Goal: Information Seeking & Learning: Compare options

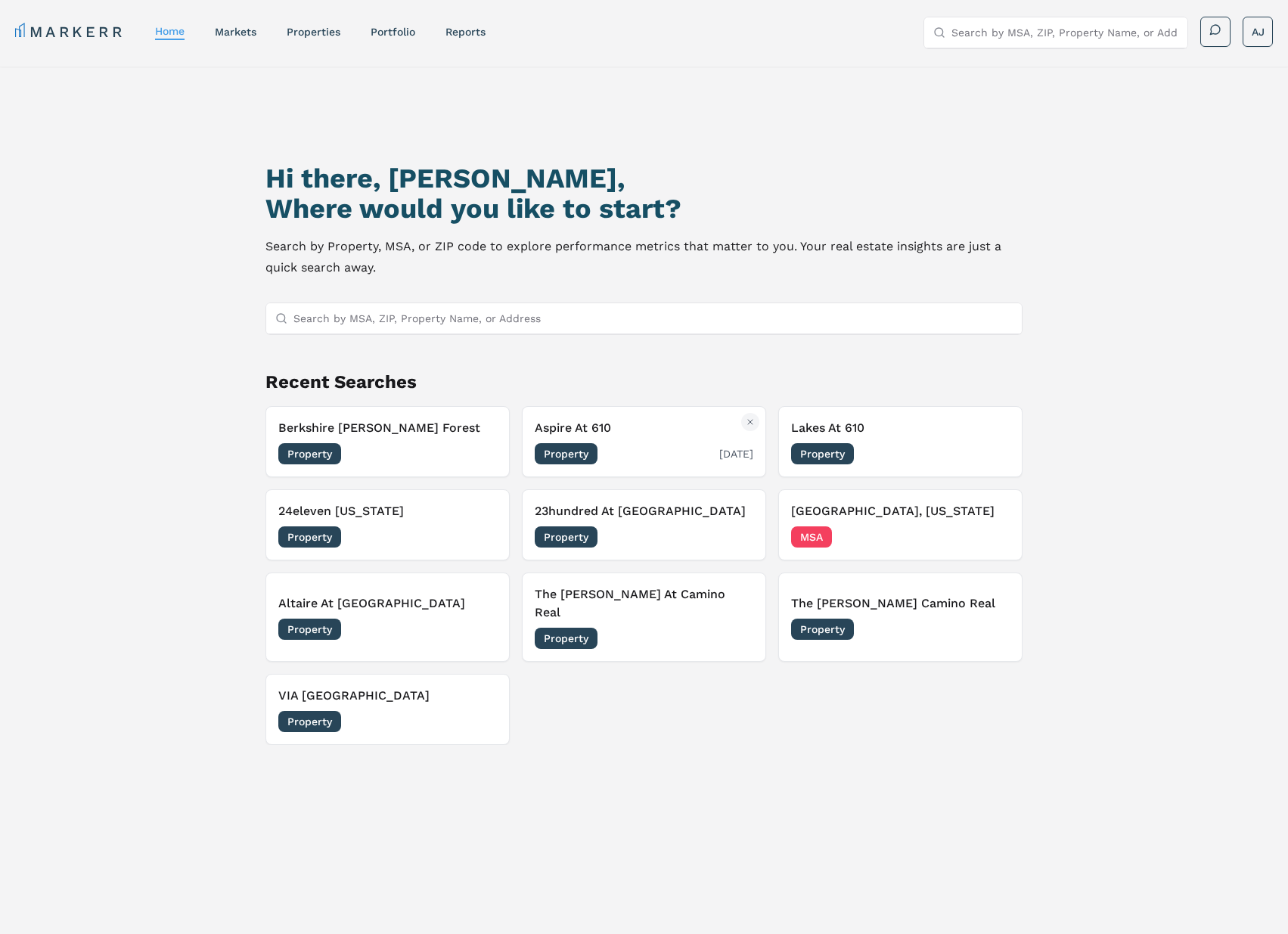
click at [657, 434] on h3 "Aspire At 610" at bounding box center [644, 428] width 219 height 18
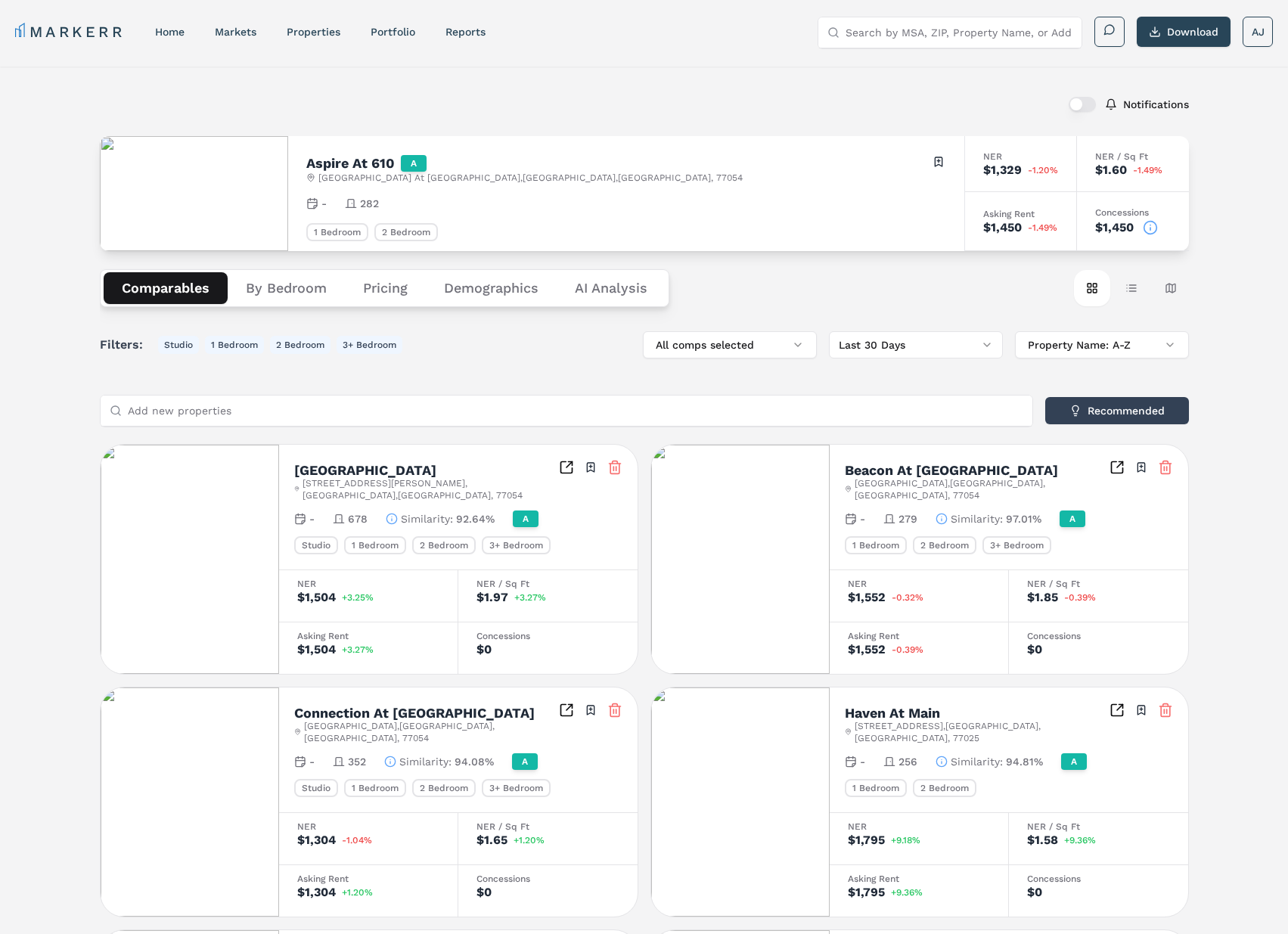
click at [573, 104] on div "Notifications" at bounding box center [644, 104] width 1089 height 40
click at [573, 104] on div "Notifications" at bounding box center [644, 103] width 1089 height 40
click at [573, 104] on div "Notifications" at bounding box center [644, 104] width 1089 height 40
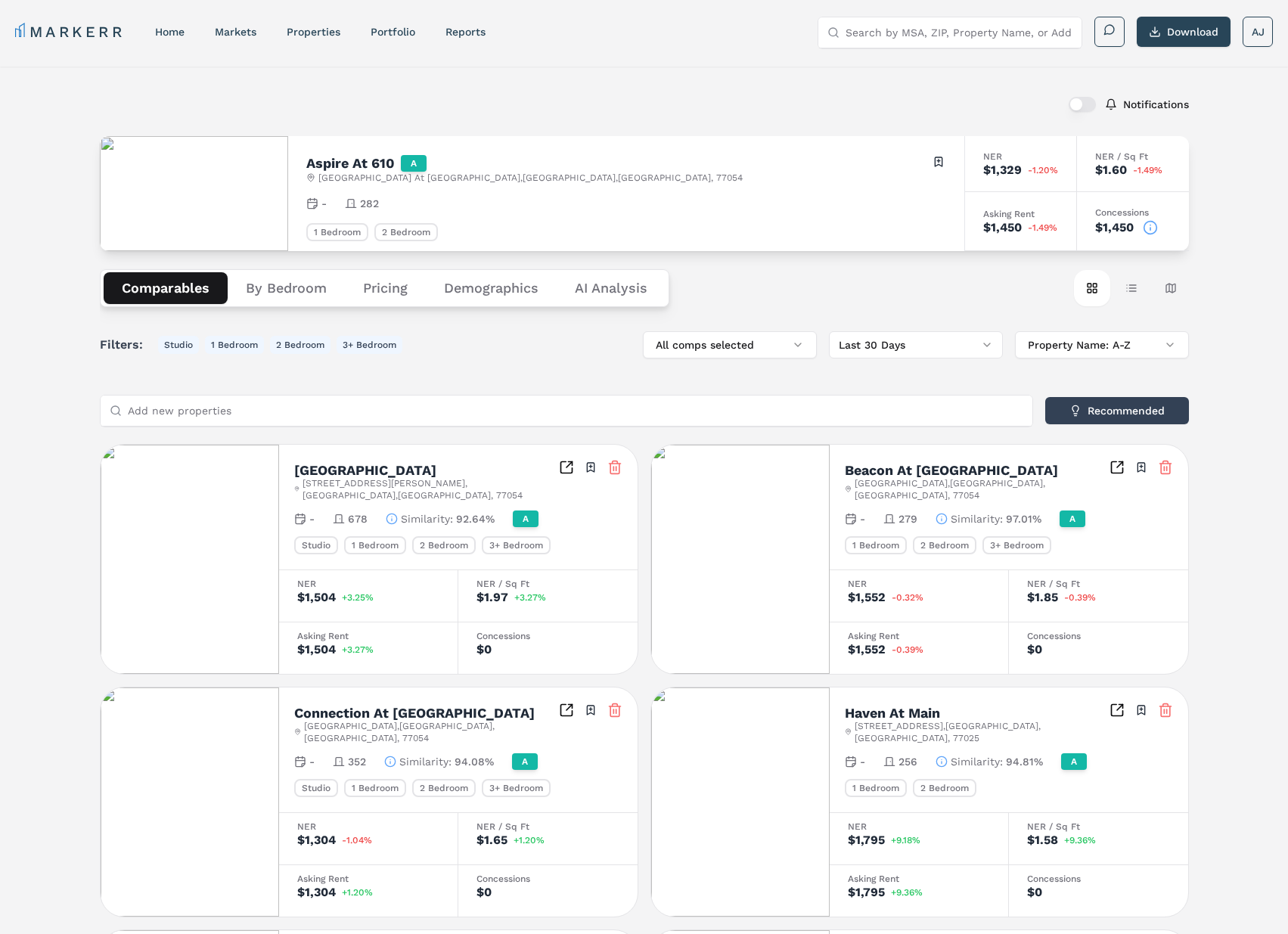
click at [573, 104] on div "Notifications" at bounding box center [644, 104] width 1089 height 40
drag, startPoint x: 406, startPoint y: 160, endPoint x: 361, endPoint y: 155, distance: 45.3
click at [362, 155] on div "Aspire At 610 A 8900 Lakes At 610 Dr , Houston , TX , 77054 Toggle portfolio me…" at bounding box center [626, 169] width 640 height 29
click at [384, 164] on h2 "Aspire At 610" at bounding box center [350, 163] width 88 height 14
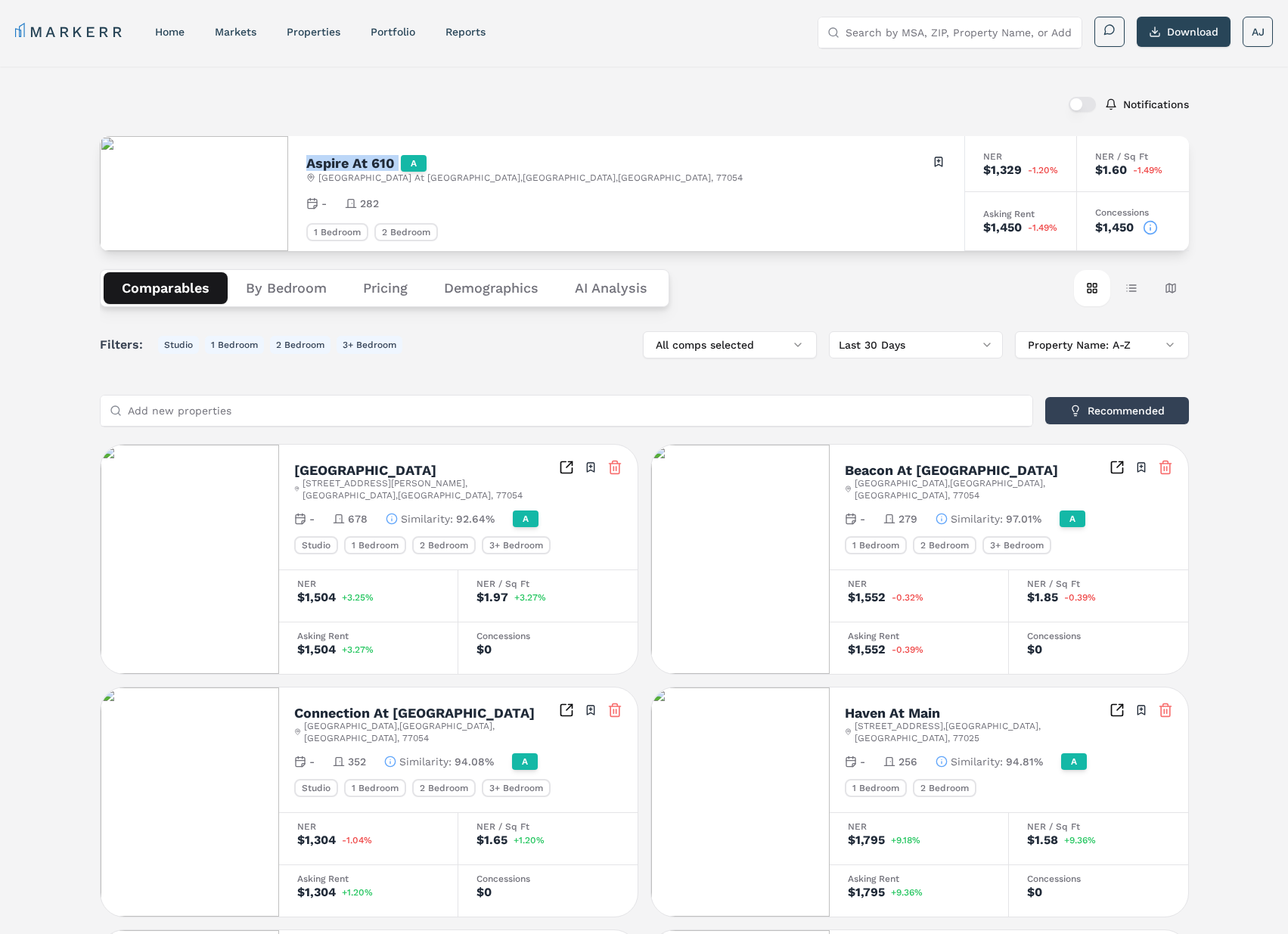
click at [384, 164] on h2 "Aspire At 610" at bounding box center [350, 163] width 88 height 14
click at [541, 173] on div "Aspire At 610 A 8900 Lakes At 610 Dr , Houston , TX , 77054 Toggle portfolio me…" at bounding box center [626, 169] width 640 height 29
click at [460, 178] on span "8900 Lakes At 610 Dr , Houston , TX , 77054" at bounding box center [530, 177] width 424 height 12
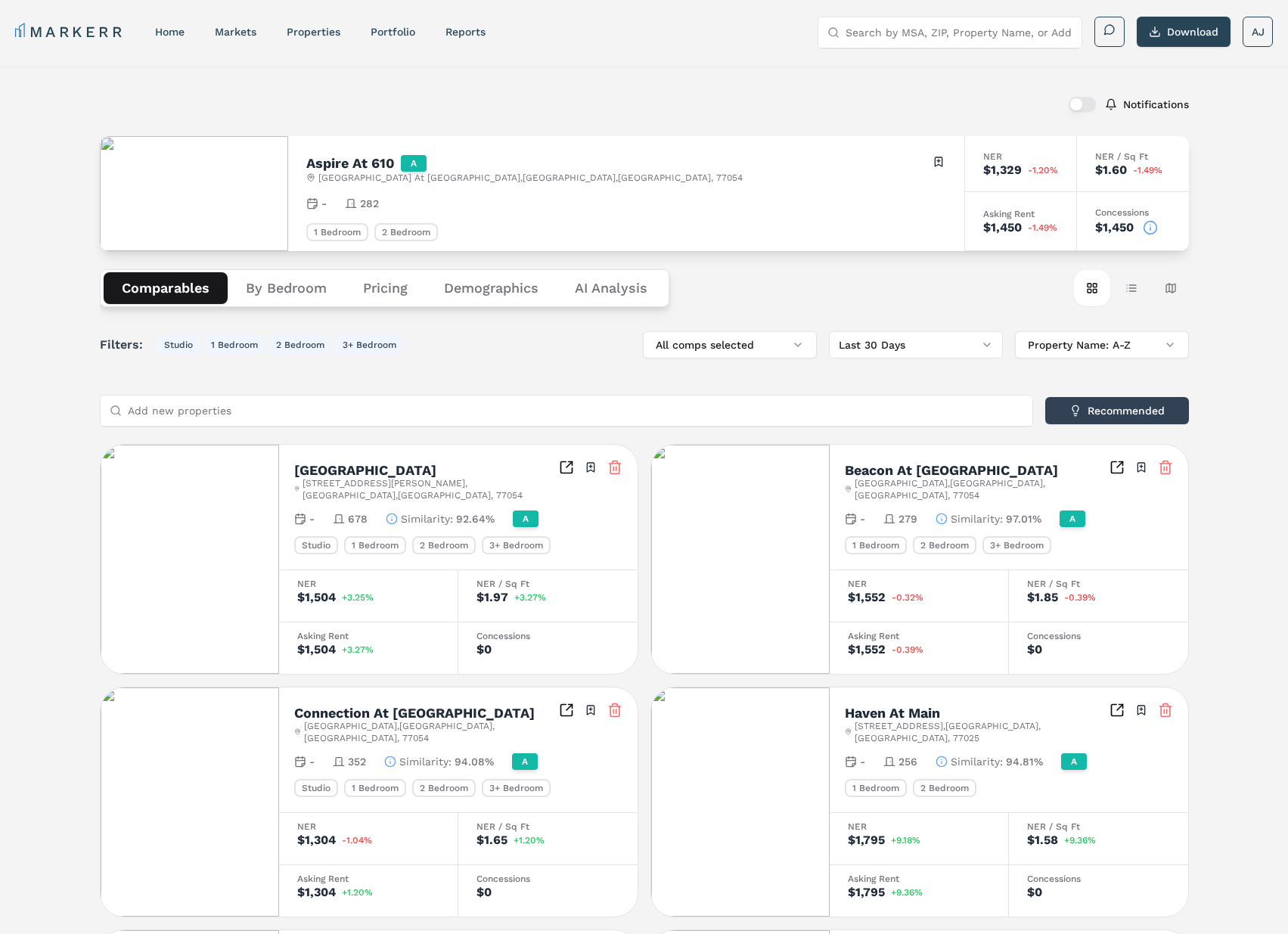
click at [377, 157] on h2 "Aspire At 610" at bounding box center [350, 163] width 88 height 14
drag, startPoint x: 377, startPoint y: 157, endPoint x: 401, endPoint y: 166, distance: 25.6
click at [381, 157] on h2 "Aspire At 610" at bounding box center [350, 163] width 88 height 14
click at [379, 199] on span "282" at bounding box center [369, 203] width 19 height 15
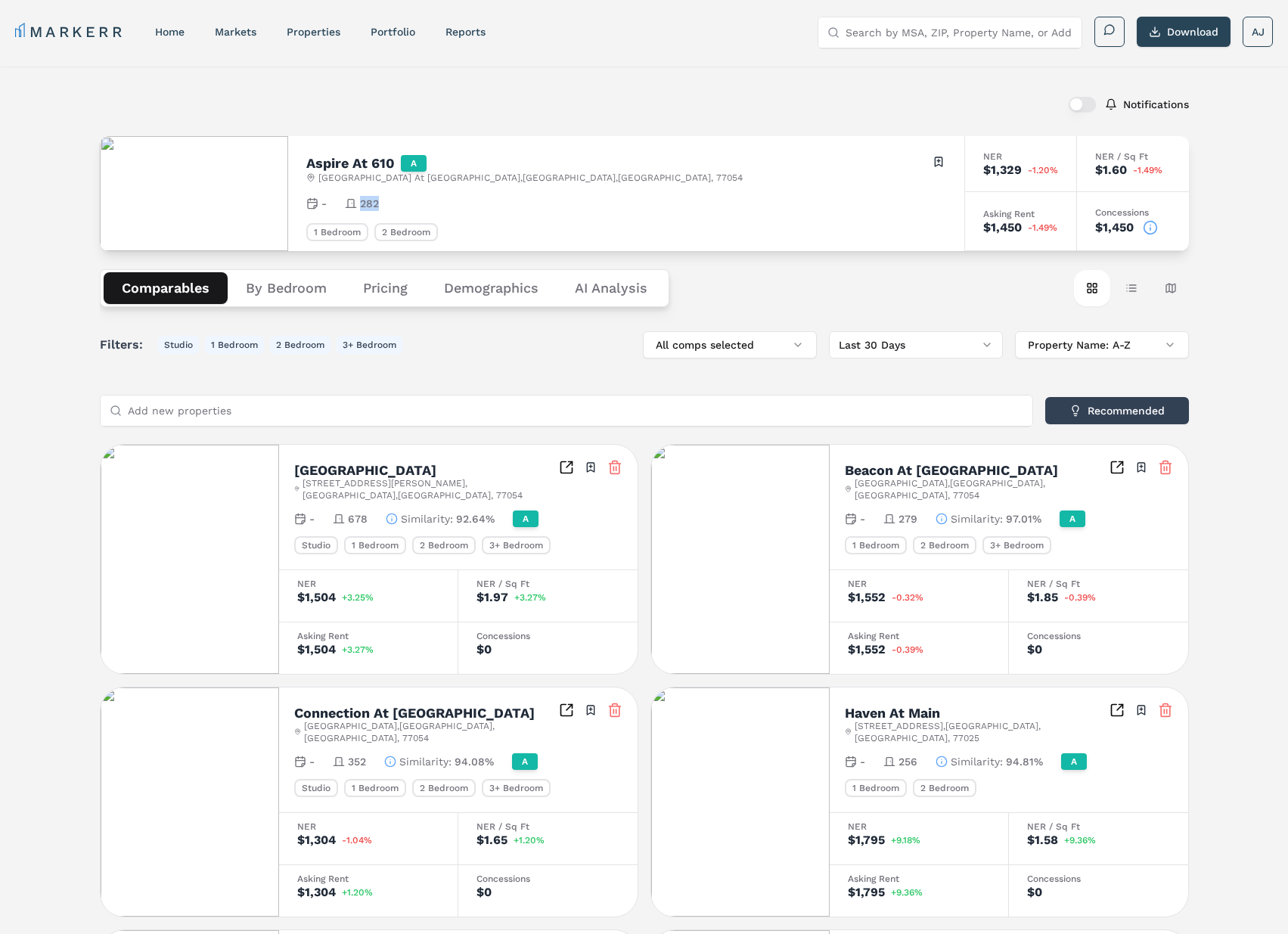
click at [379, 199] on span "282" at bounding box center [369, 203] width 19 height 15
click at [379, 199] on span "282" at bounding box center [369, 203] width 19 height 15
click at [383, 167] on h2 "Aspire At 610" at bounding box center [350, 163] width 88 height 14
click at [384, 167] on h2 "Aspire At 610" at bounding box center [350, 163] width 88 height 14
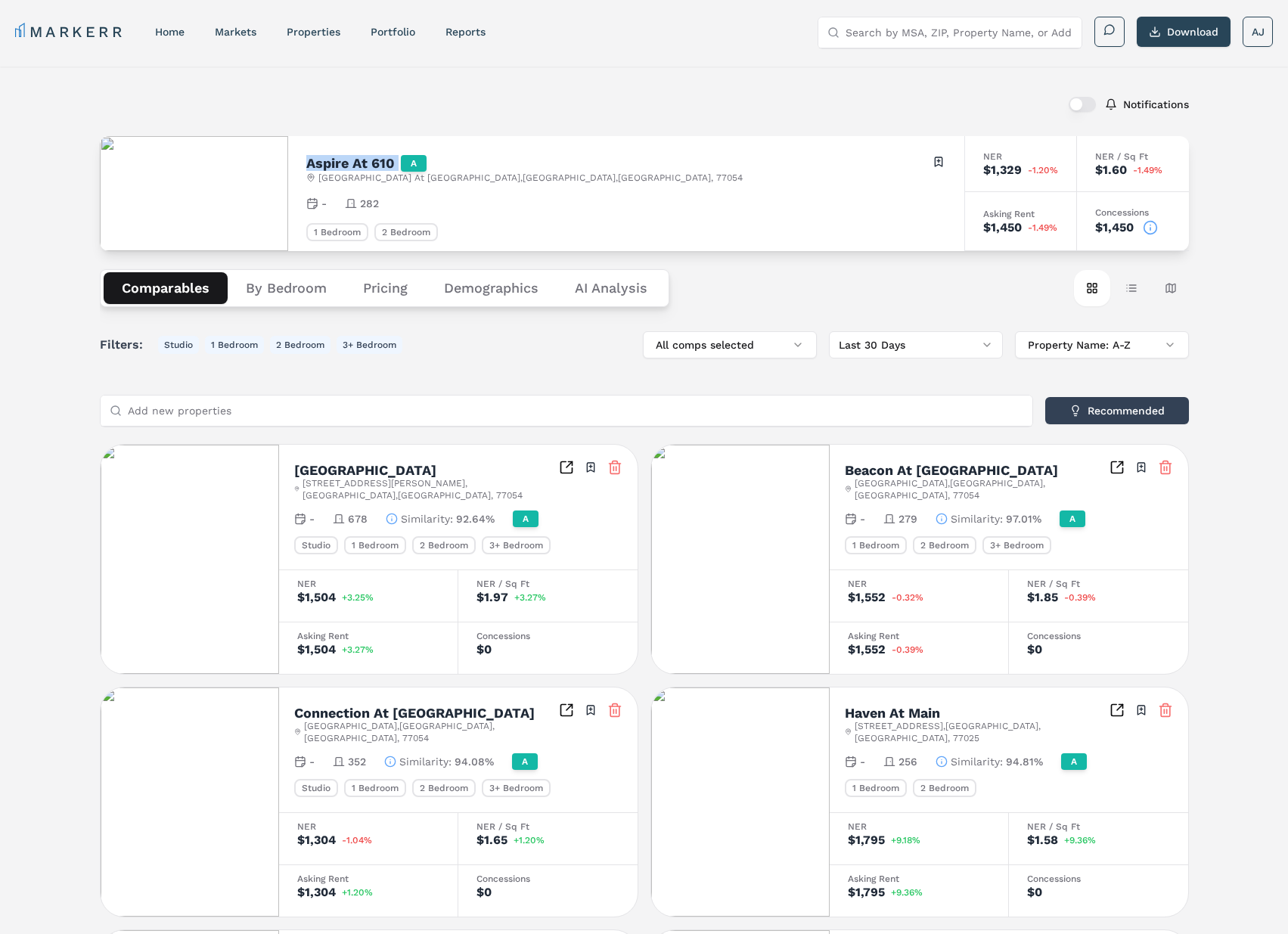
click at [384, 167] on h2 "Aspire At 610" at bounding box center [350, 163] width 88 height 14
click at [460, 180] on span "8900 Lakes At 610 Dr , Houston , TX , 77054" at bounding box center [530, 177] width 424 height 12
click at [523, 177] on span "8900 Lakes At 610 Dr , Houston , TX , 77054" at bounding box center [530, 177] width 424 height 12
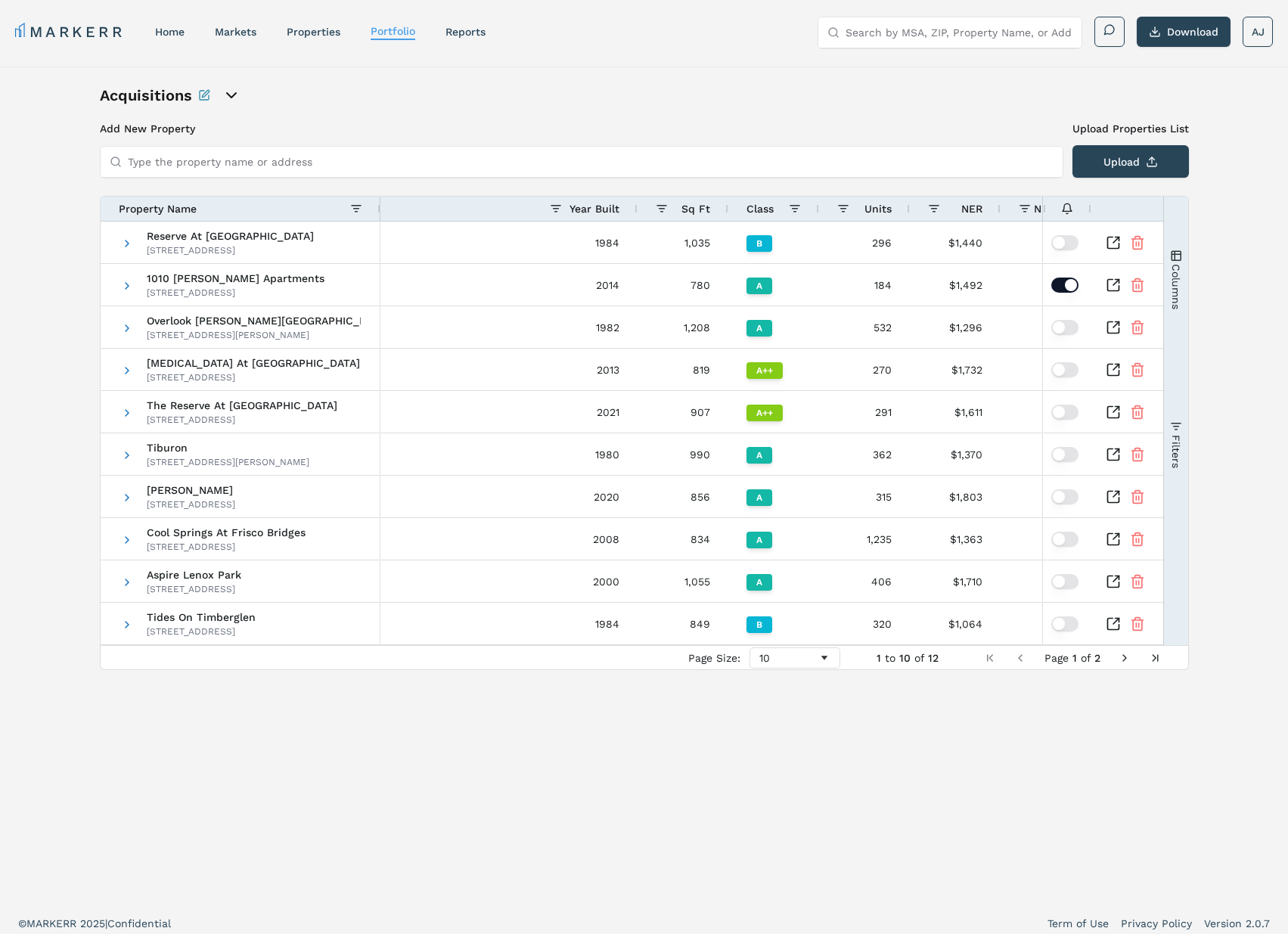
scroll to position [0, 397]
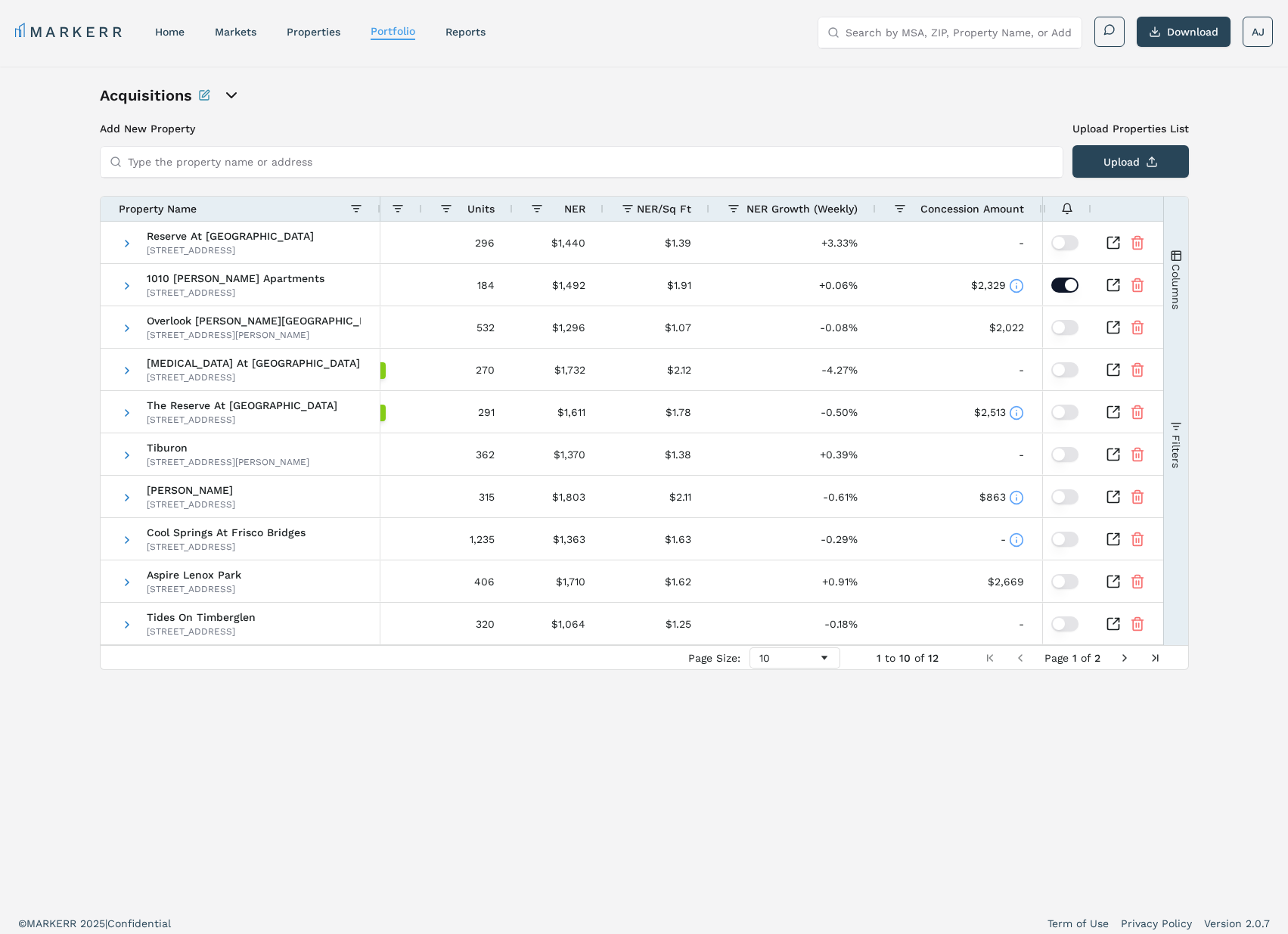
drag, startPoint x: 1168, startPoint y: 312, endPoint x: 1165, endPoint y: 323, distance: 11.4
click at [1168, 312] on button "Columns" at bounding box center [1176, 279] width 24 height 164
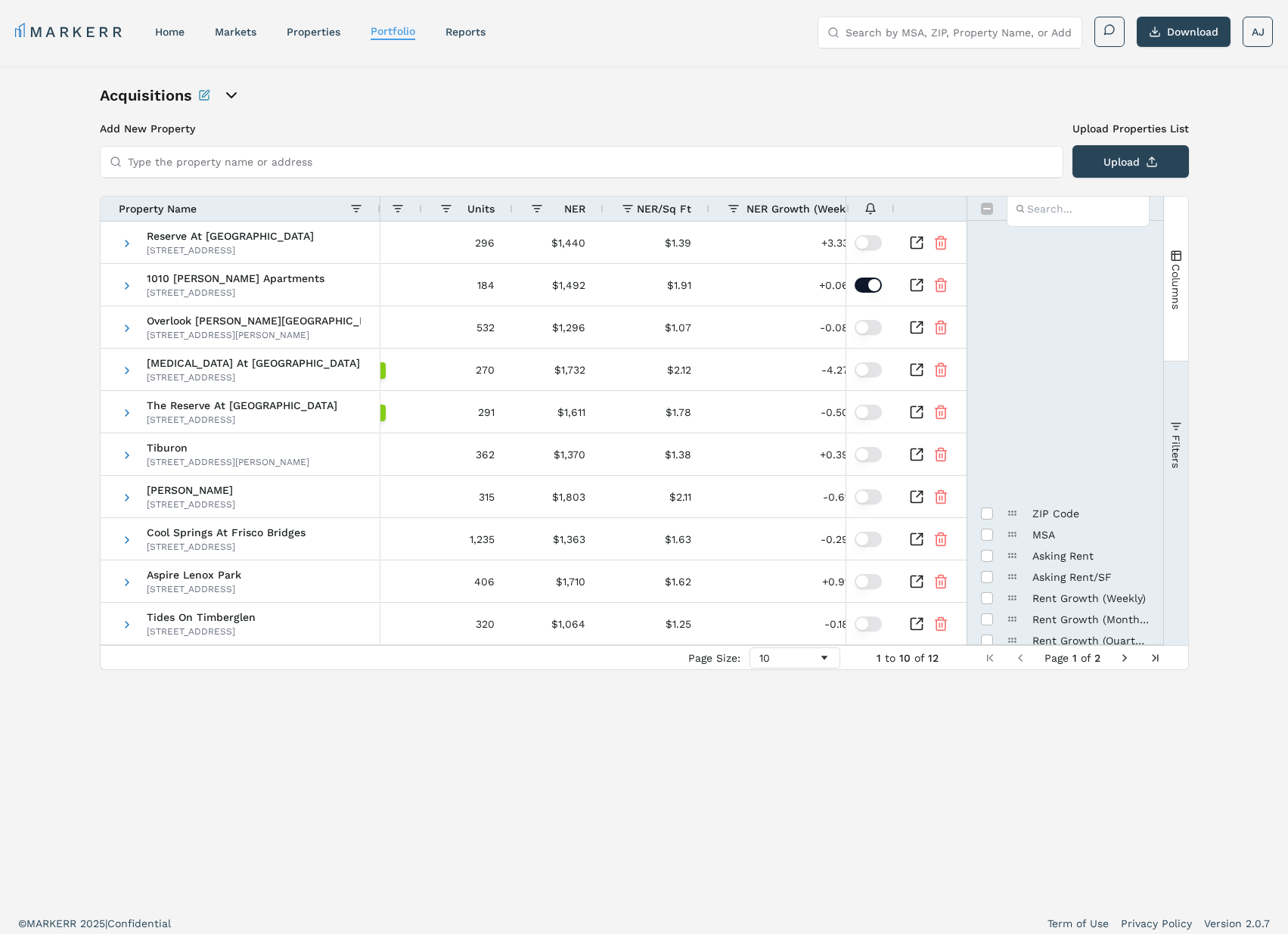
scroll to position [9, 0]
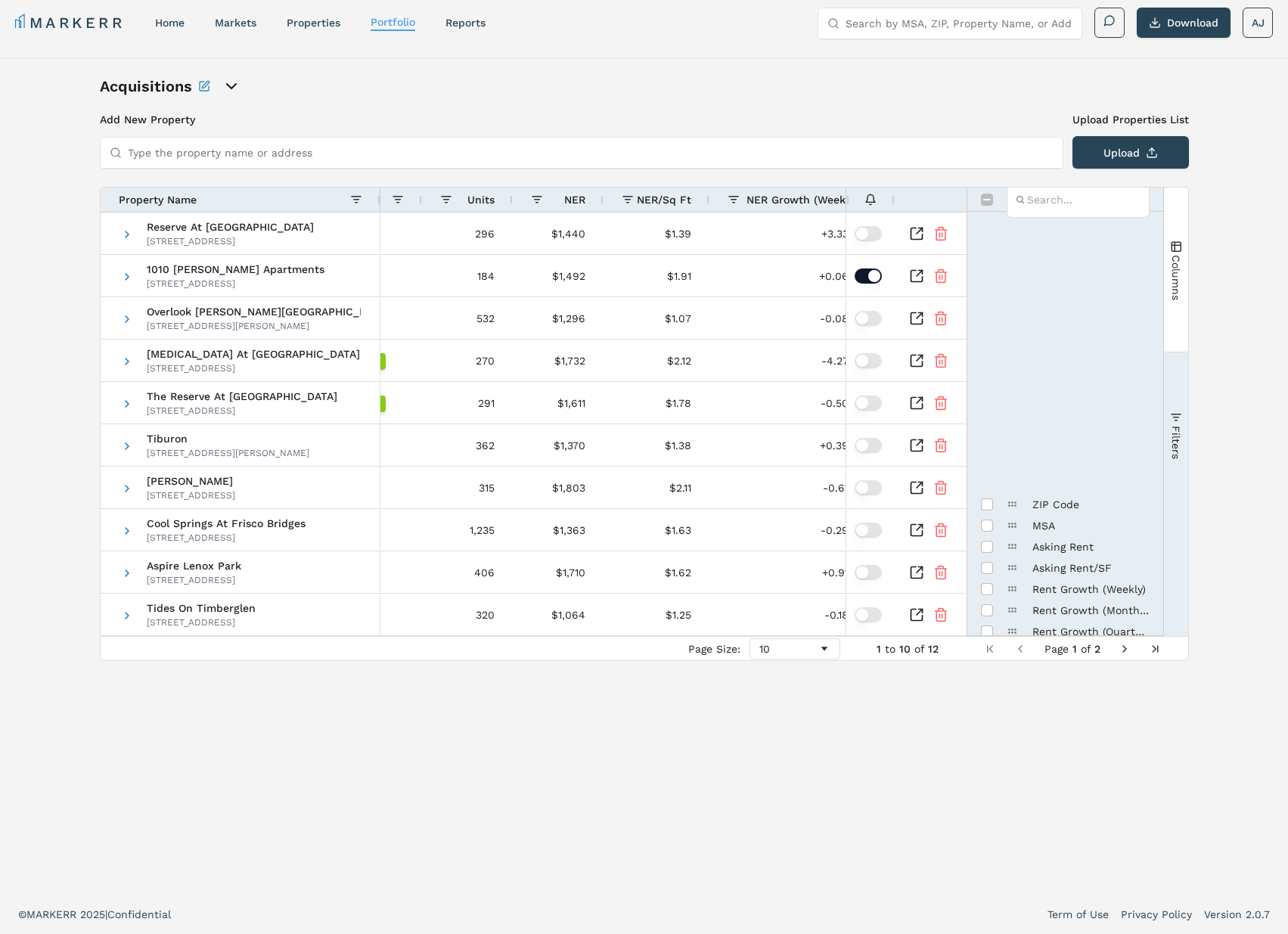
drag, startPoint x: 988, startPoint y: 596, endPoint x: 1002, endPoint y: 593, distance: 14.3
click at [988, 879] on input "Press SPACE to toggle visibility (hidden)" at bounding box center [986, 884] width 12 height 12
checkbox input "true"
drag, startPoint x: 1225, startPoint y: 474, endPoint x: 1213, endPoint y: 393, distance: 81.9
click at [1224, 470] on div "Acquisitions Add New Property Upload Properties List Type the property name or …" at bounding box center [644, 476] width 1288 height 837
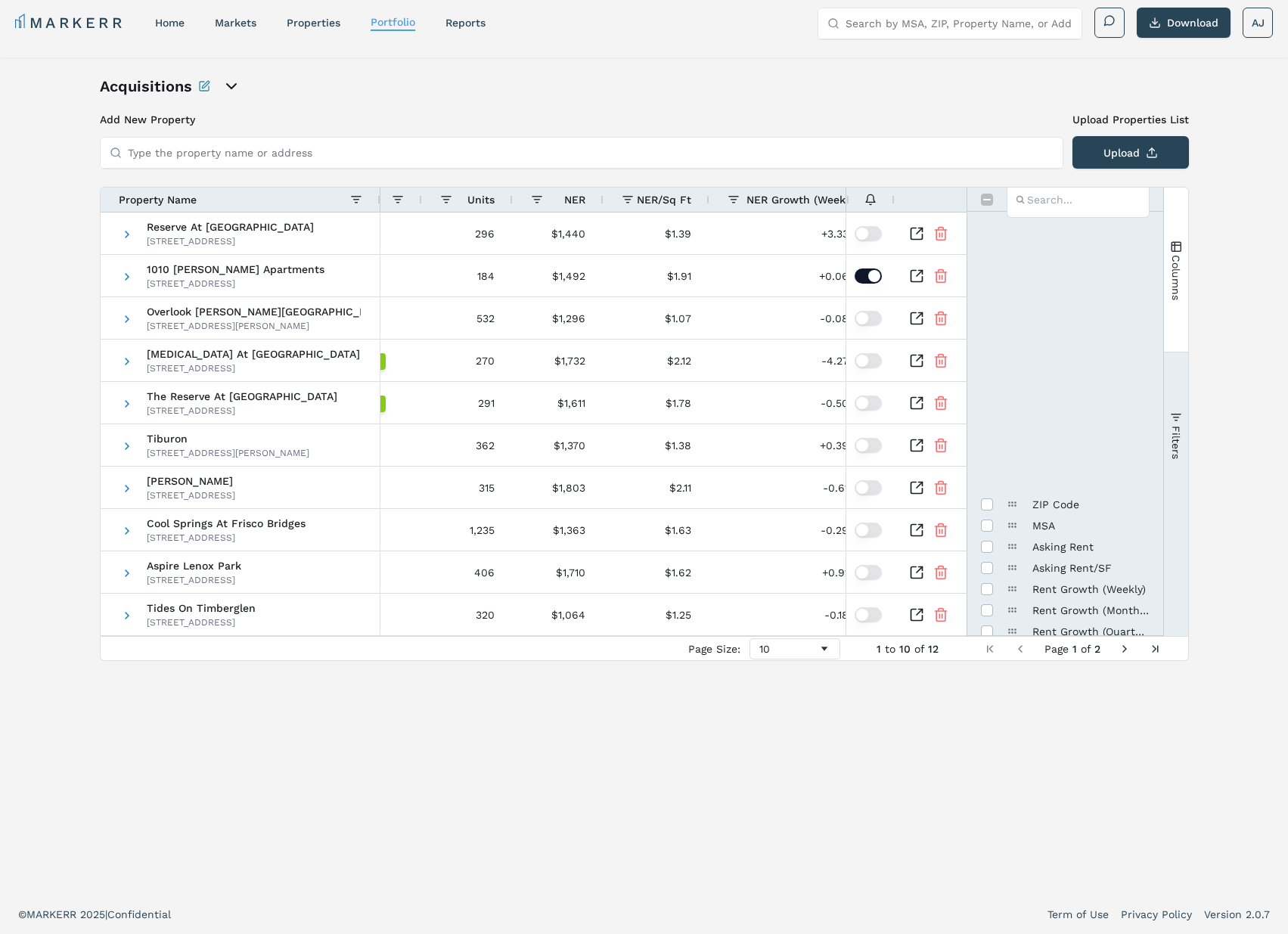
click at [1179, 333] on button "Columns" at bounding box center [1176, 270] width 24 height 164
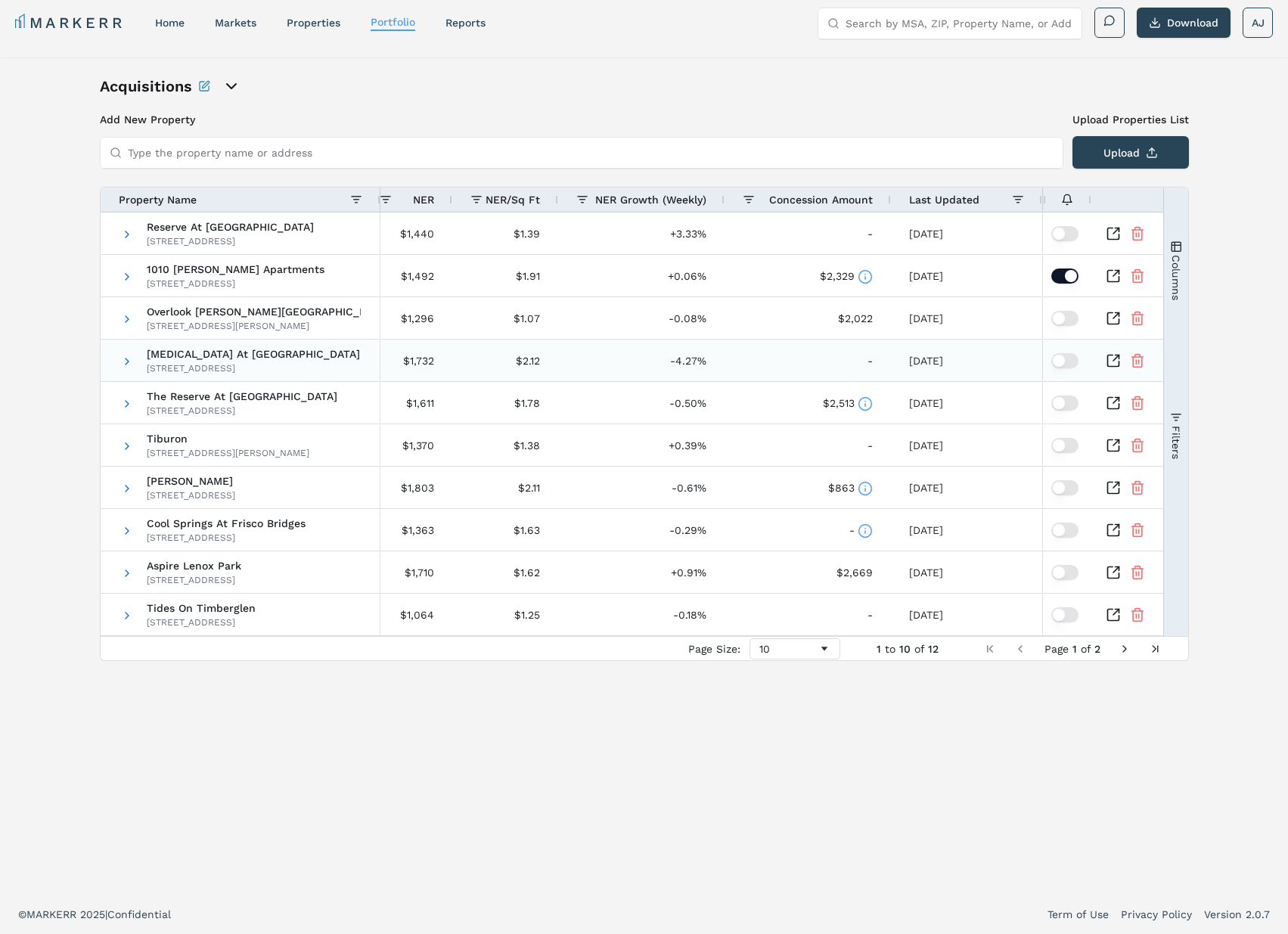
scroll to position [0, 548]
click at [955, 198] on span "Last Updated" at bounding box center [943, 199] width 70 height 12
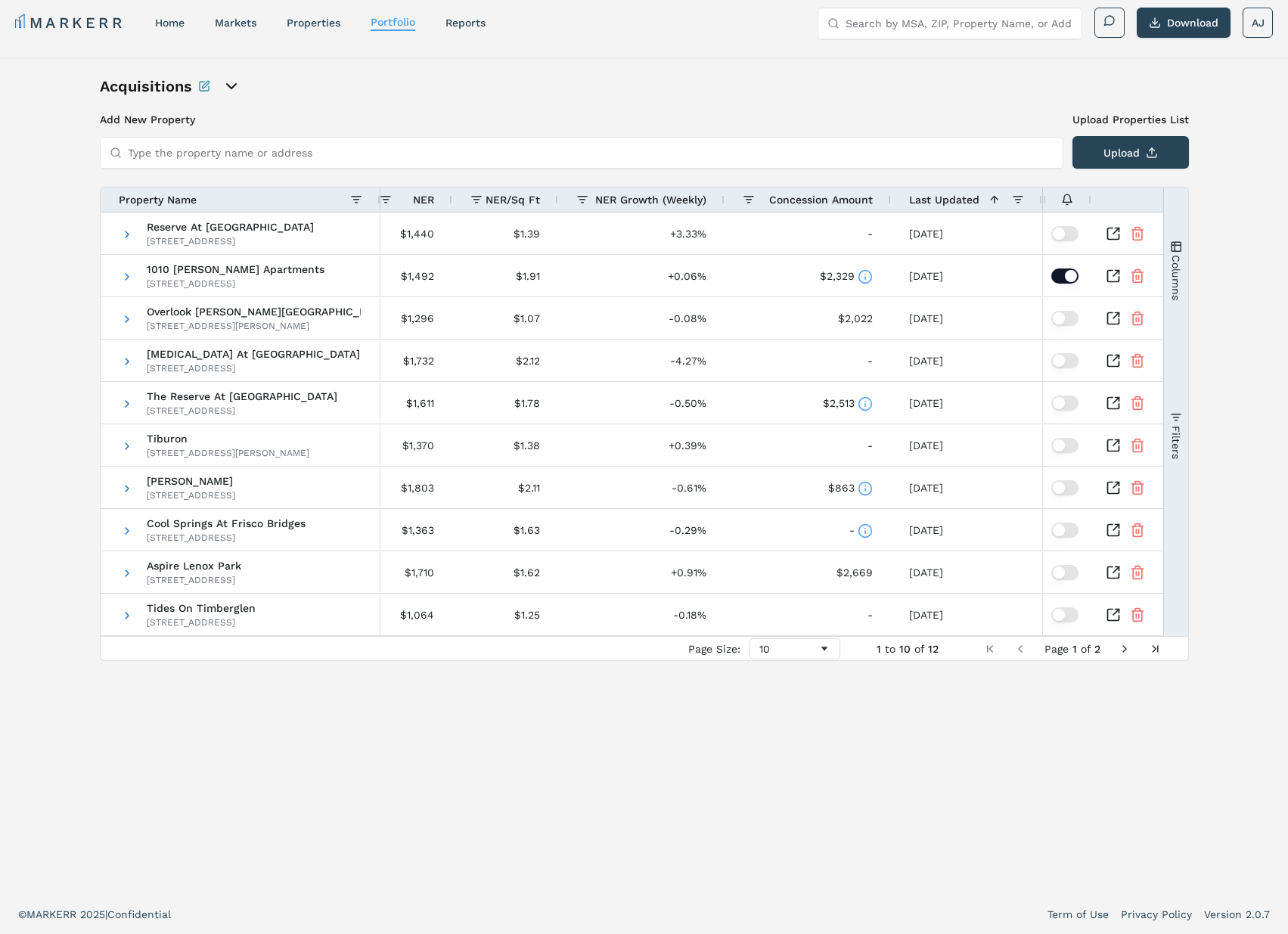
click at [955, 198] on span "Last Updated" at bounding box center [943, 199] width 70 height 12
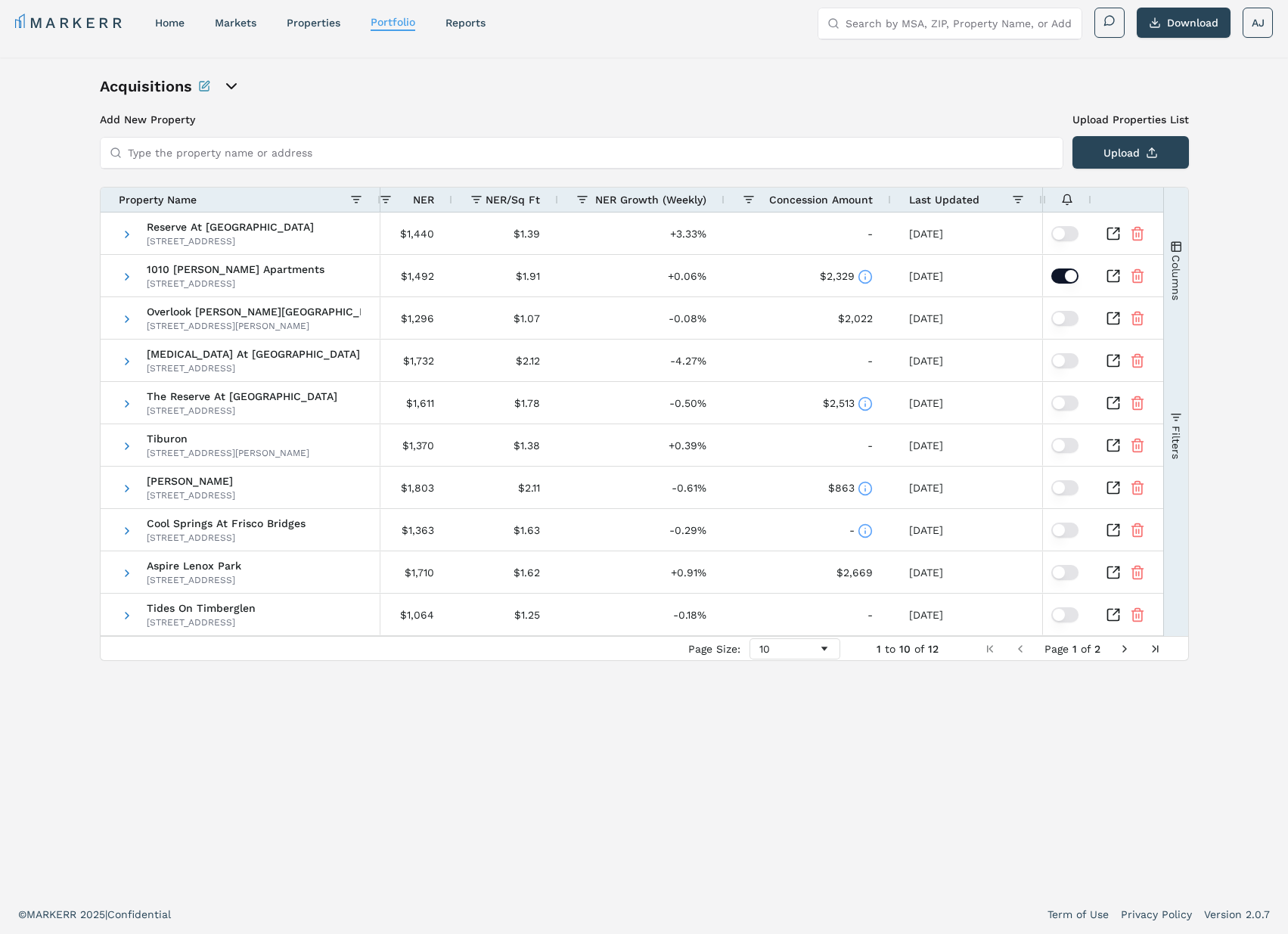
click at [1176, 427] on span "Filters" at bounding box center [1174, 441] width 12 height 33
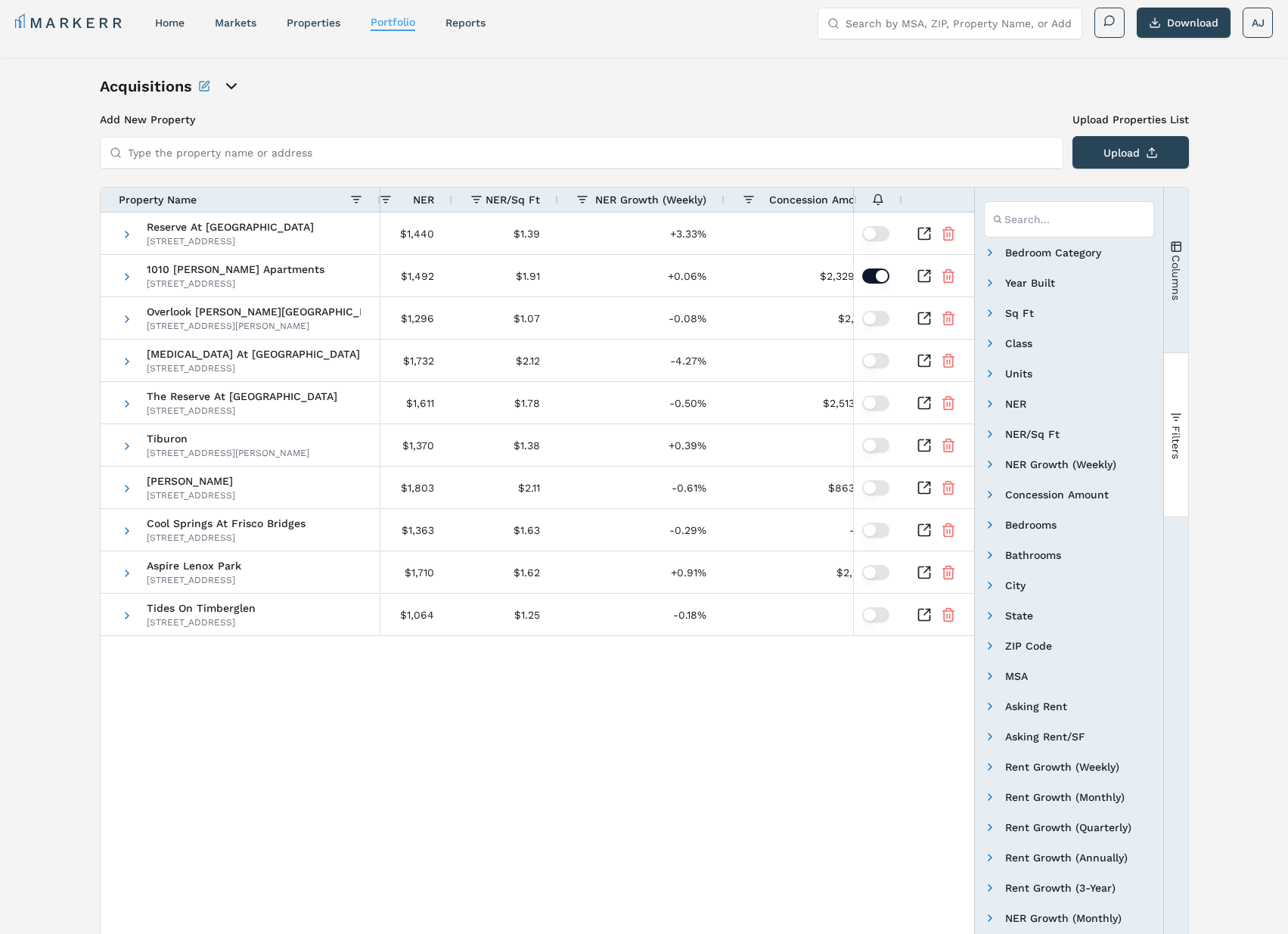
click at [1176, 427] on span "Filters" at bounding box center [1174, 441] width 12 height 33
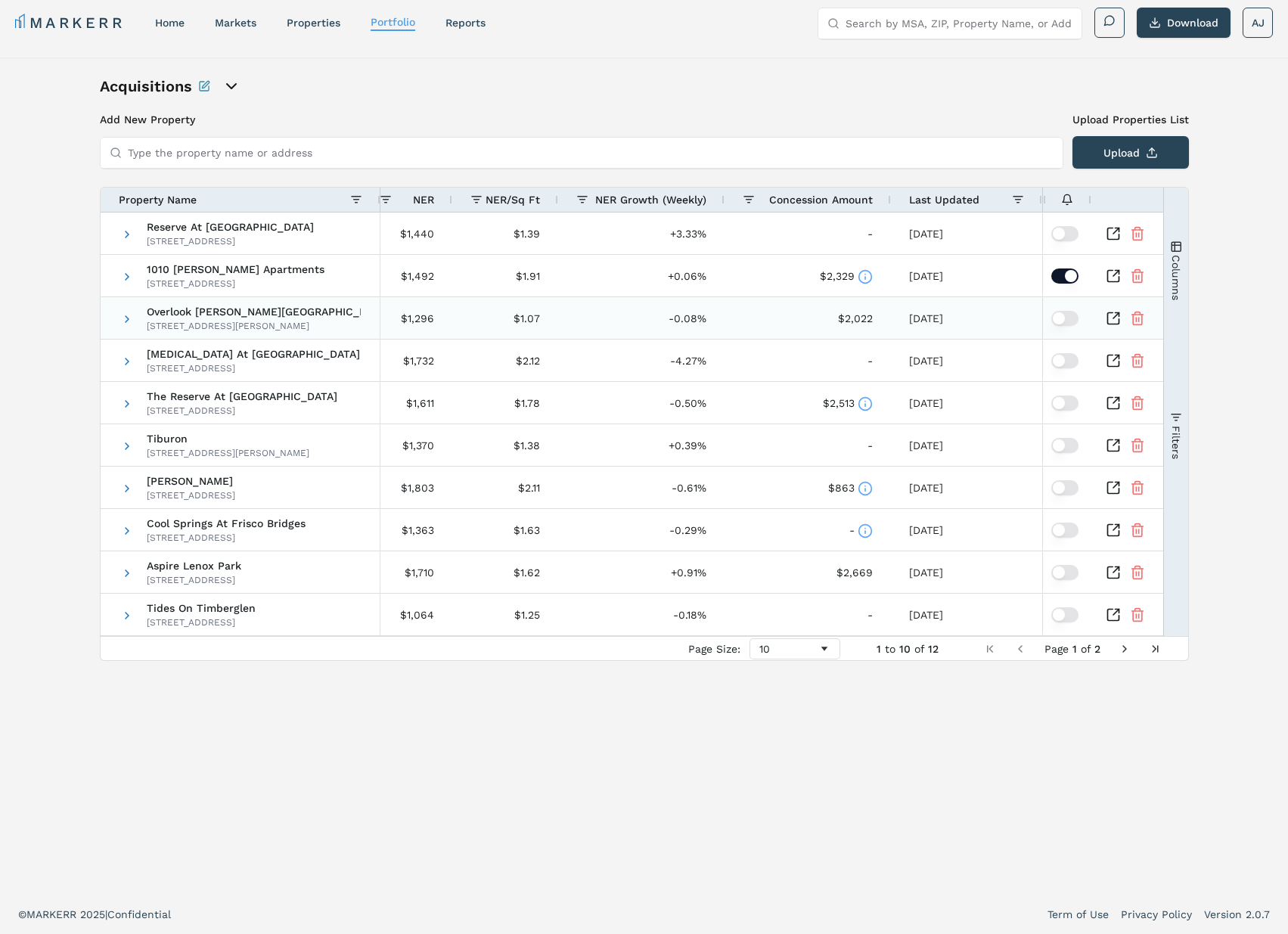
scroll to position [0, 0]
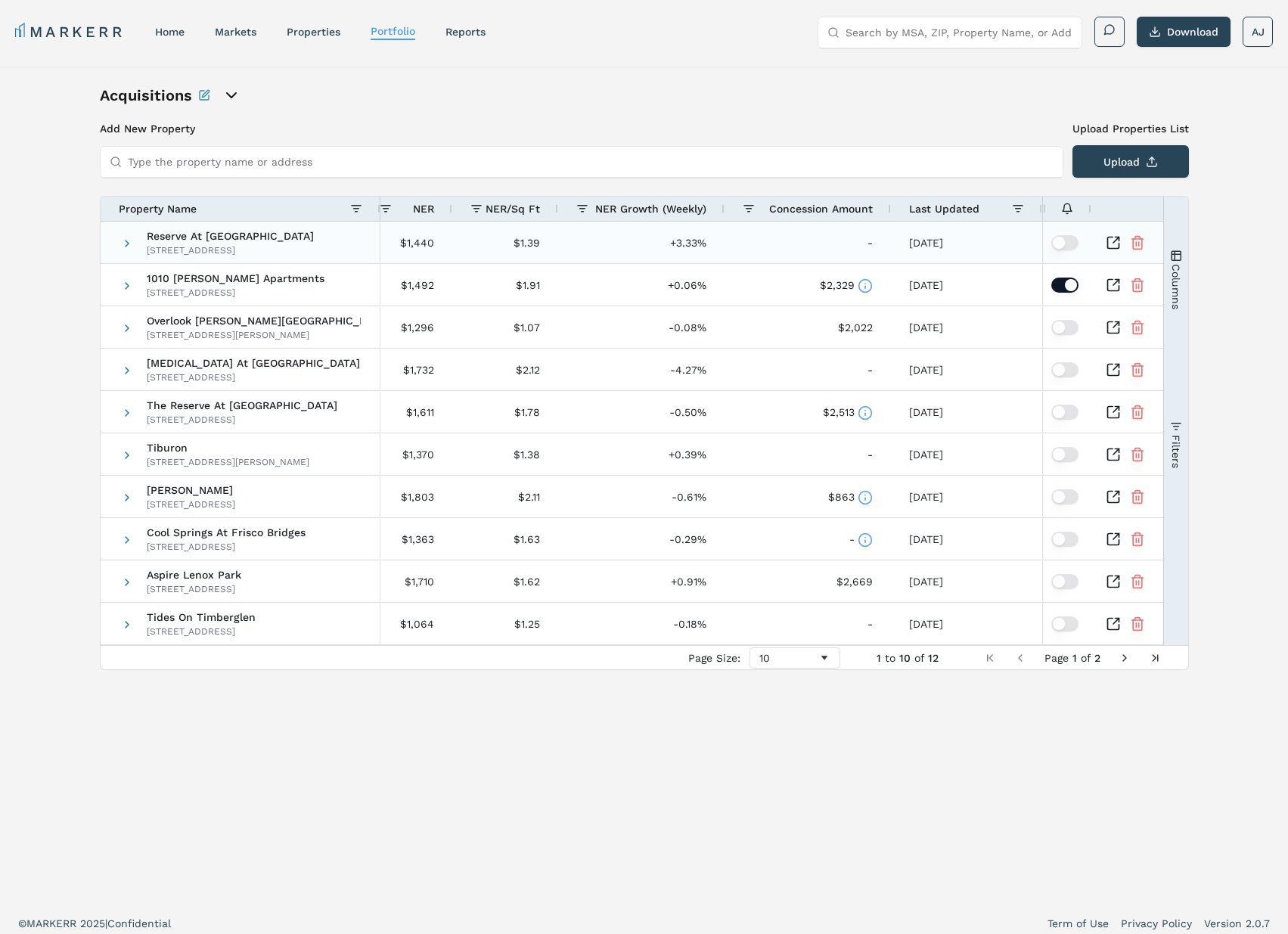
click at [1113, 241] on icon "Inspect Comparable" at bounding box center [1112, 243] width 15 height 15
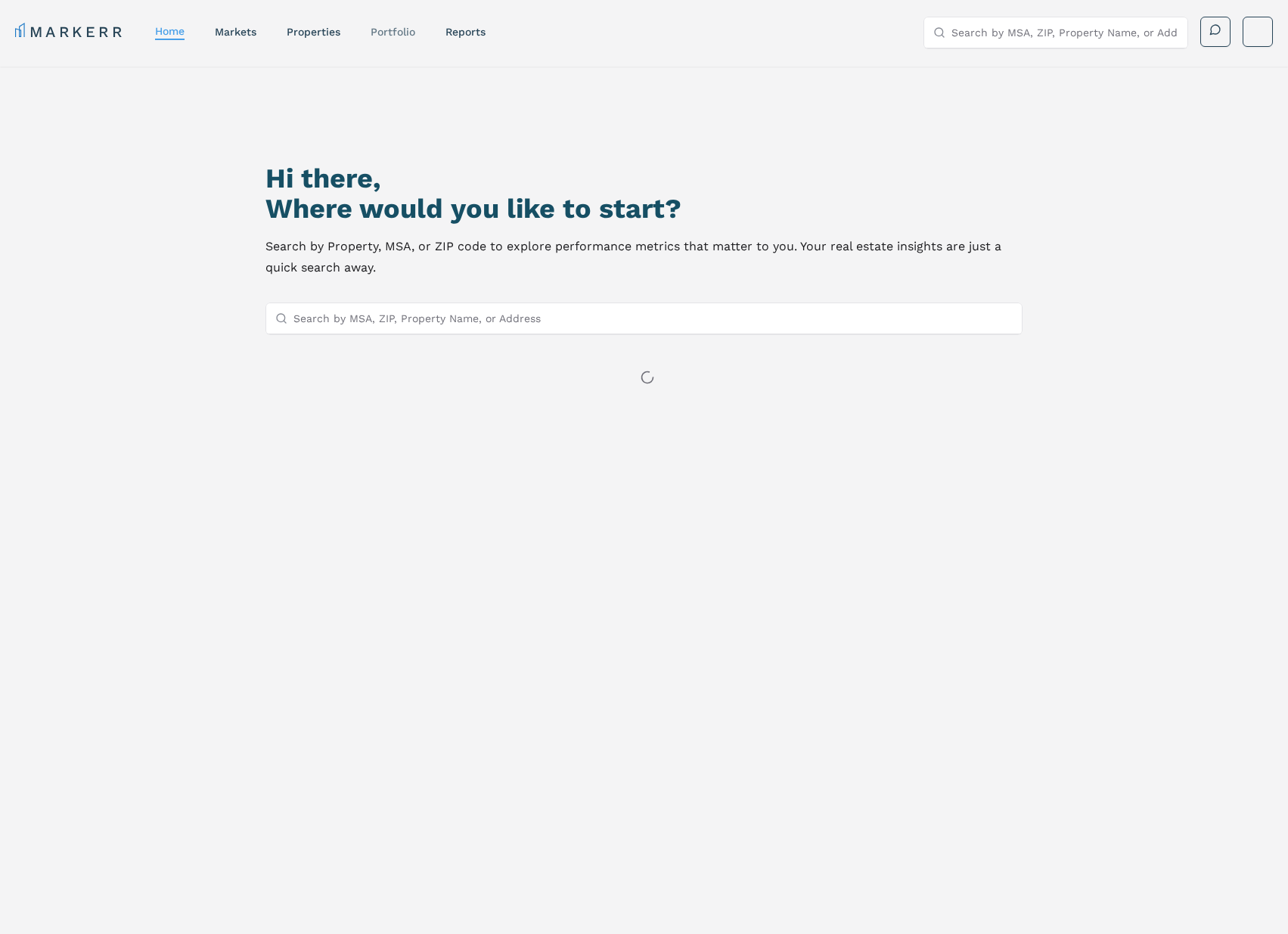
click at [392, 33] on link "Portfolio" at bounding box center [393, 31] width 45 height 12
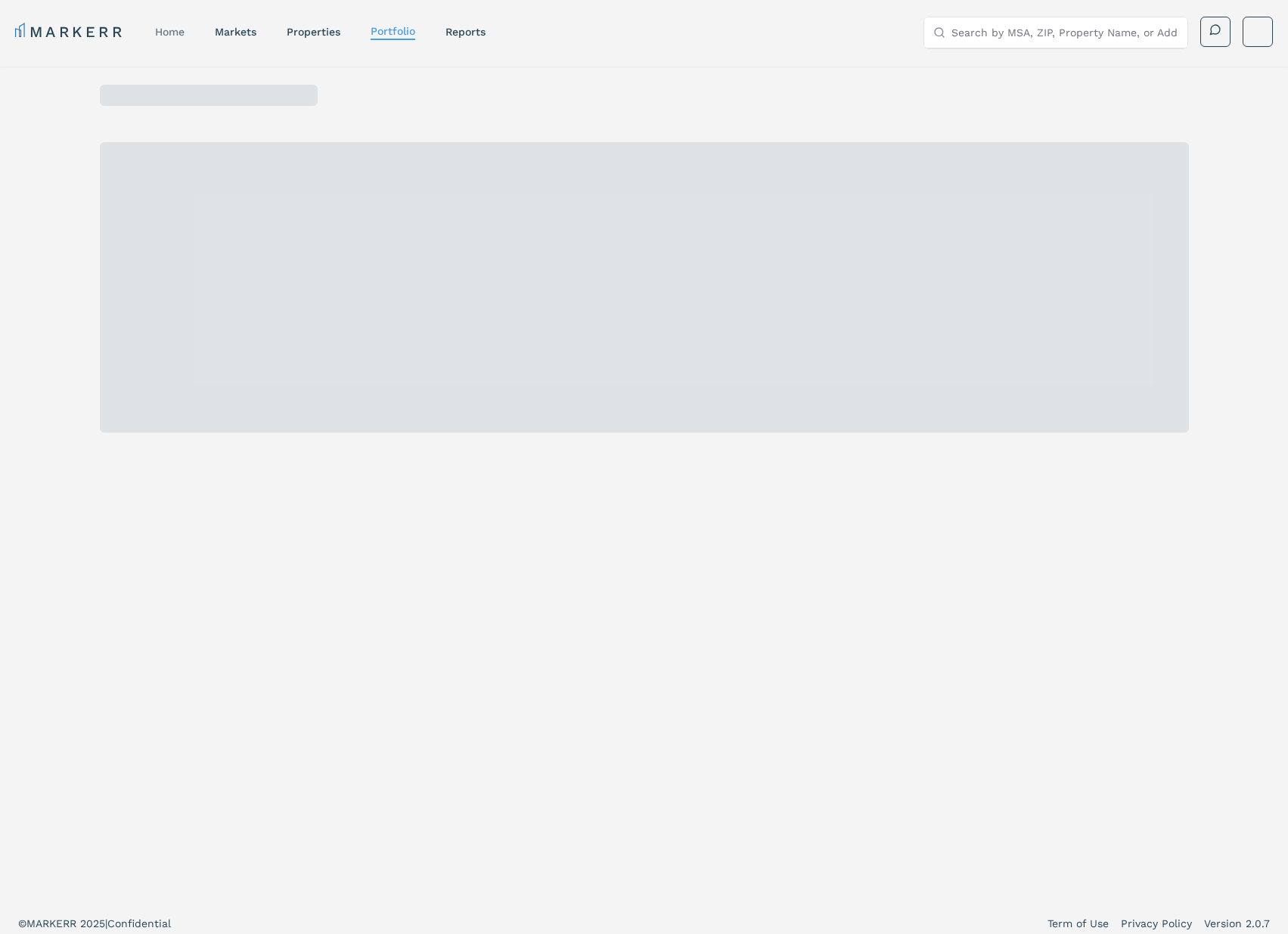
click at [164, 28] on link "home" at bounding box center [170, 31] width 29 height 12
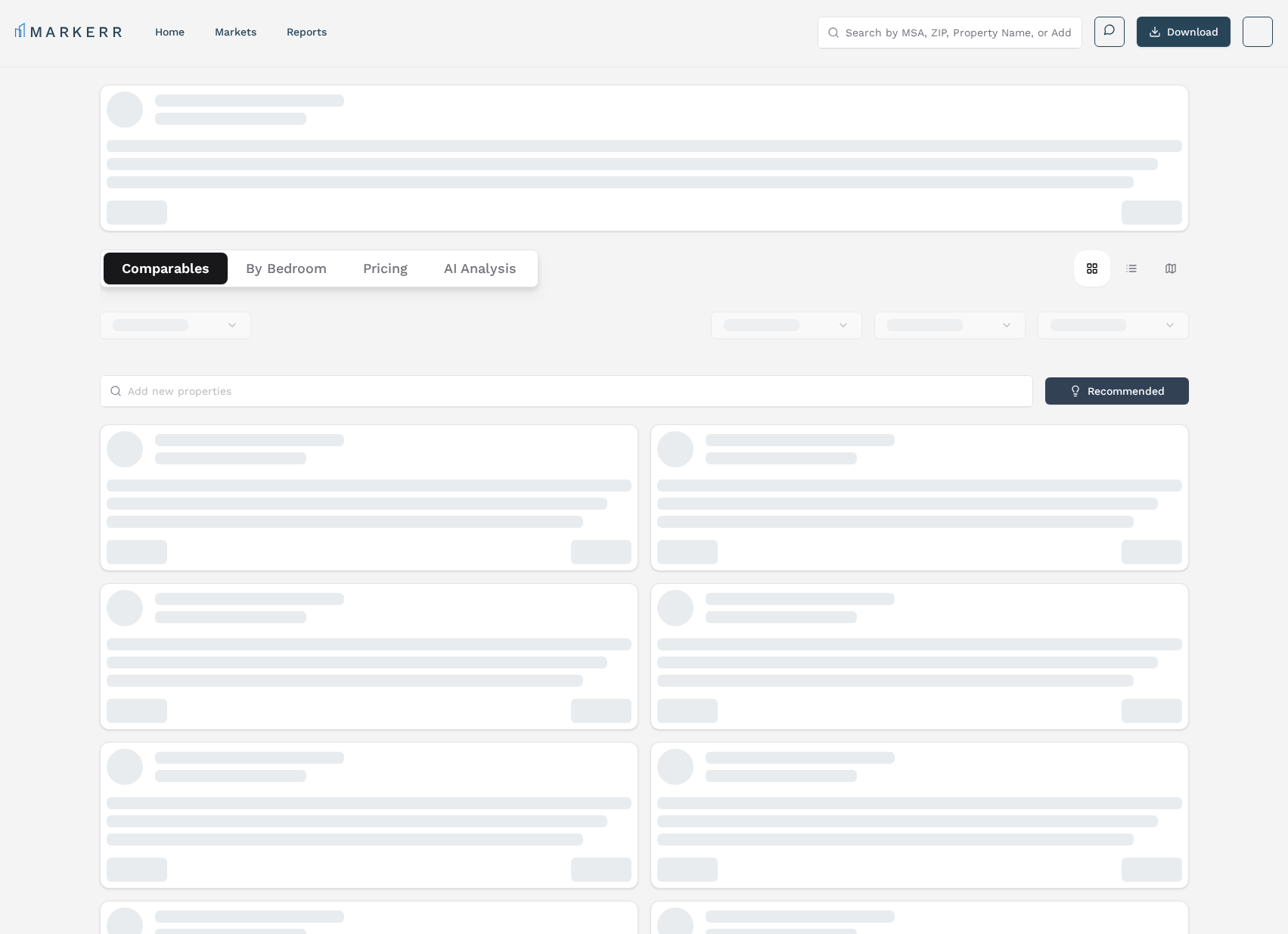
scroll to position [1, 0]
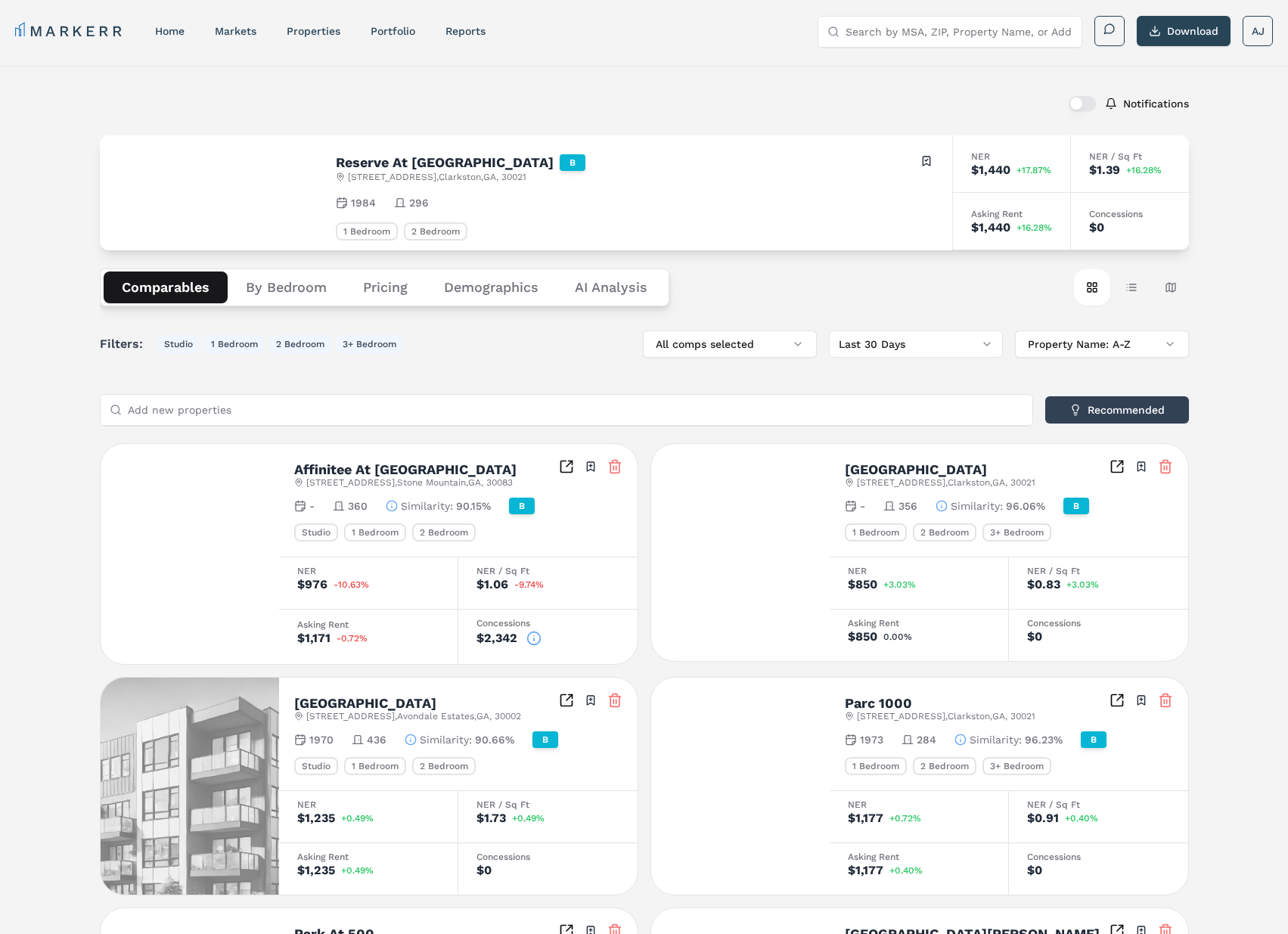
click at [898, 100] on div "Notifications" at bounding box center [644, 103] width 1089 height 40
drag, startPoint x: 883, startPoint y: 100, endPoint x: 902, endPoint y: 97, distance: 19.2
click at [883, 100] on div "Notifications" at bounding box center [644, 103] width 1089 height 40
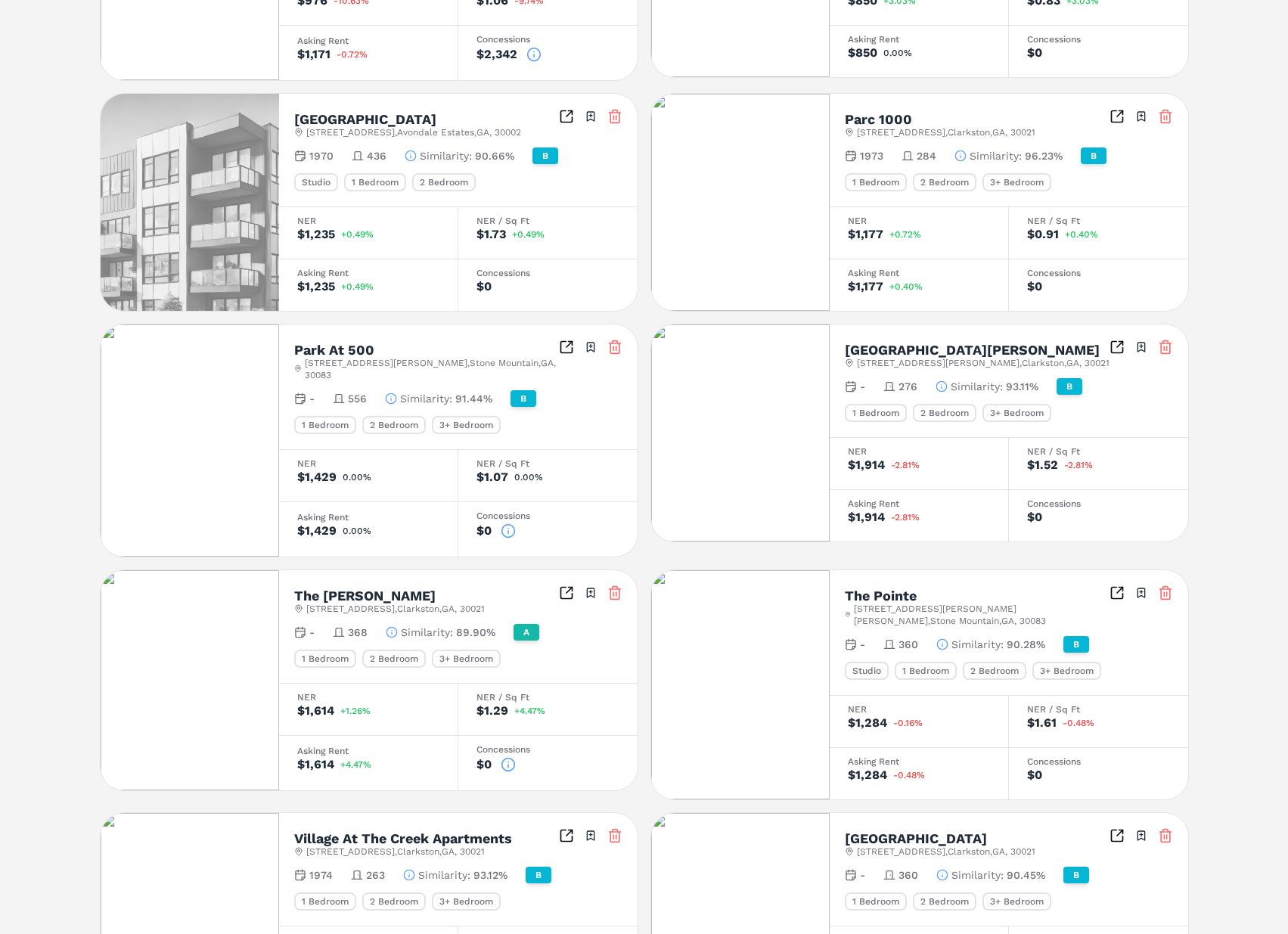
scroll to position [0, 0]
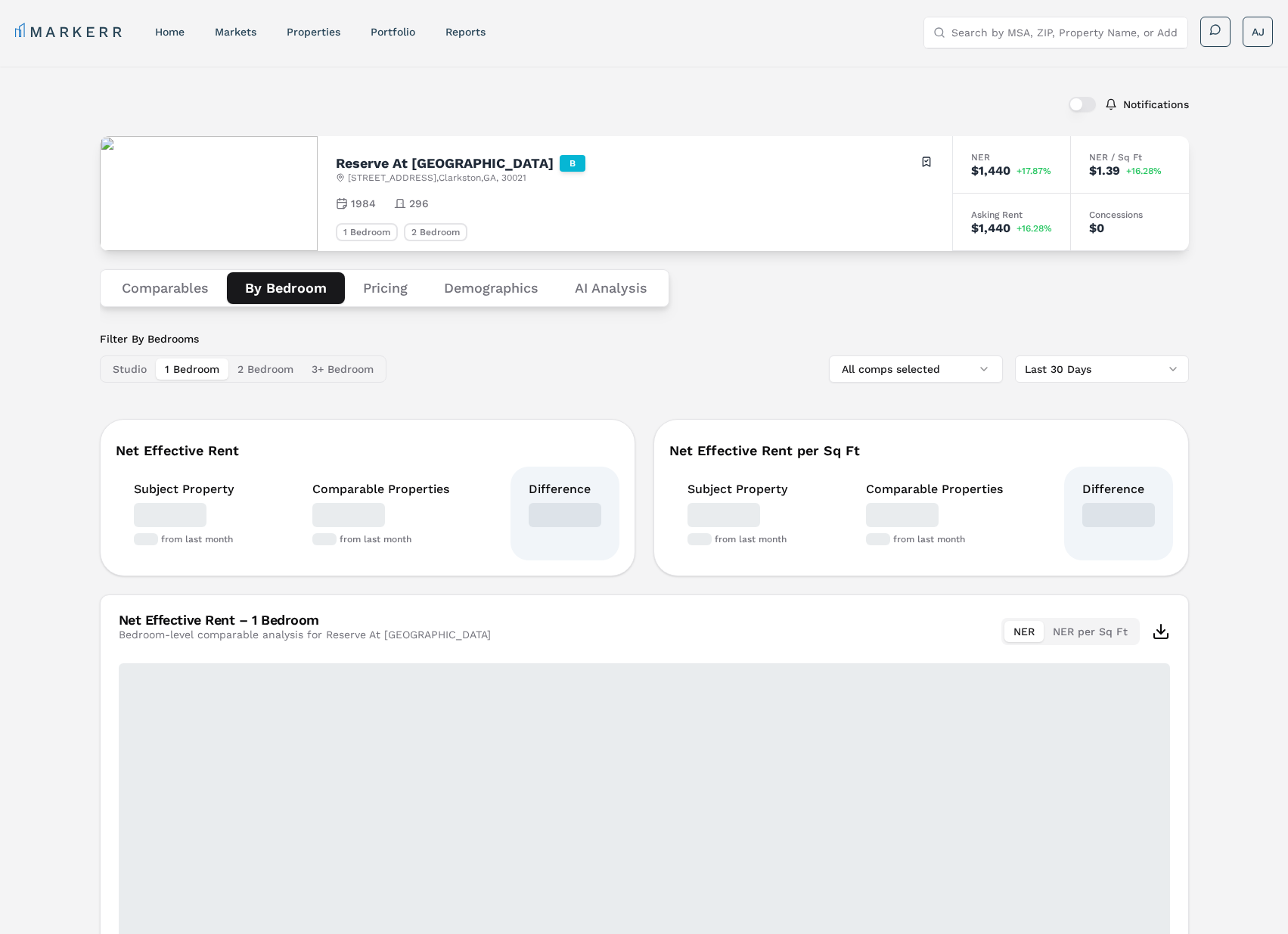
click at [270, 300] on button "By Bedroom" at bounding box center [286, 288] width 118 height 32
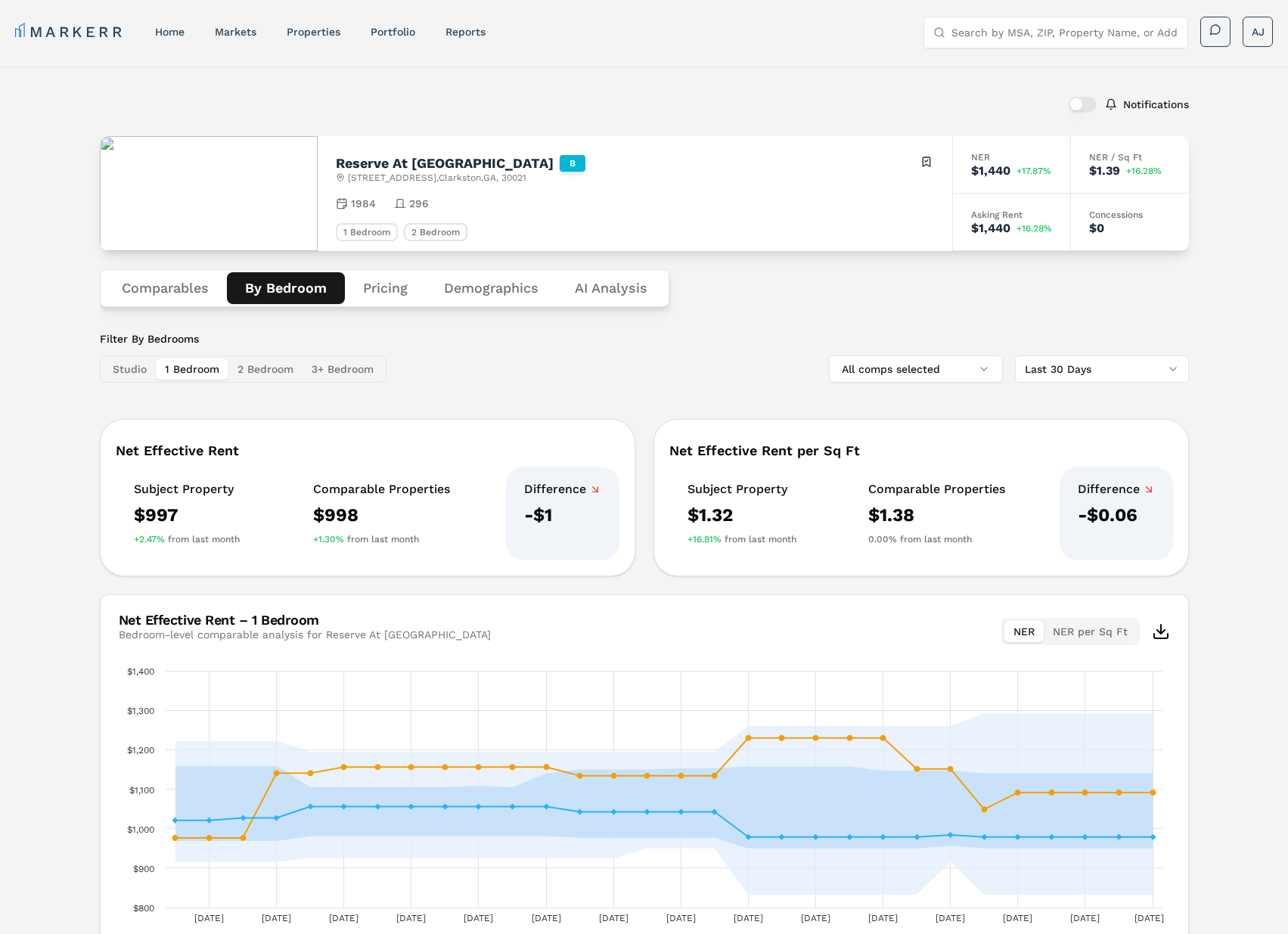
scroll to position [108, 0]
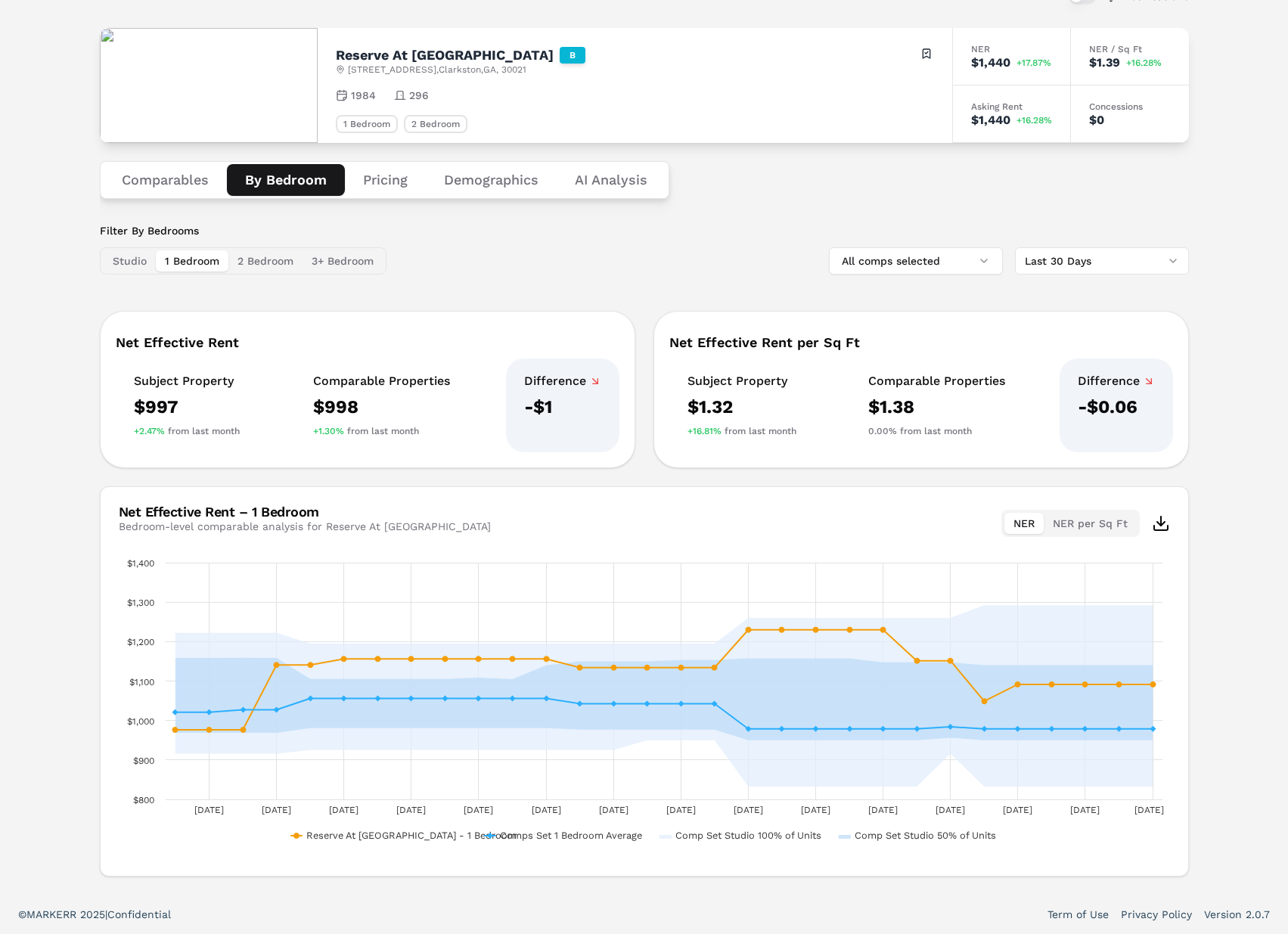
click at [171, 185] on button "Comparables" at bounding box center [165, 179] width 123 height 32
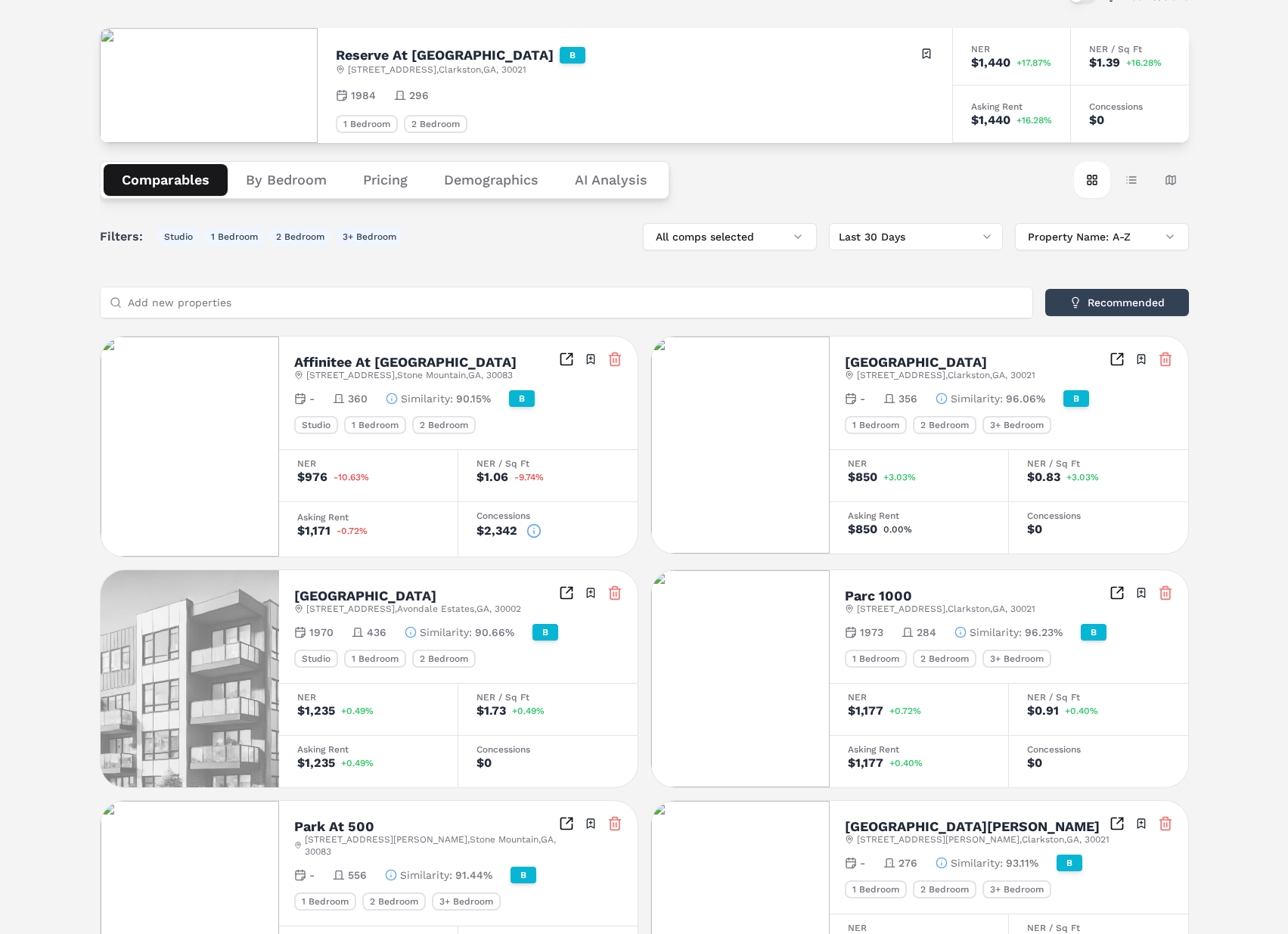
drag, startPoint x: 370, startPoint y: 534, endPoint x: 398, endPoint y: 528, distance: 28.6
click at [372, 534] on div "$1,171 -0.72%" at bounding box center [368, 530] width 142 height 12
click at [953, 230] on html "MARKERR home markets properties Portfolio reports Search by MSA, ZIP, Property …" at bounding box center [644, 727] width 1288 height 1672
click at [931, 188] on html "MARKERR home markets properties Portfolio reports Search by MSA, ZIP, Property …" at bounding box center [644, 727] width 1288 height 1672
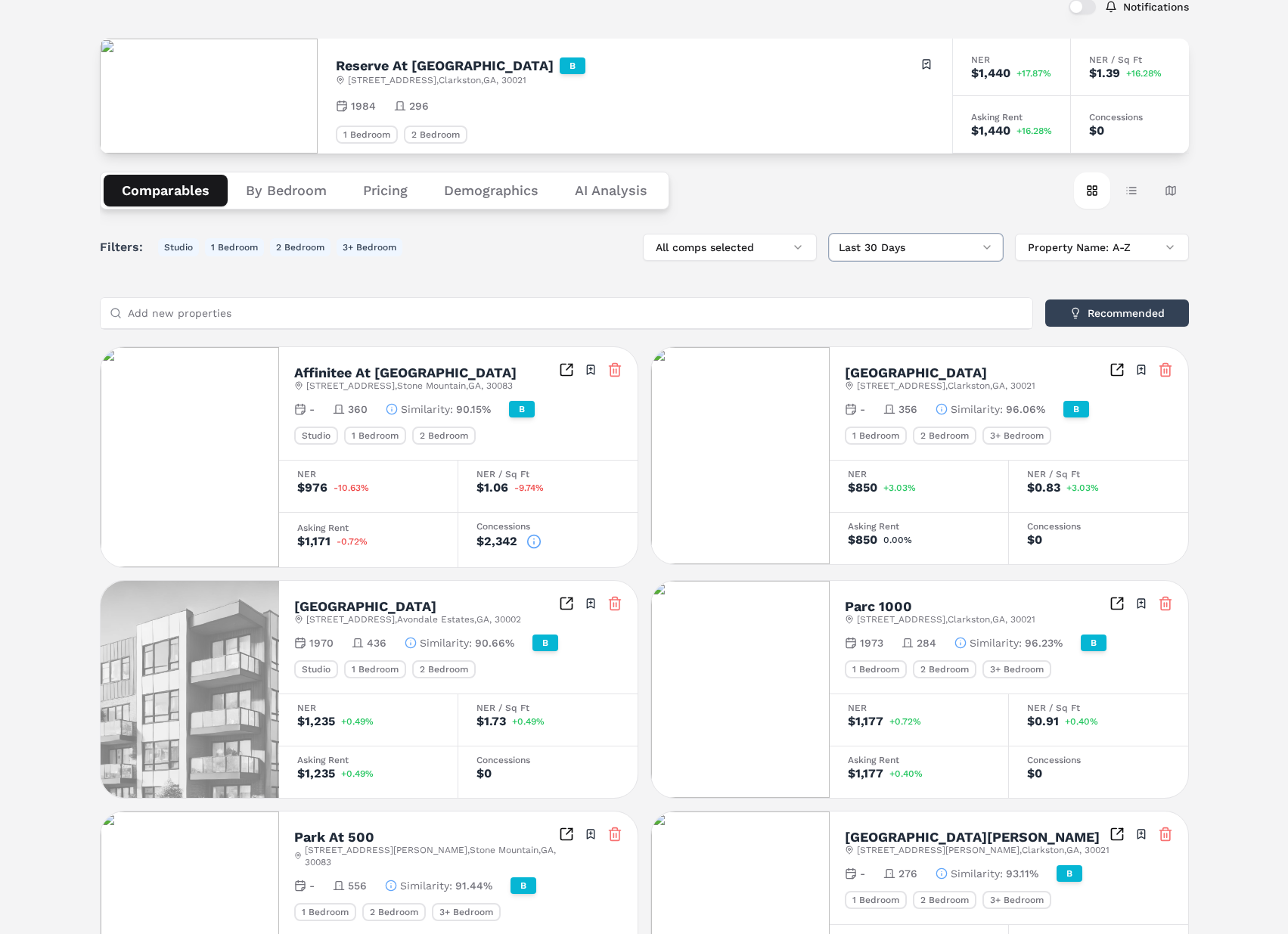
scroll to position [0, 0]
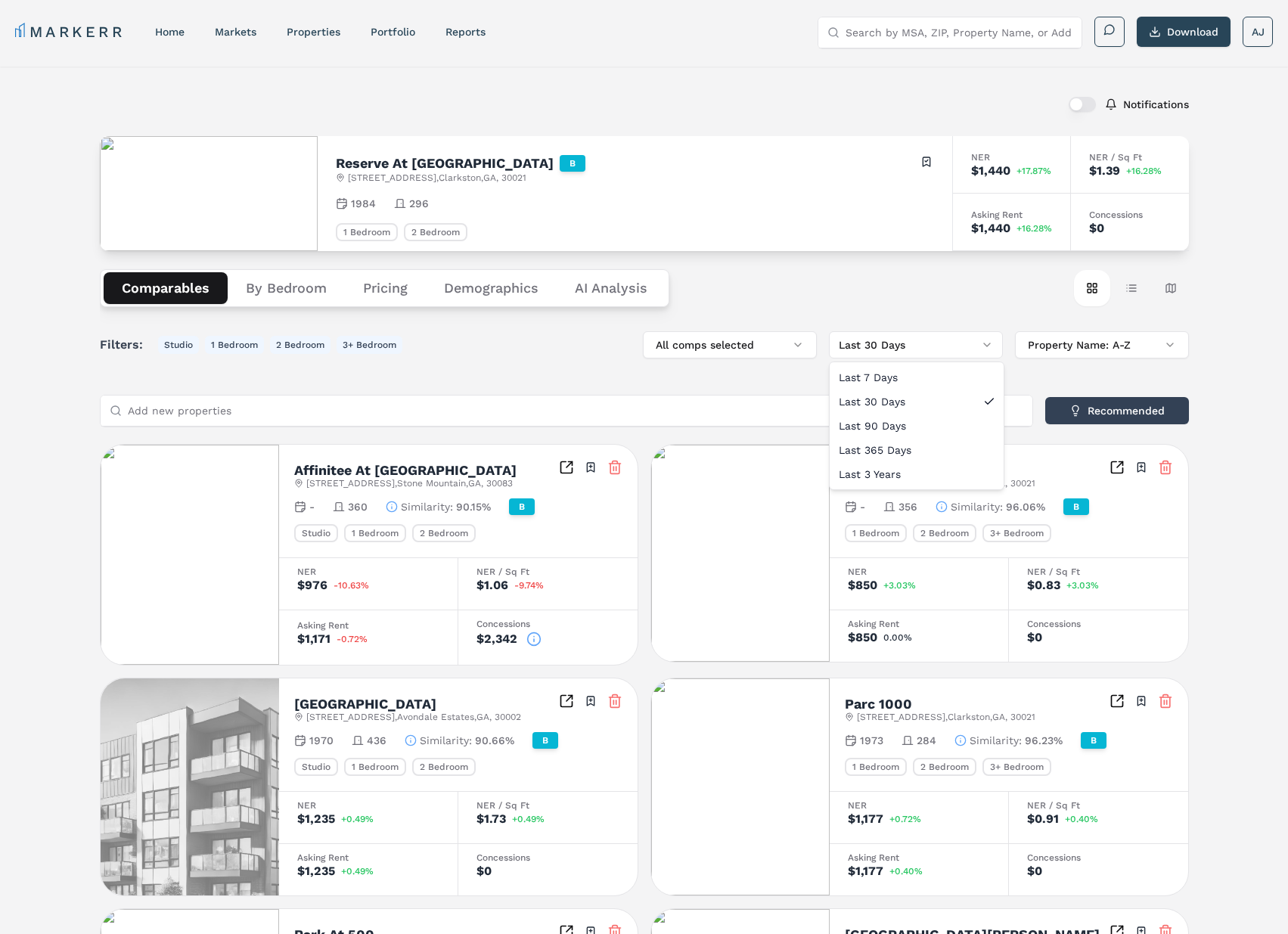
click at [935, 336] on html "MARKERR home markets properties Portfolio reports Search by MSA, ZIP, Property …" at bounding box center [644, 836] width 1288 height 1672
click at [963, 350] on html "MARKERR home markets properties Portfolio reports Search by MSA, ZIP, Property …" at bounding box center [644, 836] width 1288 height 1672
click at [918, 345] on html "MARKERR home markets properties Portfolio reports Search by MSA, ZIP, Property …" at bounding box center [644, 836] width 1288 height 1672
click at [929, 345] on html "MARKERR home markets properties Portfolio reports Search by MSA, ZIP, Property …" at bounding box center [644, 836] width 1288 height 1672
drag, startPoint x: 896, startPoint y: 449, endPoint x: 907, endPoint y: 438, distance: 15.6
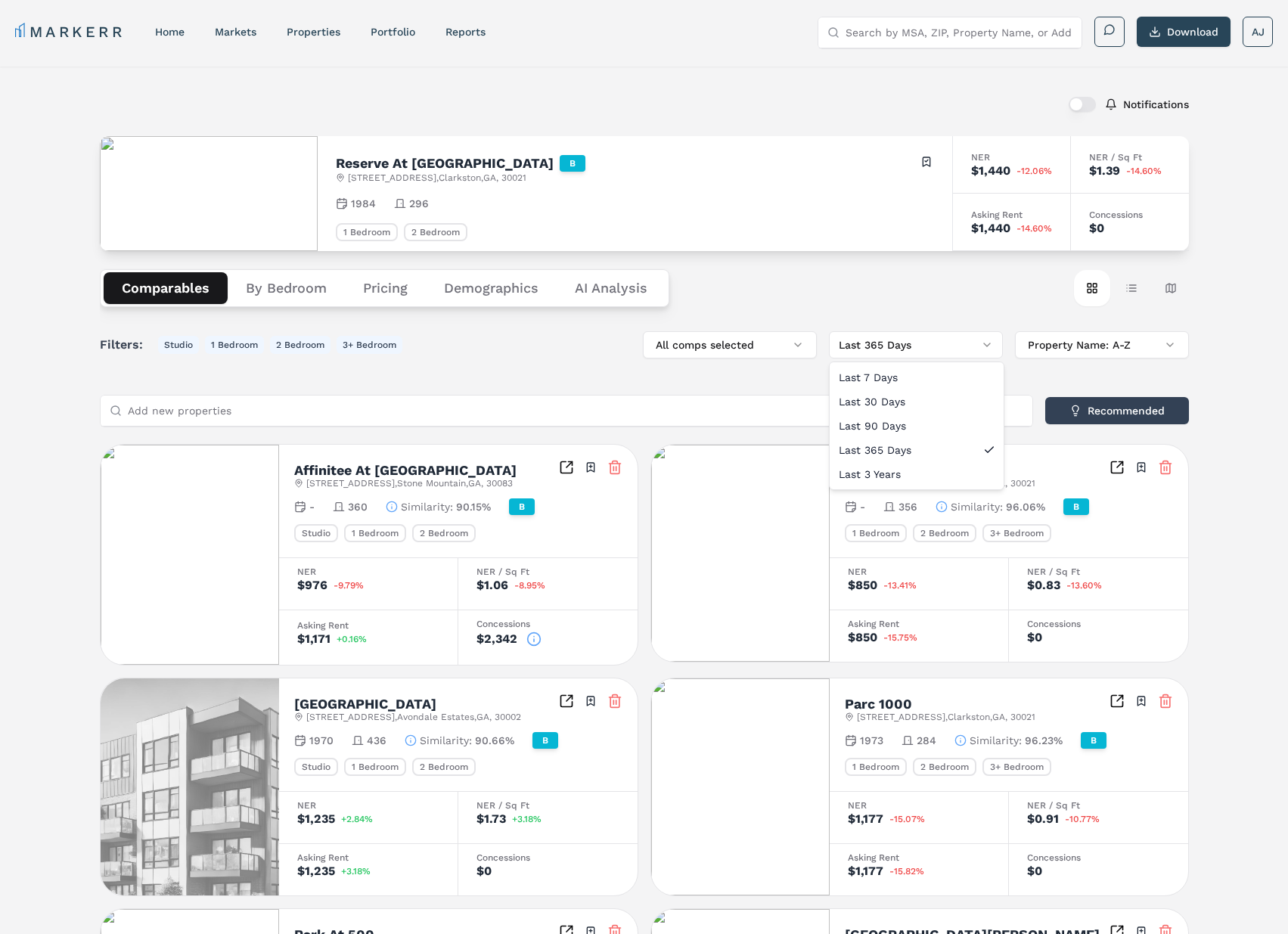
click at [936, 339] on html "MARKERR home markets properties Portfolio reports Search by MSA, ZIP, Property …" at bounding box center [644, 836] width 1288 height 1672
click at [950, 341] on html "MARKERR home markets properties Portfolio reports Search by MSA, ZIP, Property …" at bounding box center [644, 836] width 1288 height 1672
click at [943, 342] on html "MARKERR home markets properties Portfolio reports Search by MSA, ZIP, Property …" at bounding box center [644, 836] width 1288 height 1672
click at [929, 349] on html "MARKERR home markets properties Portfolio reports Search by MSA, ZIP, Property …" at bounding box center [644, 836] width 1288 height 1672
click at [918, 347] on html "MARKERR home markets properties Portfolio reports Search by MSA, ZIP, Property …" at bounding box center [644, 836] width 1288 height 1672
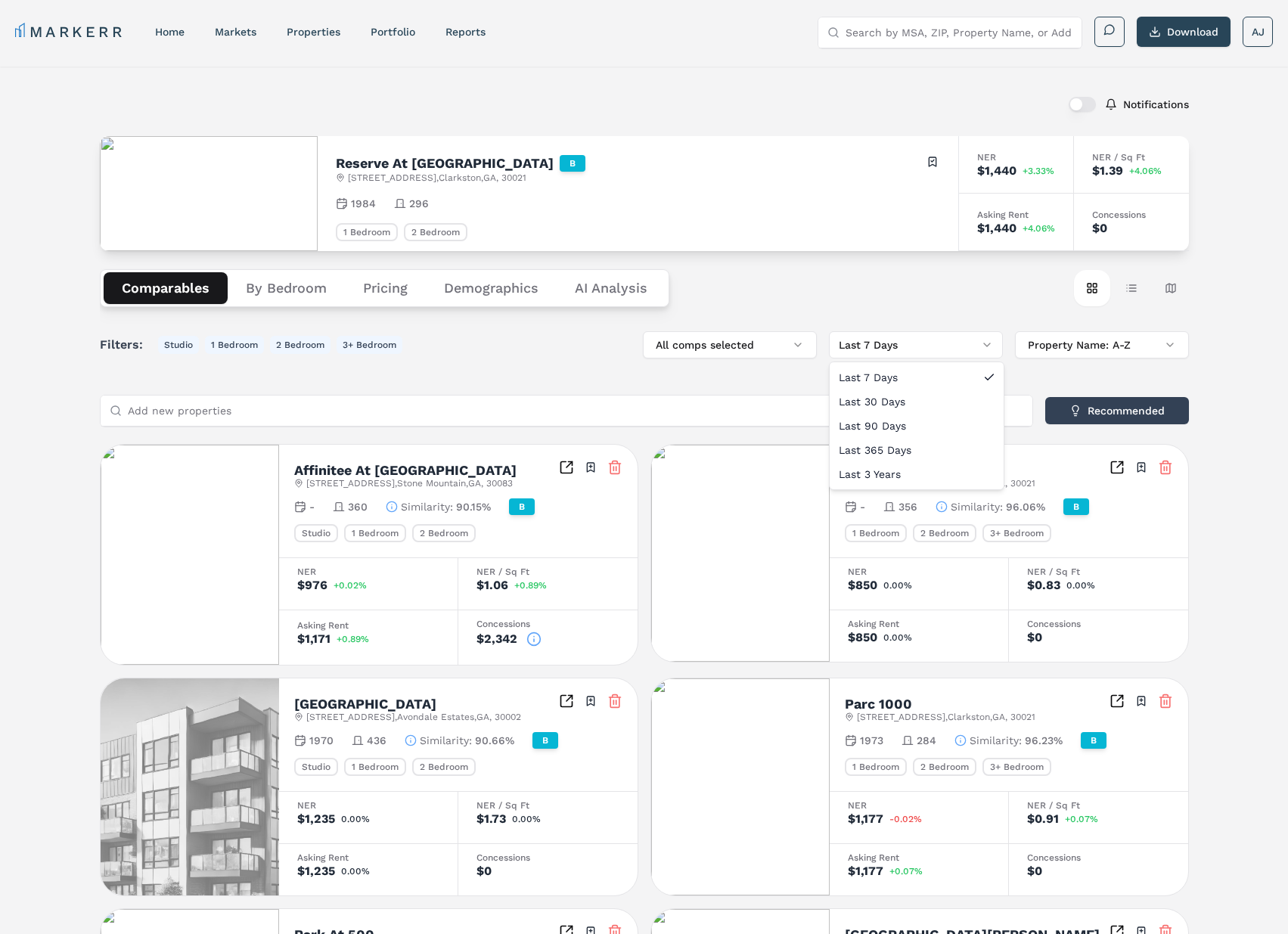
drag, startPoint x: 905, startPoint y: 471, endPoint x: 909, endPoint y: 461, distance: 10.8
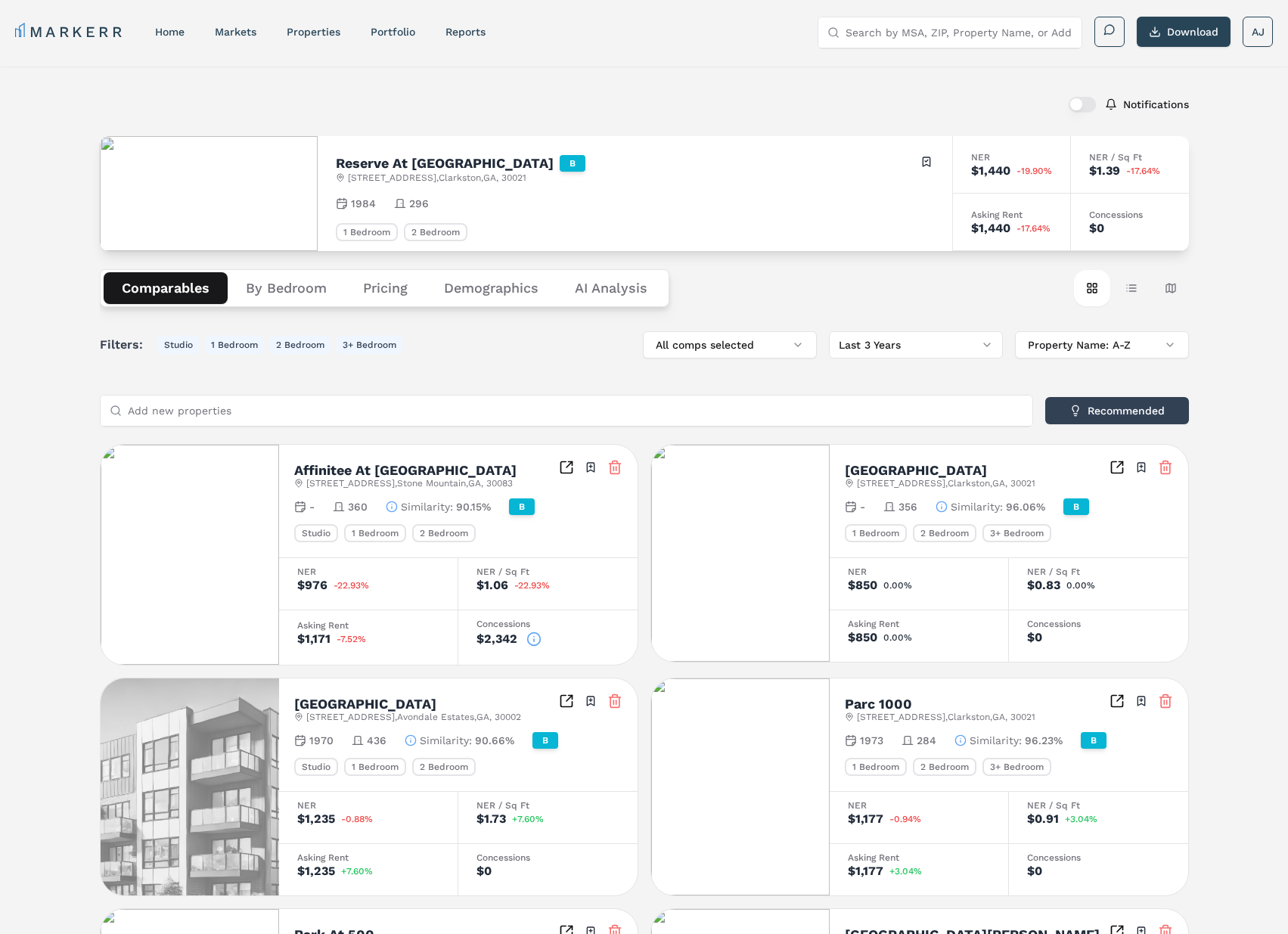
click at [938, 343] on html "MARKERR home markets properties Portfolio reports Search by MSA, ZIP, Property …" at bounding box center [644, 836] width 1288 height 1672
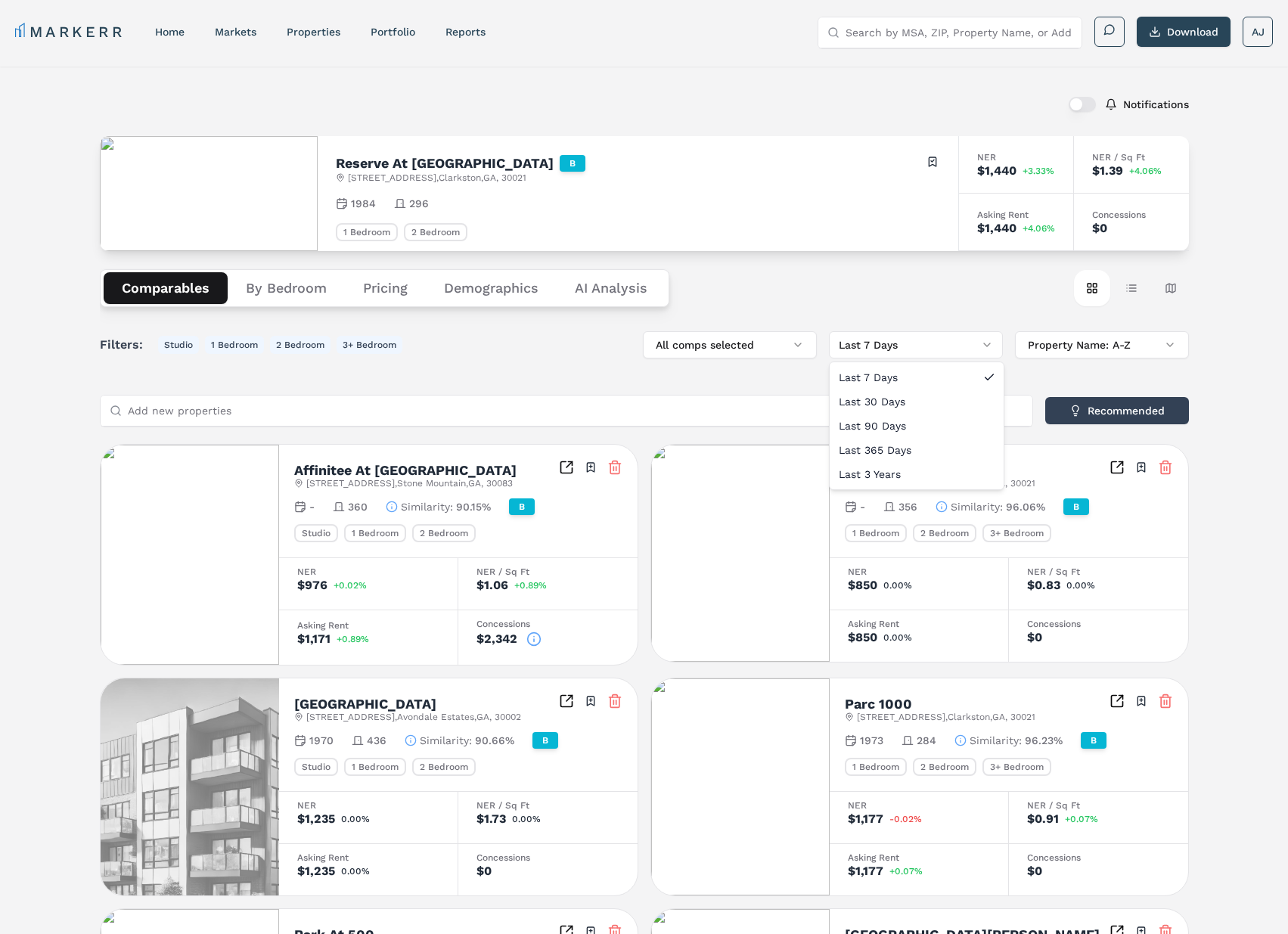
click at [943, 355] on html "MARKERR home markets properties Portfolio reports Search by MSA, ZIP, Property …" at bounding box center [644, 836] width 1288 height 1672
drag, startPoint x: 904, startPoint y: 473, endPoint x: 905, endPoint y: 449, distance: 24.0
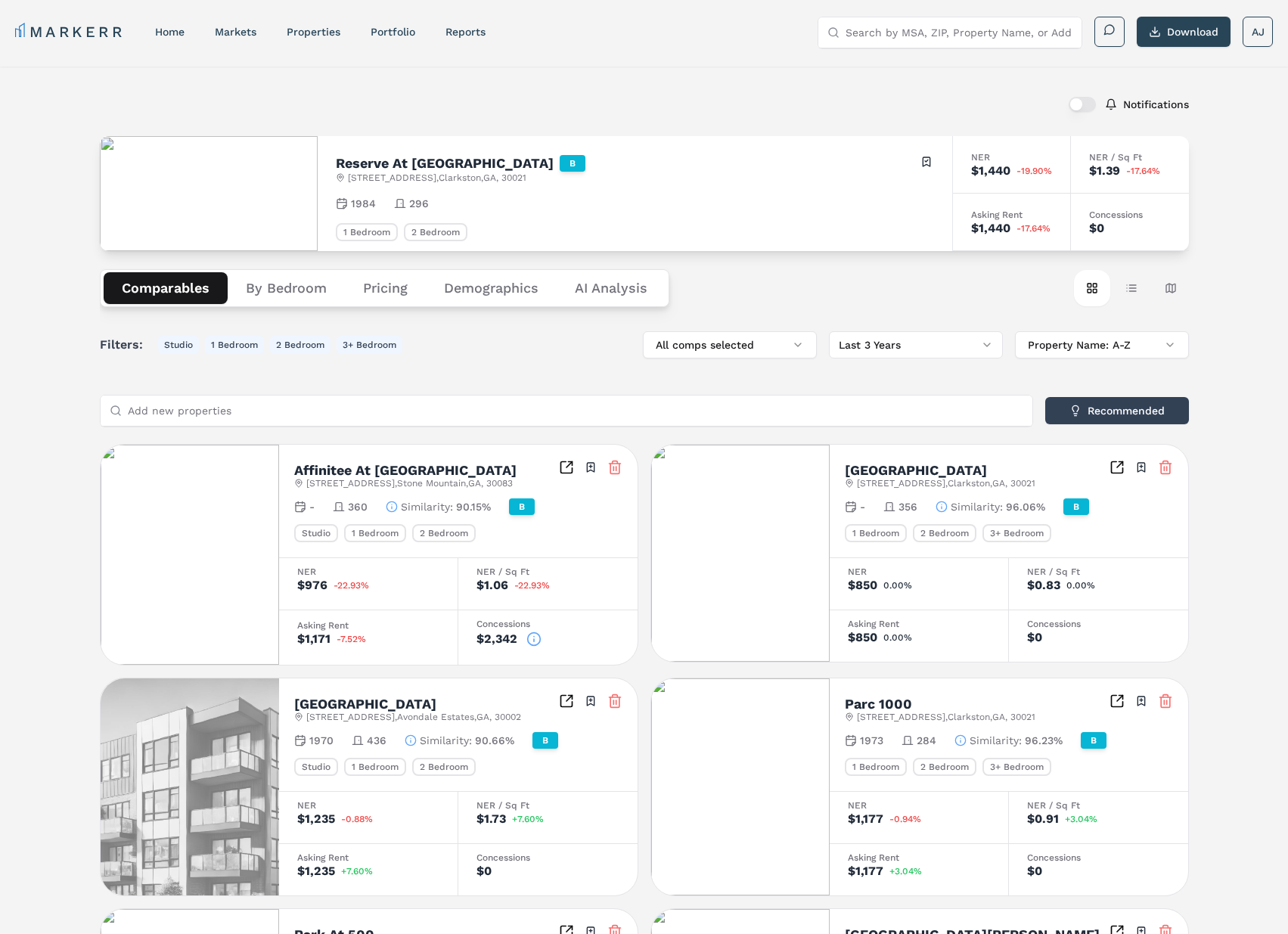
click at [910, 338] on html "MARKERR home markets properties Portfolio reports Search by MSA, ZIP, Property …" at bounding box center [644, 836] width 1288 height 1672
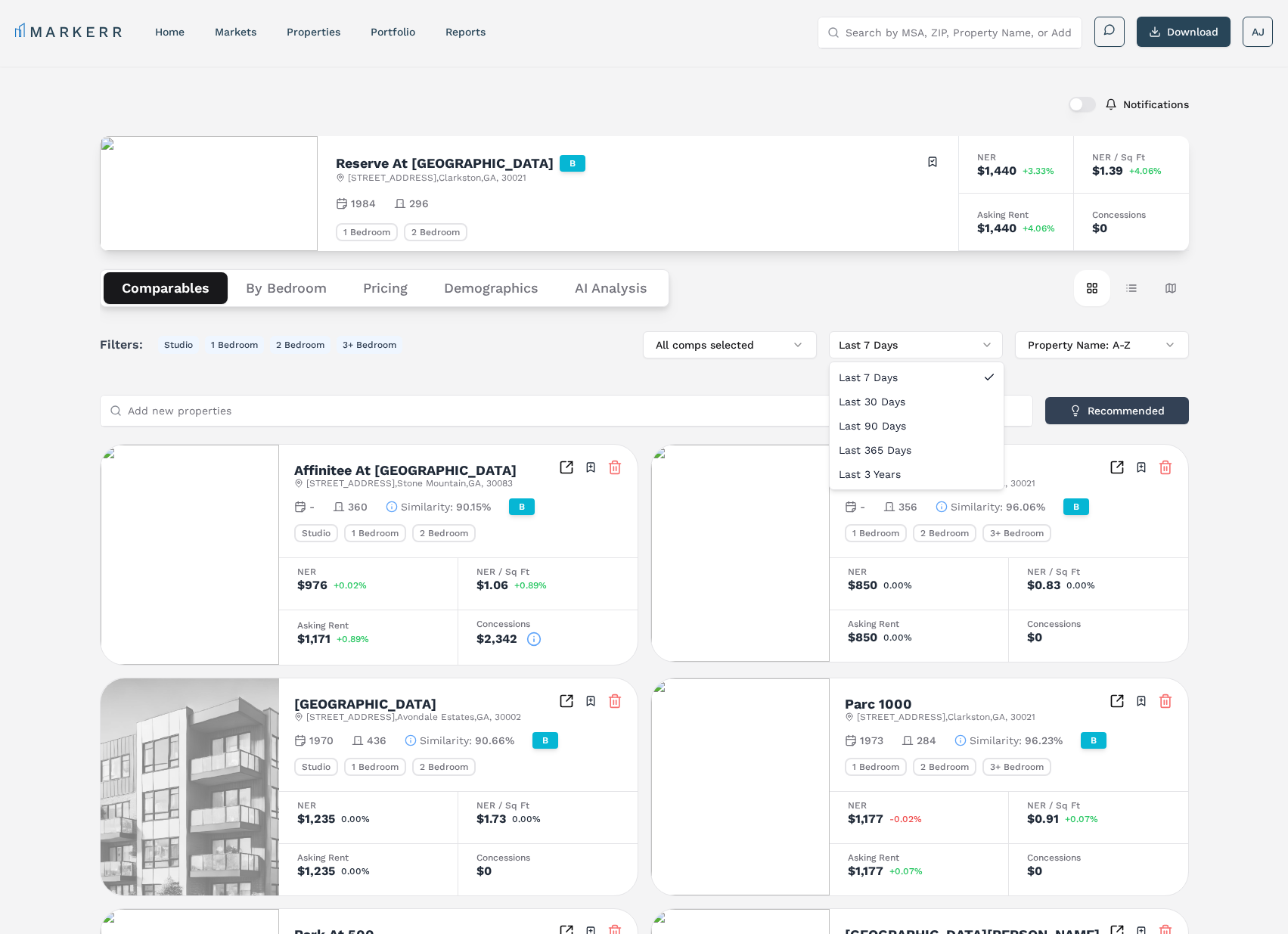
click at [895, 348] on html "MARKERR home markets properties Portfolio reports Search by MSA, ZIP, Property …" at bounding box center [644, 836] width 1288 height 1672
click at [934, 338] on html "MARKERR home markets properties Portfolio reports Search by MSA, ZIP, Property …" at bounding box center [644, 836] width 1288 height 1672
drag, startPoint x: 902, startPoint y: 473, endPoint x: 927, endPoint y: 416, distance: 62.2
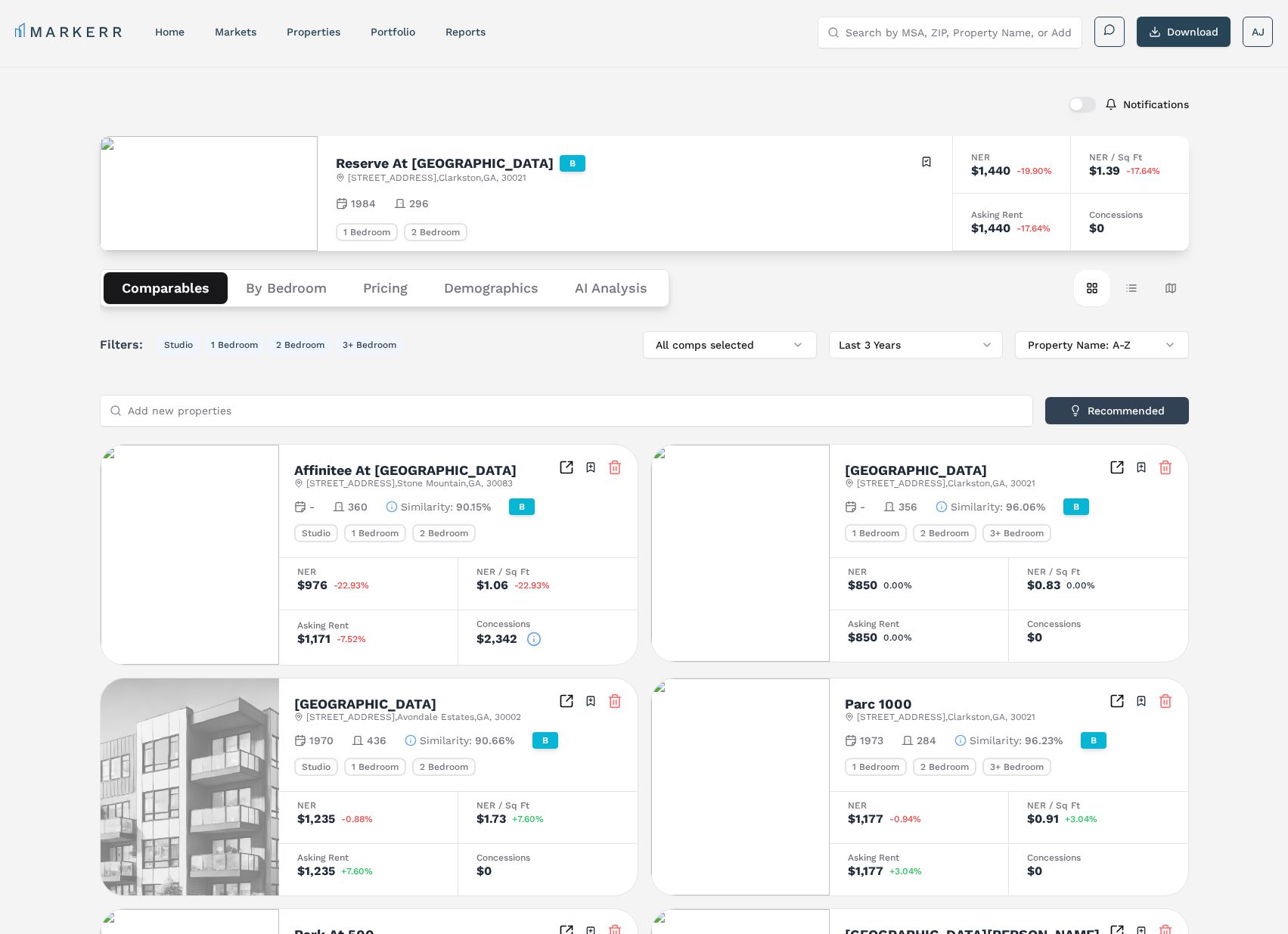
click at [956, 293] on div "Comparables By Bedroom Pricing Demographics AI Analysis Card view Table view Ma…" at bounding box center [644, 288] width 1089 height 74
click at [959, 344] on html "MARKERR home markets properties Portfolio reports Search by MSA, ZIP, Property …" at bounding box center [644, 836] width 1288 height 1672
drag, startPoint x: 932, startPoint y: 466, endPoint x: 940, endPoint y: 449, distance: 18.8
click at [942, 344] on html "MARKERR home markets properties Portfolio reports Search by MSA, ZIP, Property …" at bounding box center [644, 836] width 1288 height 1672
click at [925, 325] on div "Comparables By Bedroom Pricing Demographics AI Analysis Card view Table view Ma…" at bounding box center [644, 933] width 1089 height 1364
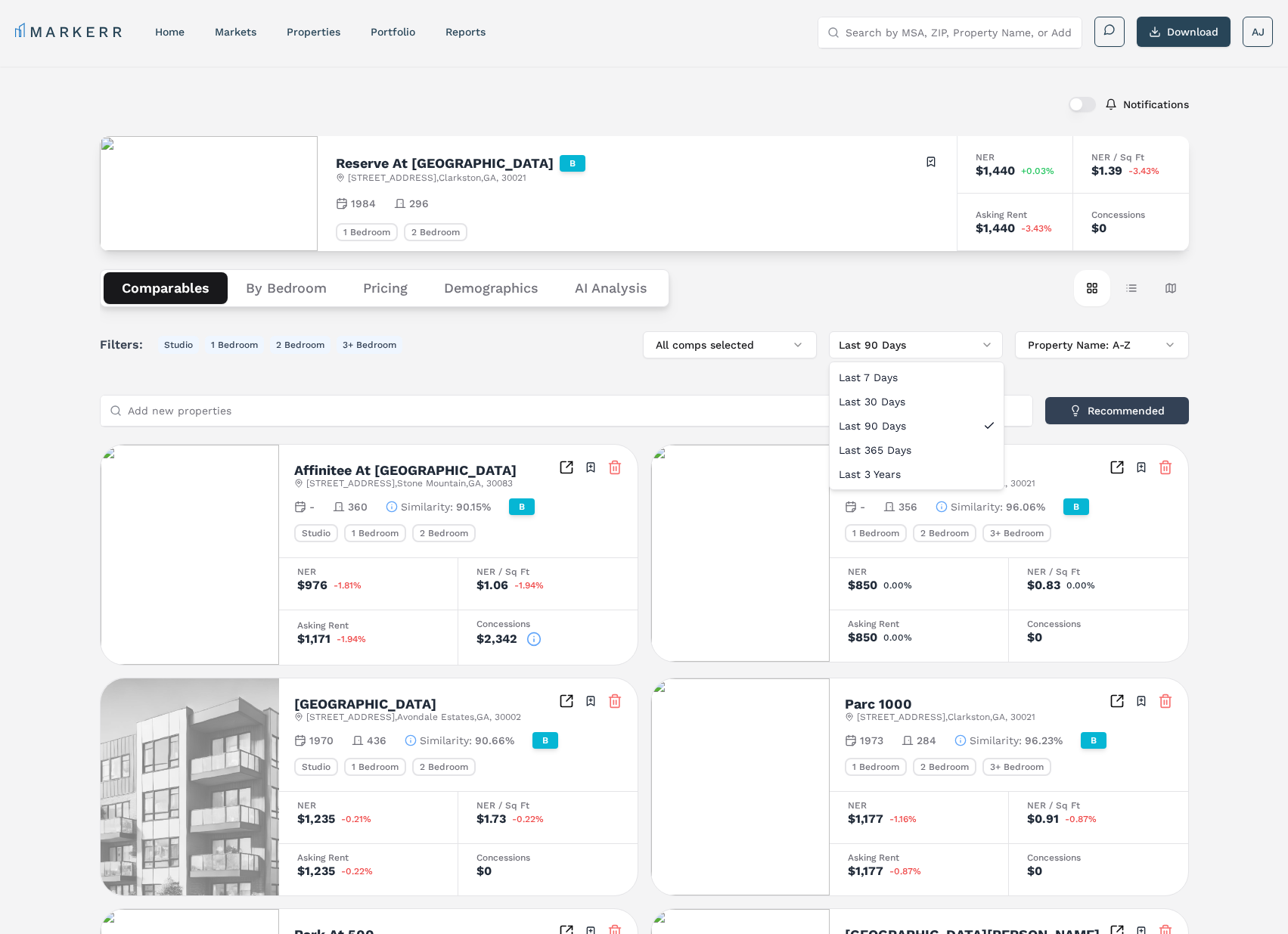
click at [929, 337] on html "MARKERR home markets properties Portfolio reports Search by MSA, ZIP, Property …" at bounding box center [644, 836] width 1288 height 1672
click at [938, 279] on div "Comparables By Bedroom Pricing Demographics AI Analysis Card view Table view Ma…" at bounding box center [644, 288] width 1089 height 74
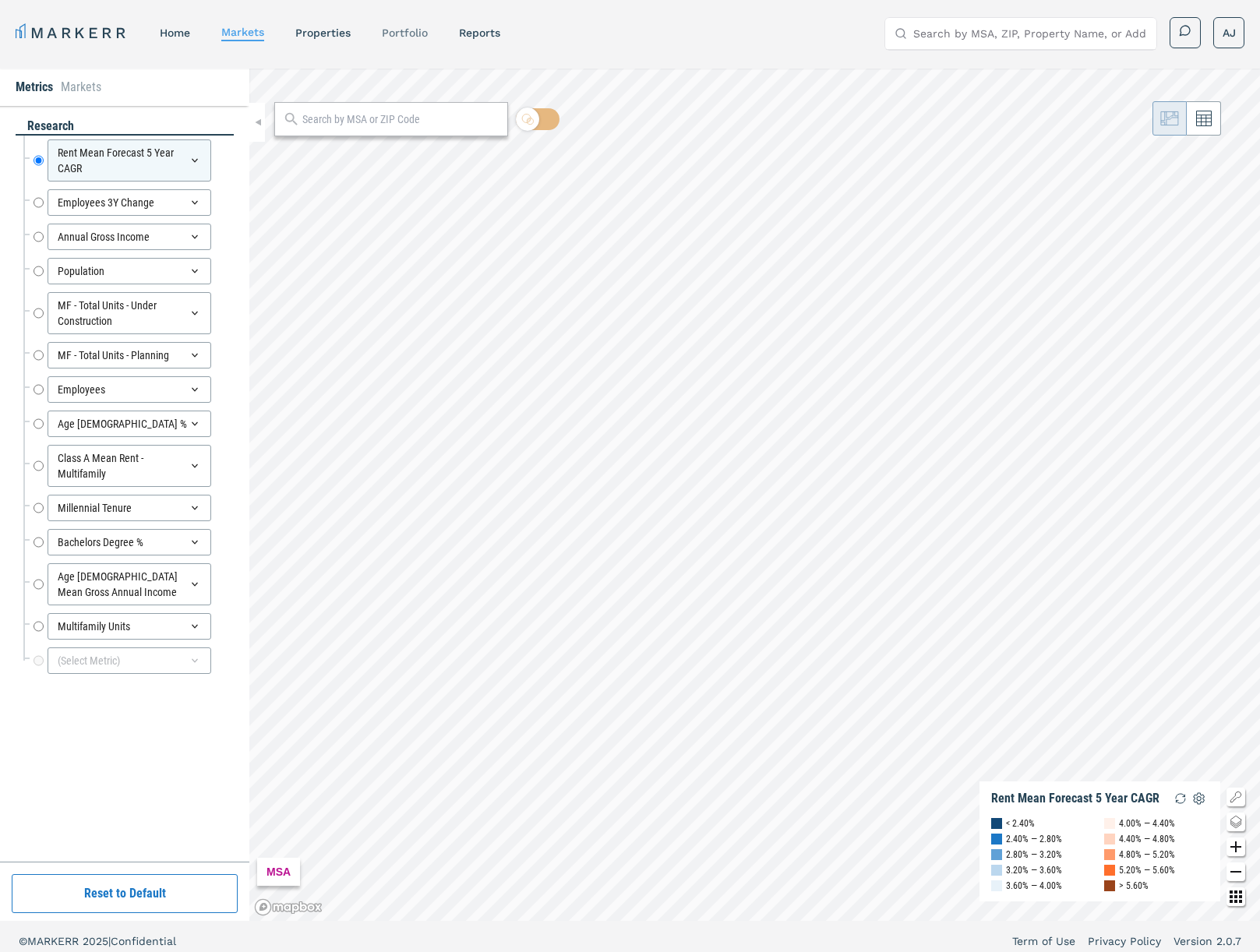
click at [411, 35] on link "Portfolio" at bounding box center [405, 32] width 46 height 12
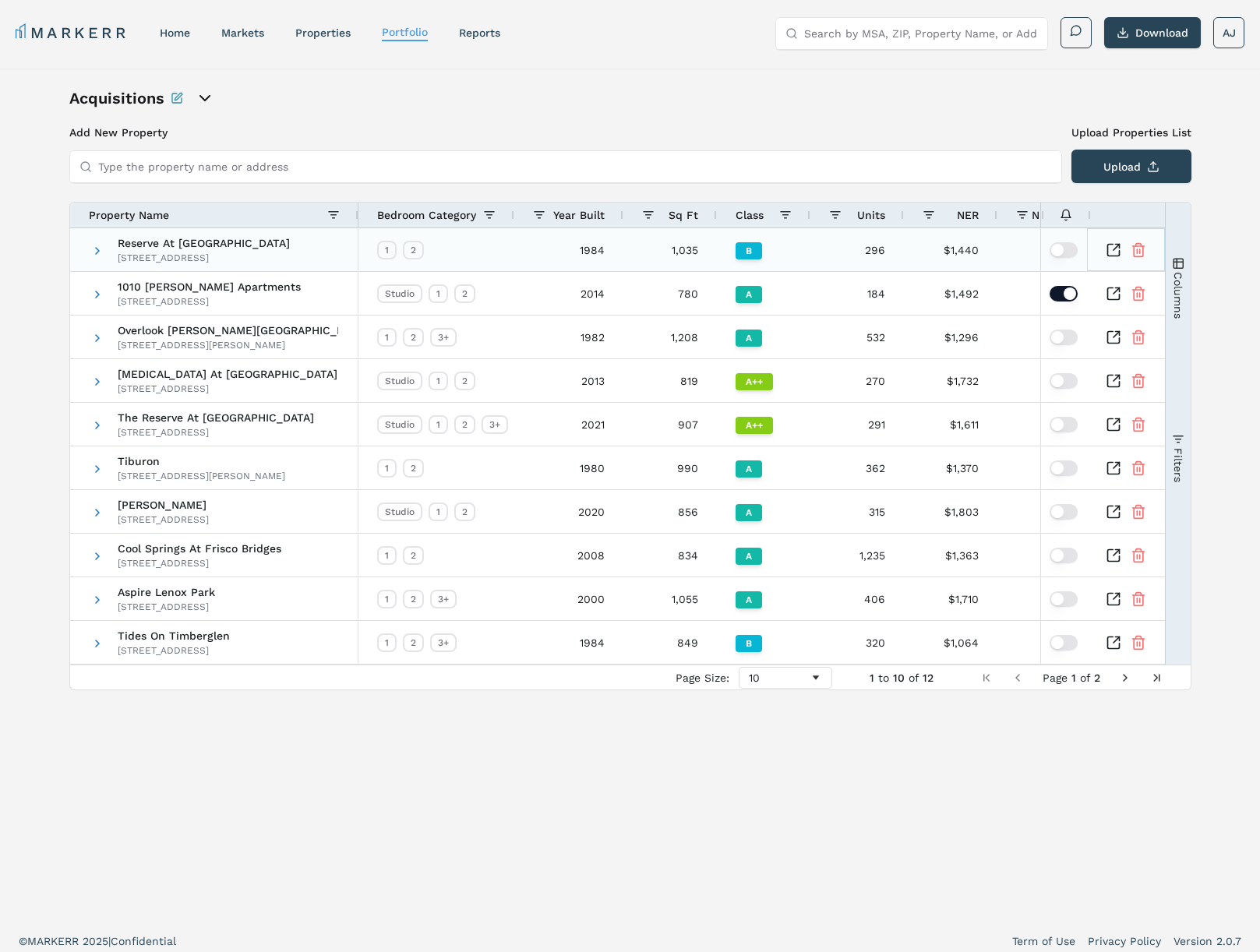
click at [1115, 251] on icon "Inspect Comparable" at bounding box center [1113, 250] width 15 height 15
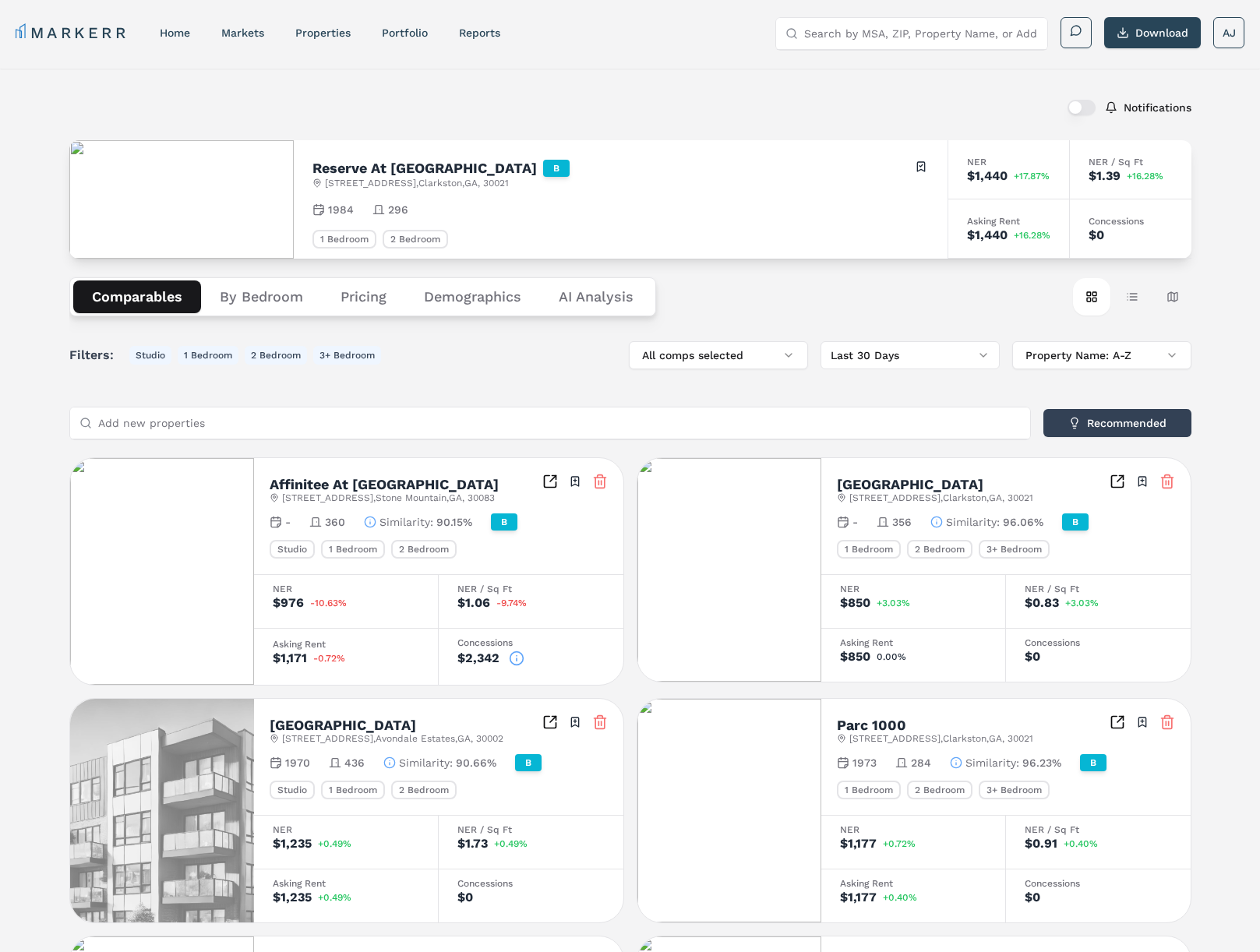
click at [353, 119] on div "Notifications" at bounding box center [630, 107] width 1122 height 41
drag, startPoint x: 135, startPoint y: 100, endPoint x: 372, endPoint y: 102, distance: 237.0
click at [372, 102] on div "Notifications" at bounding box center [630, 107] width 1122 height 41
click at [375, 102] on div "Notifications" at bounding box center [630, 107] width 1122 height 41
drag, startPoint x: 634, startPoint y: 189, endPoint x: 374, endPoint y: 184, distance: 260.0
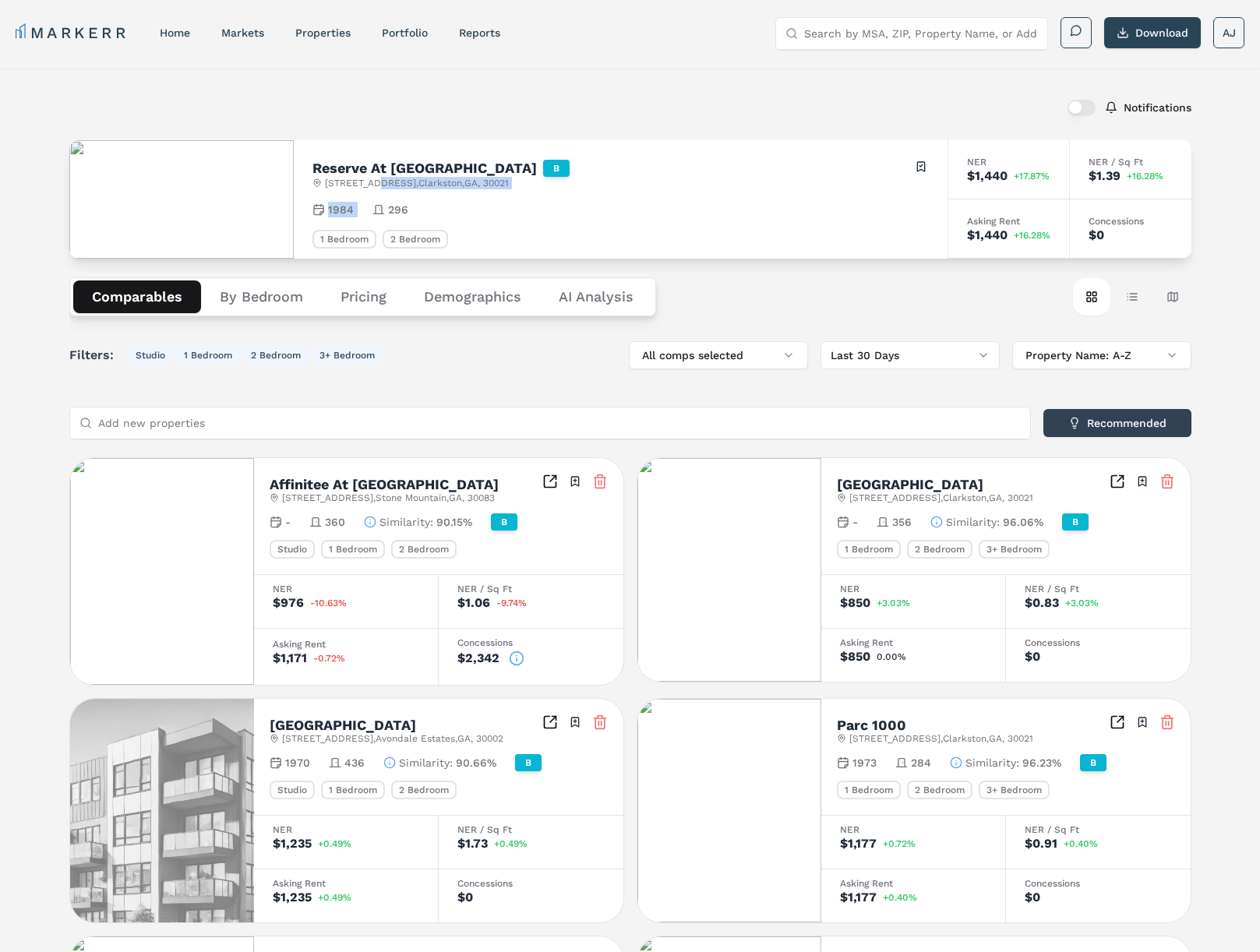
click at [374, 184] on div "Reserve At [GEOGRAPHIC_DATA] B [STREET_ADDRESS] Toggle portfolio menu 1984 296 …" at bounding box center [621, 199] width 654 height 118
click at [384, 172] on h2 "Reserve At [GEOGRAPHIC_DATA]" at bounding box center [424, 168] width 225 height 14
click at [408, 182] on span "[STREET_ADDRESS]" at bounding box center [417, 183] width 184 height 12
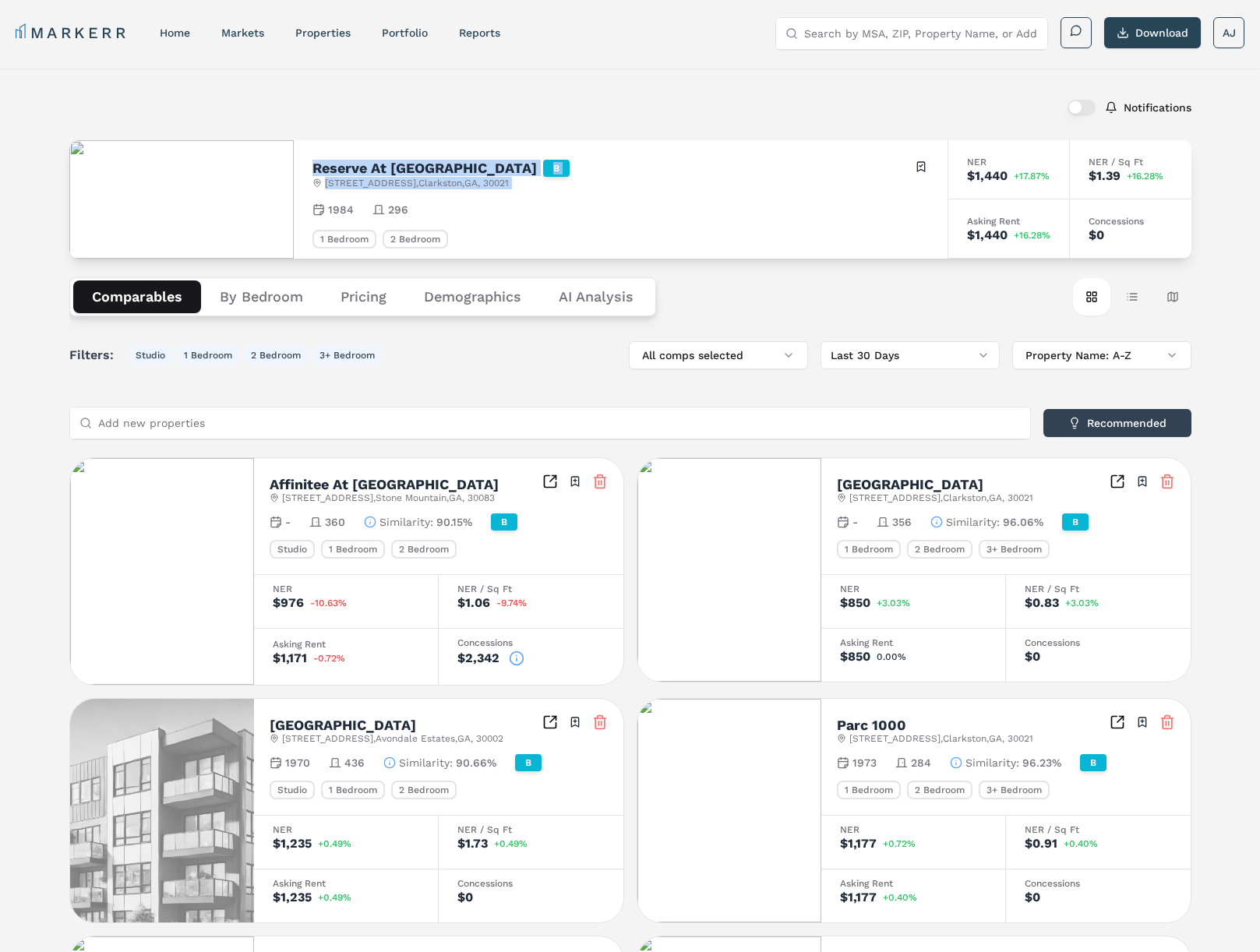
click at [457, 180] on span "[STREET_ADDRESS]" at bounding box center [417, 183] width 184 height 12
click at [453, 180] on span "[STREET_ADDRESS]" at bounding box center [417, 183] width 184 height 12
click at [468, 123] on div "Notifications" at bounding box center [630, 107] width 1122 height 41
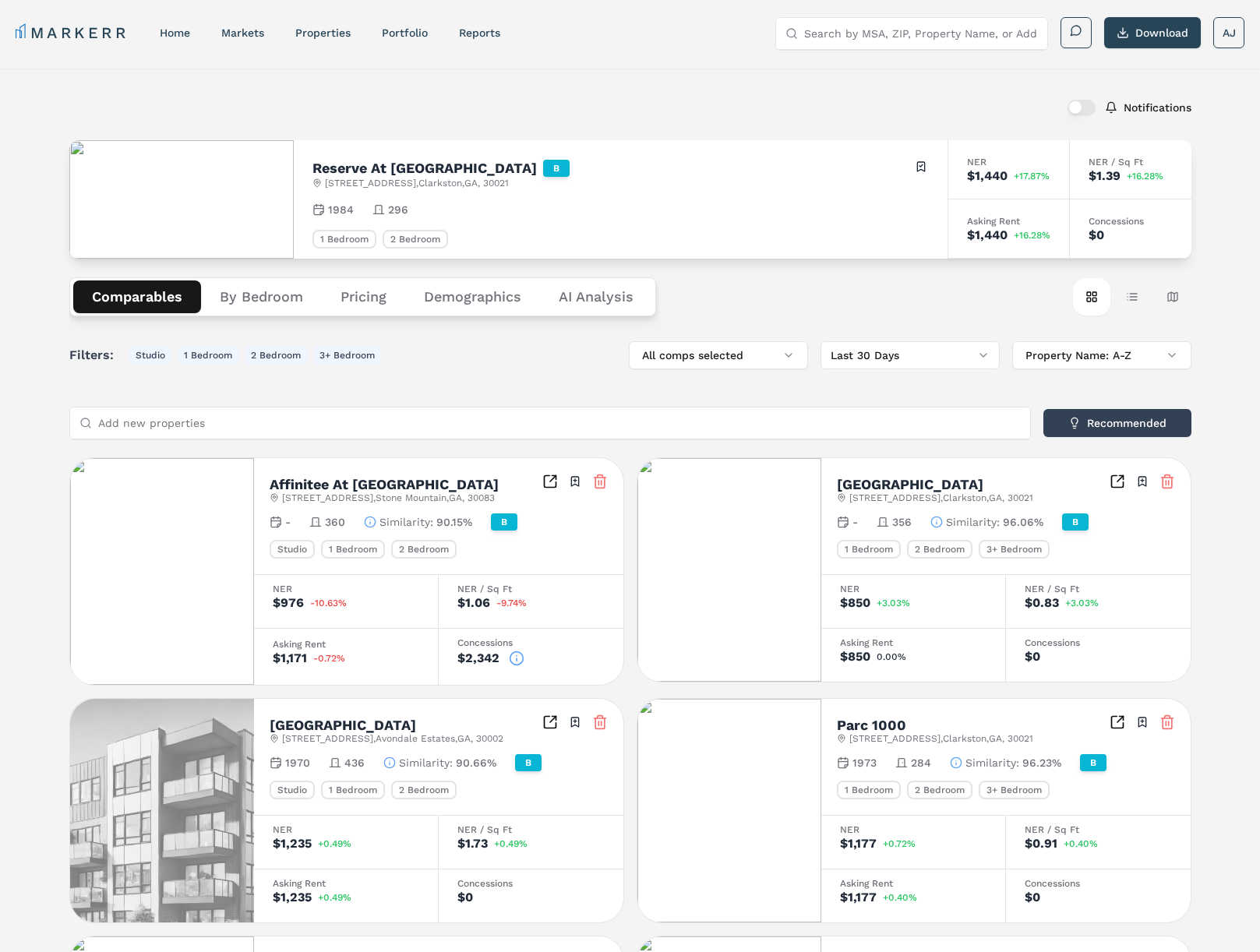
click at [592, 94] on div "Notifications" at bounding box center [630, 107] width 1122 height 41
click at [594, 97] on div "Notifications" at bounding box center [630, 107] width 1122 height 41
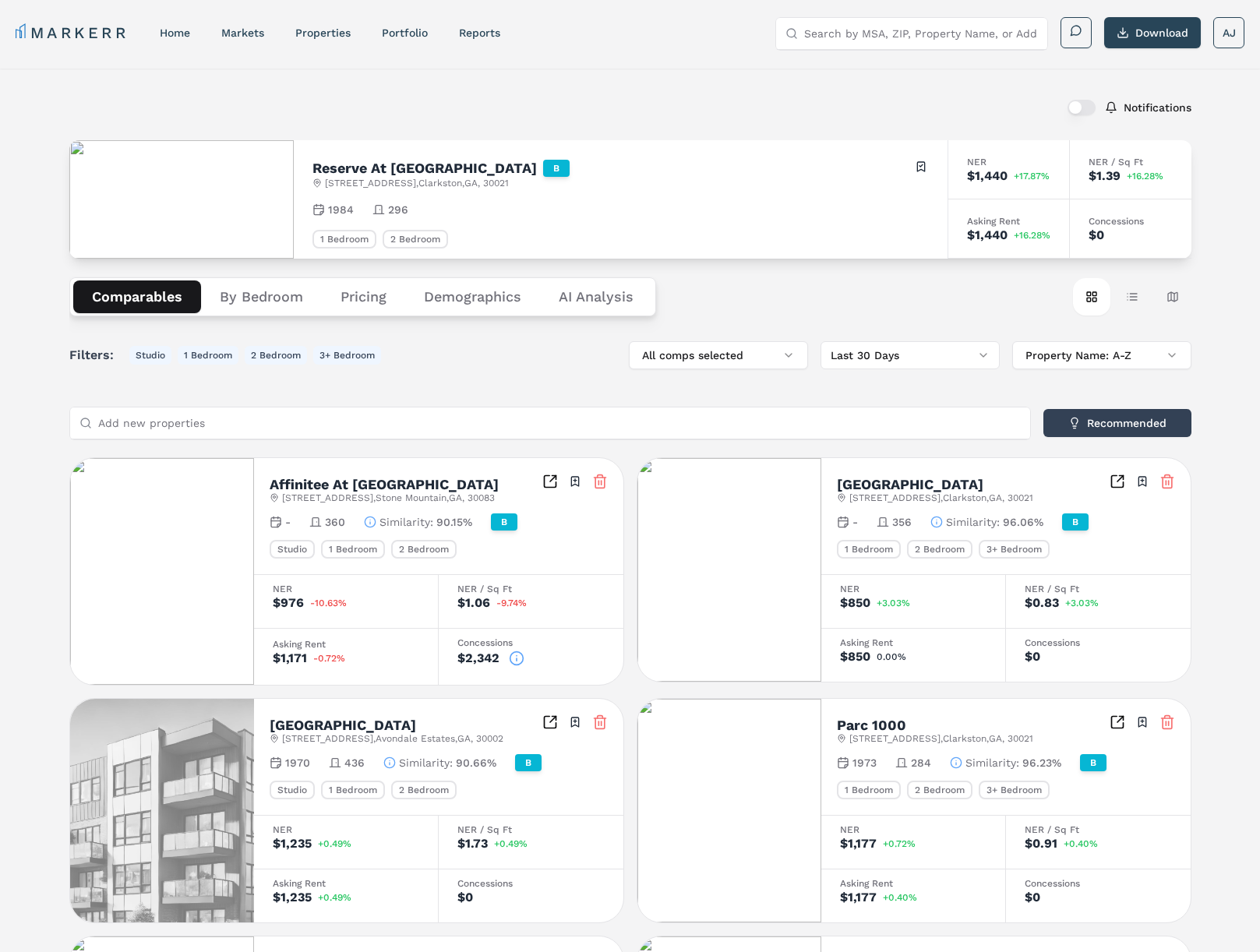
click at [299, 113] on div "Notifications" at bounding box center [630, 107] width 1122 height 41
drag, startPoint x: 1125, startPoint y: 242, endPoint x: 986, endPoint y: 182, distance: 151.4
click at [986, 182] on div "NER $1,440 +17.87% NER / Sq Ft $1.39 +16.28% Asking Rent $1,440 +16.28% Concess…" at bounding box center [1069, 199] width 243 height 118
click at [976, 170] on div "$1,440" at bounding box center [987, 175] width 41 height 12
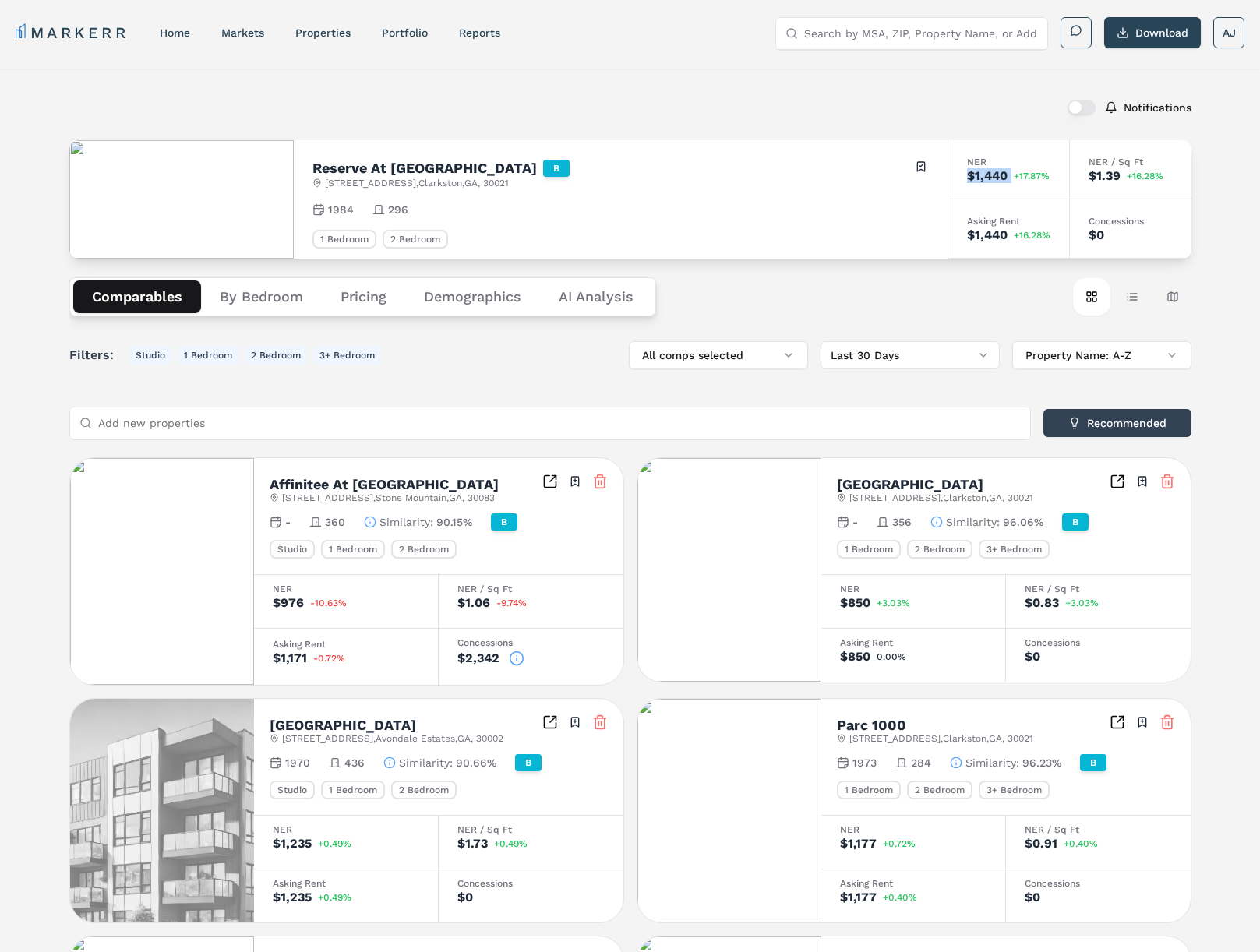
click at [976, 170] on div "$1,440" at bounding box center [987, 175] width 41 height 12
drag, startPoint x: 1121, startPoint y: 239, endPoint x: 963, endPoint y: 169, distance: 172.8
click at [963, 169] on div "NER $1,440 +17.87% NER / Sq Ft $1.39 +16.28% Asking Rent $1,440 +16.28% Concess…" at bounding box center [1069, 199] width 243 height 118
drag, startPoint x: 971, startPoint y: 159, endPoint x: 1108, endPoint y: 235, distance: 156.7
click at [1108, 235] on div "NER $1,440 +17.87% NER / Sq Ft $1.39 +16.28% Asking Rent $1,440 +16.28% Concess…" at bounding box center [1069, 199] width 243 height 118
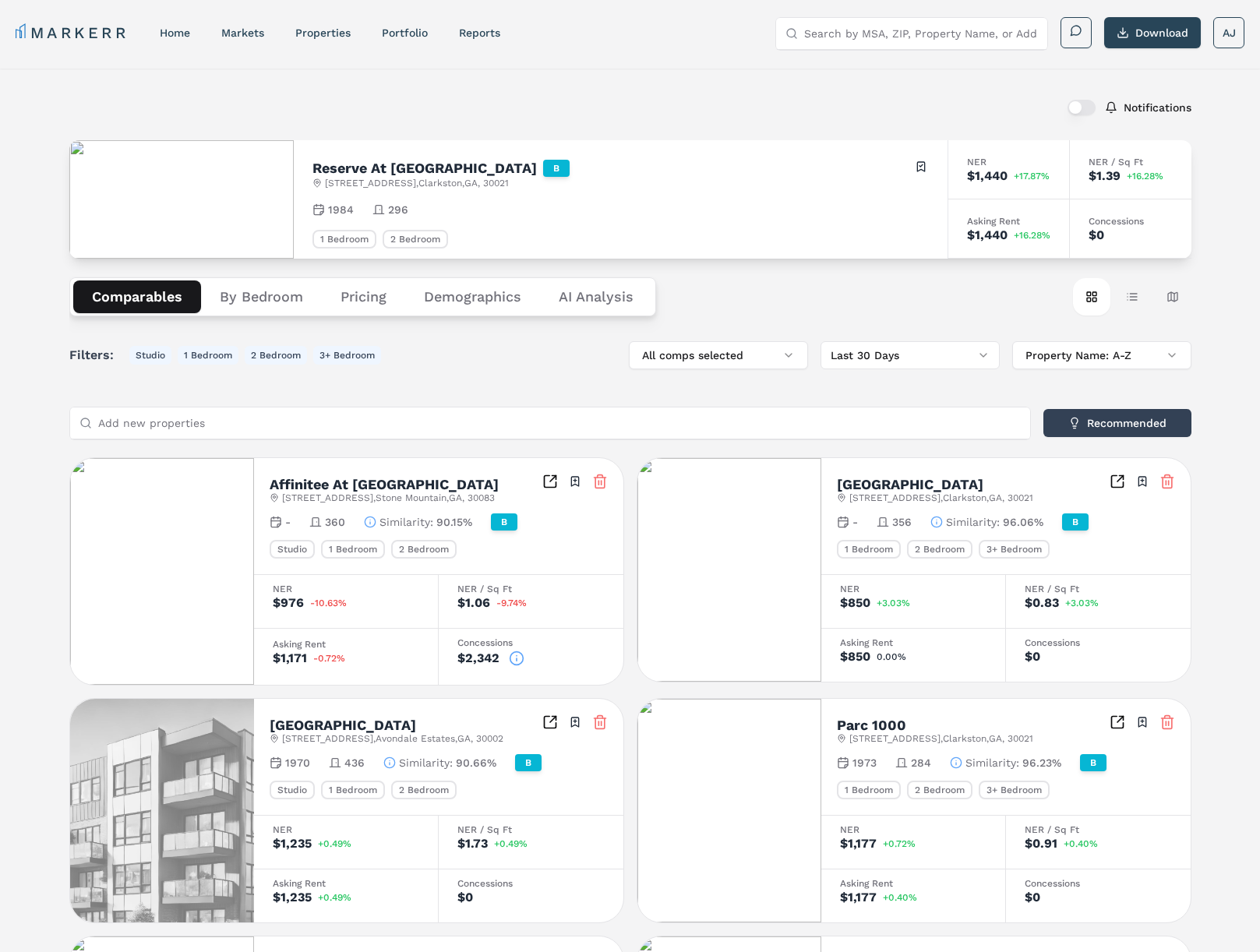
click at [1123, 235] on div "$0" at bounding box center [1130, 235] width 84 height 12
drag, startPoint x: 1123, startPoint y: 235, endPoint x: 963, endPoint y: 158, distance: 177.6
click at [963, 158] on div "NER $1,440 +17.87% NER / Sq Ft $1.39 +16.28% Asking Rent $1,440 +16.28% Concess…" at bounding box center [1069, 199] width 243 height 118
click at [975, 160] on div "NER" at bounding box center [1009, 162] width 83 height 9
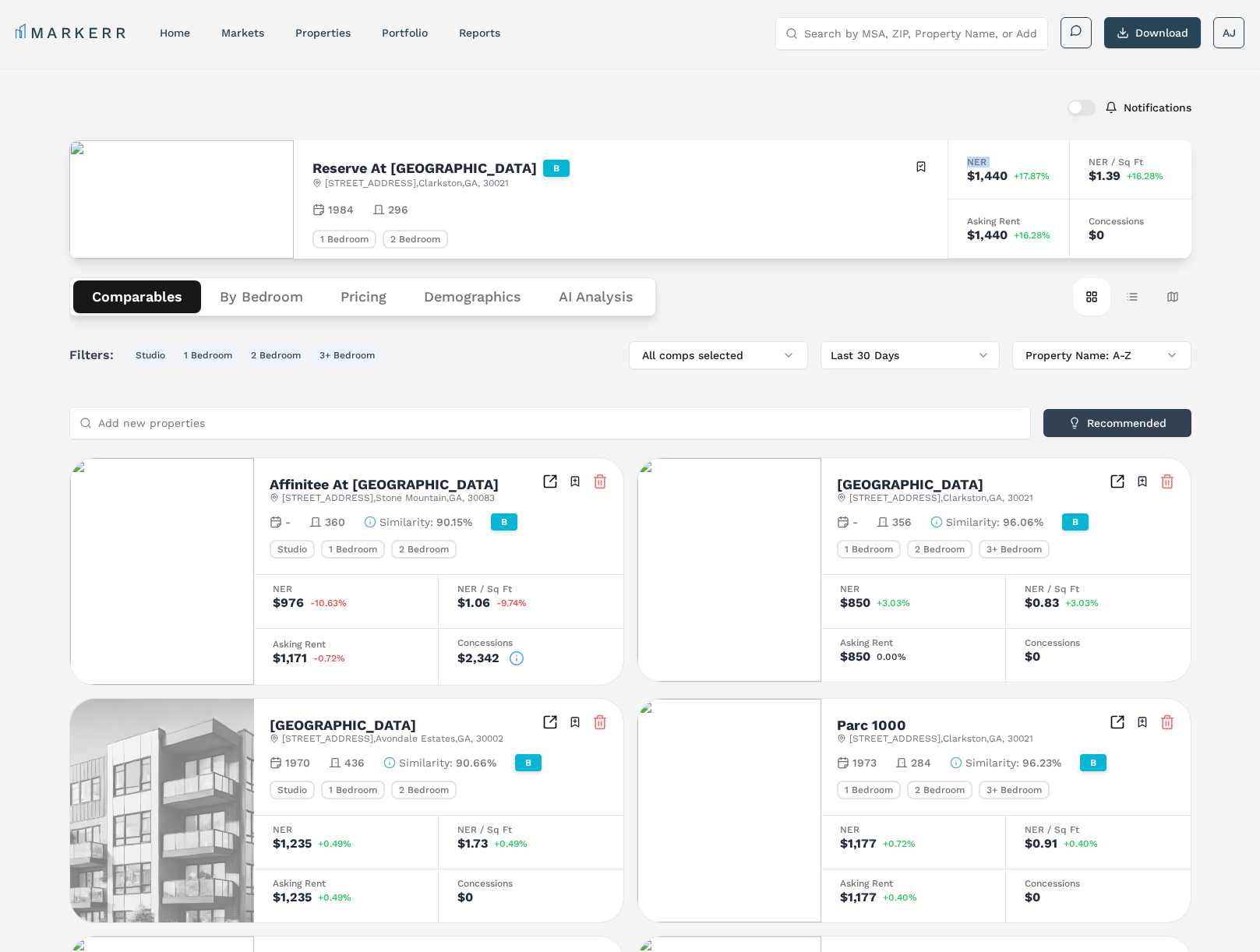
click at [975, 160] on div "NER" at bounding box center [1009, 162] width 83 height 9
click at [1118, 232] on div "$0" at bounding box center [1130, 235] width 84 height 12
click at [1129, 237] on div "$0" at bounding box center [1130, 235] width 84 height 12
click at [694, 101] on div "Notifications" at bounding box center [630, 107] width 1122 height 41
drag, startPoint x: 1219, startPoint y: 103, endPoint x: 836, endPoint y: 88, distance: 383.3
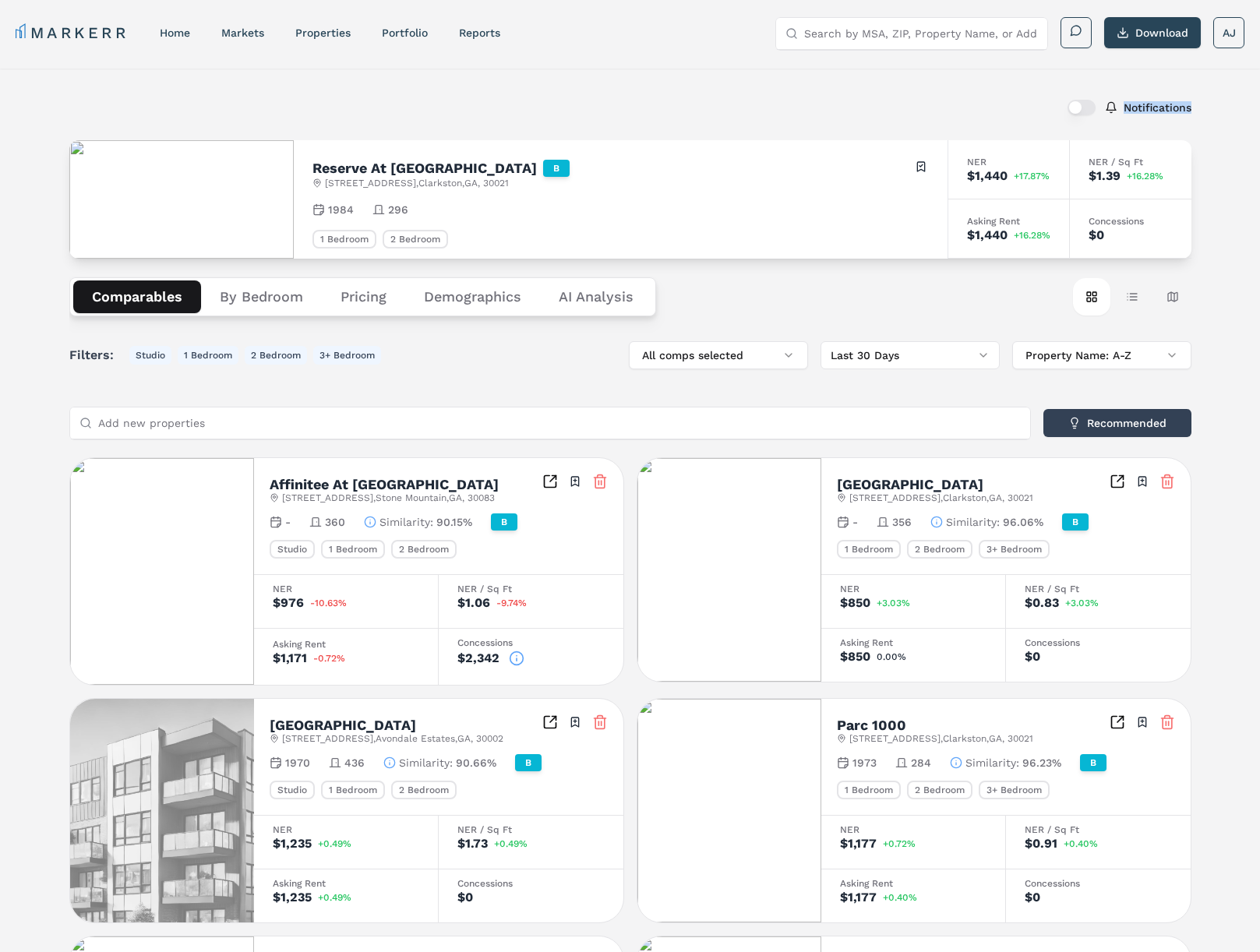
click at [836, 88] on div "Notifications Reserve At Twin Oaks B 1108 Montreal Rd , Clarkston , GA , 30021 …" at bounding box center [630, 875] width 1260 height 1614
click at [923, 95] on div "Notifications" at bounding box center [630, 107] width 1122 height 41
drag, startPoint x: 1216, startPoint y: 112, endPoint x: 963, endPoint y: 99, distance: 253.3
click at [966, 99] on div "Notifications Reserve At Twin Oaks B 1108 Montreal Rd , Clarkston , GA , 30021 …" at bounding box center [630, 875] width 1260 height 1614
click at [963, 99] on div "Notifications" at bounding box center [630, 107] width 1122 height 41
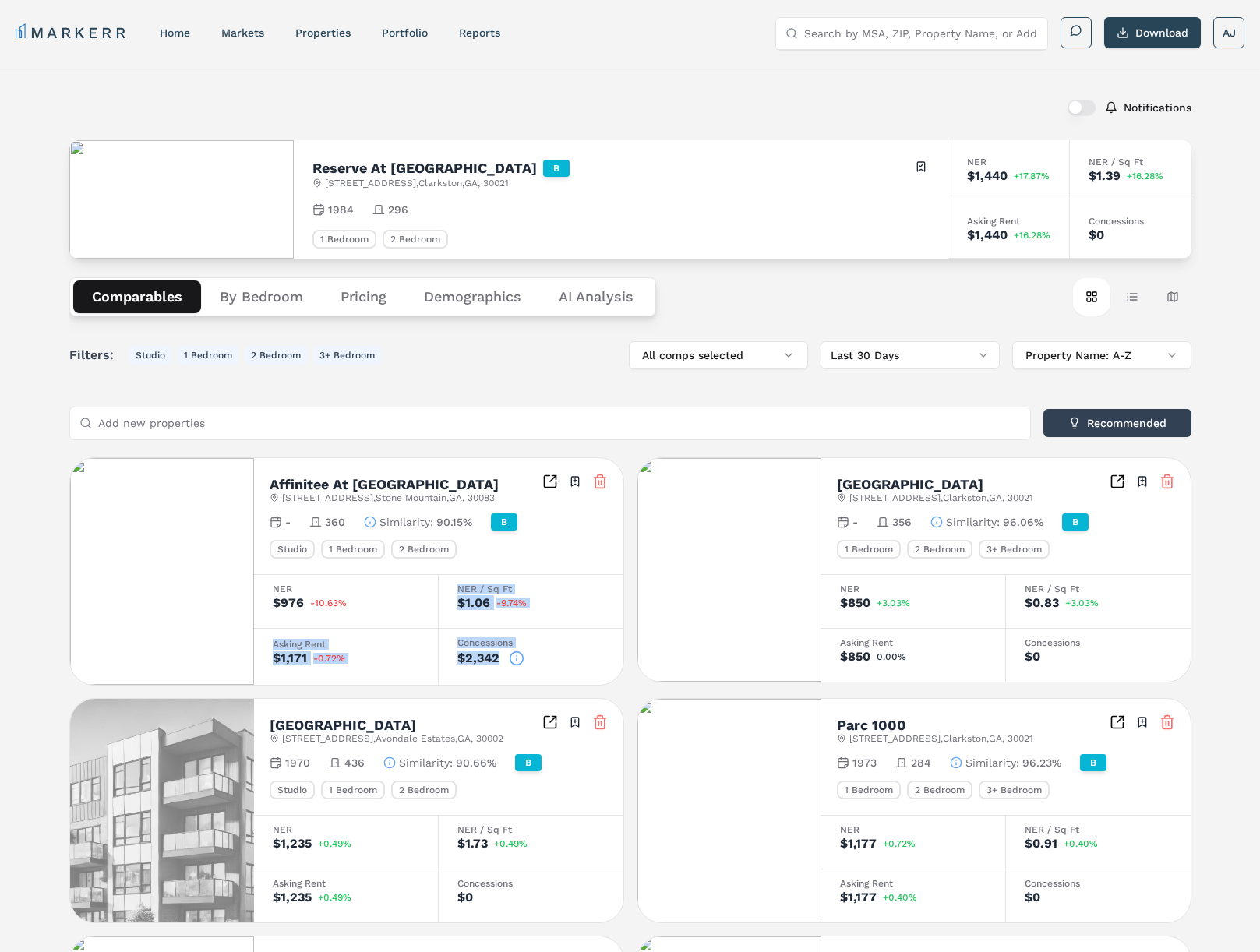
drag, startPoint x: 590, startPoint y: 666, endPoint x: 387, endPoint y: 616, distance: 209.1
click at [387, 616] on div "NER $976 -10.63% NER / Sq Ft $1.06 -9.74% Asking Rent $1,171 -0.72% Concessions…" at bounding box center [439, 629] width 369 height 111
click at [572, 639] on div "Concessions" at bounding box center [531, 643] width 147 height 9
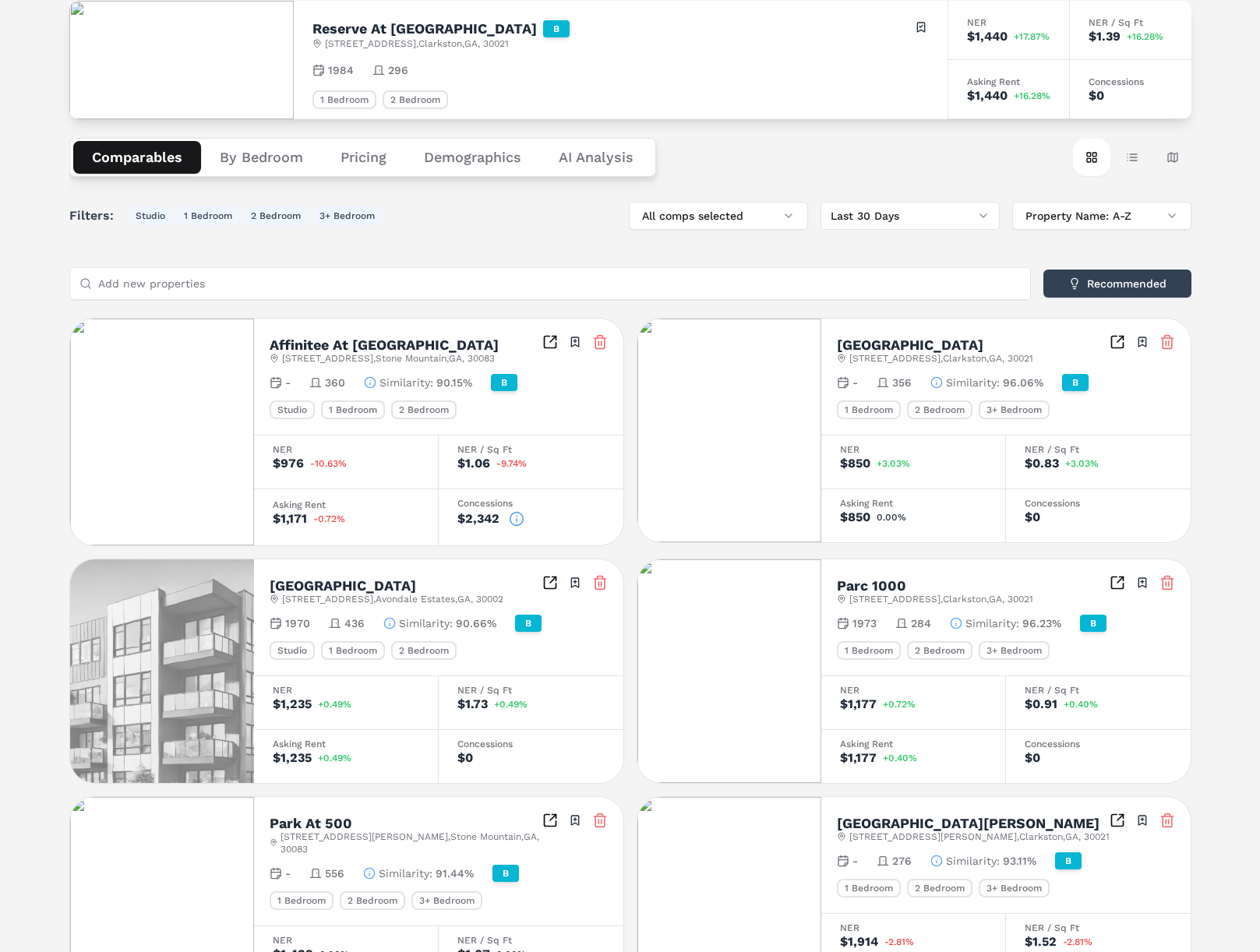
scroll to position [137, 0]
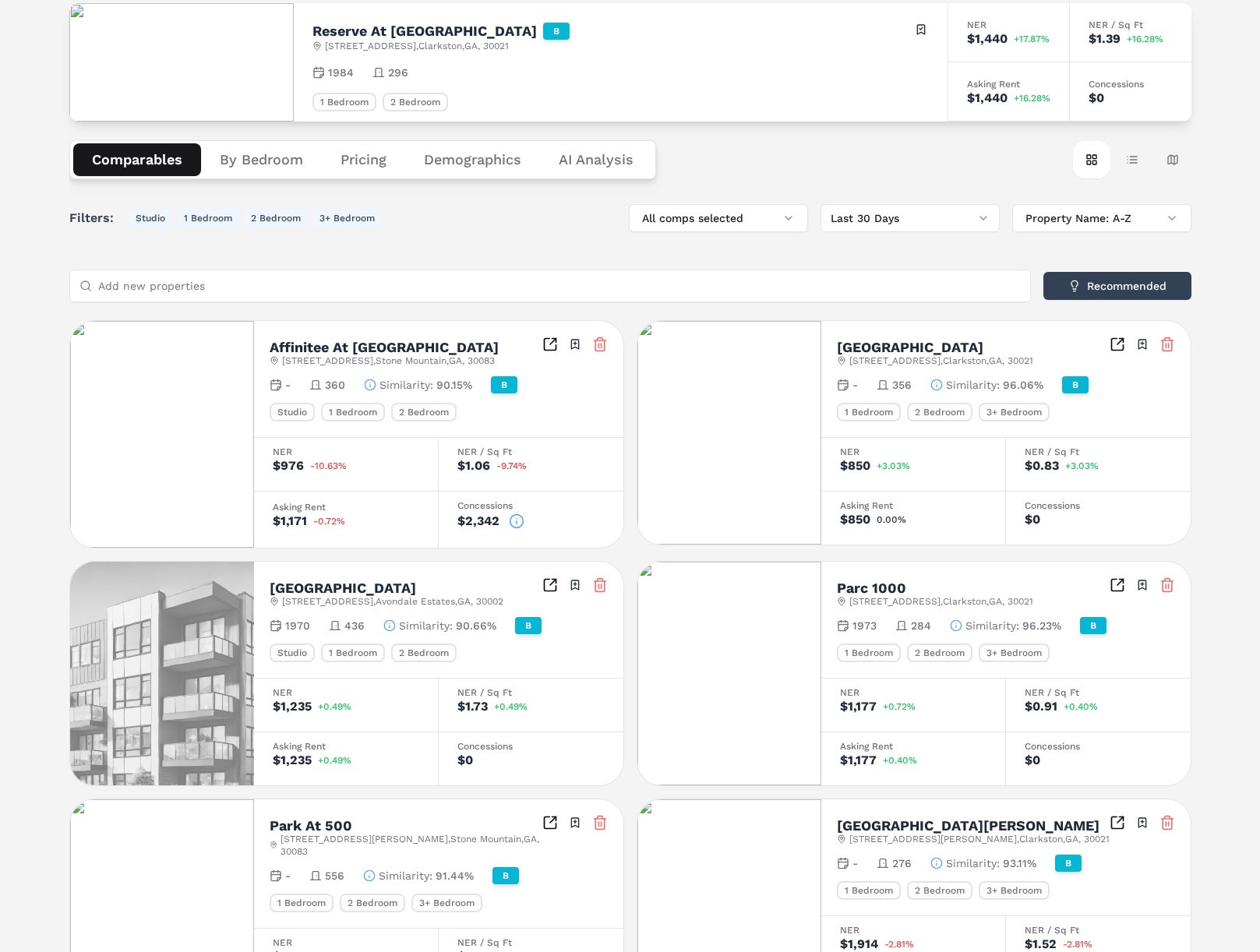
click at [312, 350] on h2 "Affinitee At Stone Mountain" at bounding box center [385, 347] width 229 height 14
drag, startPoint x: 312, startPoint y: 350, endPoint x: 347, endPoint y: 348, distance: 35.1
click at [317, 349] on h2 "Affinitee At Stone Mountain" at bounding box center [385, 347] width 229 height 14
drag, startPoint x: 355, startPoint y: 350, endPoint x: 345, endPoint y: 340, distance: 14.1
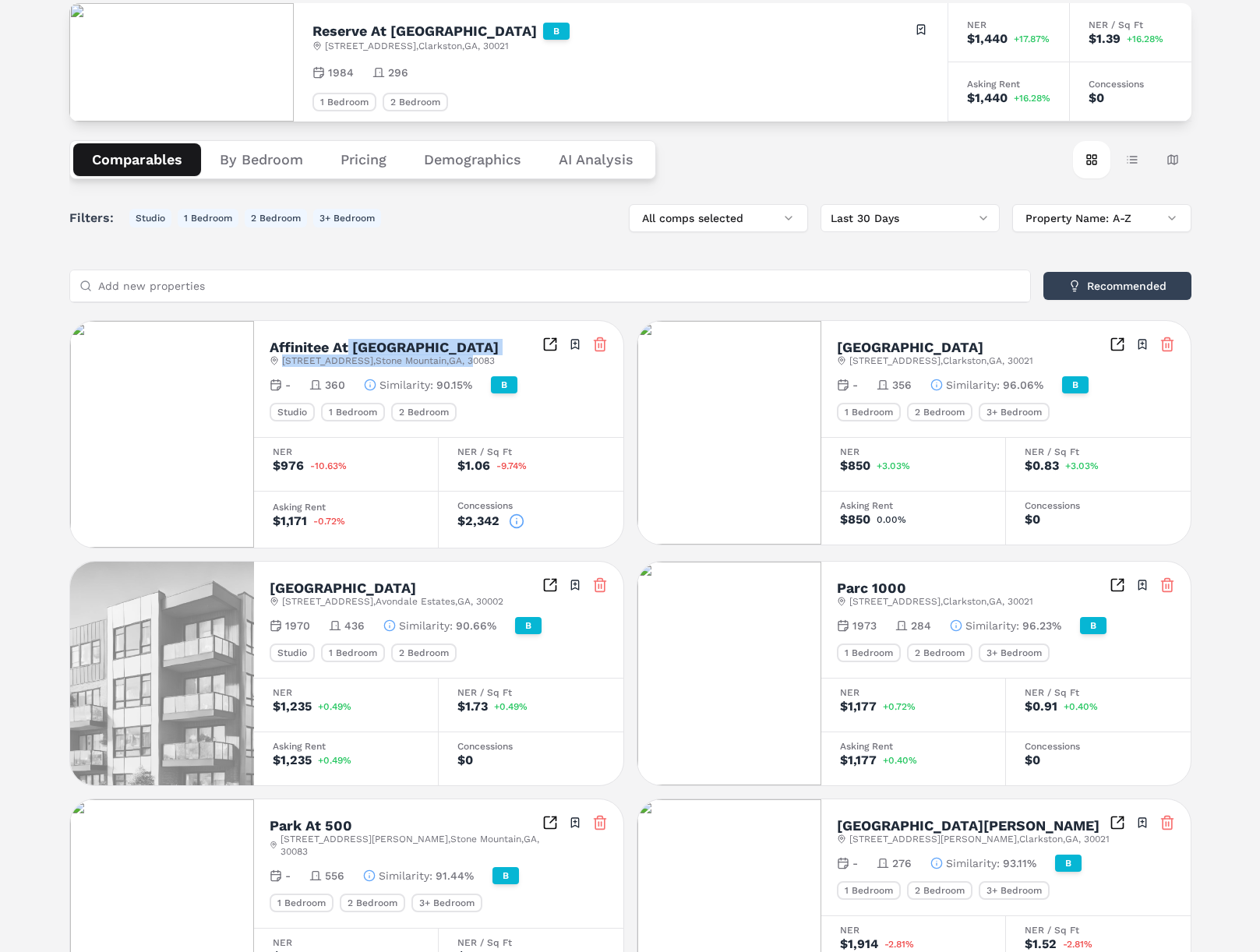
click at [345, 340] on div "Affinitee At Stone Mountain 2700 Summit Creek Dr , Stone Mountain , GA , 30083" at bounding box center [385, 353] width 229 height 27
click at [380, 336] on div "Affinitee At Stone Mountain 2700 Summit Creek Dr , Stone Mountain , GA , 30083 …" at bounding box center [439, 351] width 338 height 30
click at [495, 358] on span "2700 Summit Creek Dr , Stone Mountain , GA , 30083" at bounding box center [388, 360] width 213 height 12
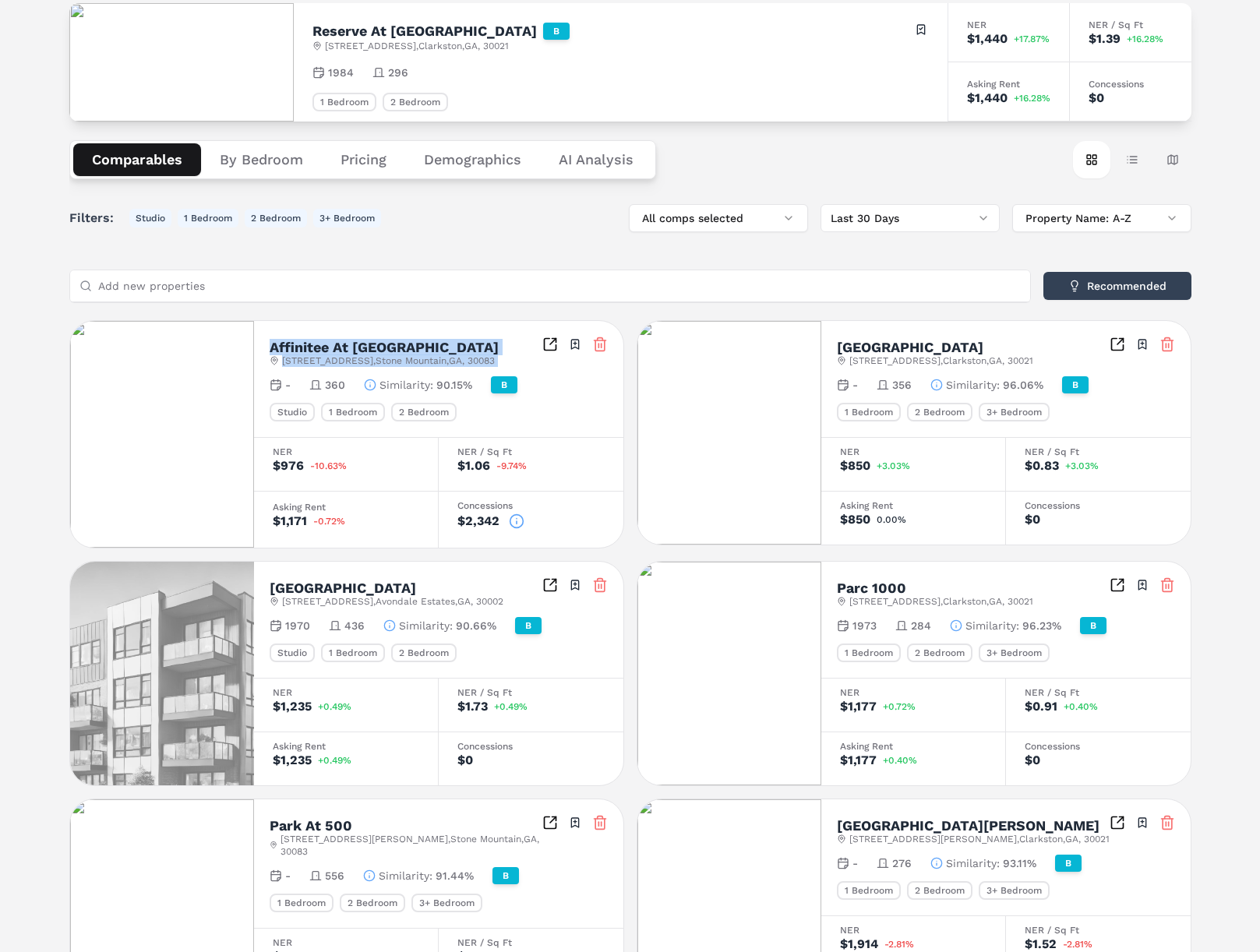
click at [516, 361] on div "Affinitee At Stone Mountain 2700 Summit Creek Dr , Stone Mountain , GA , 30083 …" at bounding box center [439, 351] width 338 height 30
click at [515, 360] on div "Affinitee At Stone Mountain 2700 Summit Creek Dr , Stone Mountain , GA , 30083 …" at bounding box center [439, 351] width 338 height 30
drag, startPoint x: 491, startPoint y: 355, endPoint x: 340, endPoint y: 338, distance: 152.0
click at [318, 340] on div "Affinitee At Stone Mountain 2700 Summit Creek Dr , Stone Mountain , GA , 30083" at bounding box center [385, 353] width 229 height 27
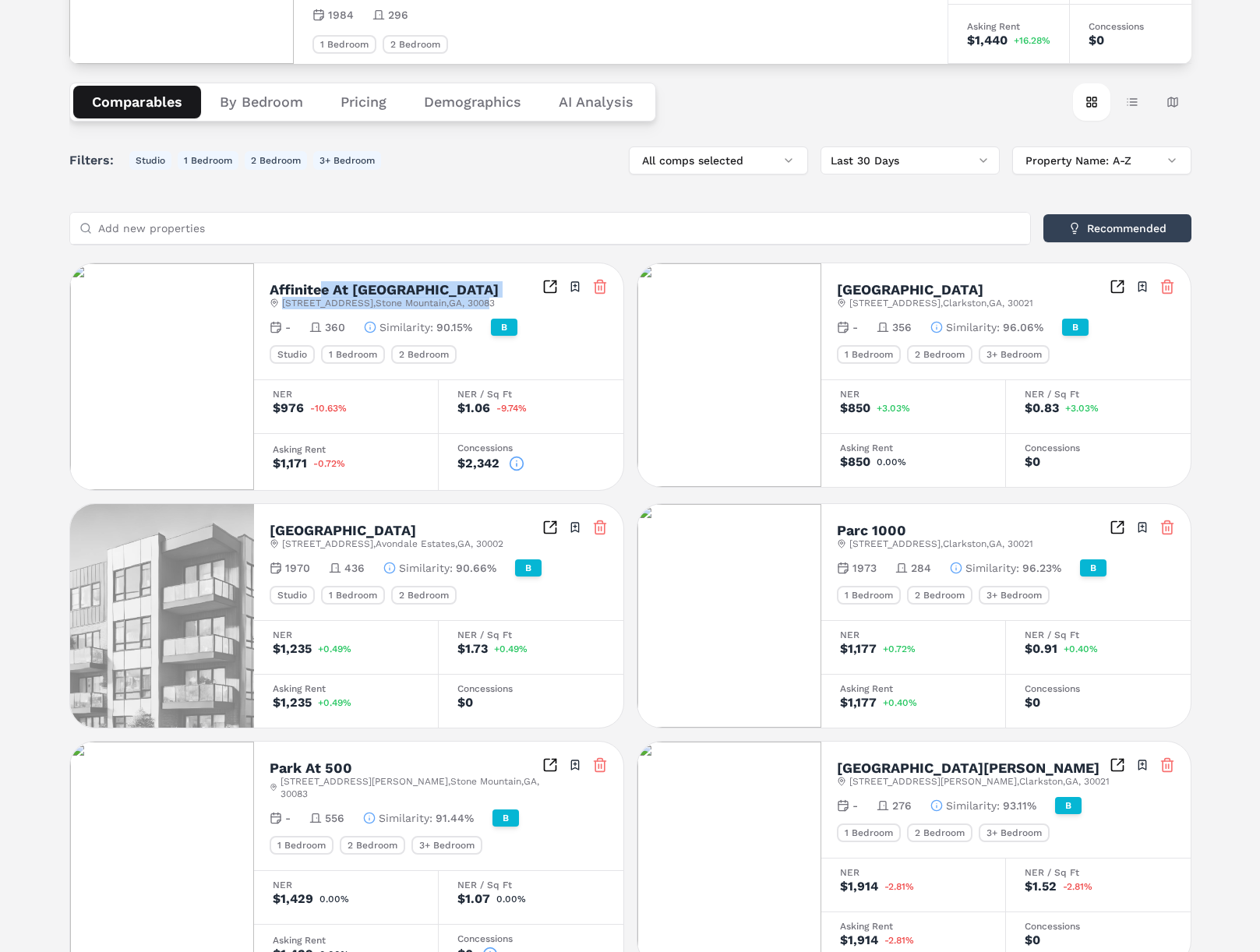
click at [405, 292] on h2 "Affinitee At Stone Mountain" at bounding box center [385, 290] width 229 height 14
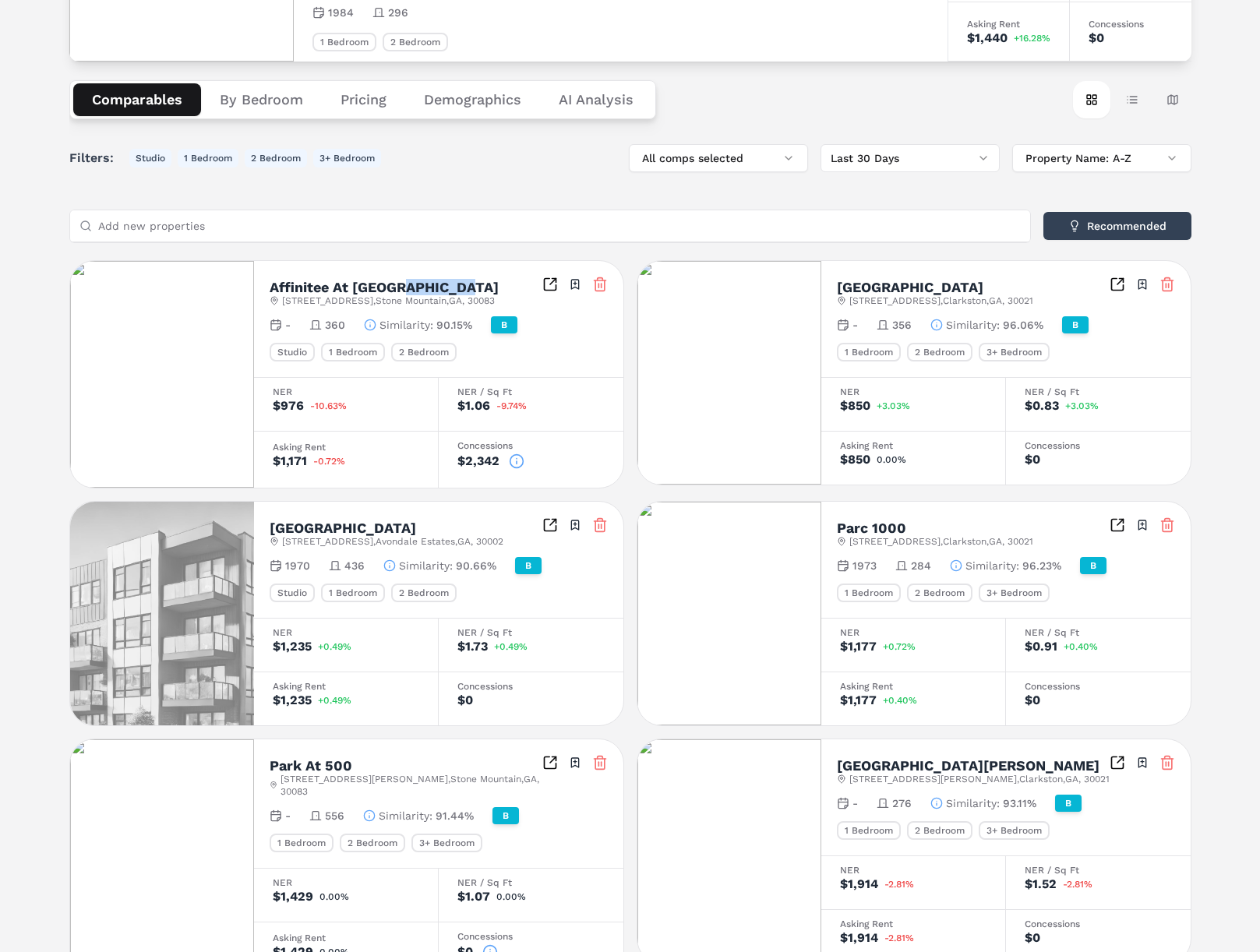
click at [405, 292] on h2 "Affinitee At Stone Mountain" at bounding box center [385, 287] width 229 height 14
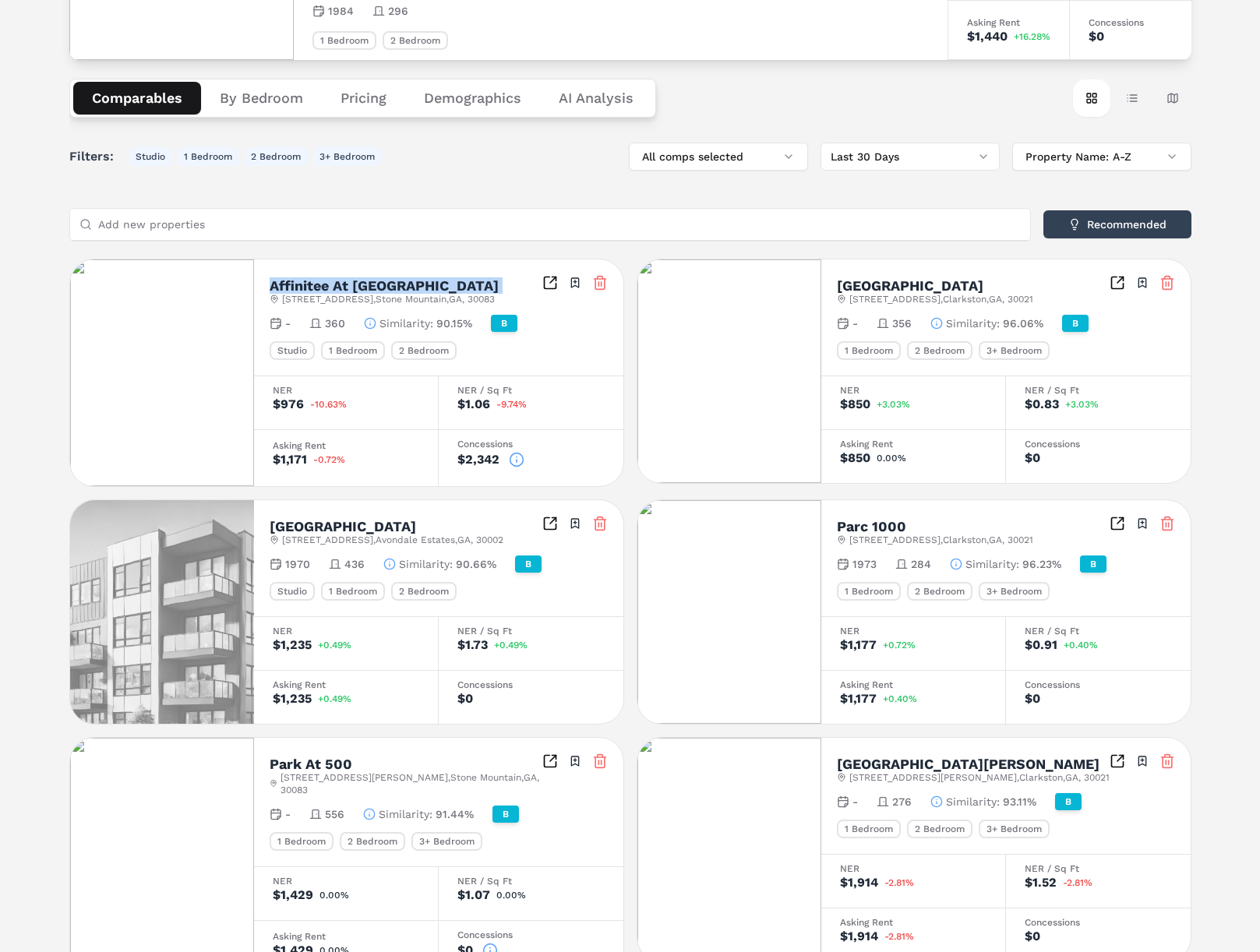
click at [405, 292] on div "Affinitee At Stone Mountain 2700 Summit Creek Dr , Stone Mountain , GA , 30083" at bounding box center [385, 292] width 229 height 27
drag, startPoint x: 400, startPoint y: 300, endPoint x: 445, endPoint y: 300, distance: 45.0
click at [402, 300] on span "2700 Summit Creek Dr , Stone Mountain , GA , 30083" at bounding box center [388, 297] width 213 height 12
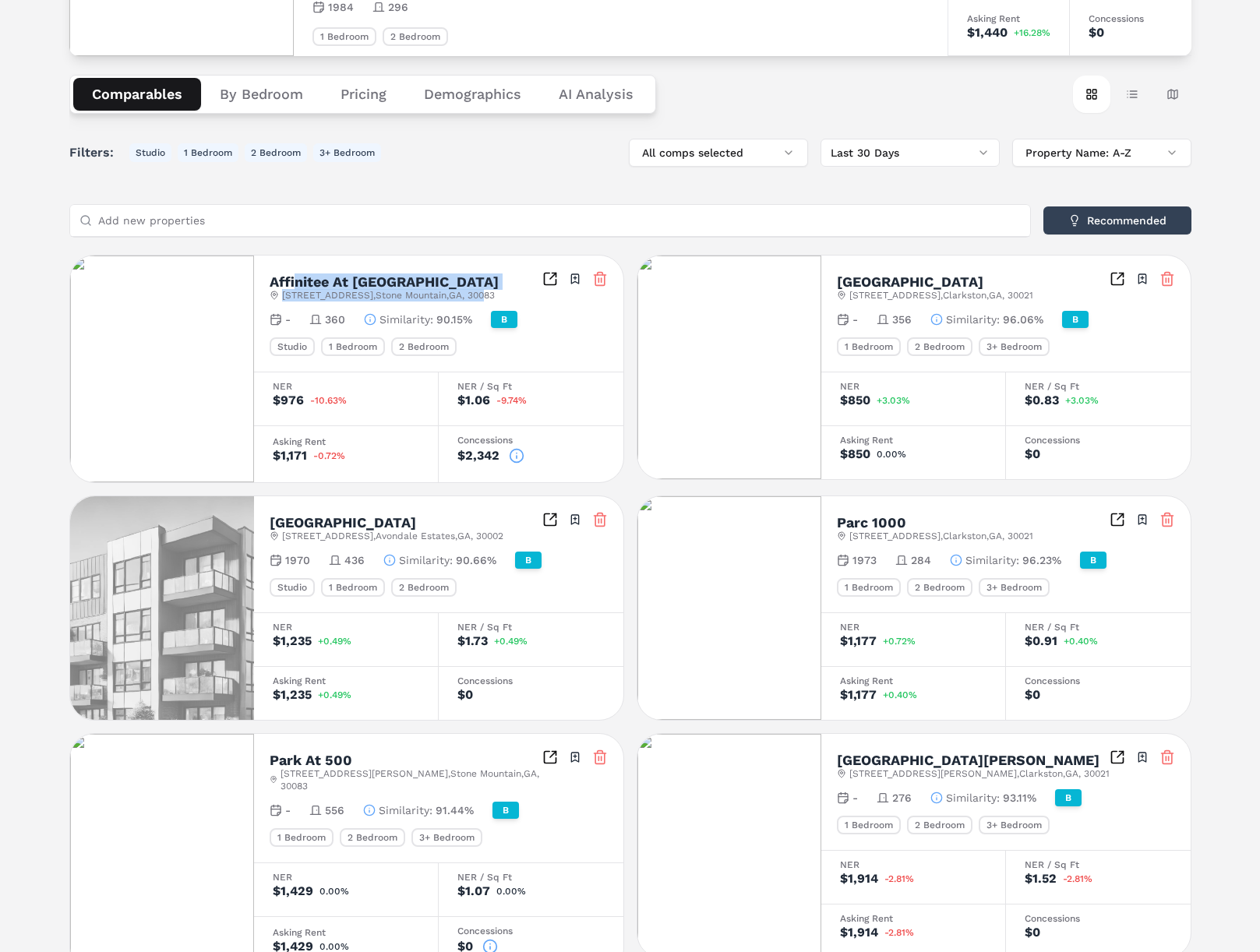
drag, startPoint x: 502, startPoint y: 296, endPoint x: 298, endPoint y: 285, distance: 204.3
click at [297, 285] on div "Affinitee At Stone Mountain 2700 Summit Creek Dr , Stone Mountain , GA , 30083" at bounding box center [385, 288] width 229 height 27
click at [317, 286] on h2 "Affinitee At Stone Mountain" at bounding box center [385, 281] width 229 height 14
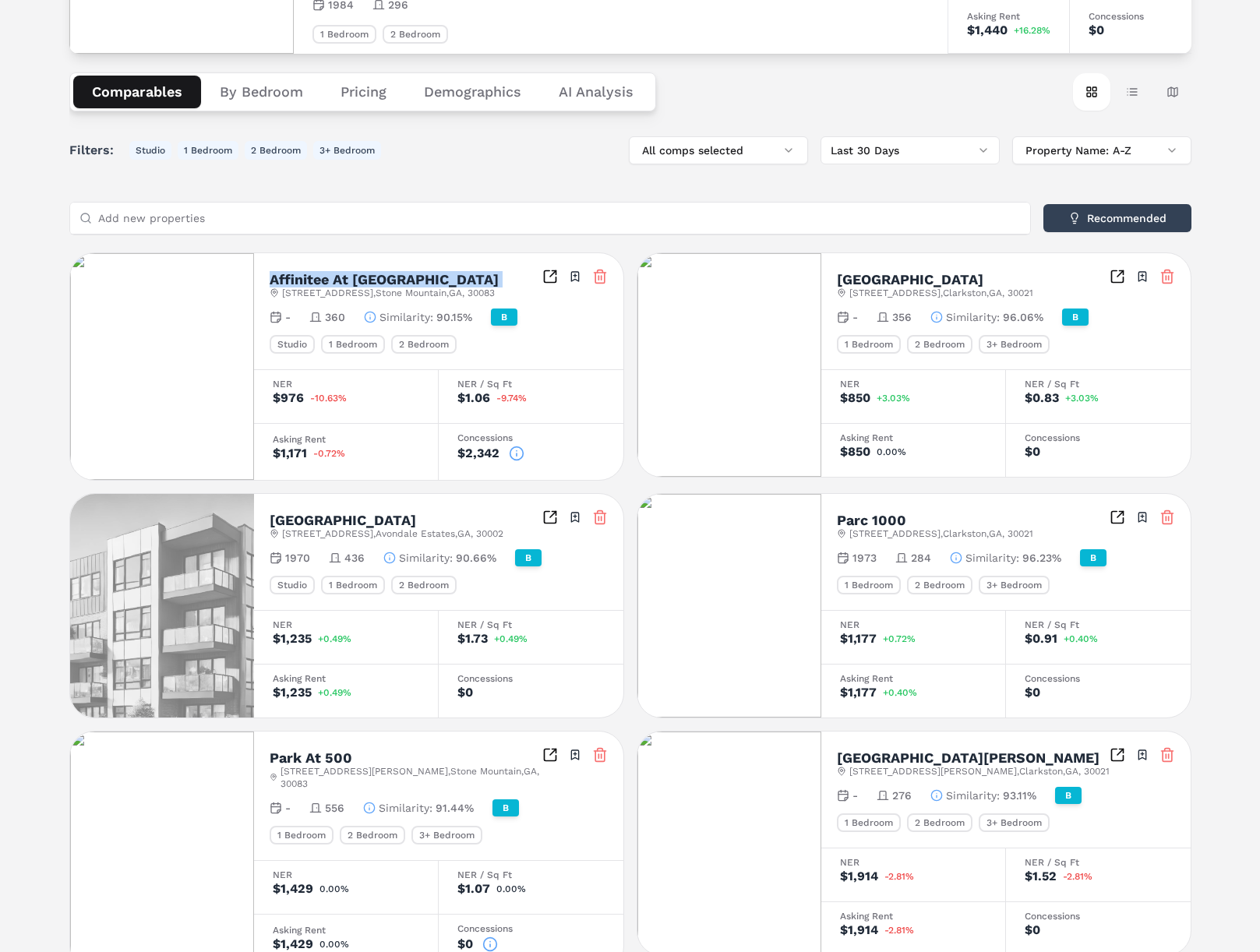
drag, startPoint x: 317, startPoint y: 286, endPoint x: 331, endPoint y: 288, distance: 14.1
click at [318, 287] on div "Affinitee At Stone Mountain 2700 Summit Creek Dr , Stone Mountain , GA , 30083" at bounding box center [385, 286] width 229 height 27
click at [410, 295] on span "2700 Summit Creek Dr , Stone Mountain , GA , 30083" at bounding box center [388, 293] width 213 height 12
click at [367, 288] on span "2700 Summit Creek Dr , Stone Mountain , GA , 30083" at bounding box center [388, 293] width 213 height 12
click at [373, 283] on h2 "Affinitee At Stone Mountain" at bounding box center [385, 279] width 229 height 14
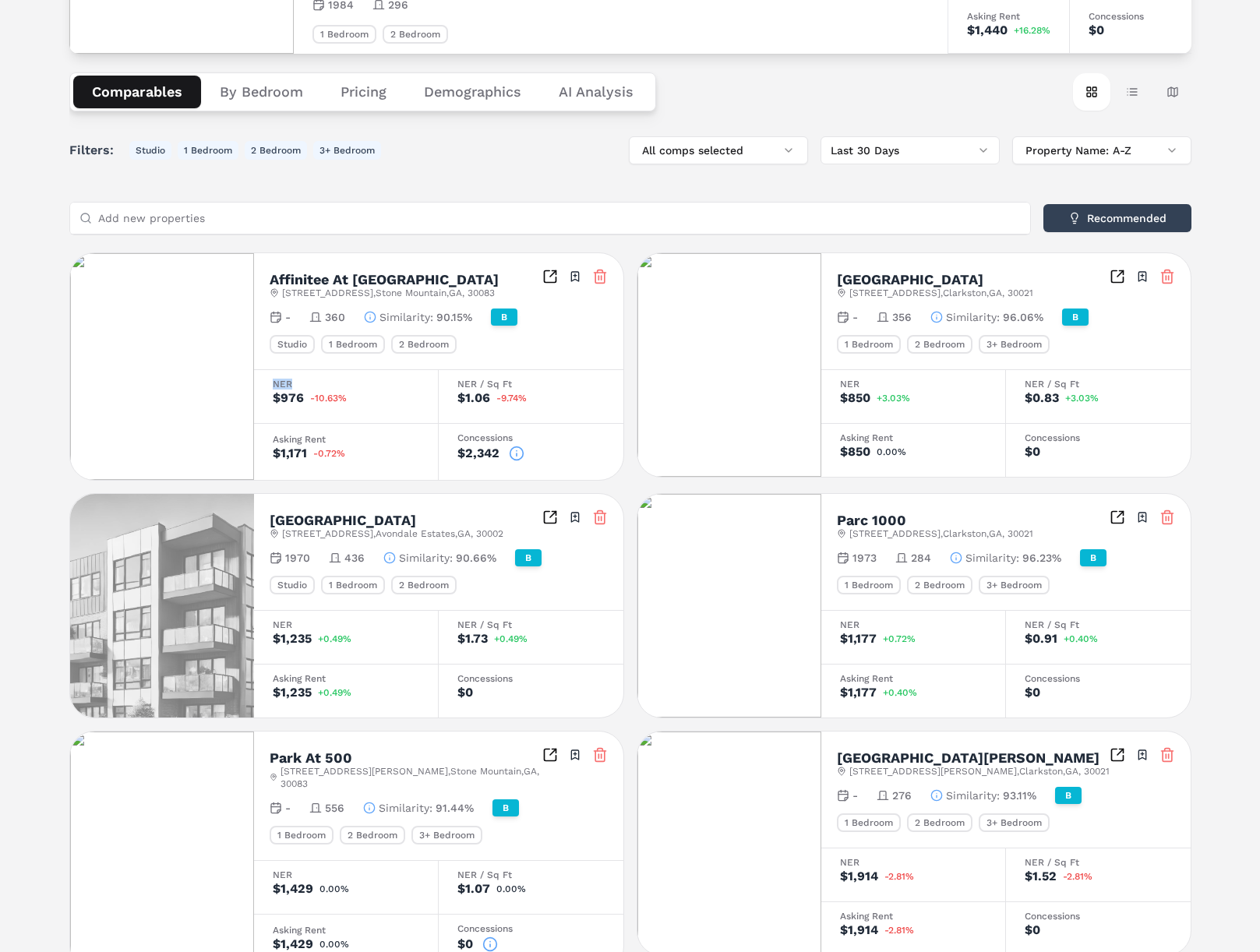
drag, startPoint x: 503, startPoint y: 347, endPoint x: 381, endPoint y: 380, distance: 126.4
click at [381, 380] on div "Affinitee At Stone Mountain 2700 Summit Creek Dr , Stone Mountain , GA , 30083 …" at bounding box center [439, 366] width 369 height 226
click at [27, 350] on div "Notifications Reserve At Twin Oaks B 1108 Montreal Rd , Clarkston , GA , 30021 …" at bounding box center [630, 671] width 1260 height 1614
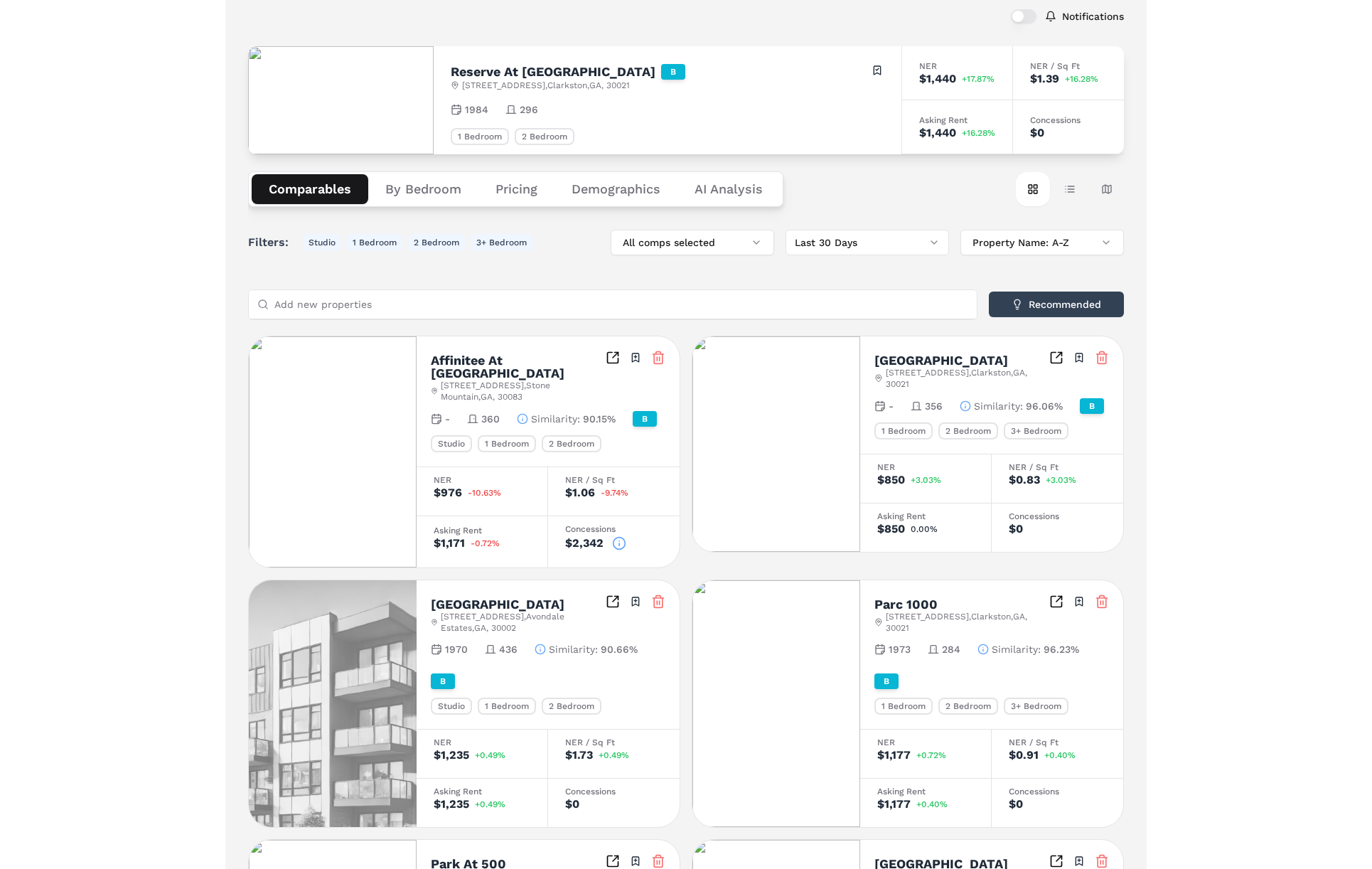
scroll to position [83, 0]
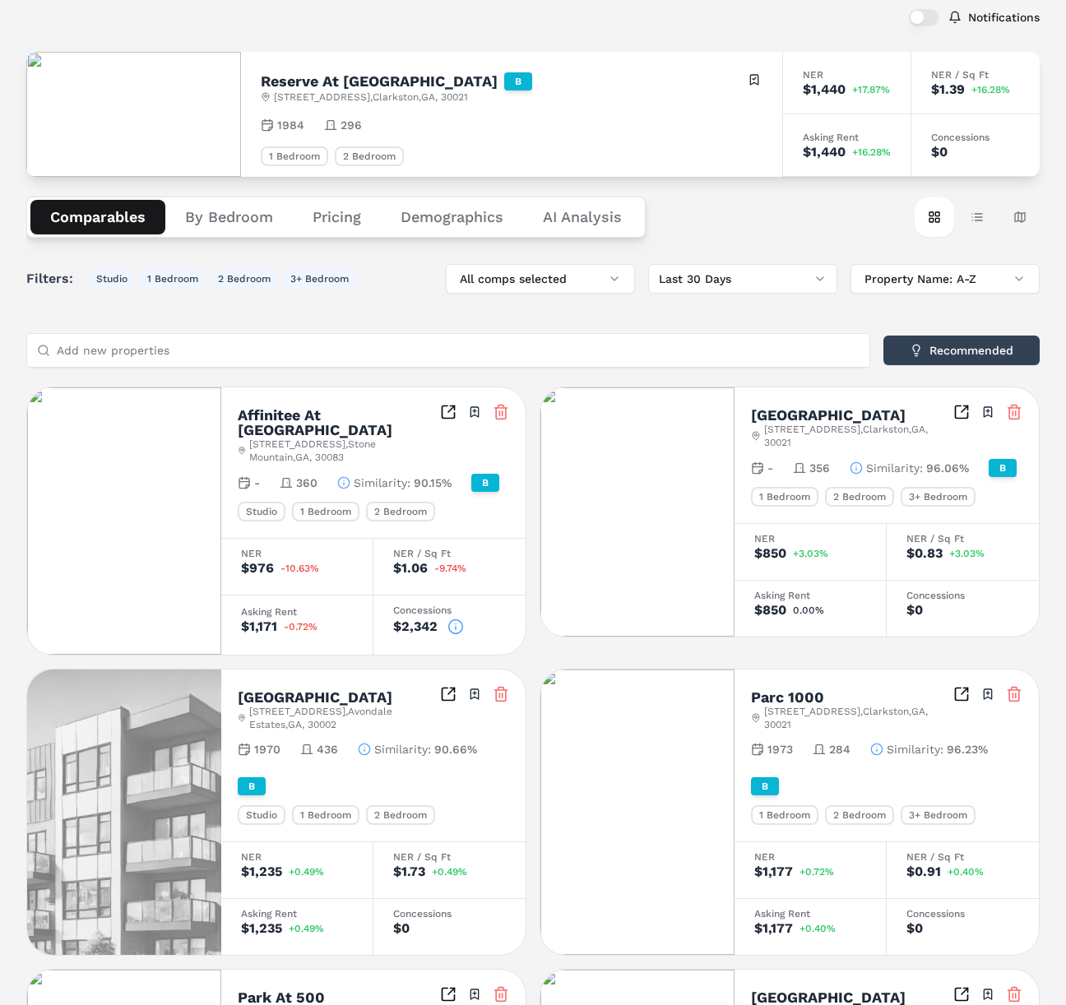
click at [459, 627] on icon at bounding box center [455, 626] width 16 height 16
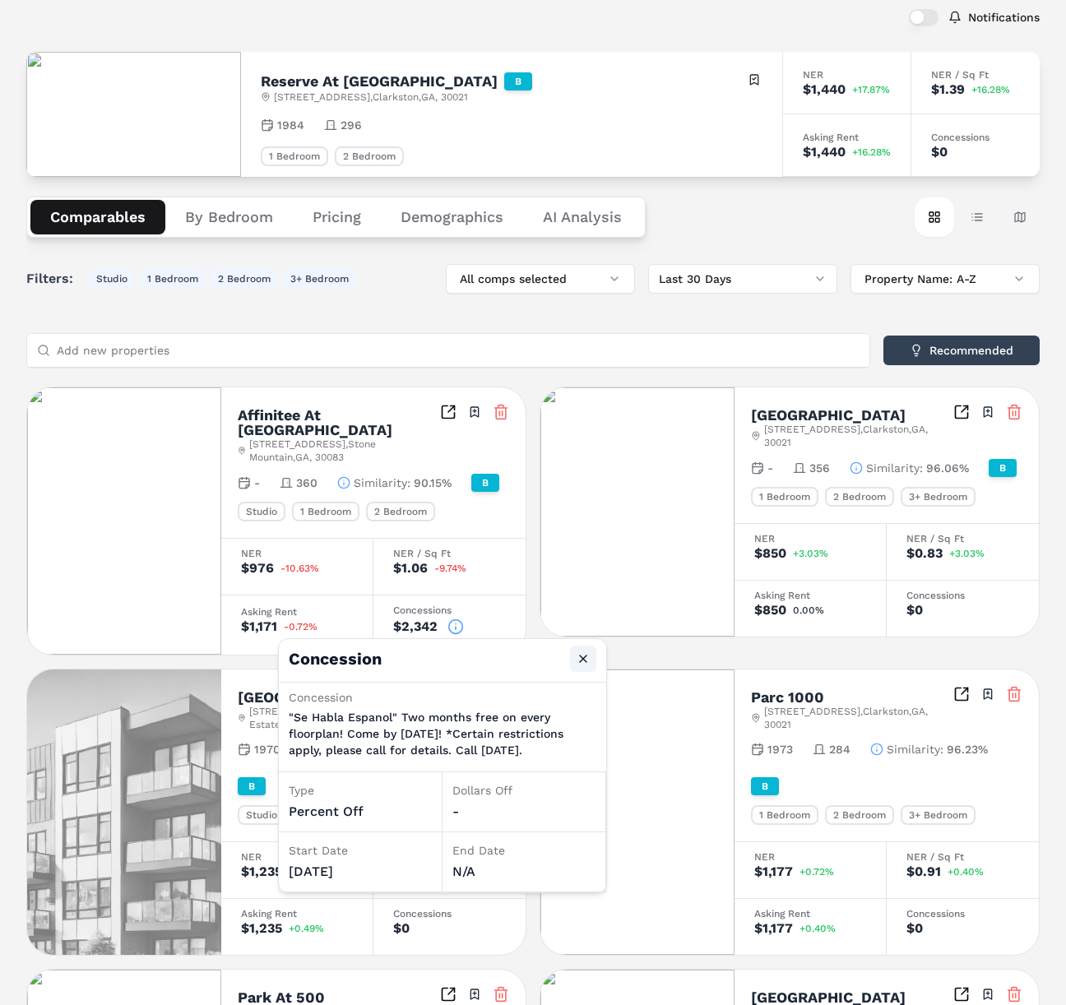
click at [586, 658] on button "Close" at bounding box center [583, 659] width 26 height 26
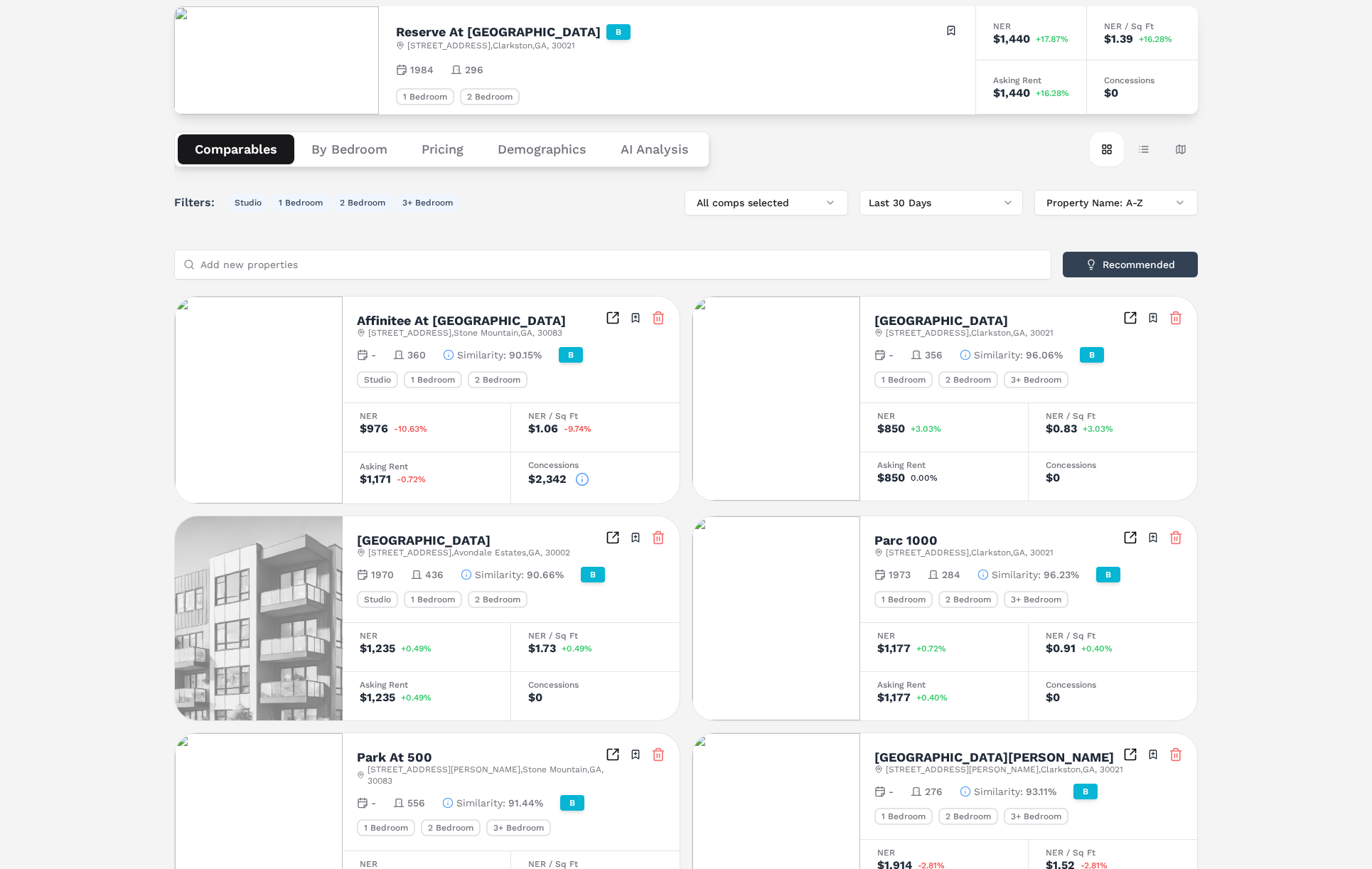
scroll to position [124, 0]
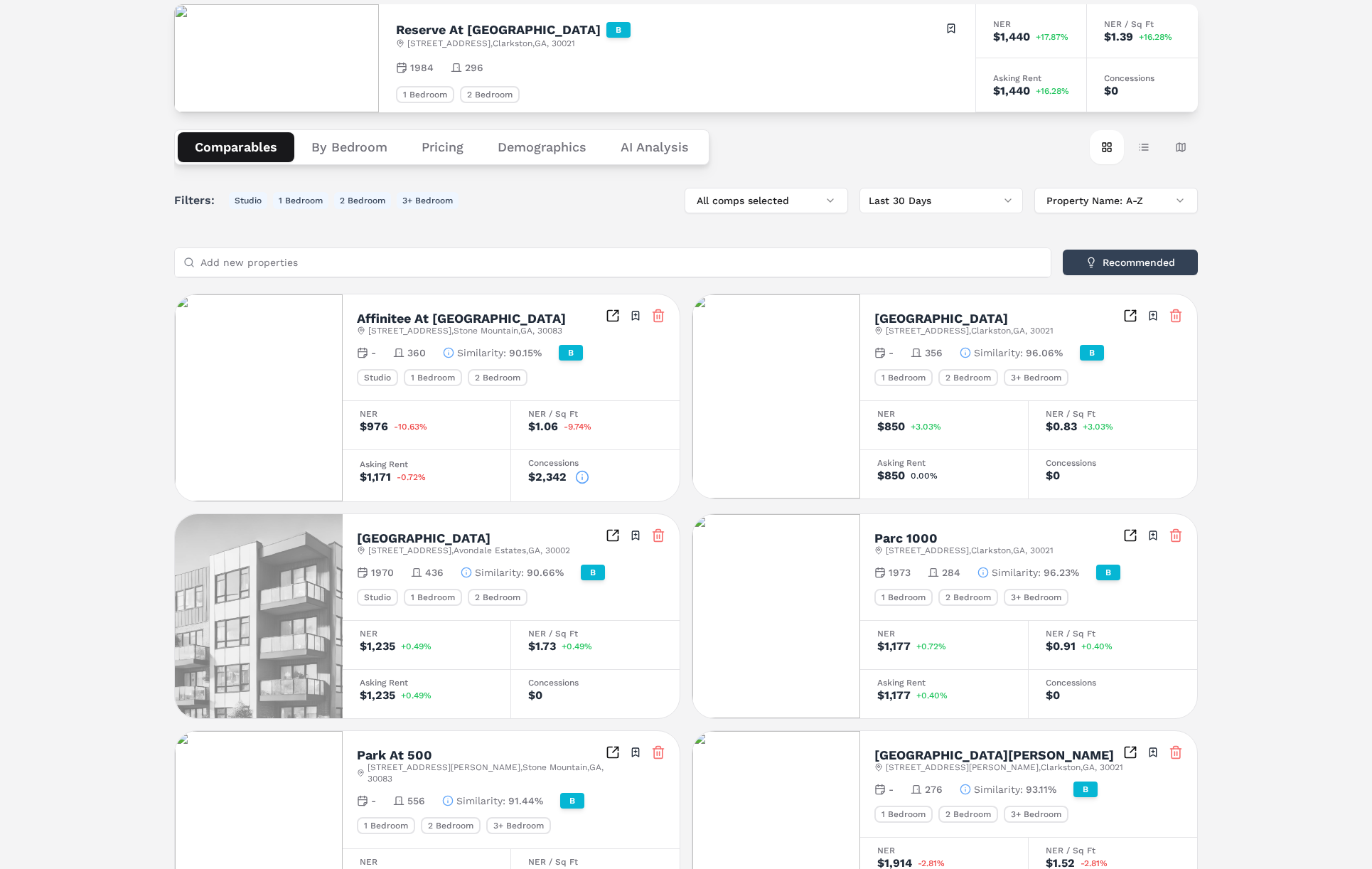
click at [490, 312] on h2 "Affinitee At Stone Mountain" at bounding box center [462, 318] width 209 height 13
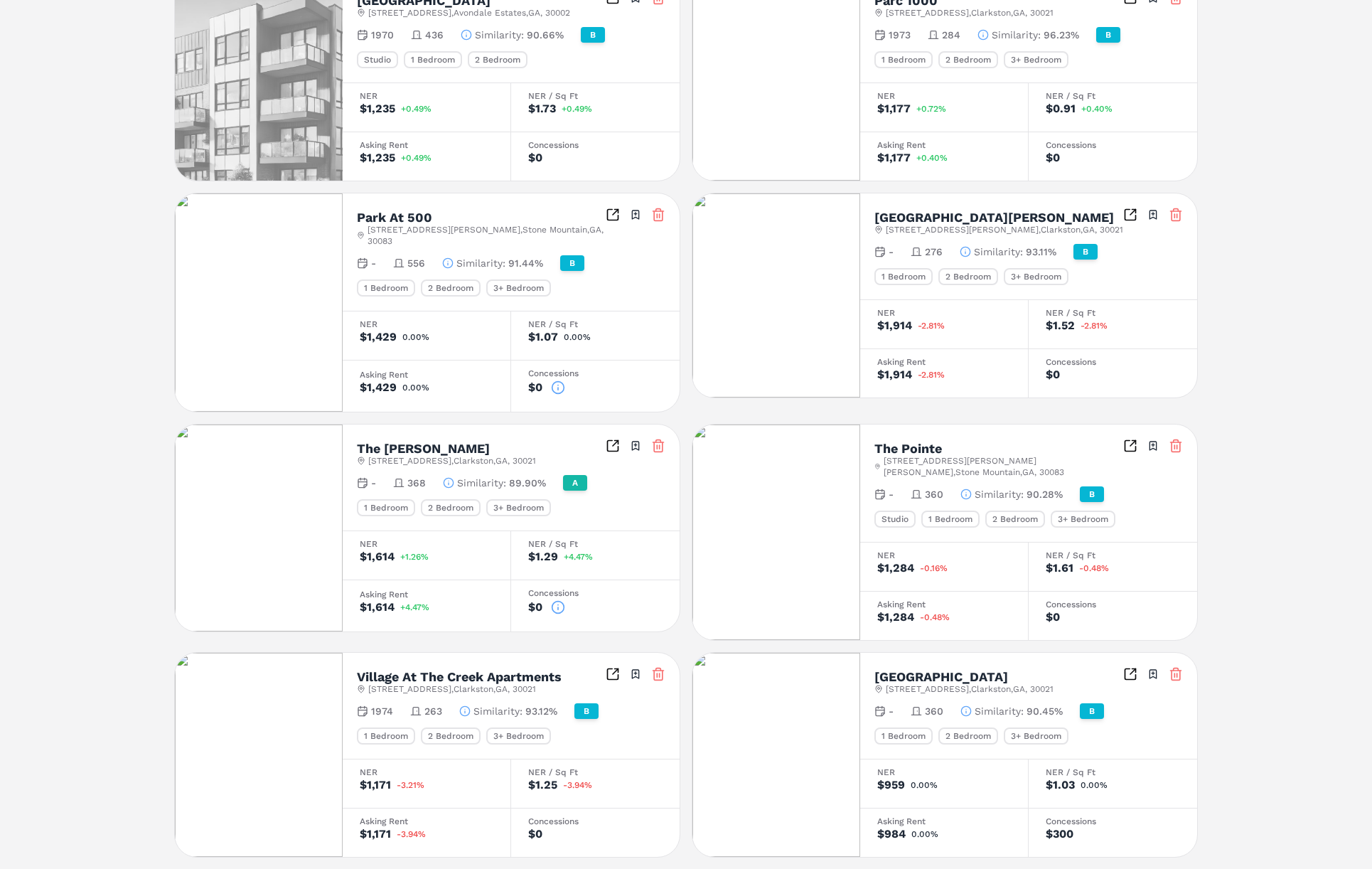
scroll to position [684, 0]
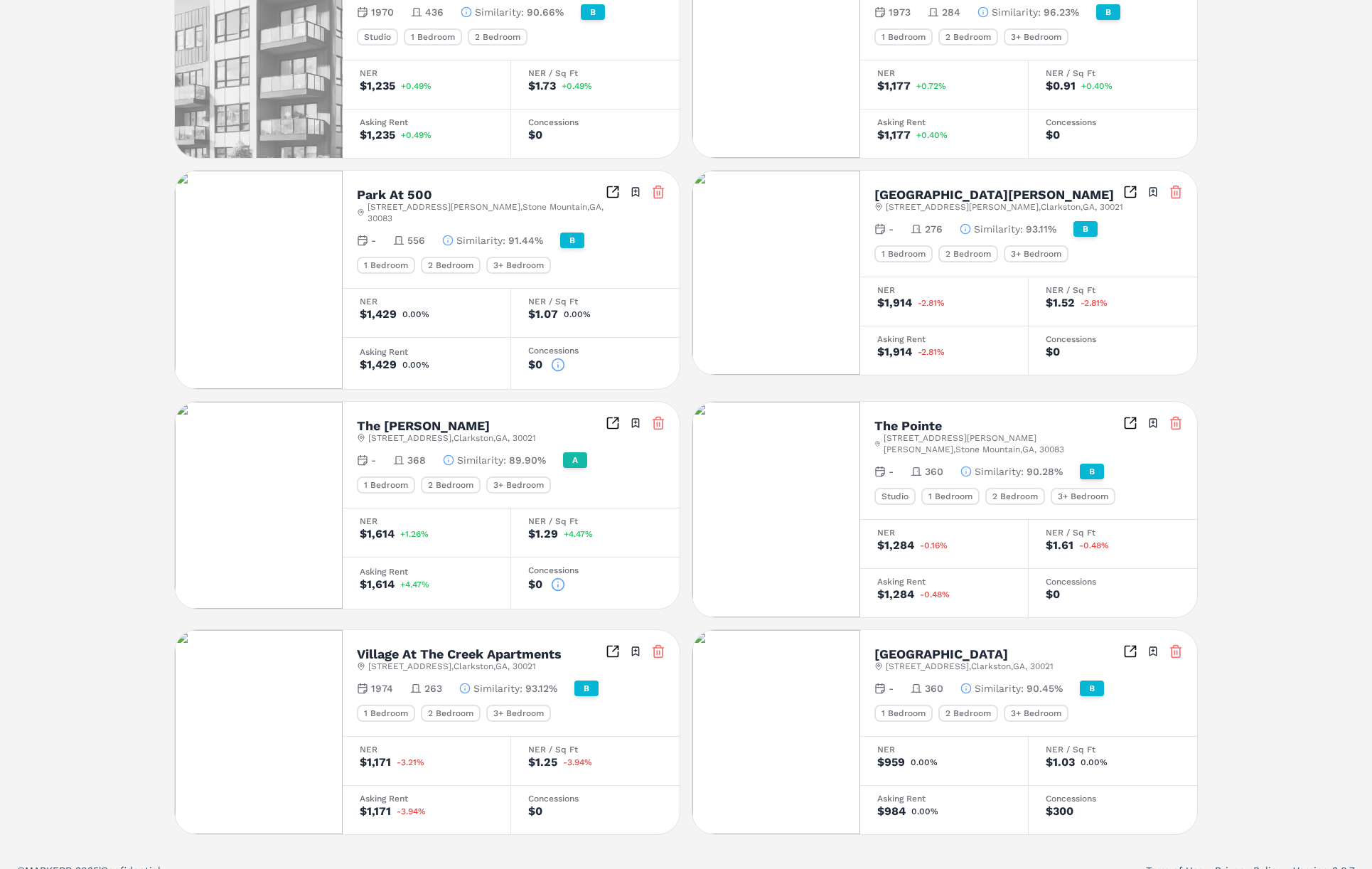
click at [538, 134] on div "$0" at bounding box center [535, 135] width 14 height 11
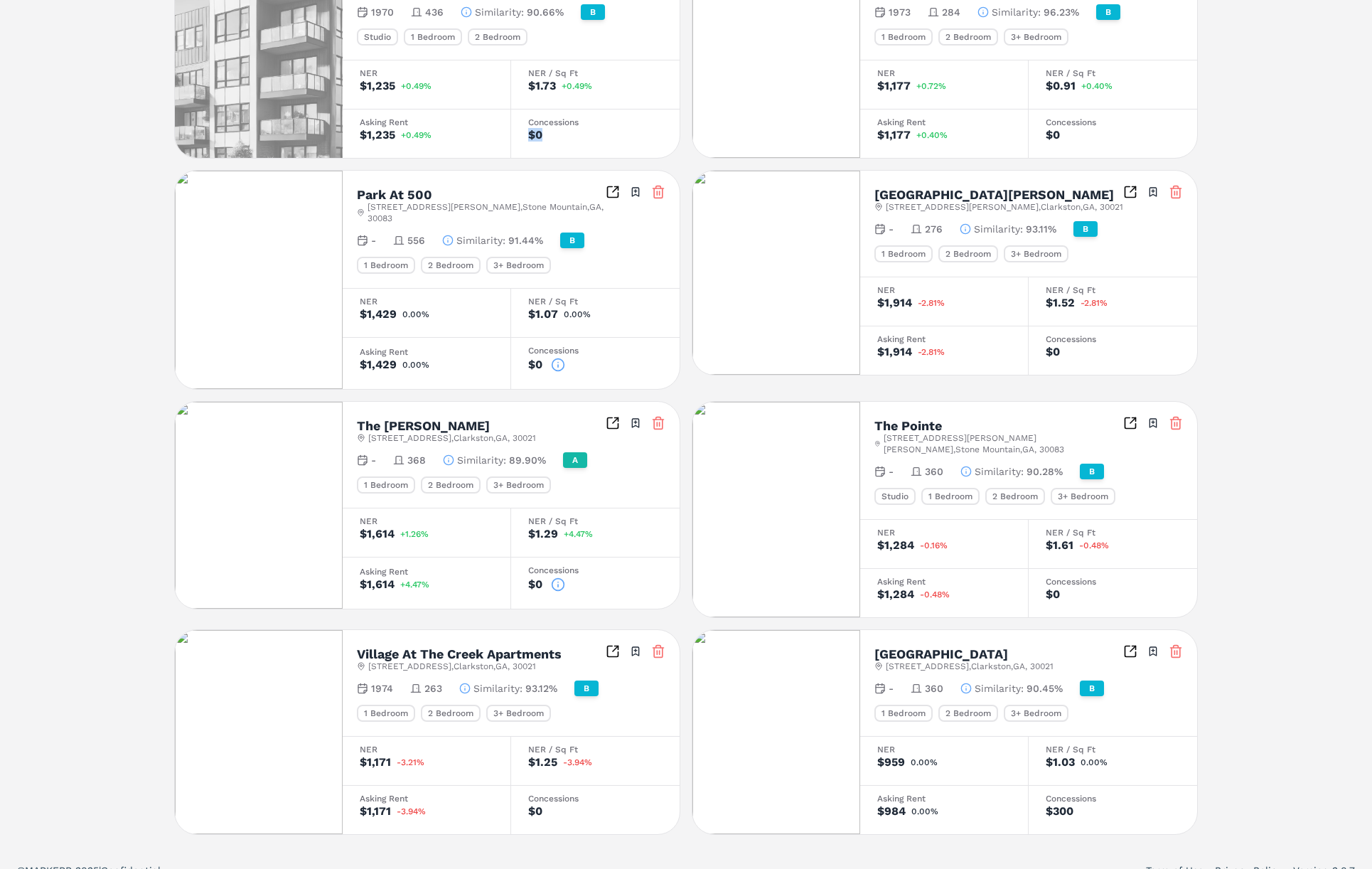
click at [538, 134] on div "$0" at bounding box center [535, 135] width 14 height 11
click at [1149, 644] on icon at bounding box center [1176, 651] width 14 height 14
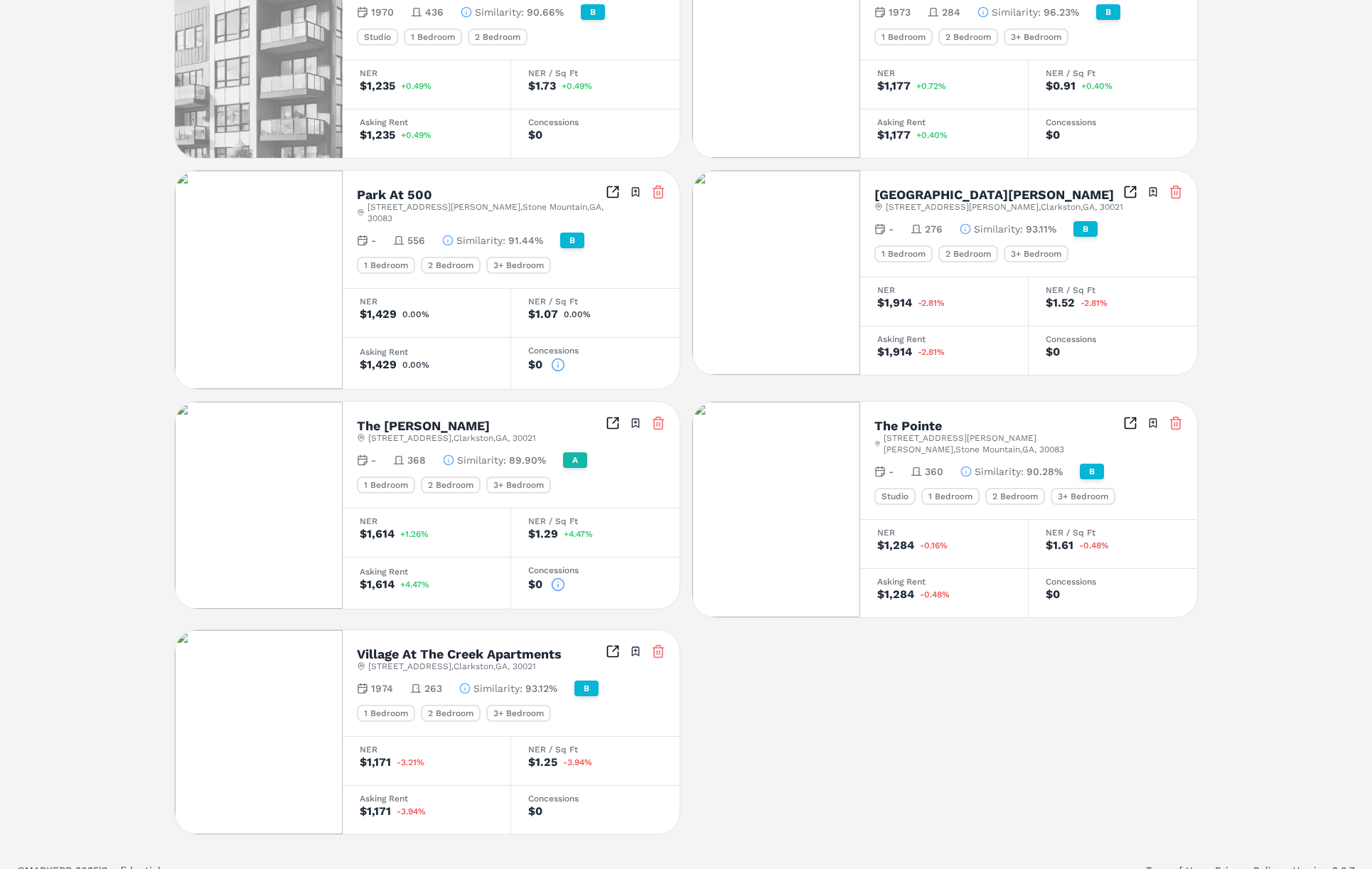
scroll to position [0, 0]
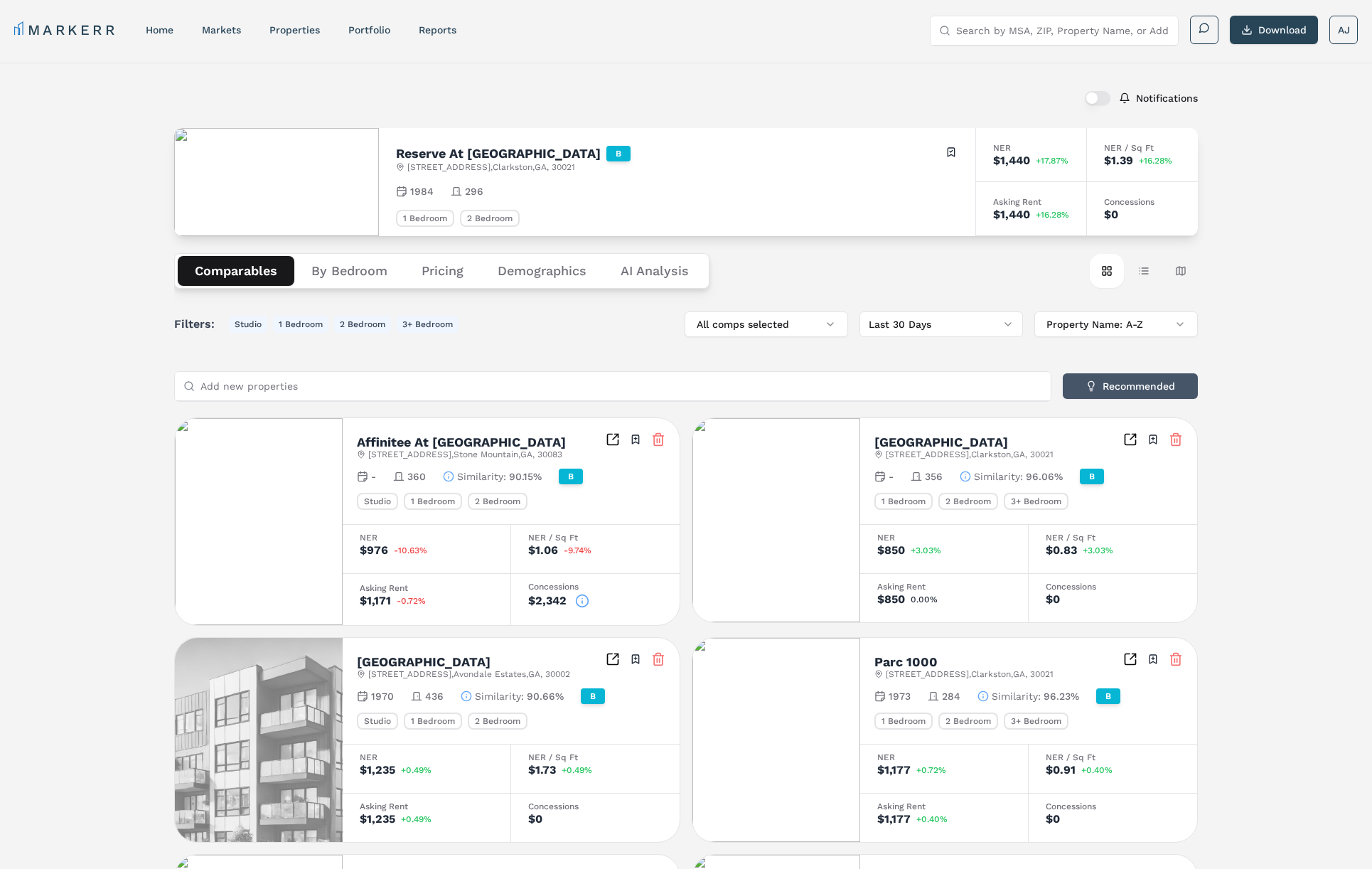
click at [1149, 390] on button "Recommended" at bounding box center [1130, 387] width 135 height 26
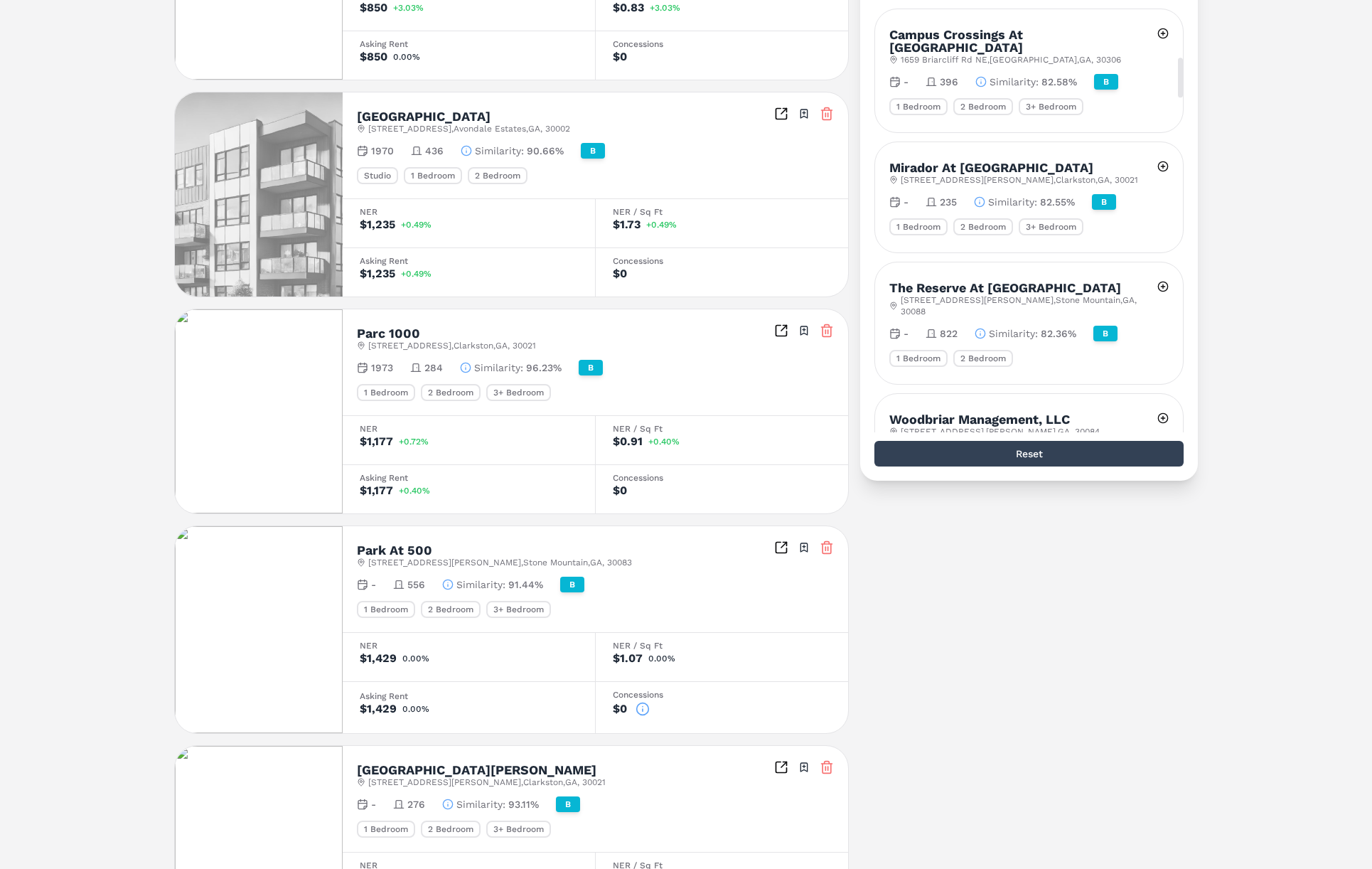
scroll to position [853, 0]
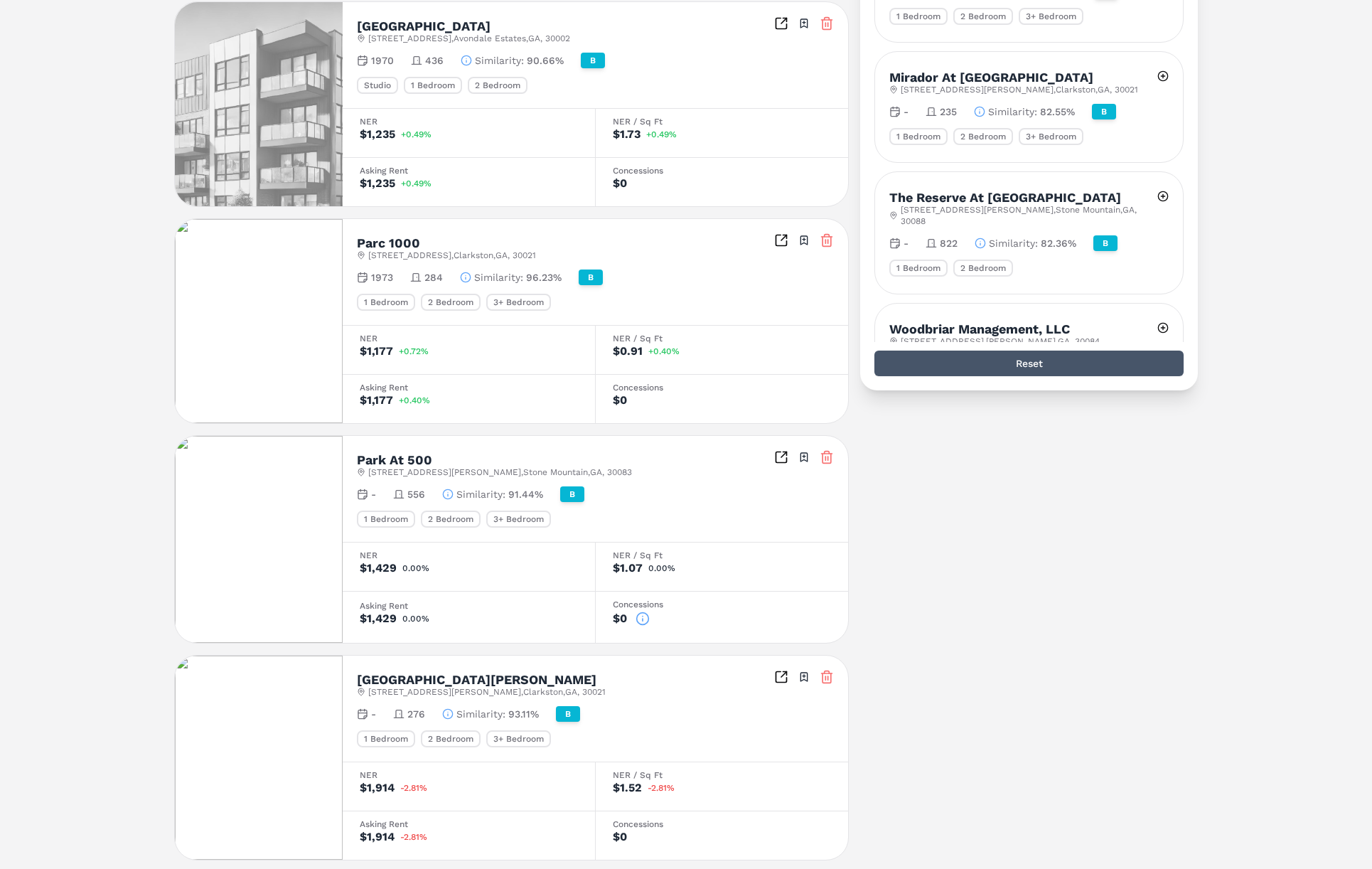
click at [1006, 363] on button "Reset" at bounding box center [1030, 363] width 309 height 26
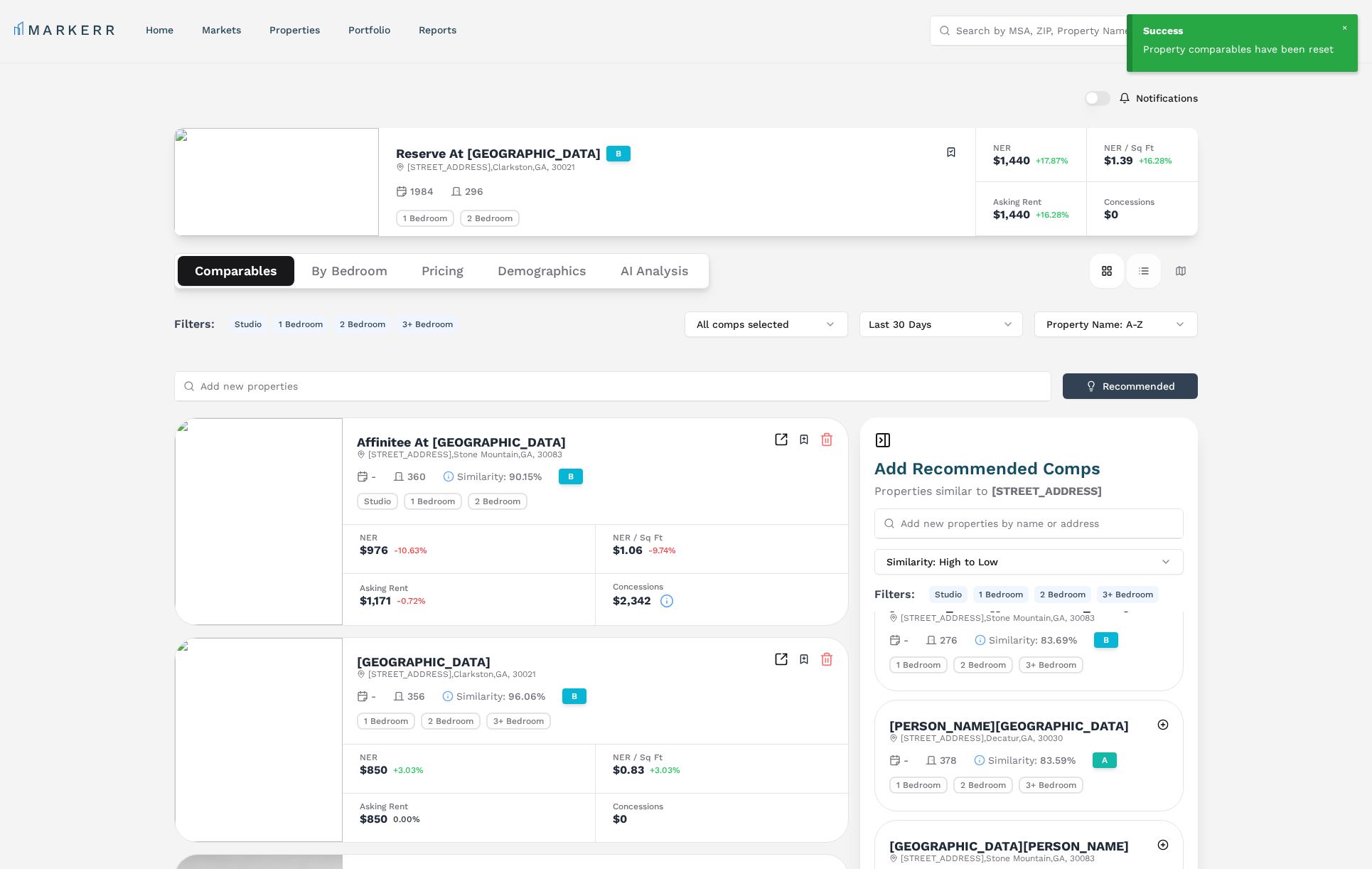
scroll to position [2941, 0]
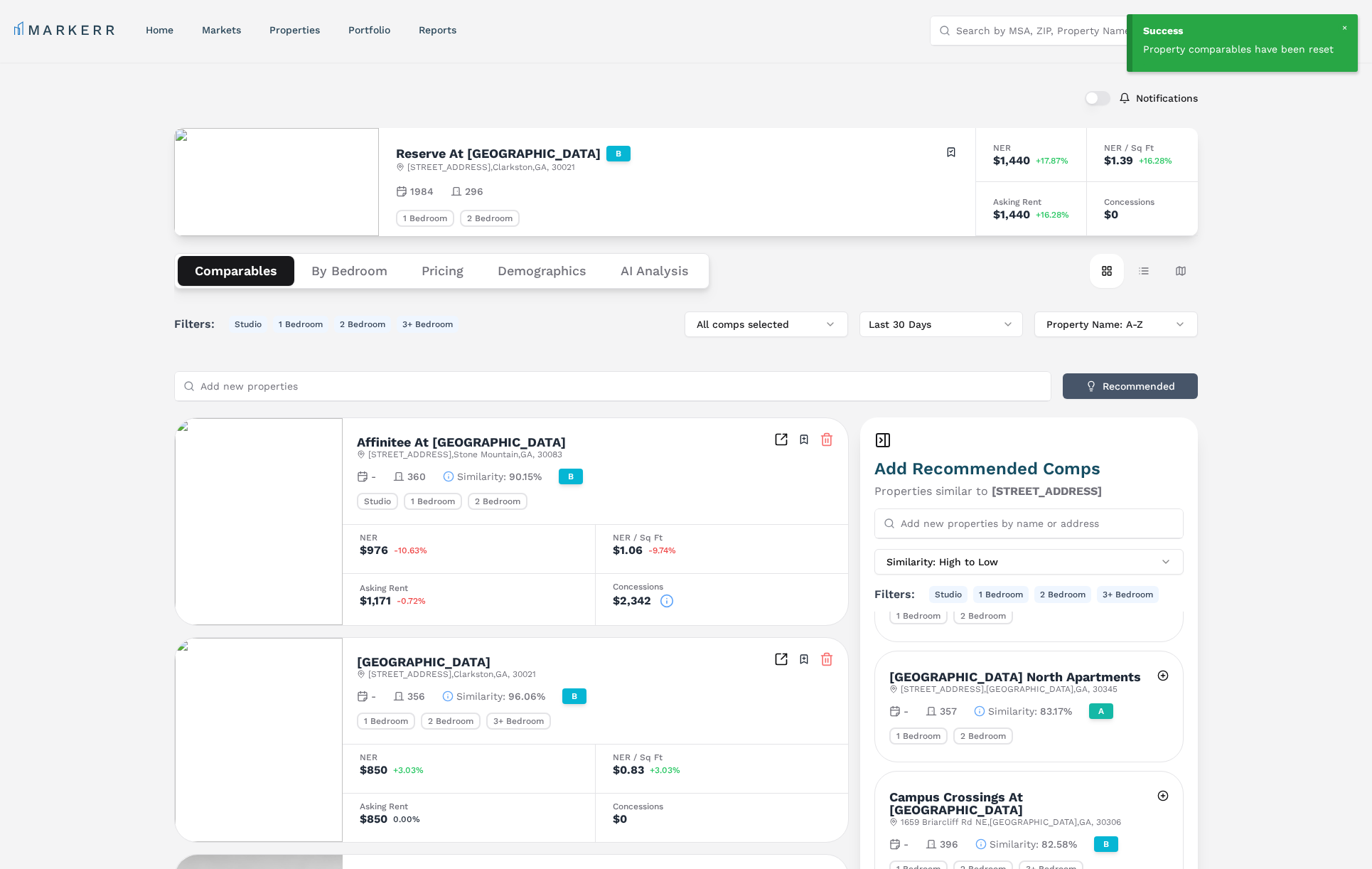
click at [1126, 387] on button "Recommended" at bounding box center [1130, 387] width 135 height 26
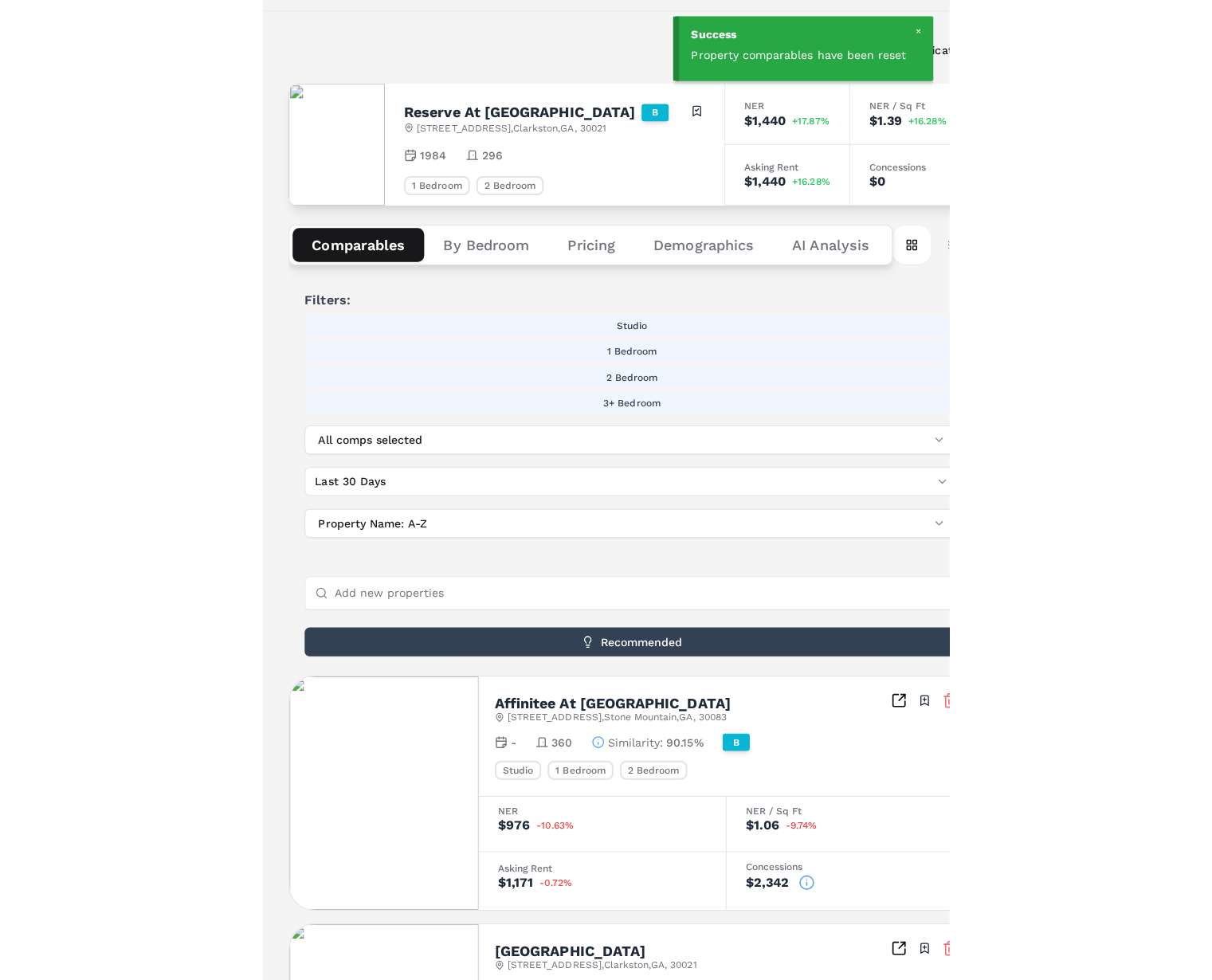
scroll to position [0, 0]
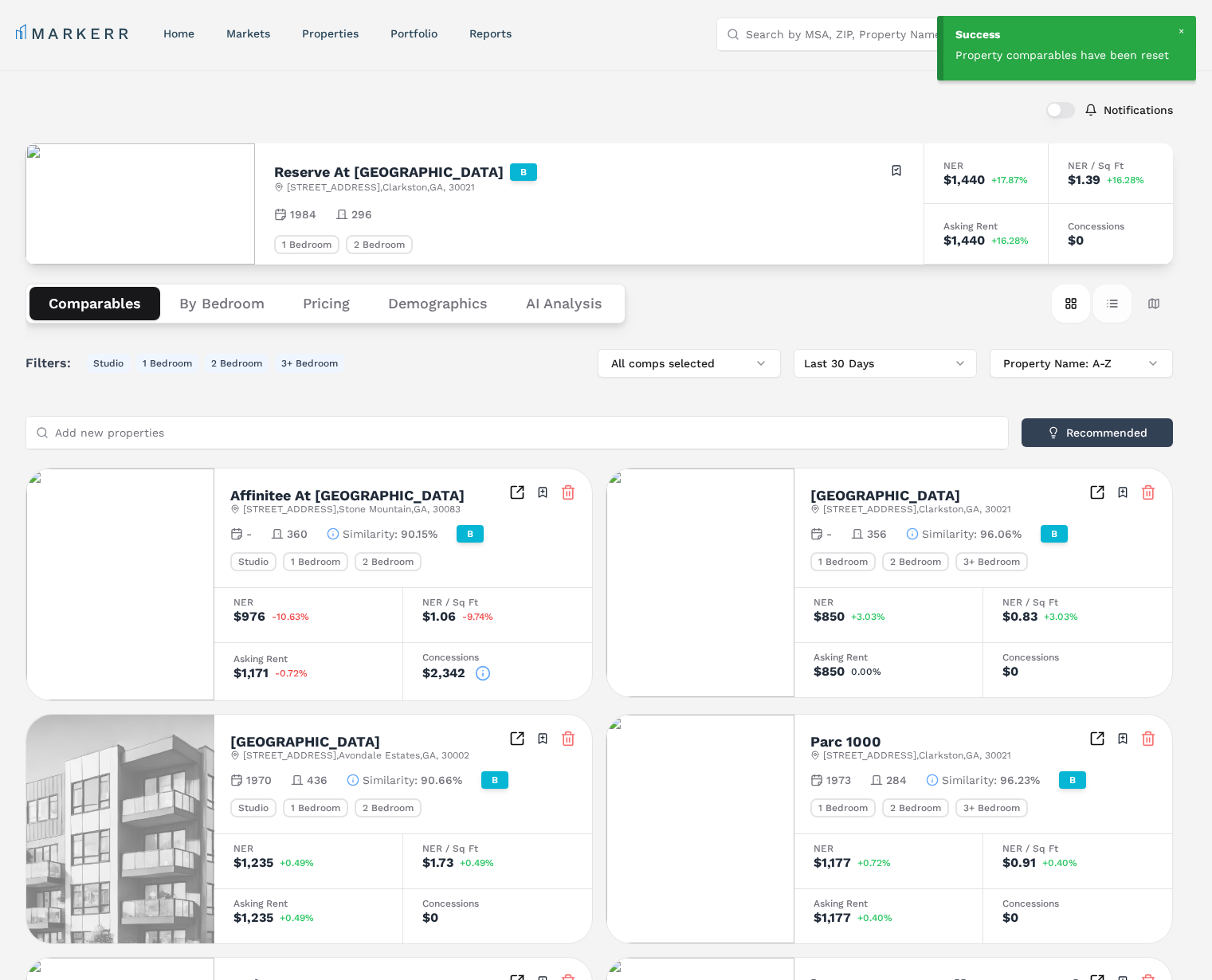
click at [1124, 299] on button "Table view" at bounding box center [1111, 303] width 38 height 38
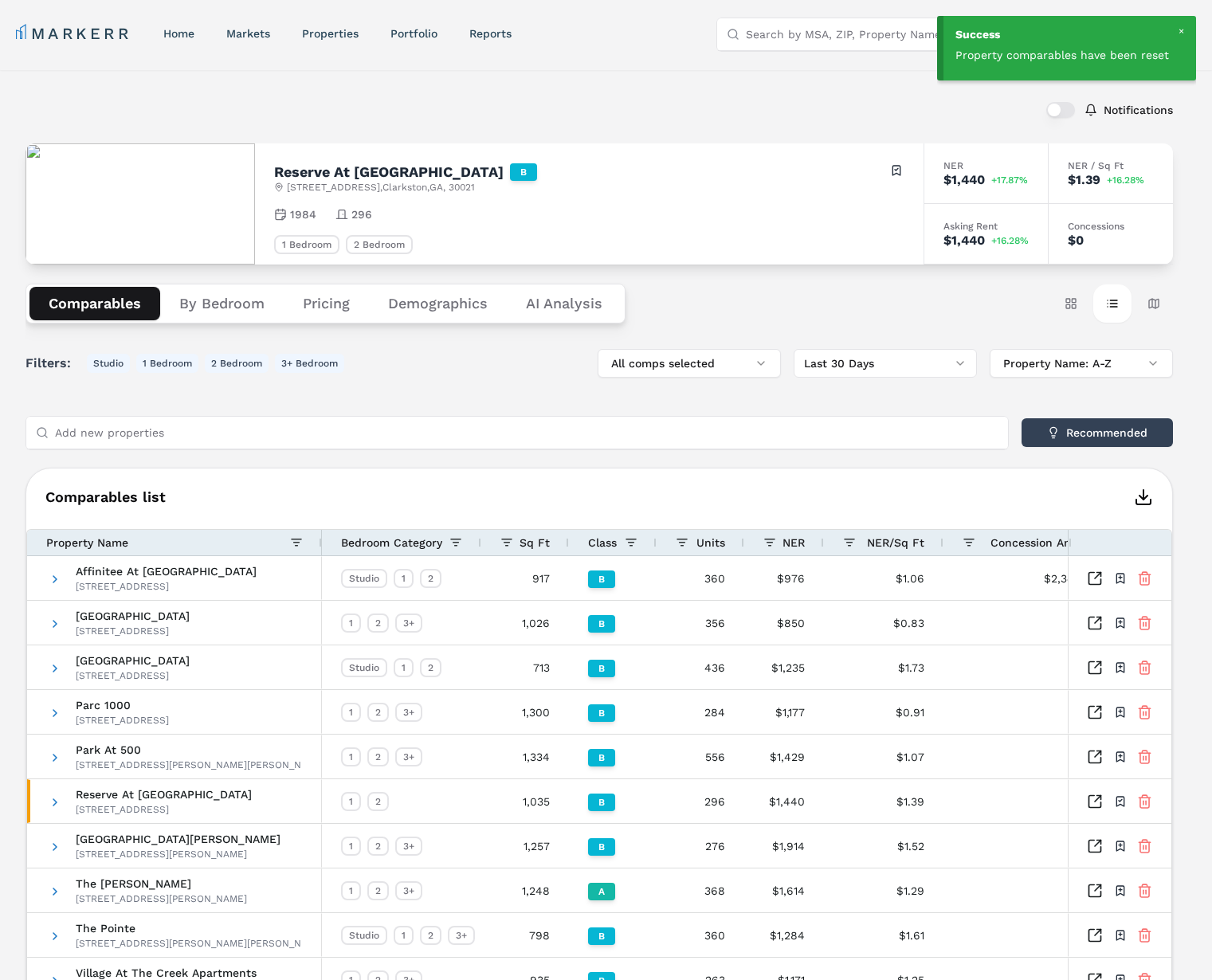
click at [200, 303] on button "By Bedroom" at bounding box center [221, 303] width 123 height 34
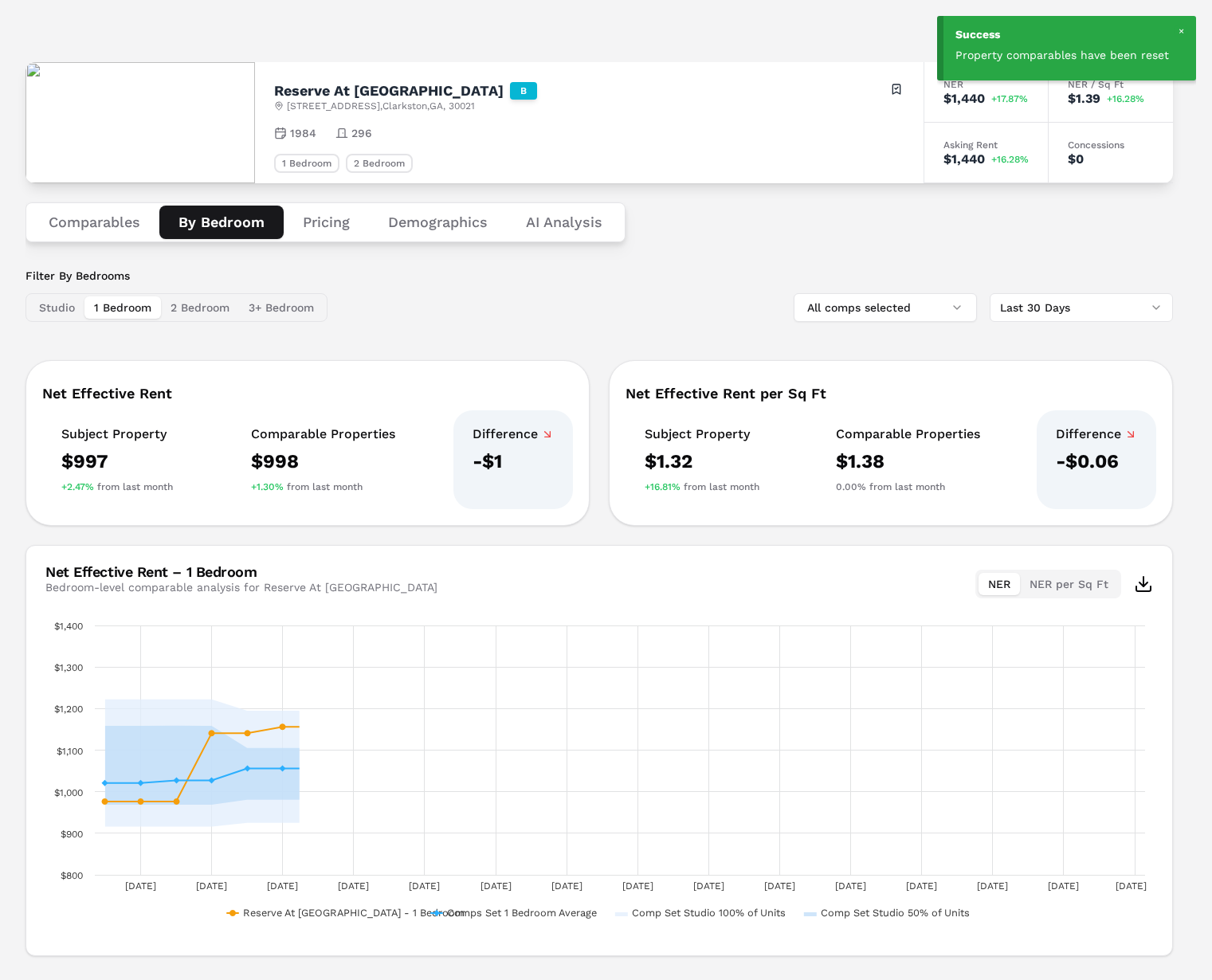
scroll to position [118, 0]
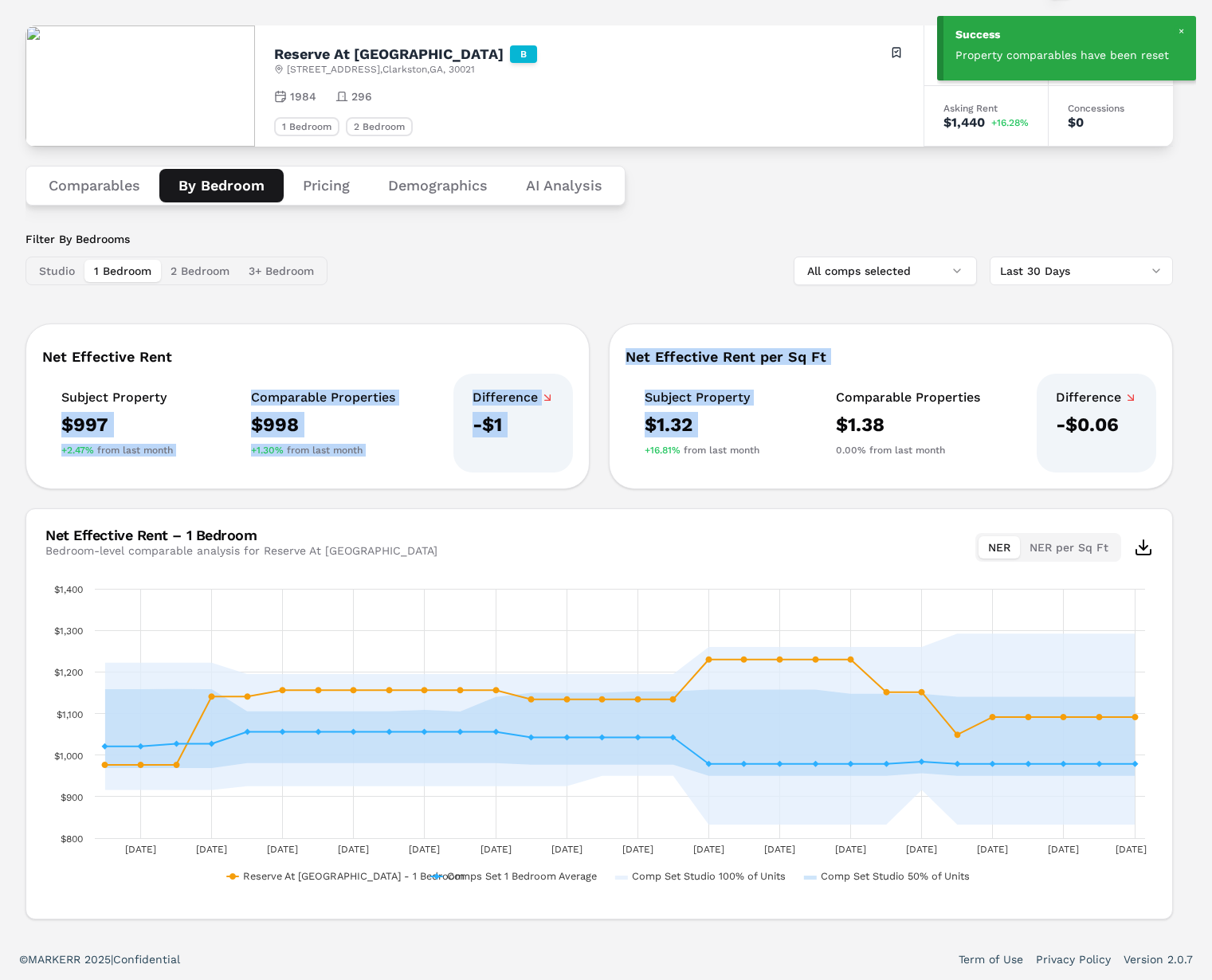
drag, startPoint x: 791, startPoint y: 441, endPoint x: 97, endPoint y: 411, distance: 694.6
click at [97, 411] on div "Net Effective Rent Subject Property $997 +2.47% from last month Comparable Prop…" at bounding box center [599, 406] width 1147 height 166
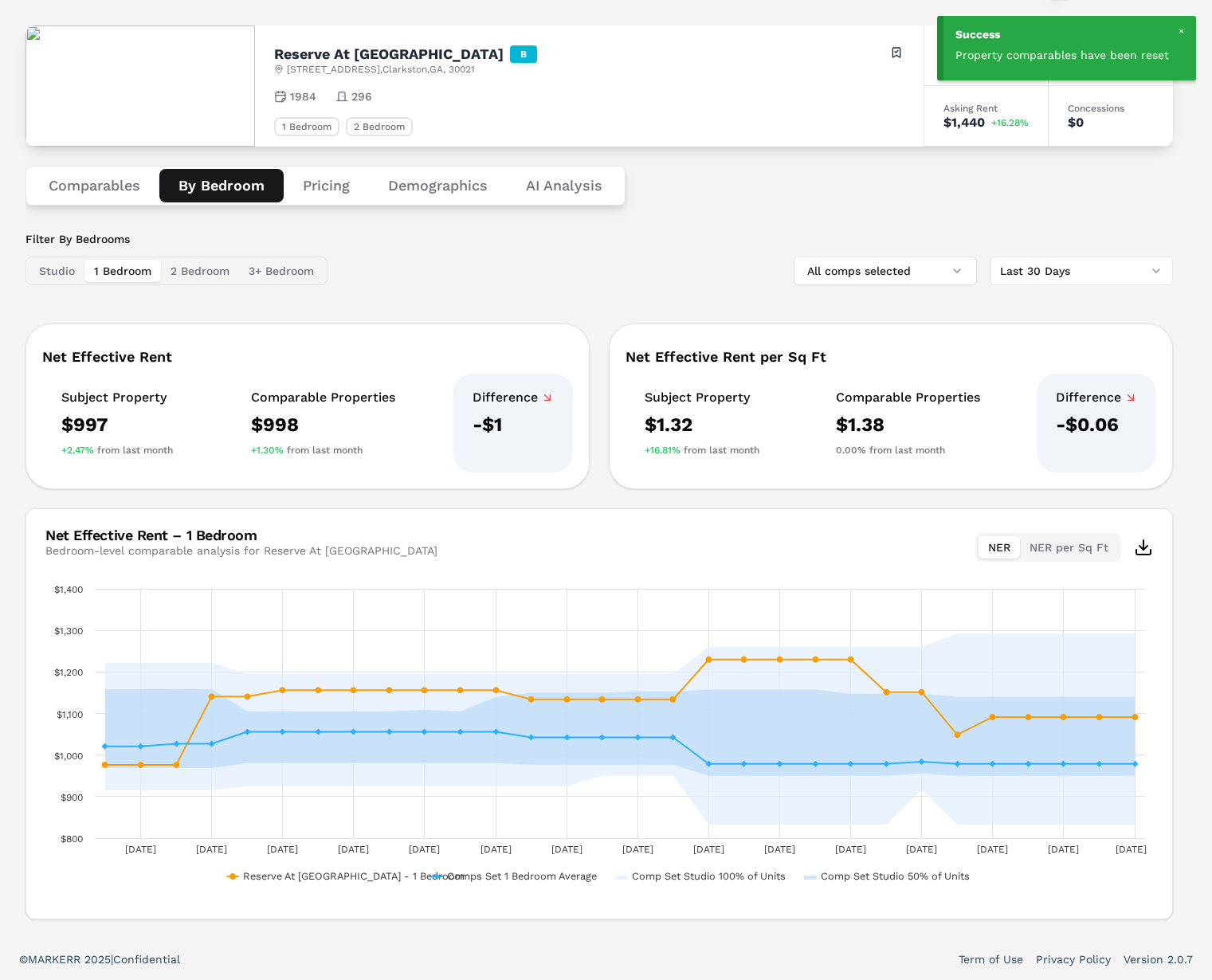
drag, startPoint x: 70, startPoint y: 426, endPoint x: 132, endPoint y: 433, distance: 62.4
click at [75, 428] on div "$997" at bounding box center [116, 424] width 111 height 25
click at [133, 433] on div "$997" at bounding box center [116, 424] width 111 height 25
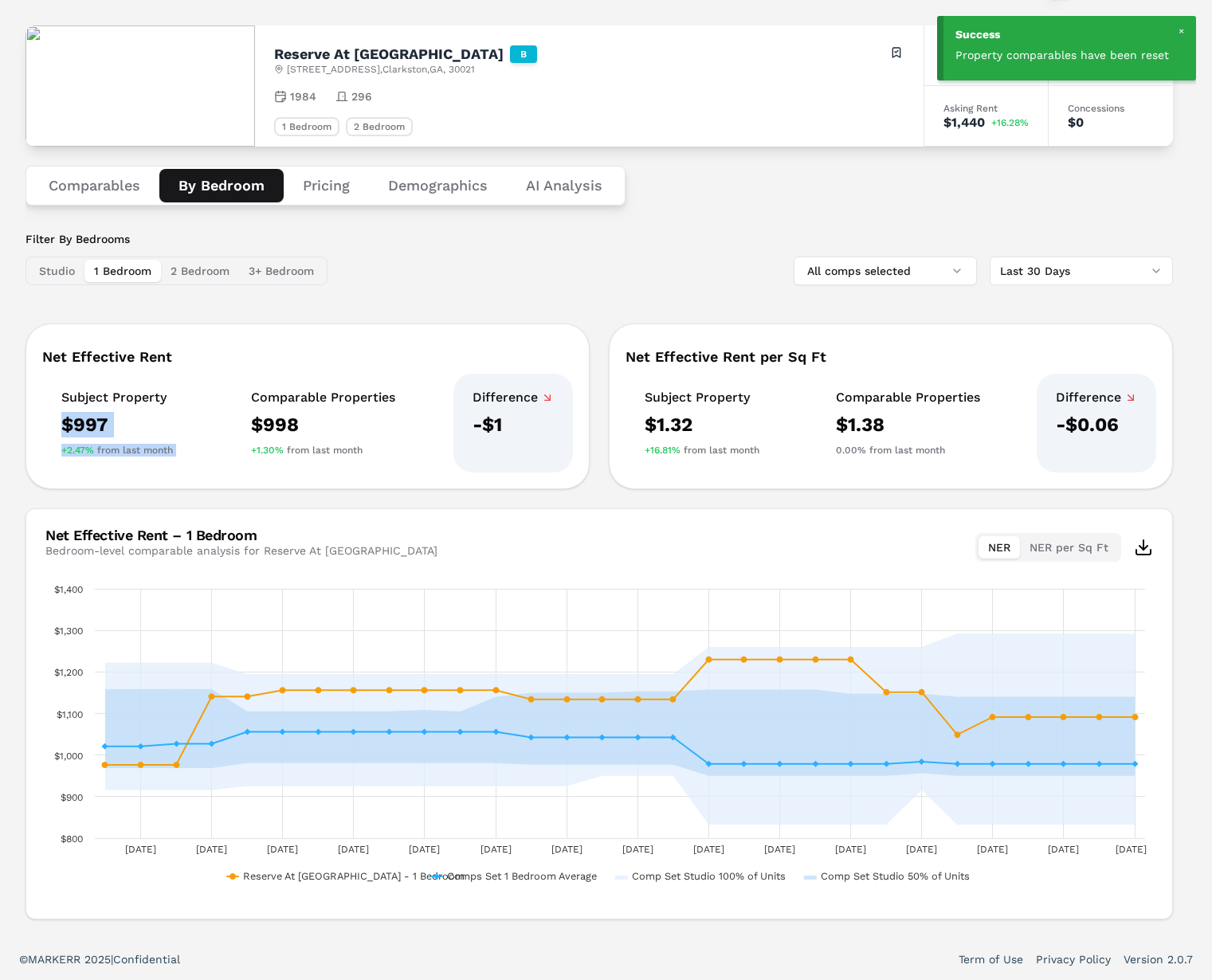
click at [159, 448] on div "+2.47% from last month" at bounding box center [116, 449] width 111 height 13
click at [186, 447] on div "Subject Property $997 +2.47% from last month" at bounding box center [117, 423] width 150 height 99
drag, startPoint x: 167, startPoint y: 451, endPoint x: 58, endPoint y: 446, distance: 109.1
click at [56, 446] on div "Subject Property $997 +2.47% from last month" at bounding box center [117, 423] width 150 height 99
click at [143, 446] on div "+2.47% from last month" at bounding box center [116, 449] width 111 height 13
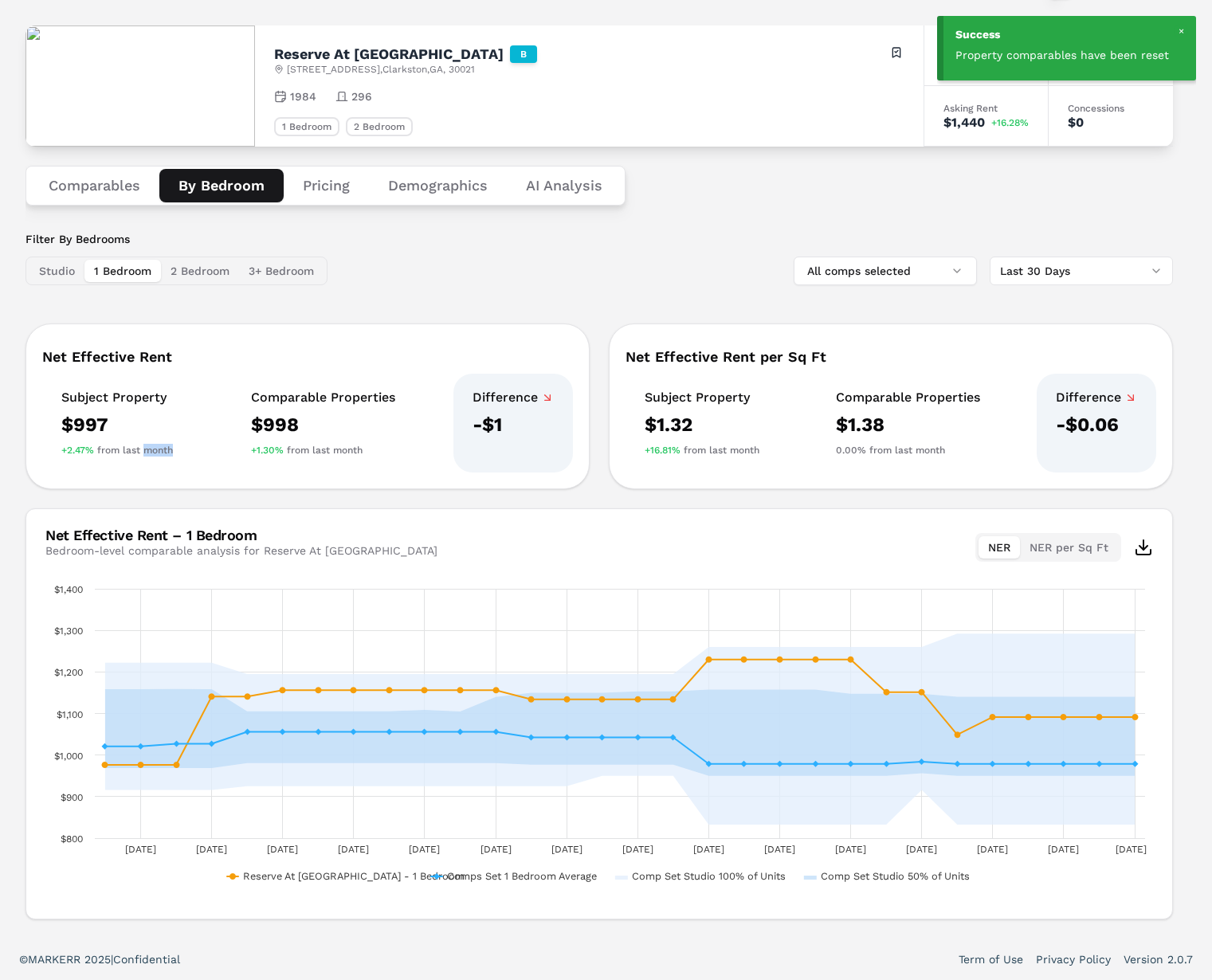
click at [143, 446] on div "+2.47% from last month" at bounding box center [116, 449] width 111 height 13
drag, startPoint x: 143, startPoint y: 446, endPoint x: 636, endPoint y: 462, distance: 493.3
click at [143, 446] on div "+2.47% from last month" at bounding box center [116, 449] width 111 height 13
click at [900, 452] on div "0.00% from last month" at bounding box center [908, 449] width 144 height 13
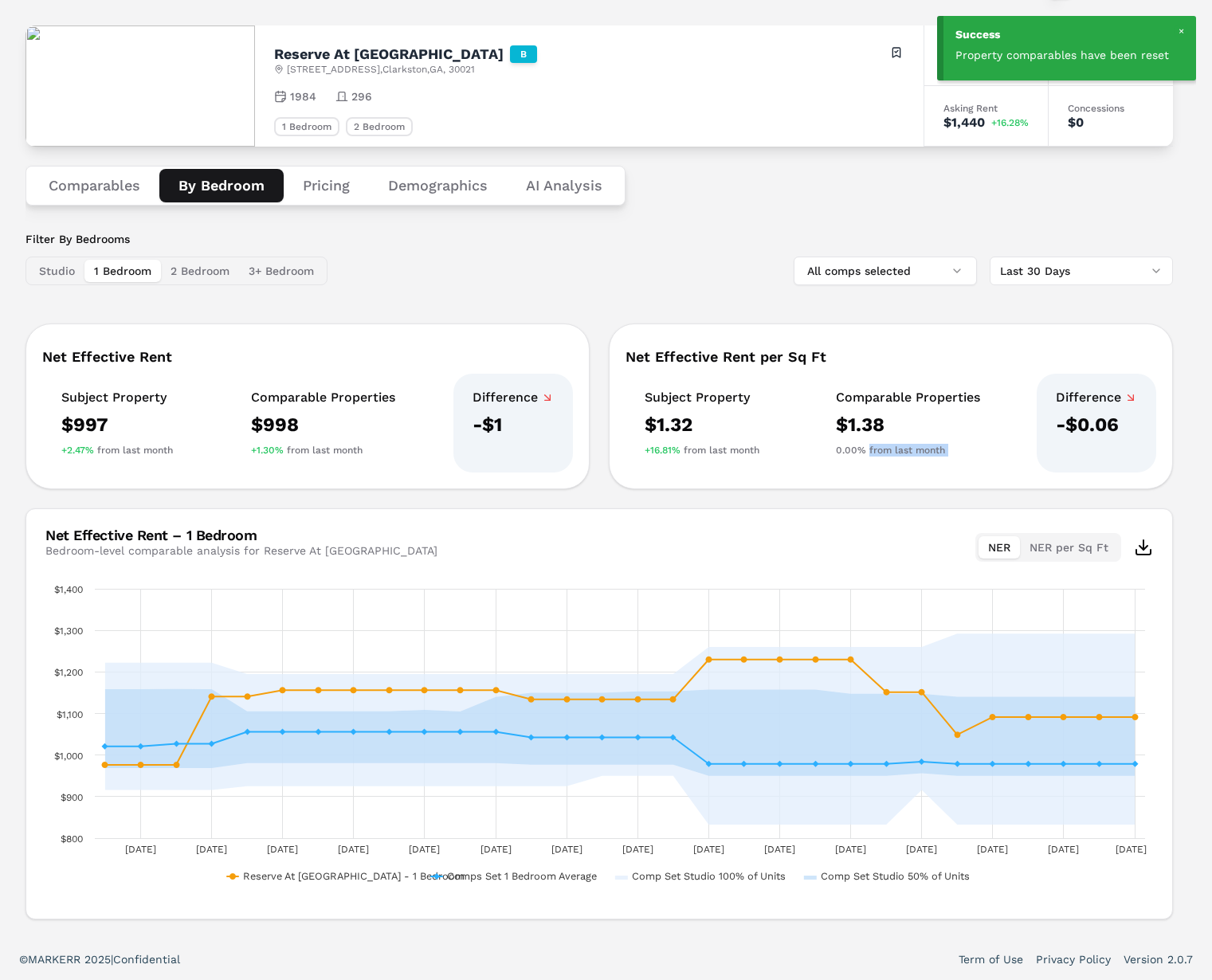
click at [900, 452] on div "0.00% from last month" at bounding box center [908, 449] width 144 height 13
click at [1036, 260] on html "Success Property comparables have been reset MARKERR home markets properties Po…" at bounding box center [606, 430] width 1212 height 1097
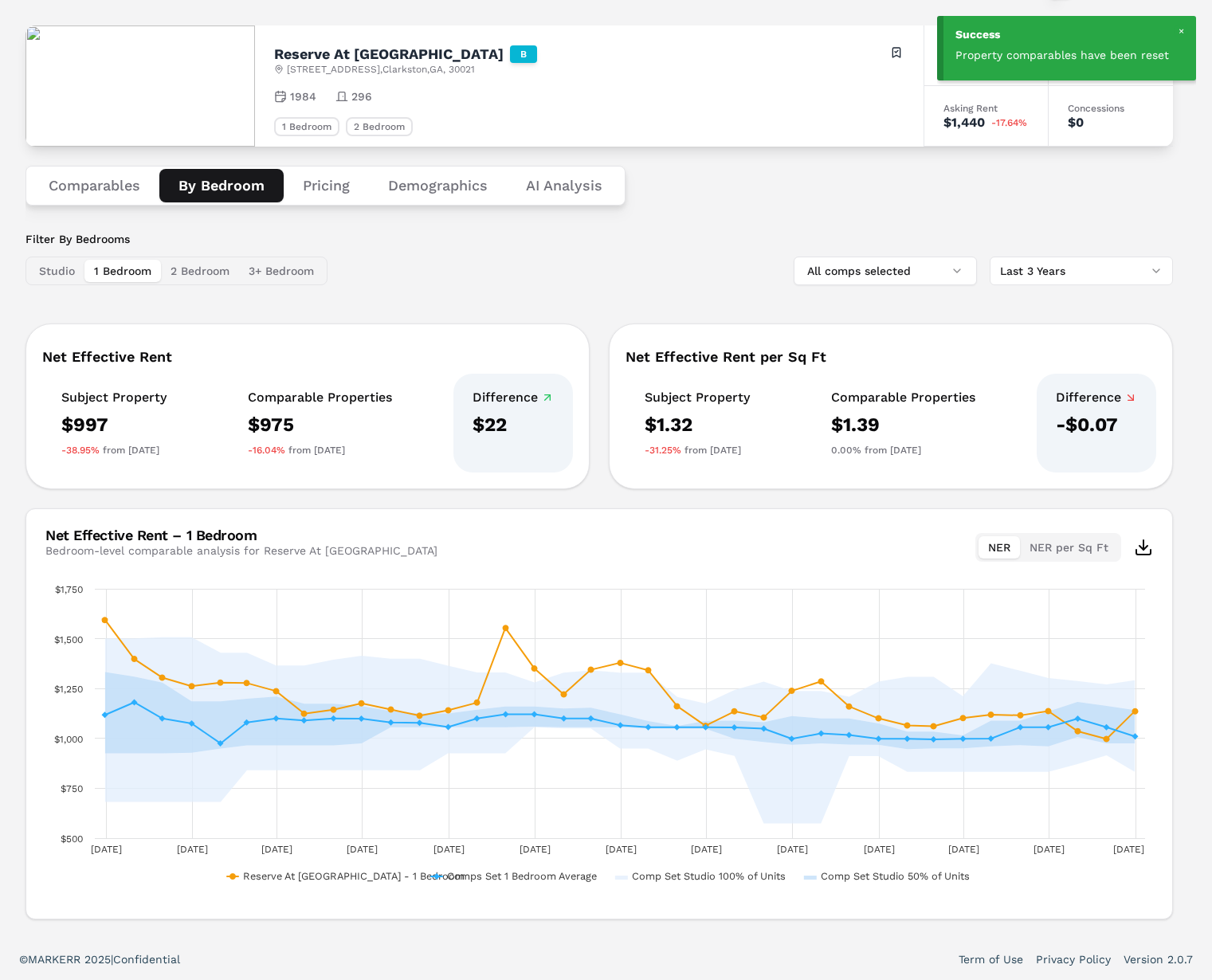
click at [316, 444] on div "-16.04% from 3 years ago" at bounding box center [320, 449] width 144 height 13
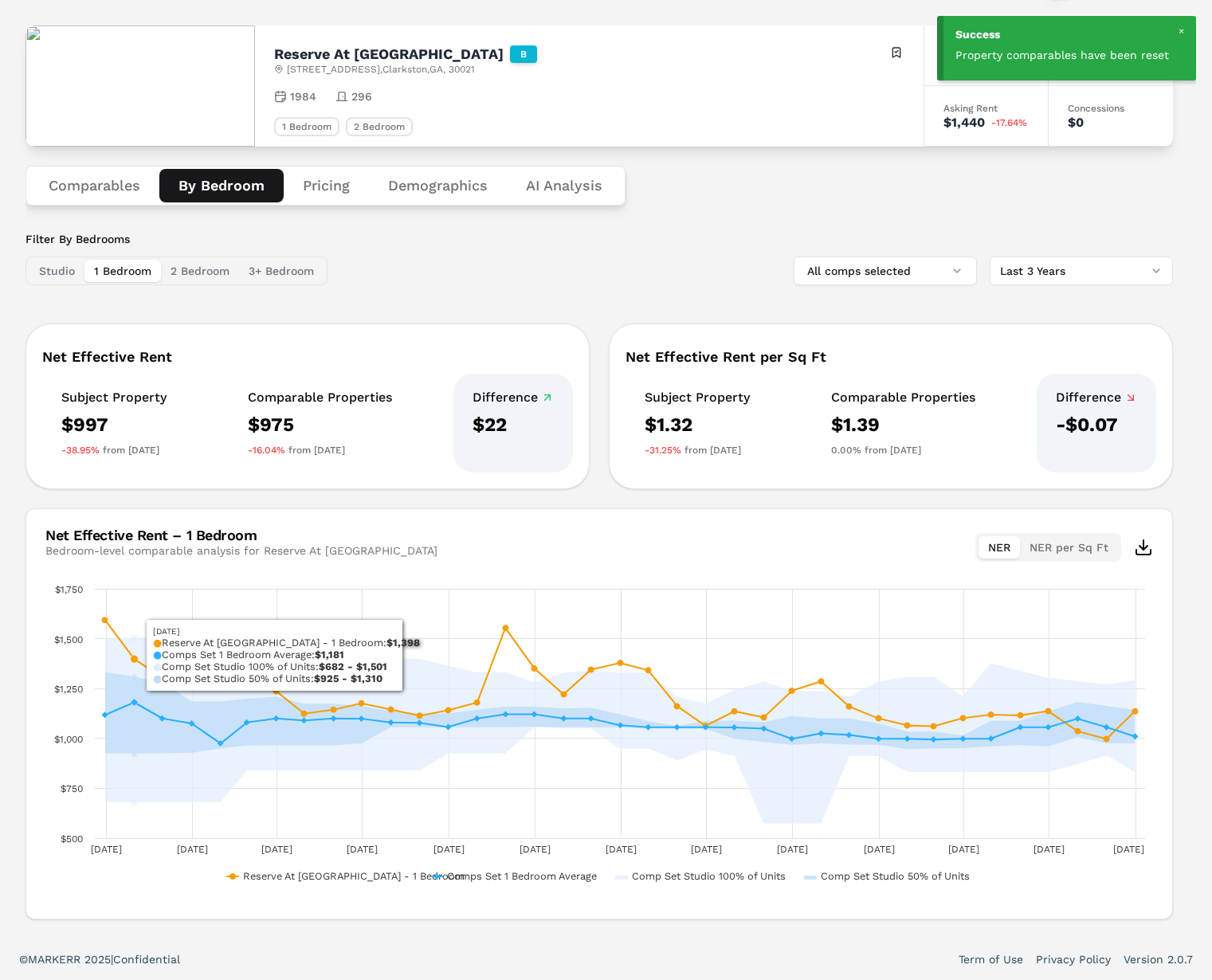
click at [249, 455] on div "Comparable Properties $975 -16.04% from 3 years ago" at bounding box center [320, 423] width 182 height 99
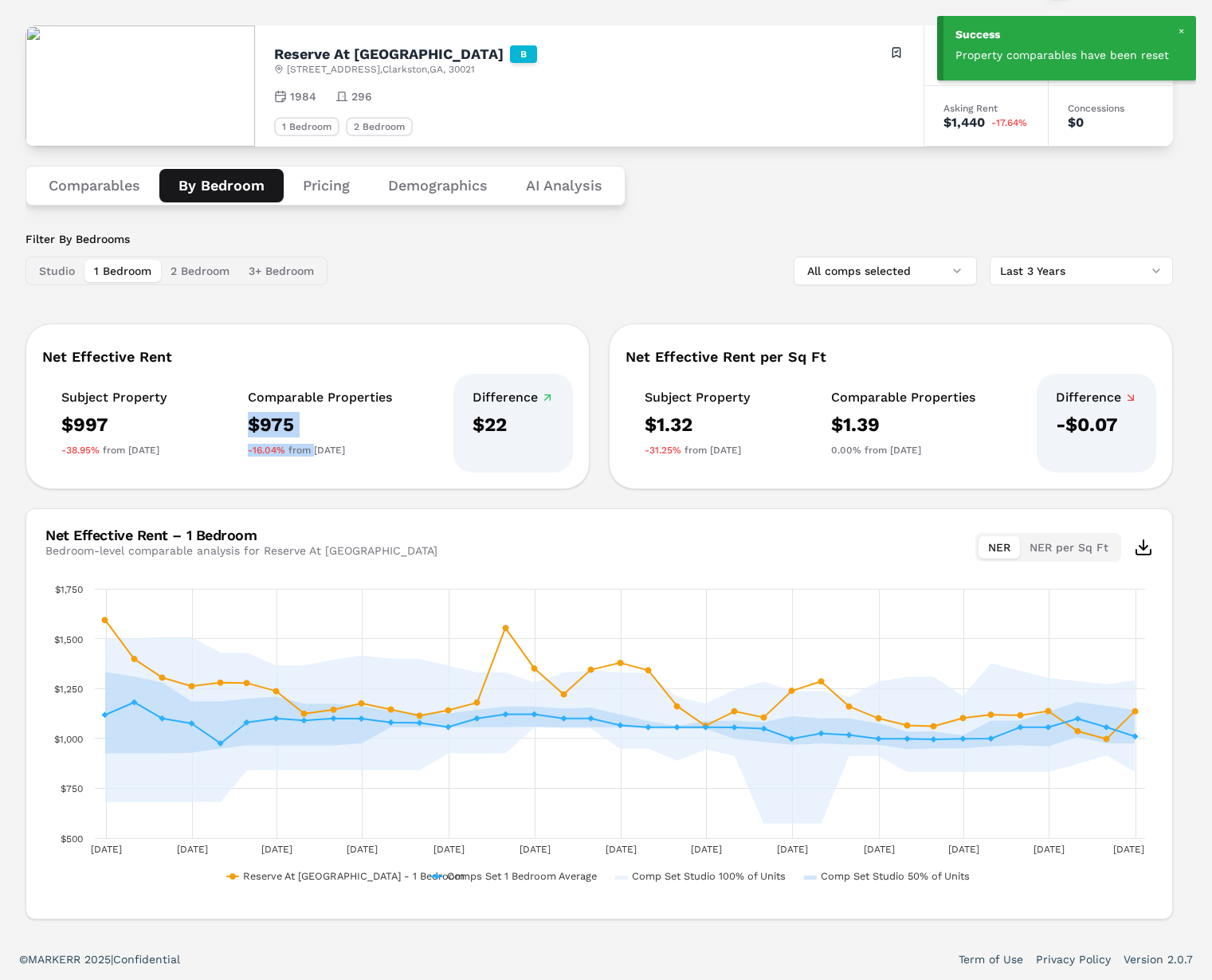
drag, startPoint x: 321, startPoint y: 454, endPoint x: 257, endPoint y: 430, distance: 68.4
click at [257, 430] on div "Comparable Properties $975 -16.04% from 3 years ago" at bounding box center [320, 423] width 182 height 99
click at [381, 450] on div "-16.04% from 3 years ago" at bounding box center [320, 449] width 144 height 13
click at [558, 490] on div "Net Effective Rent Subject Property $997 -38.95% from 3 years ago Comparable Pr…" at bounding box center [599, 621] width 1147 height 596
click at [607, 489] on div "Net Effective Rent Subject Property $997 -38.95% from 3 years ago Comparable Pr…" at bounding box center [599, 621] width 1147 height 596
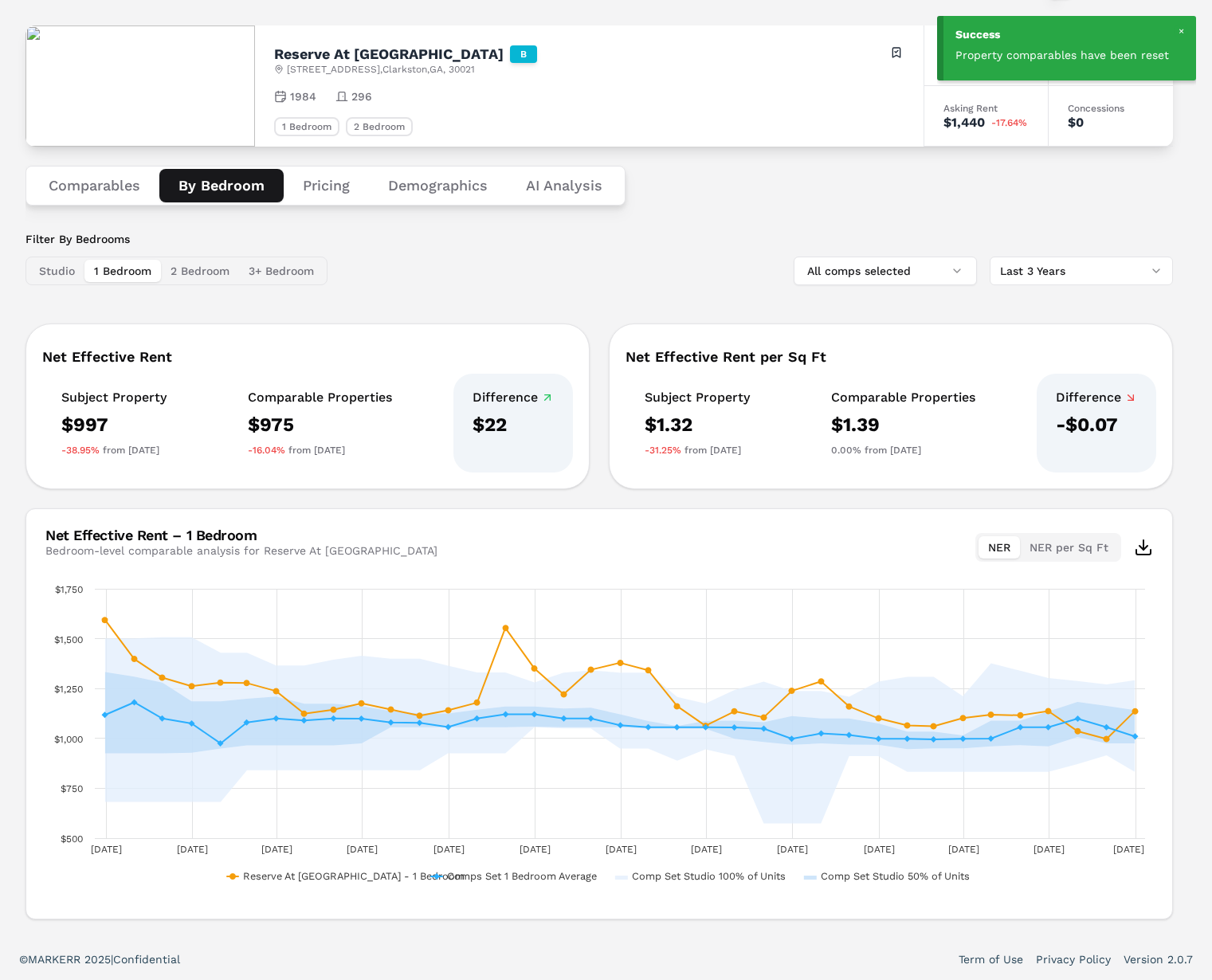
click at [604, 332] on div "Net Effective Rent Subject Property $997 -38.95% from 3 years ago Comparable Pr…" at bounding box center [599, 406] width 1147 height 166
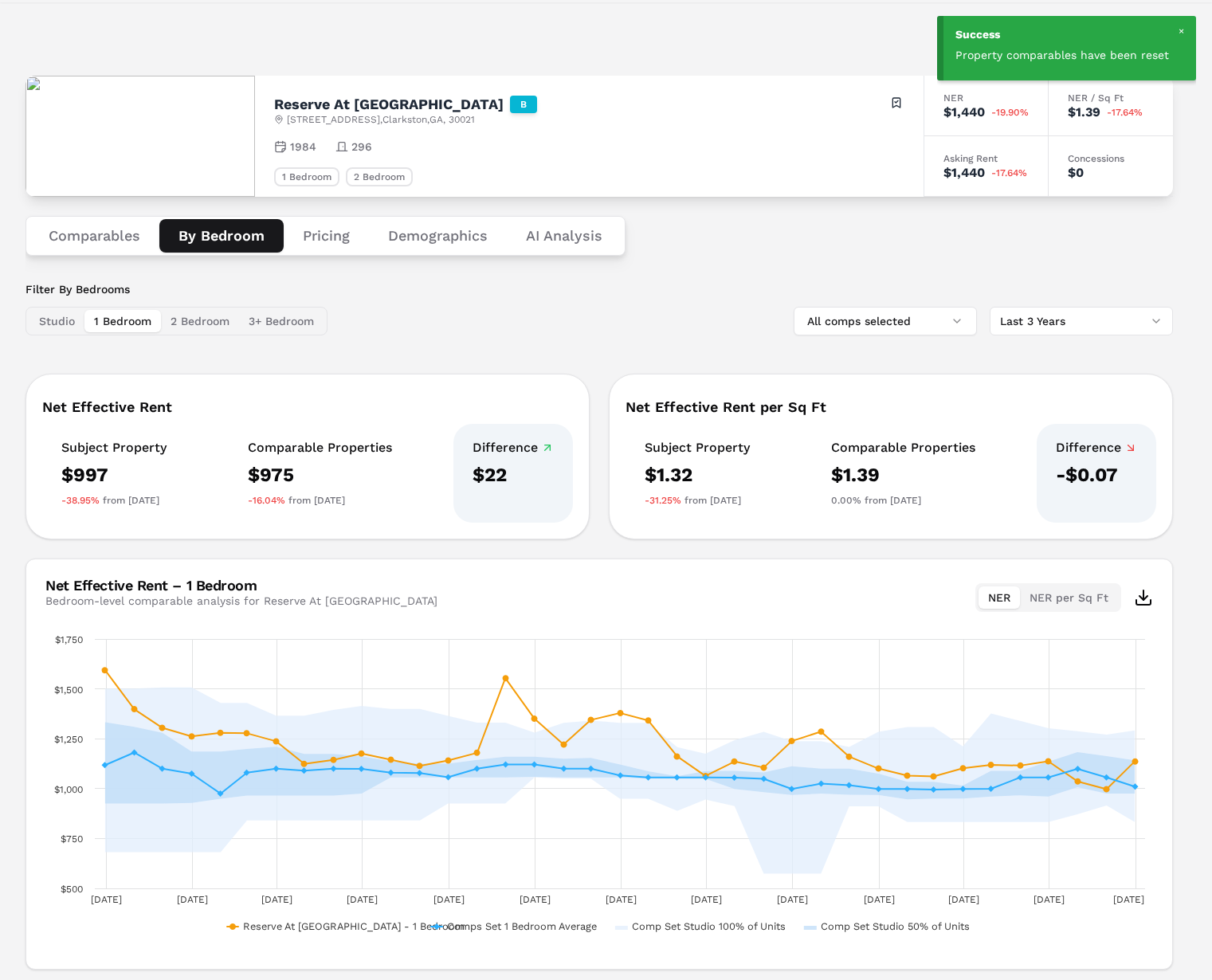
click at [281, 604] on div "Bedroom-level comparable analysis for Reserve At Twin Oaks" at bounding box center [241, 600] width 392 height 15
click at [282, 603] on div "Bedroom-level comparable analysis for Reserve At Twin Oaks" at bounding box center [241, 600] width 392 height 15
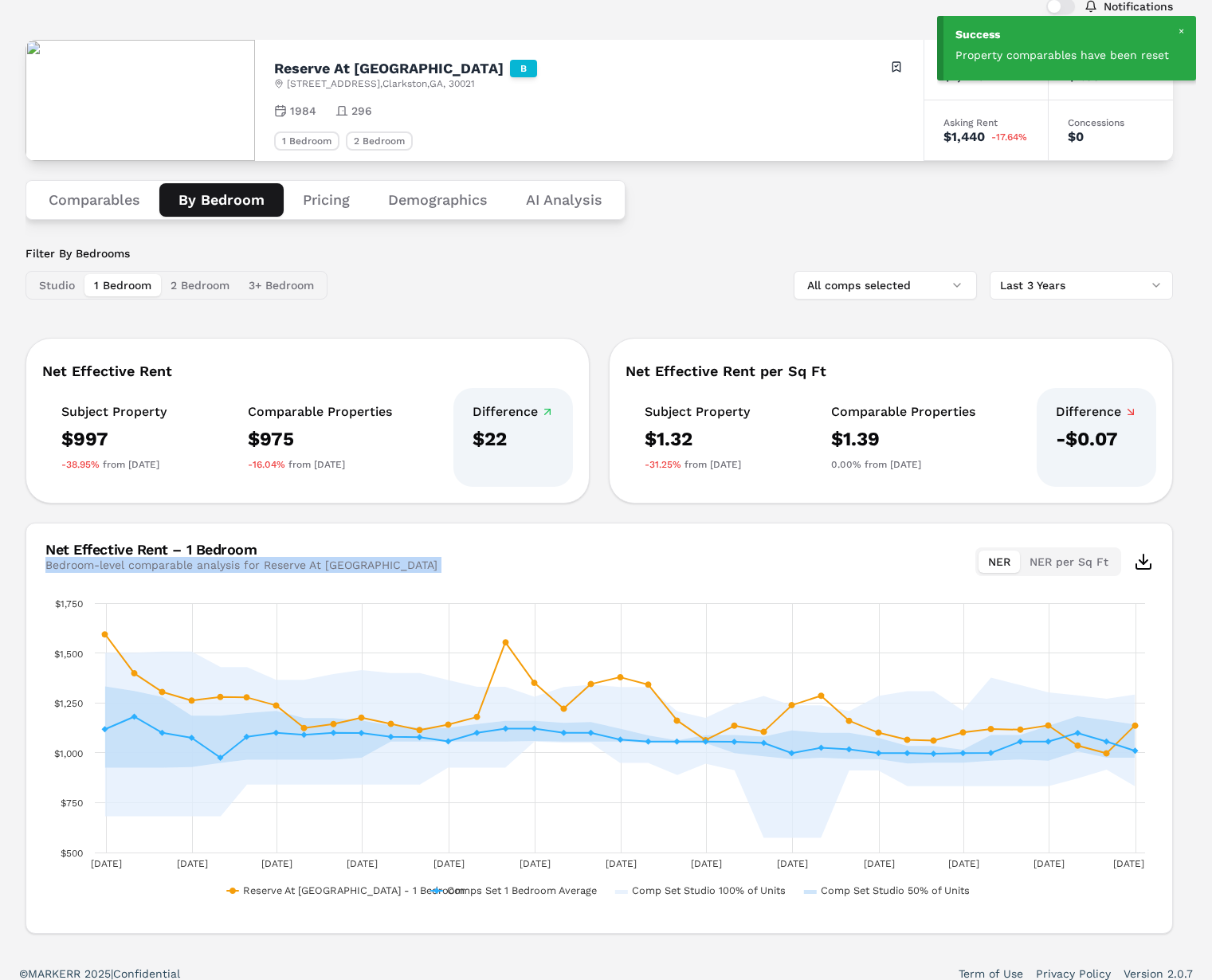
scroll to position [107, 0]
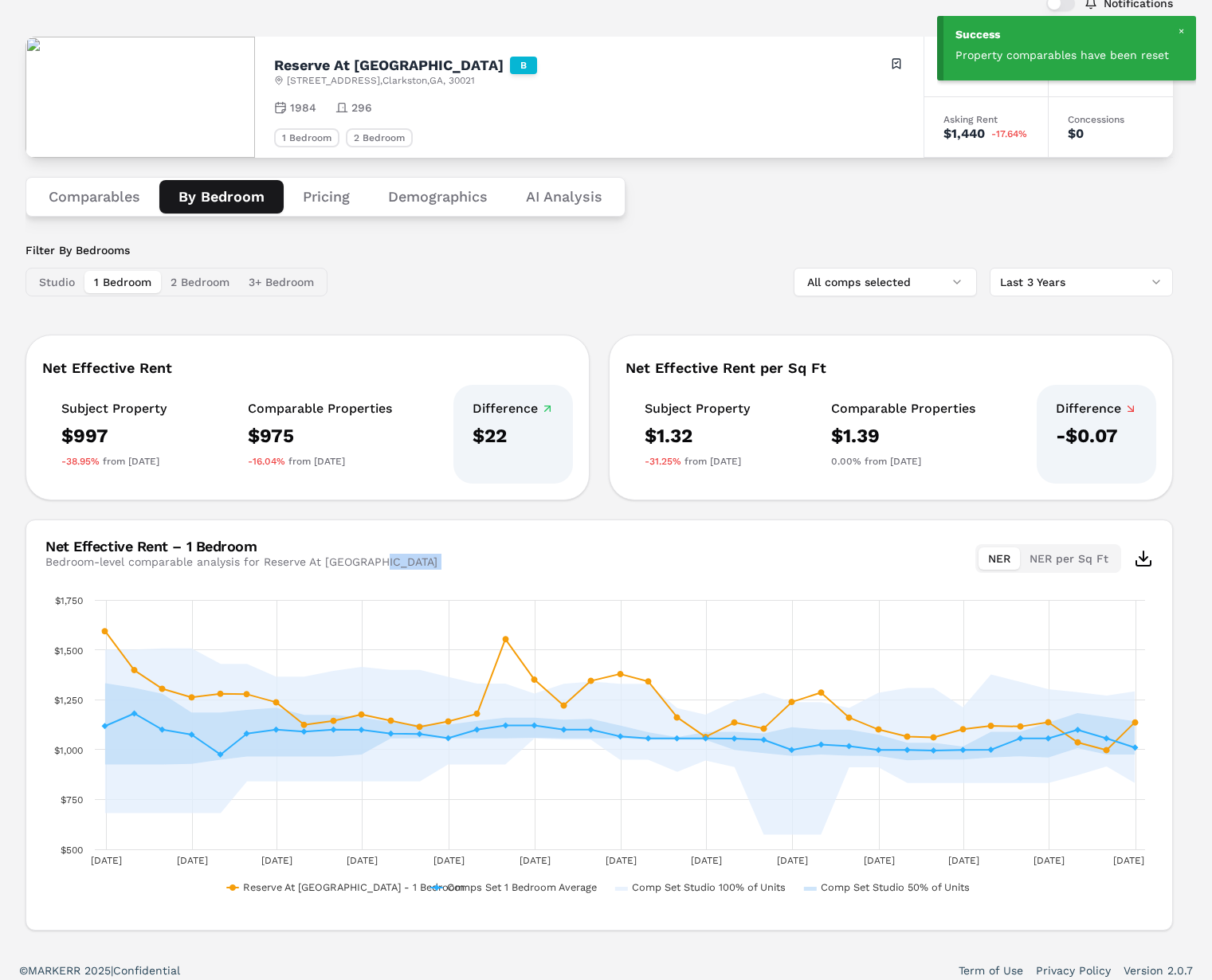
click at [418, 559] on div "Net Effective Rent – 1 Bedroom Bedroom-level comparable analysis for Reserve At…" at bounding box center [599, 556] width 1146 height 72
click at [1148, 557] on html "Success Property comparables have been reset MARKERR home markets properties Po…" at bounding box center [606, 442] width 1212 height 1097
click at [1136, 585] on div "Download as PNG" at bounding box center [1141, 588] width 111 height 25
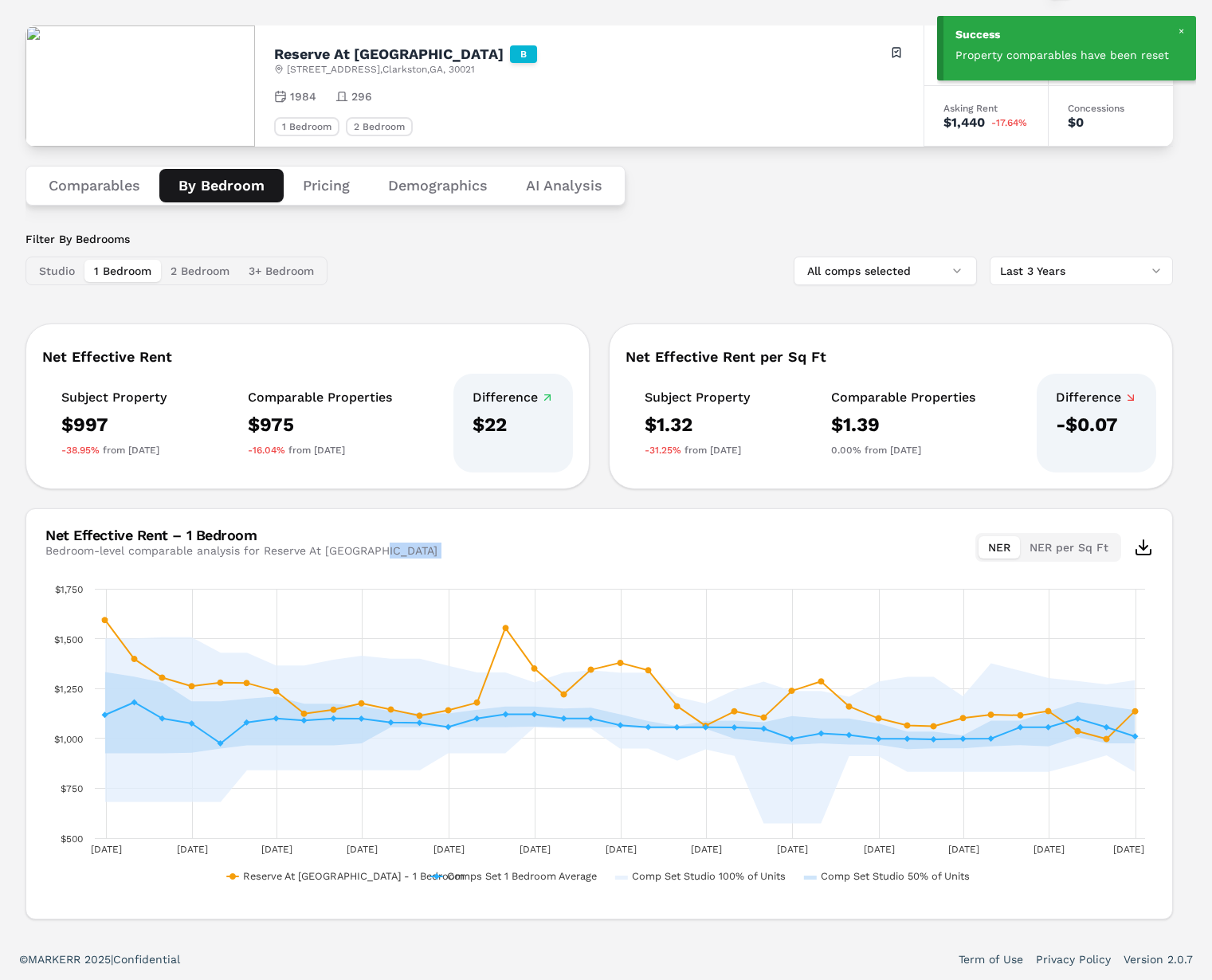
click at [329, 184] on button "Pricing" at bounding box center [326, 185] width 85 height 34
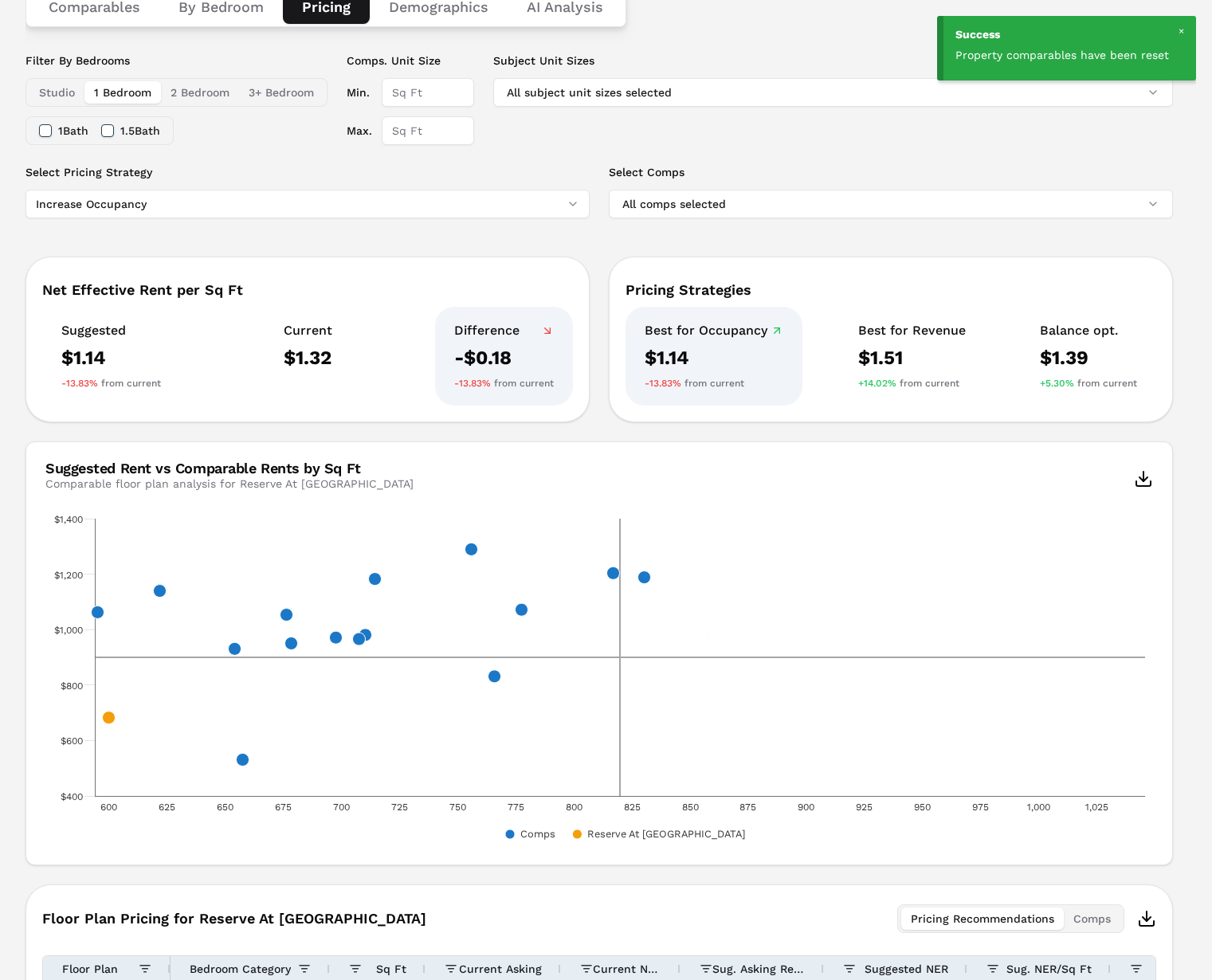
scroll to position [308, 0]
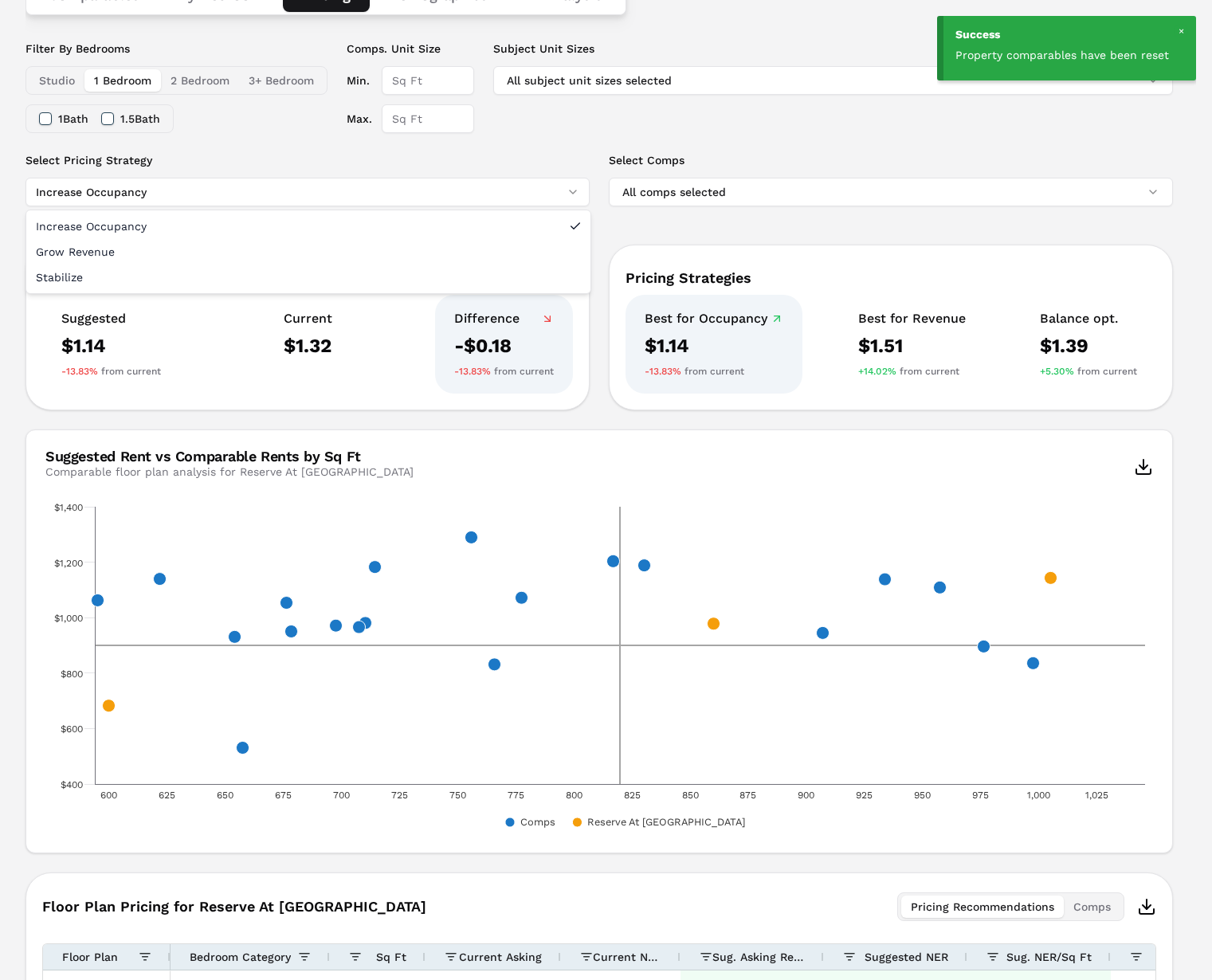
click at [328, 186] on html "Success Property comparables have been reset MARKERR home markets properties Po…" at bounding box center [606, 466] width 1212 height 1547
drag, startPoint x: 241, startPoint y: 155, endPoint x: 257, endPoint y: 158, distance: 16.3
click at [243, 155] on html "Success Property comparables have been reset MARKERR home markets properties Po…" at bounding box center [606, 466] width 1212 height 1547
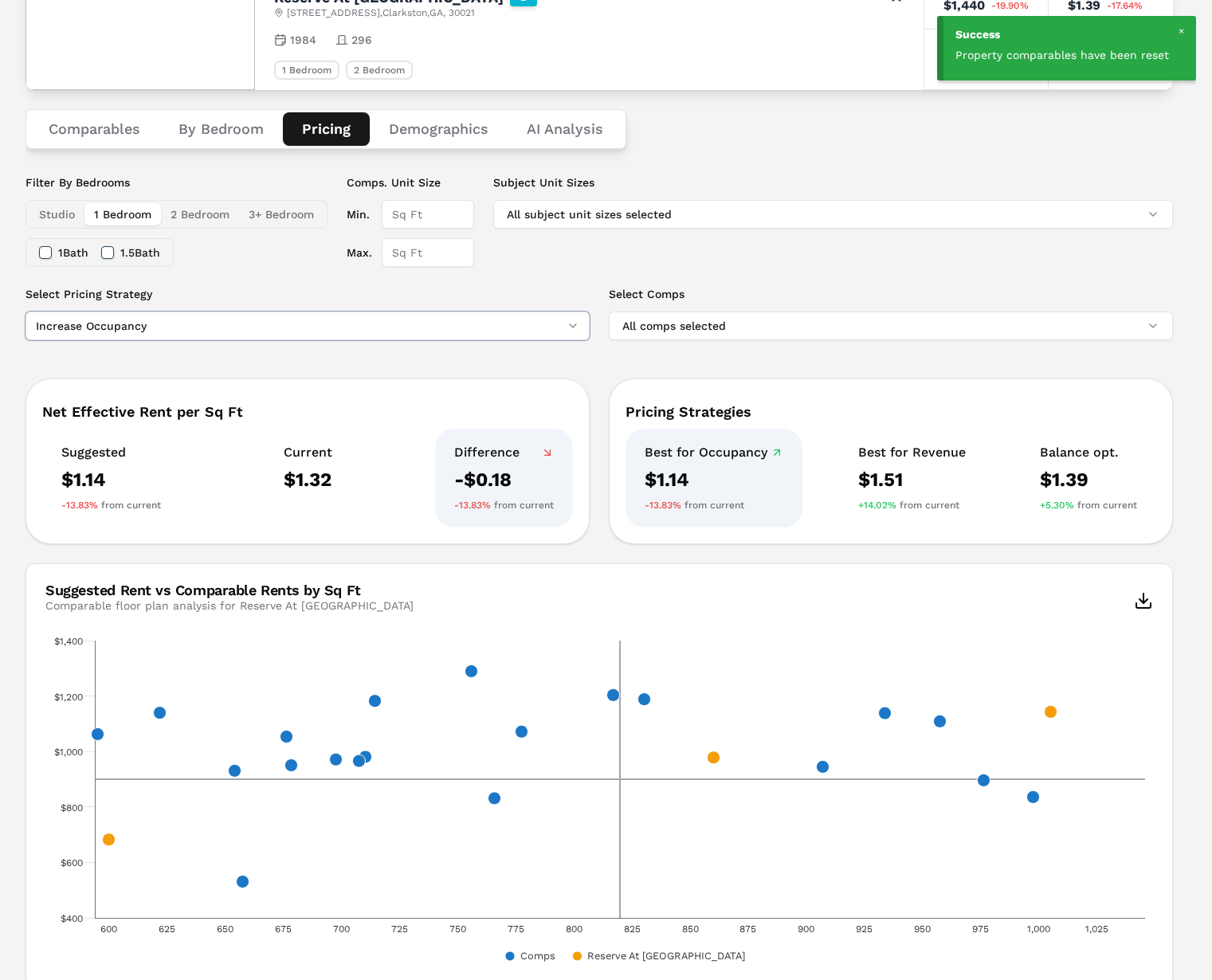
scroll to position [0, 0]
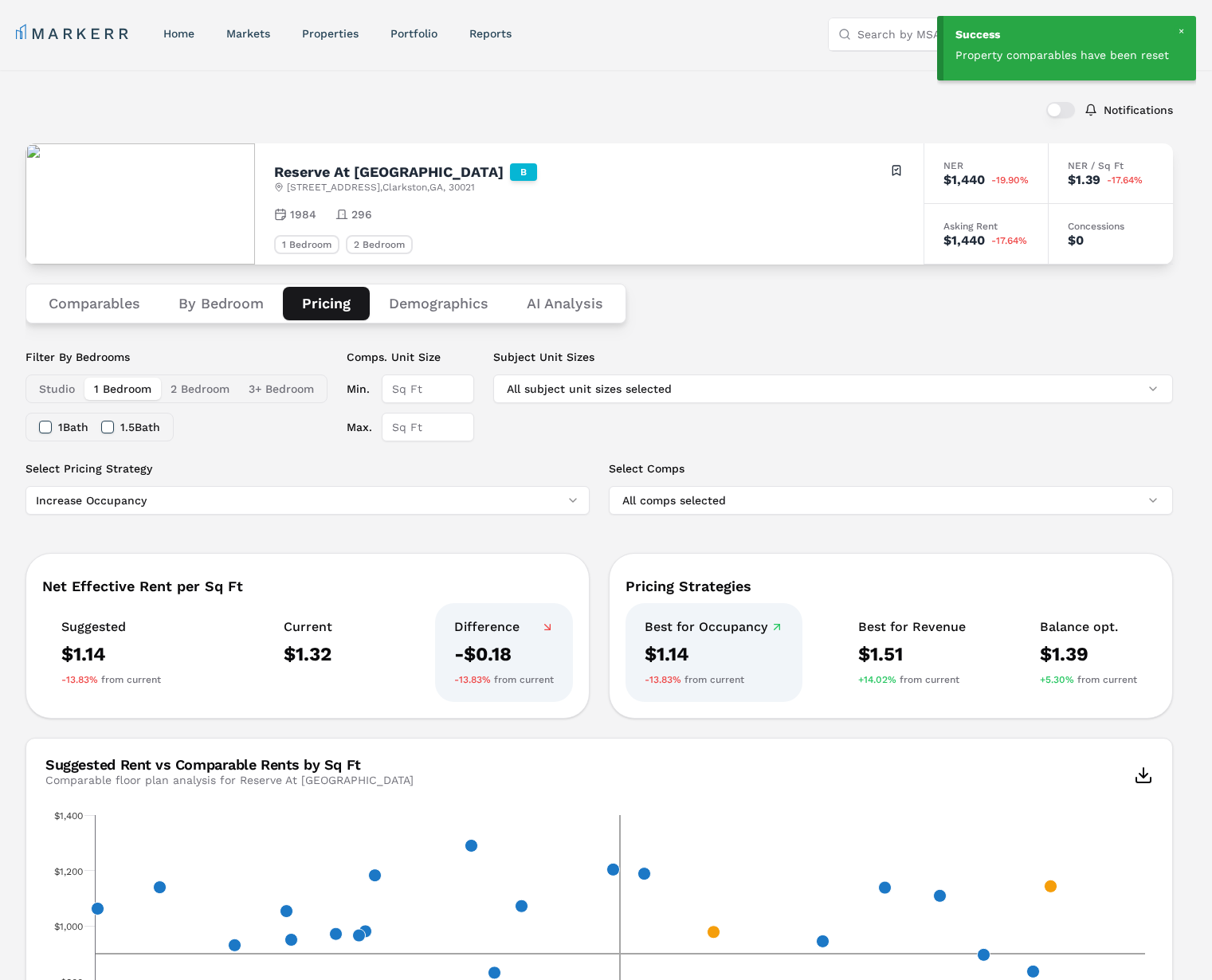
click at [421, 312] on button "Demographics" at bounding box center [439, 303] width 138 height 34
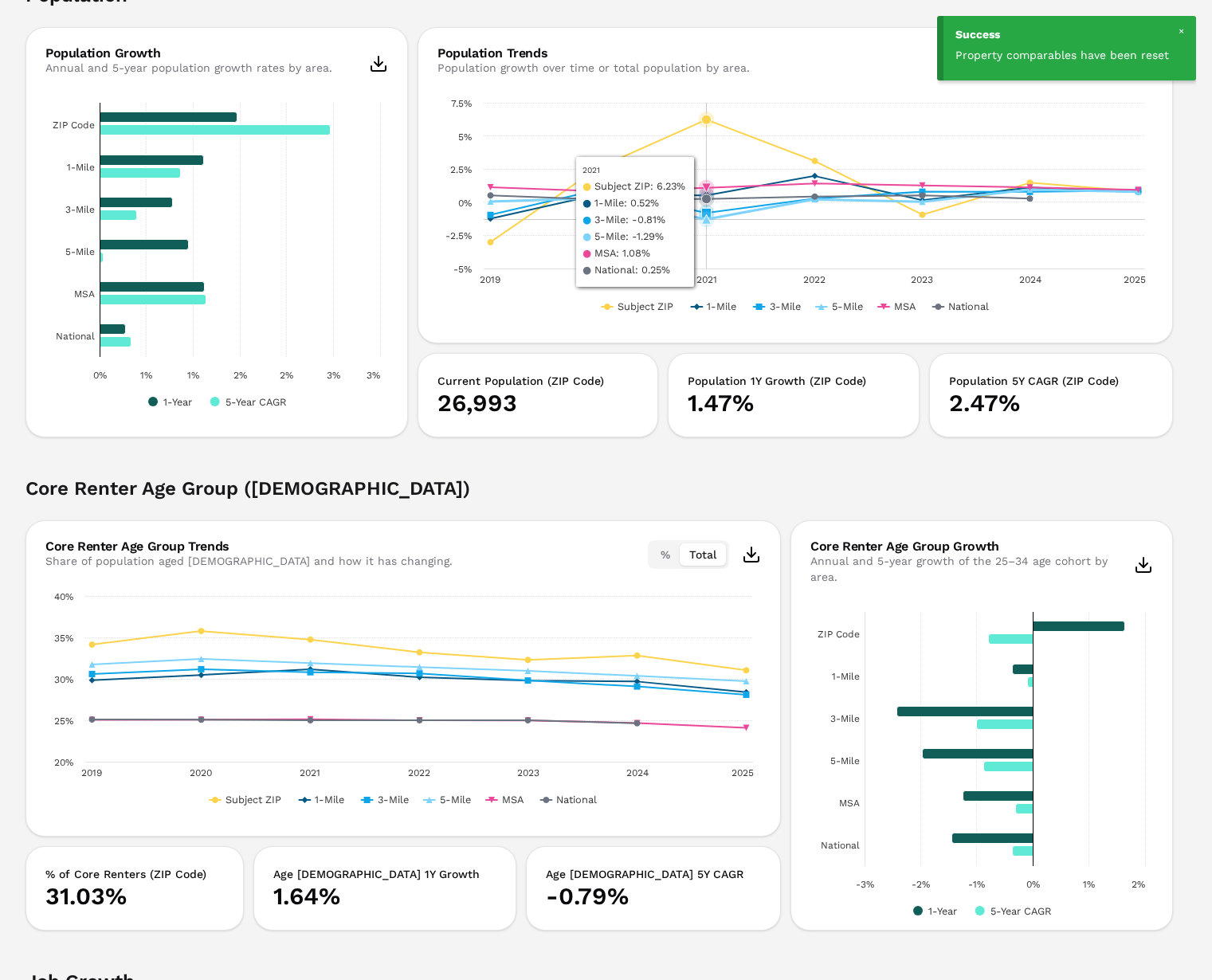
scroll to position [914, 0]
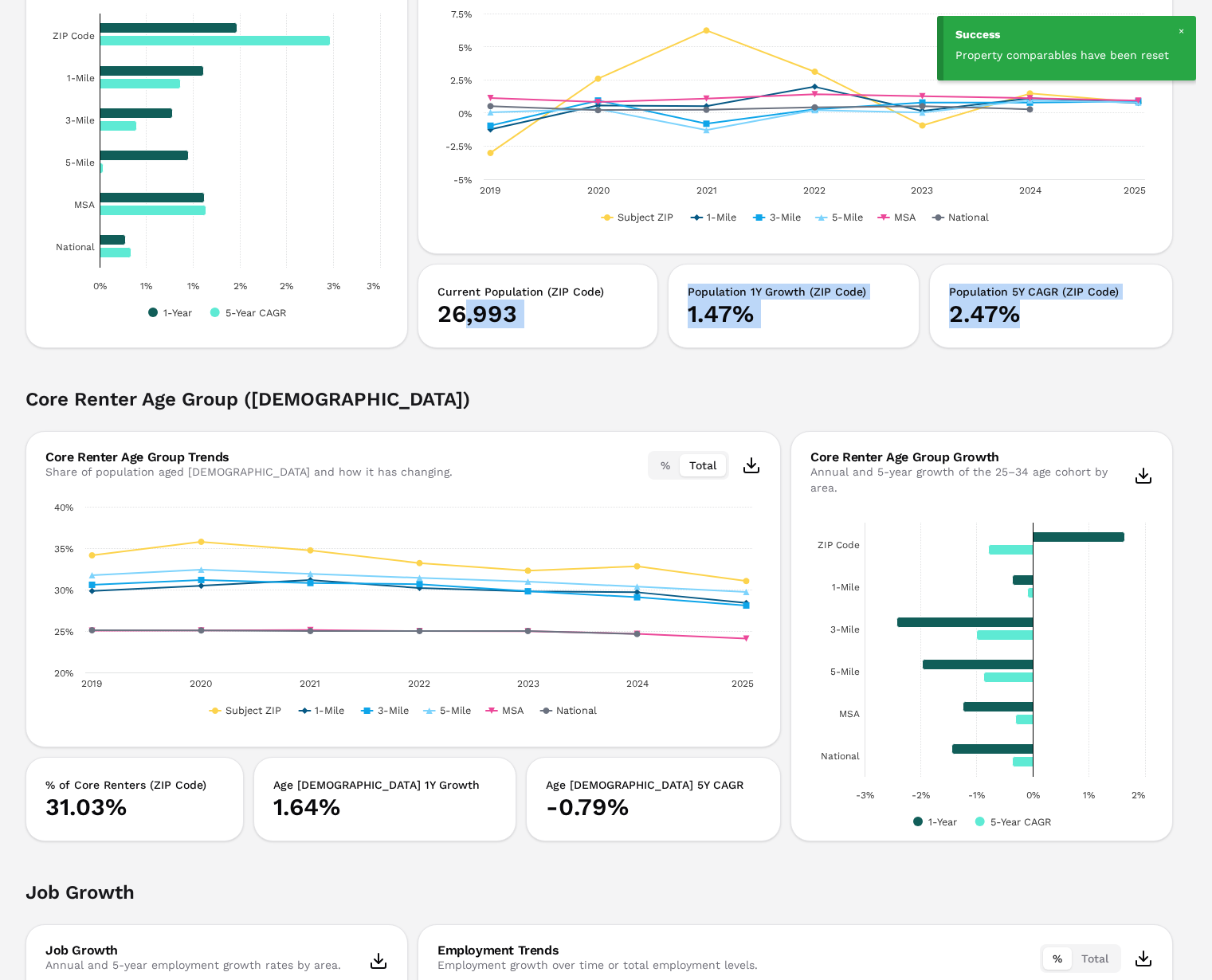
drag, startPoint x: 986, startPoint y: 340, endPoint x: 472, endPoint y: 308, distance: 515.0
click at [459, 313] on div "Current Population (ZIP Code) 26,993 Population 1Y Growth (ZIP Code) 1.47% Popu…" at bounding box center [795, 305] width 756 height 84
drag, startPoint x: 476, startPoint y: 308, endPoint x: 451, endPoint y: 294, distance: 28.7
click at [474, 308] on p "26,993" at bounding box center [537, 314] width 201 height 29
drag, startPoint x: 774, startPoint y: 339, endPoint x: 861, endPoint y: 352, distance: 88.0
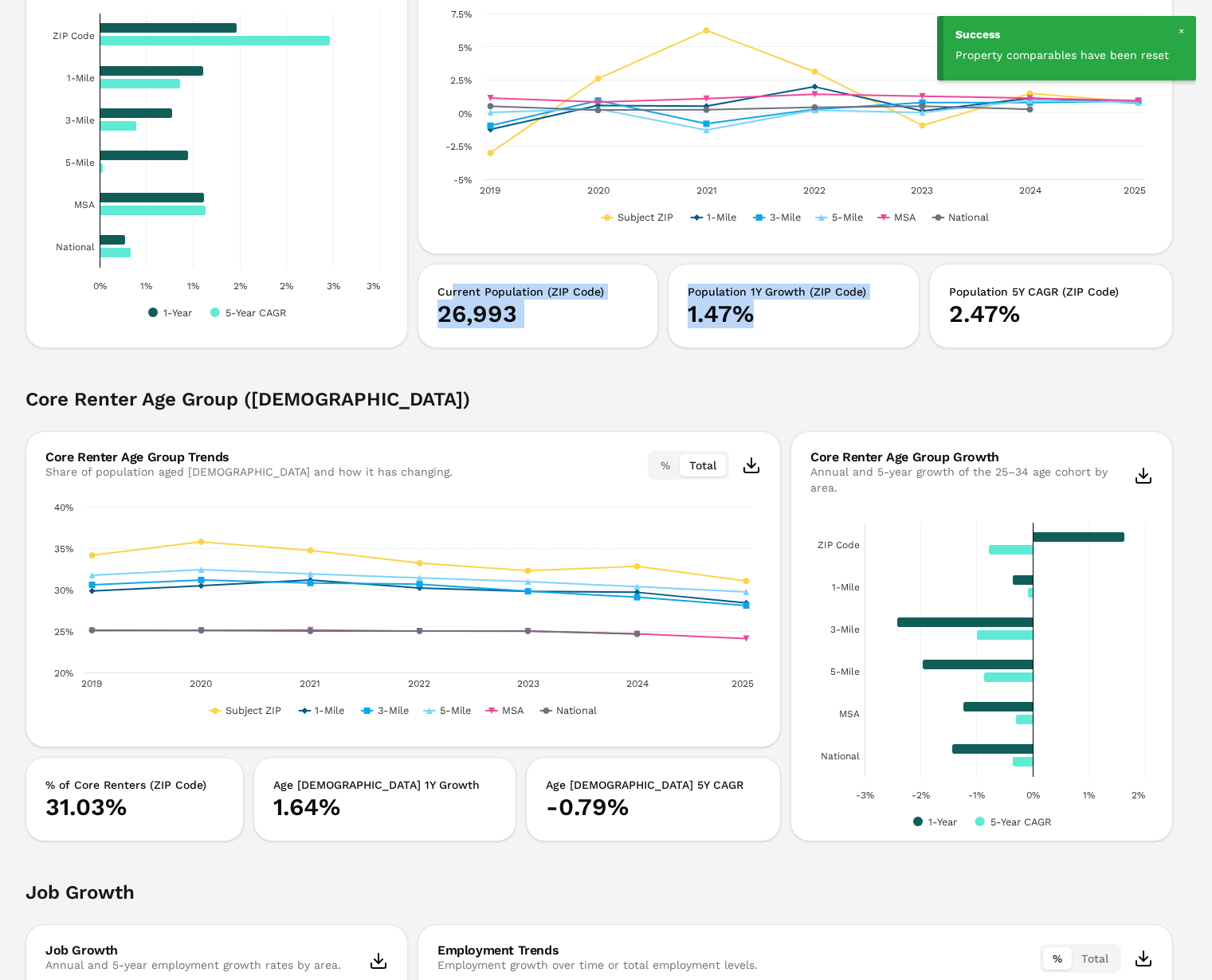
drag, startPoint x: 709, startPoint y: 352, endPoint x: 729, endPoint y: 348, distance: 20.4
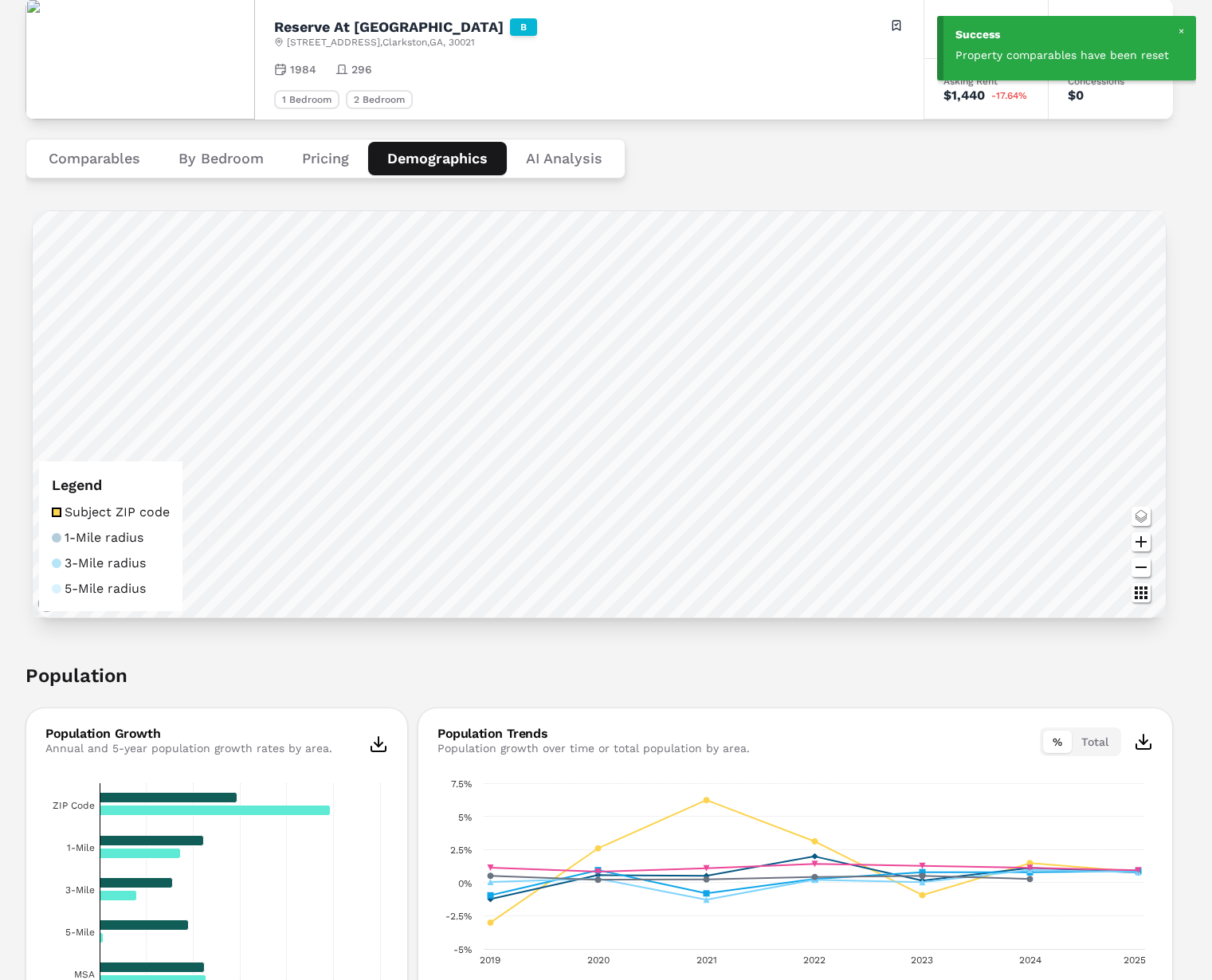
scroll to position [0, 0]
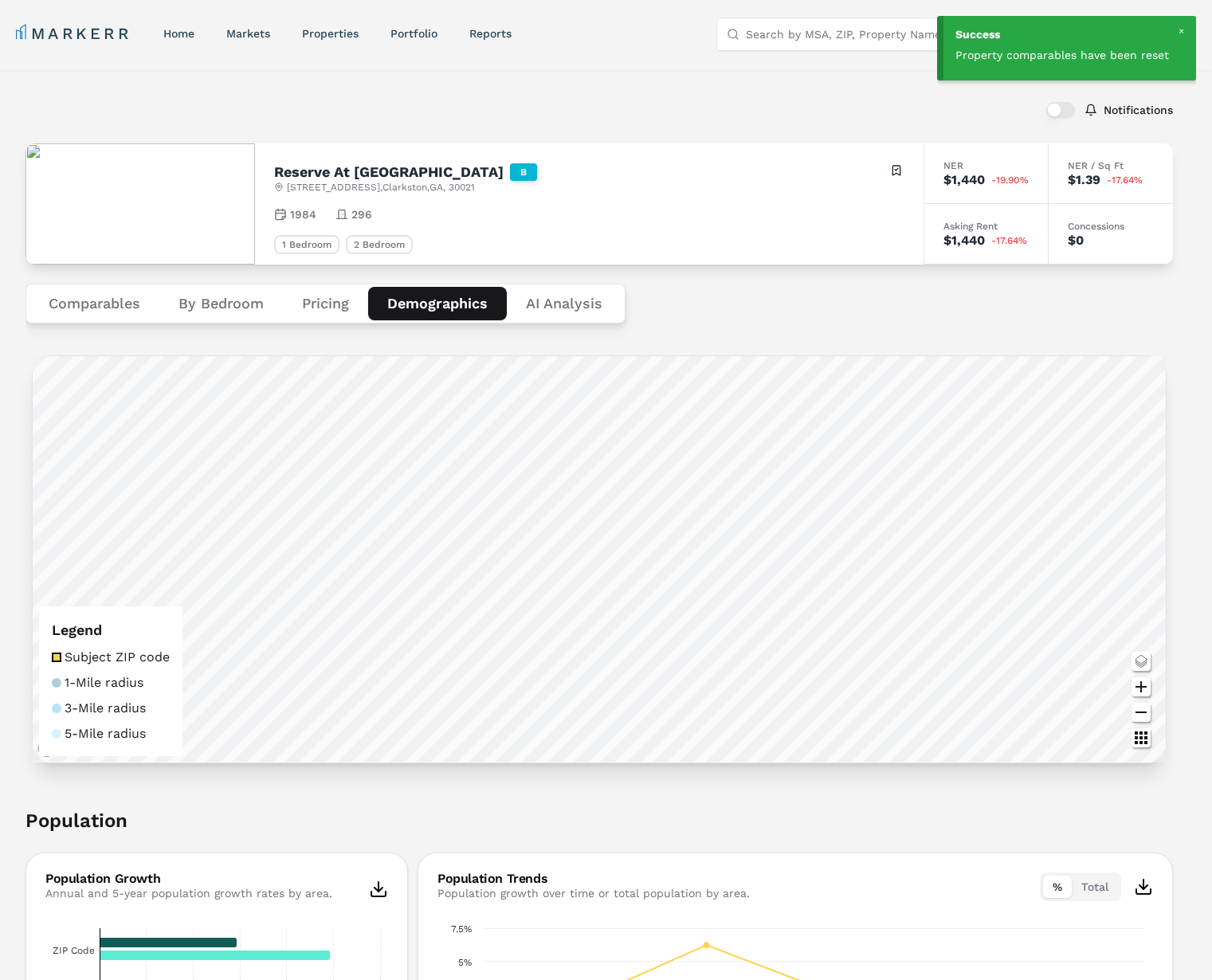
click at [219, 303] on button "By Bedroom" at bounding box center [220, 303] width 123 height 34
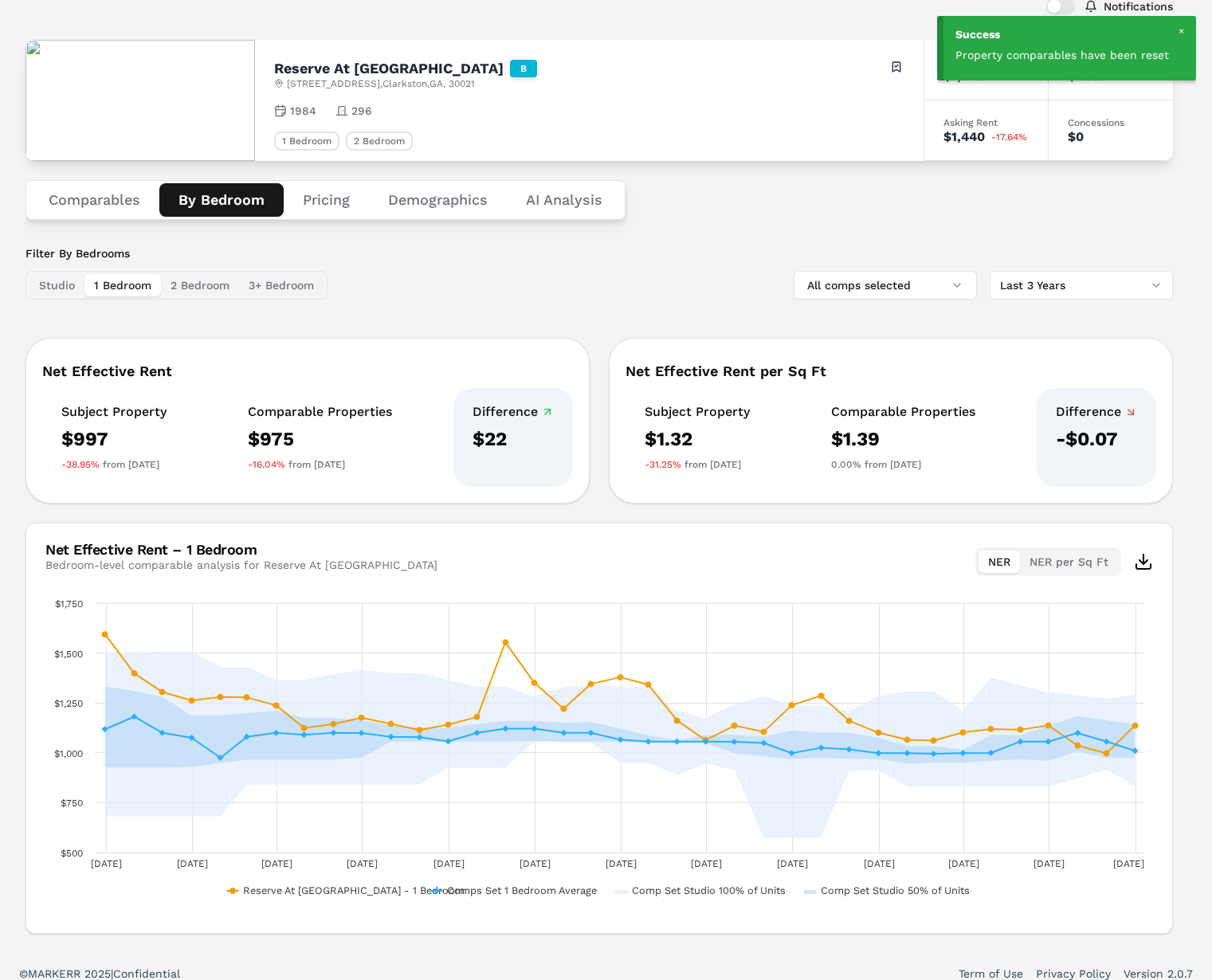
scroll to position [118, 0]
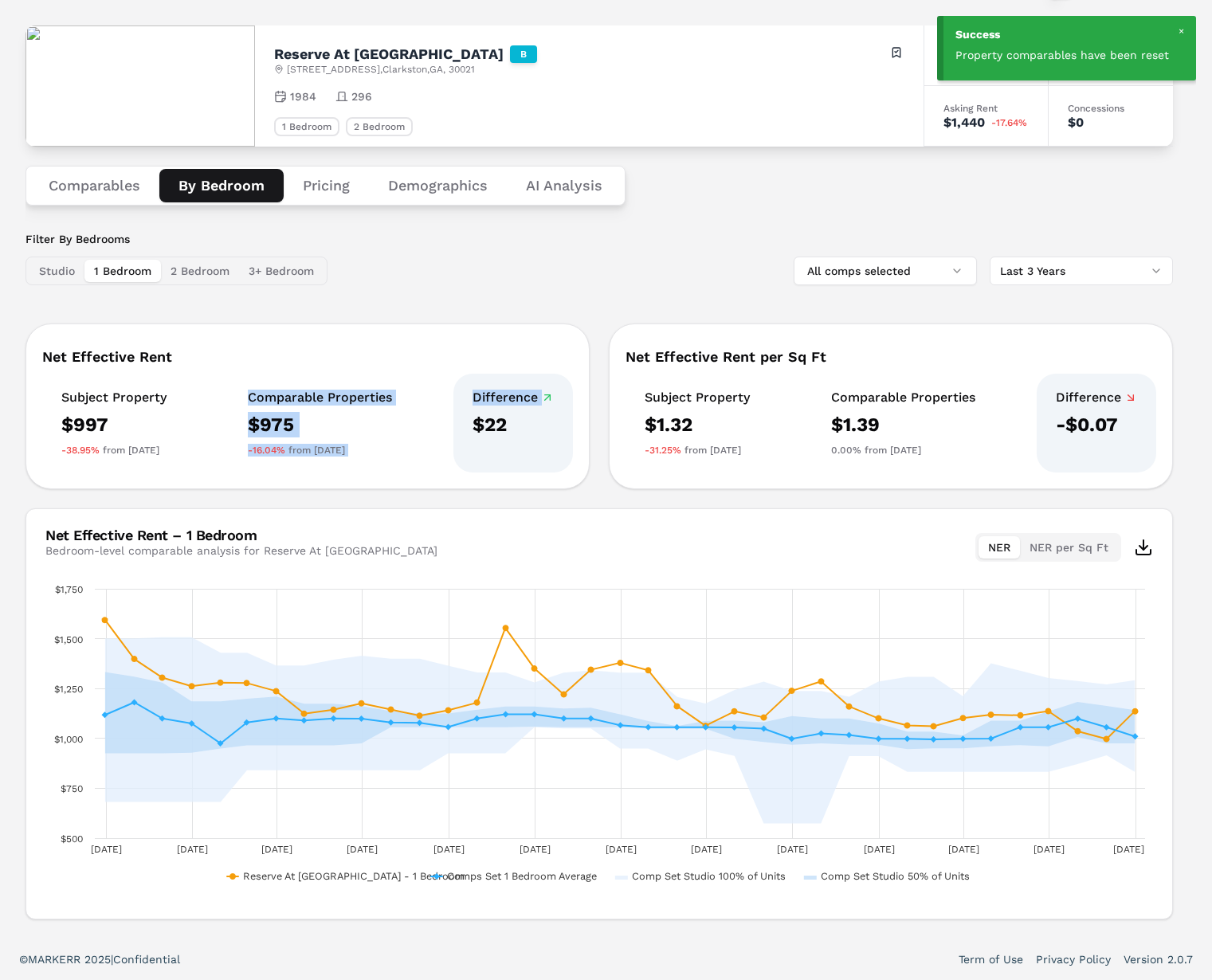
drag, startPoint x: 416, startPoint y: 419, endPoint x: 222, endPoint y: 392, distance: 195.9
click at [220, 394] on div "Subject Property $997 -38.95% from 3 years ago Comparable Properties $975 -16.0…" at bounding box center [308, 423] width 531 height 99
drag, startPoint x: 141, startPoint y: 383, endPoint x: 124, endPoint y: 381, distance: 17.1
click at [140, 383] on div "Subject Property $997 -38.95% from 3 years ago" at bounding box center [114, 423] width 143 height 99
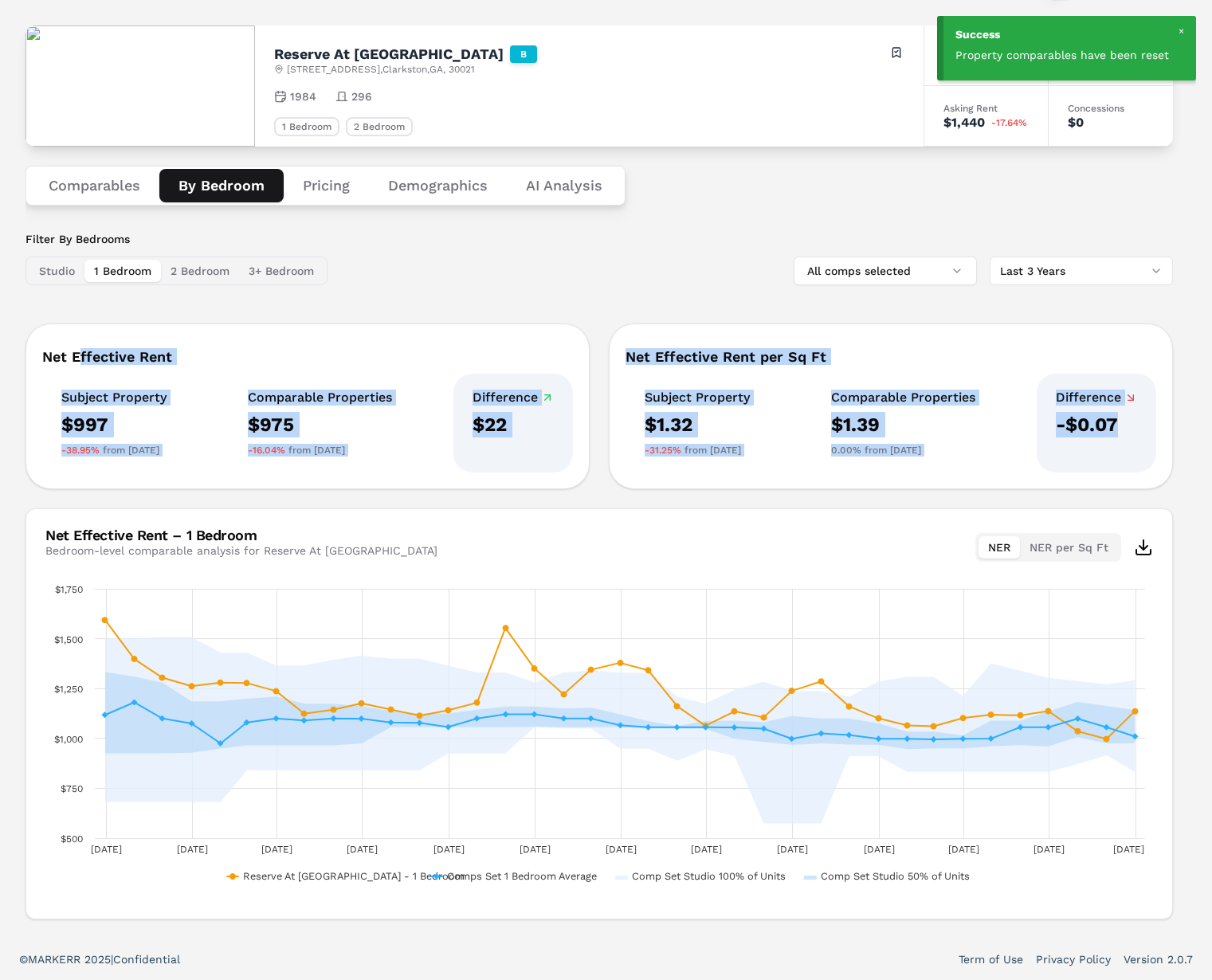
drag, startPoint x: 91, startPoint y: 359, endPoint x: 1052, endPoint y: 471, distance: 967.5
click at [1052, 471] on div "Net Effective Rent Subject Property $997 -38.95% from 3 years ago Comparable Pr…" at bounding box center [599, 406] width 1147 height 166
click at [1102, 467] on div "Difference -$0.07" at bounding box center [1096, 423] width 119 height 99
drag, startPoint x: 958, startPoint y: 445, endPoint x: 514, endPoint y: 391, distance: 447.3
click at [392, 372] on div "Net Effective Rent Subject Property $997 -38.95% from 3 years ago Comparable Pr…" at bounding box center [599, 406] width 1147 height 166
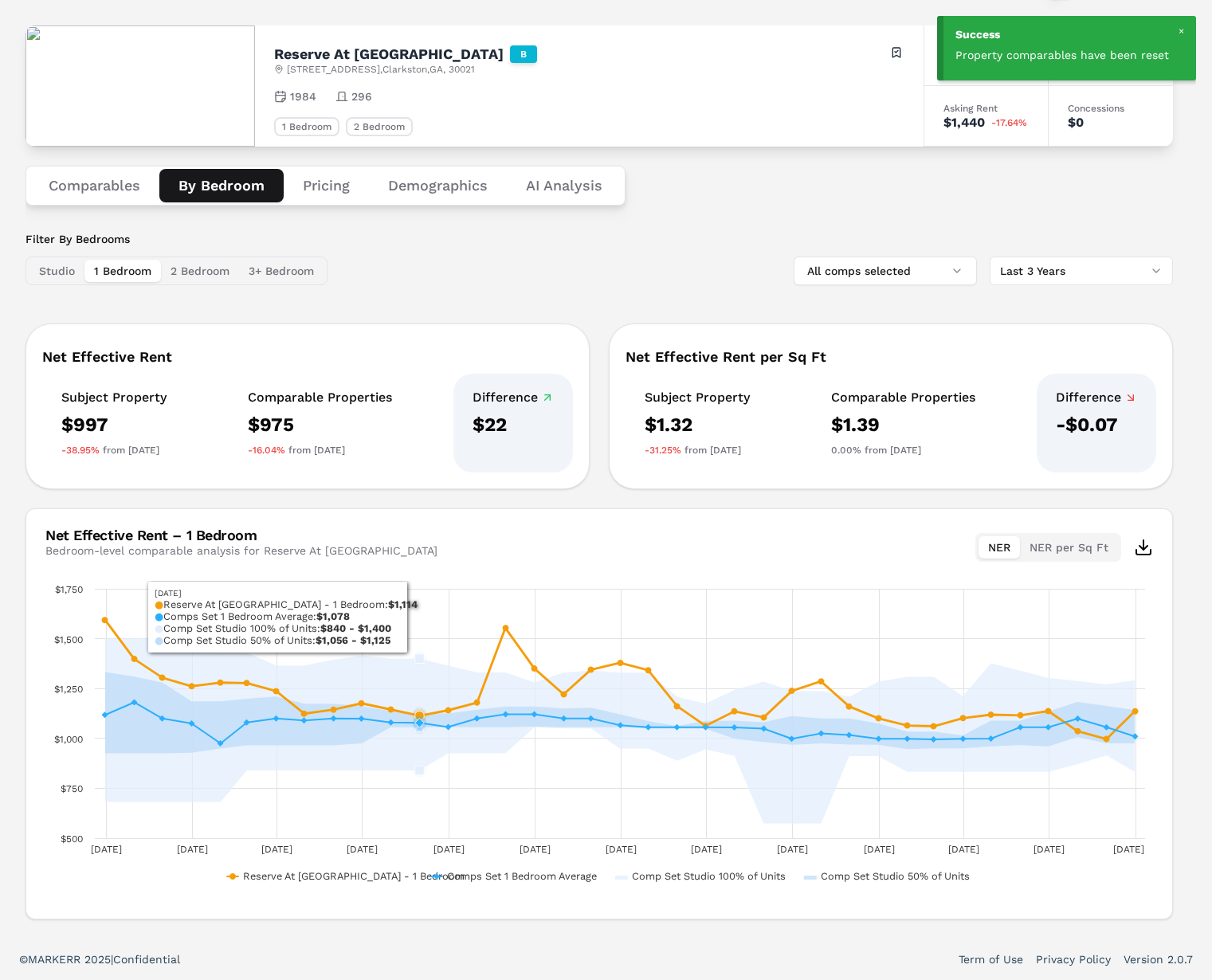
click at [415, 537] on div "Net Effective Rent – 1 Bedroom Bedroom-level comparable analysis for Reserve At…" at bounding box center [599, 544] width 1146 height 72
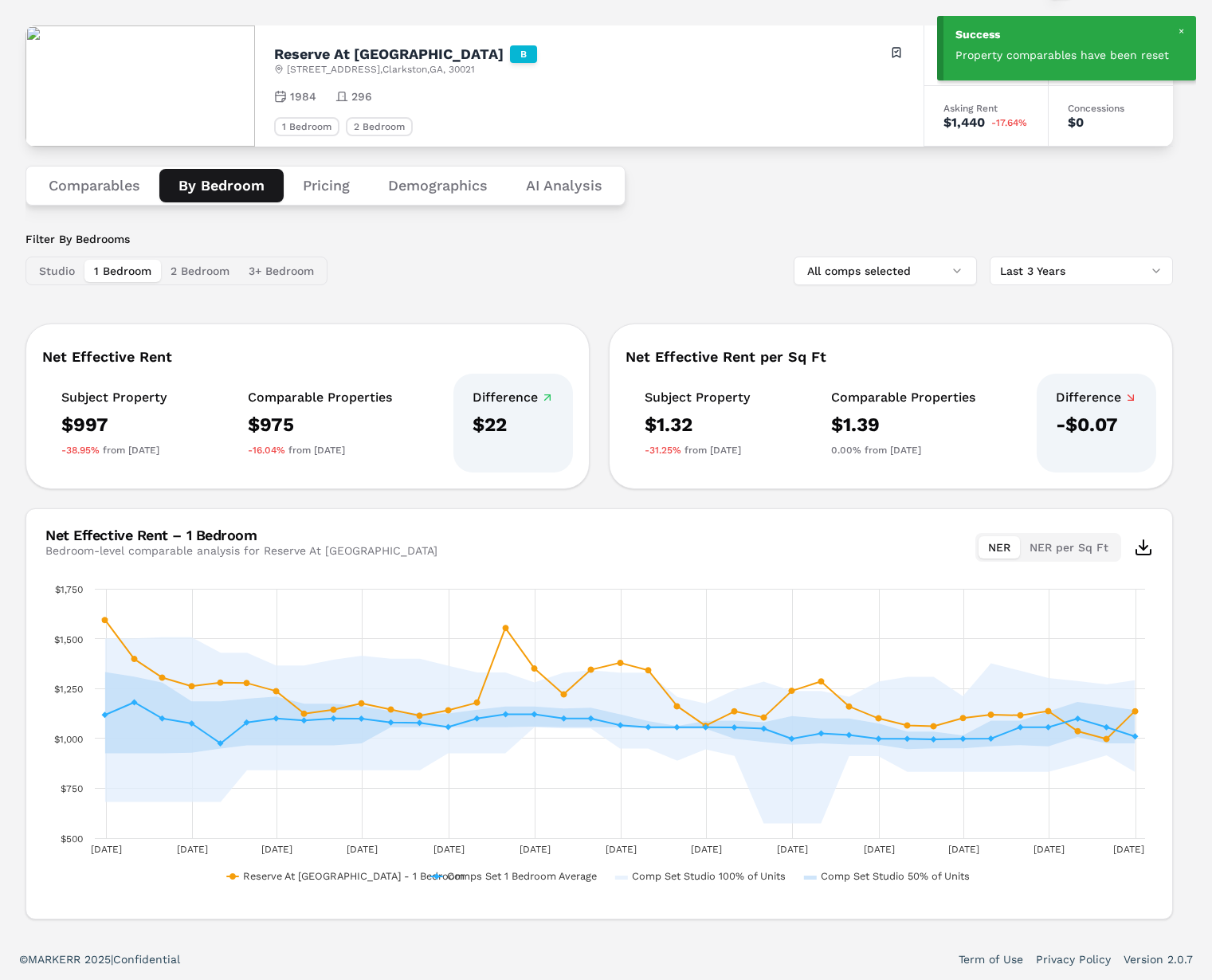
click at [422, 409] on div "Subject Property $997 -38.95% from 3 years ago Comparable Properties $975 -16.0…" at bounding box center [308, 423] width 531 height 99
click at [913, 257] on button "All comps selected" at bounding box center [885, 271] width 183 height 29
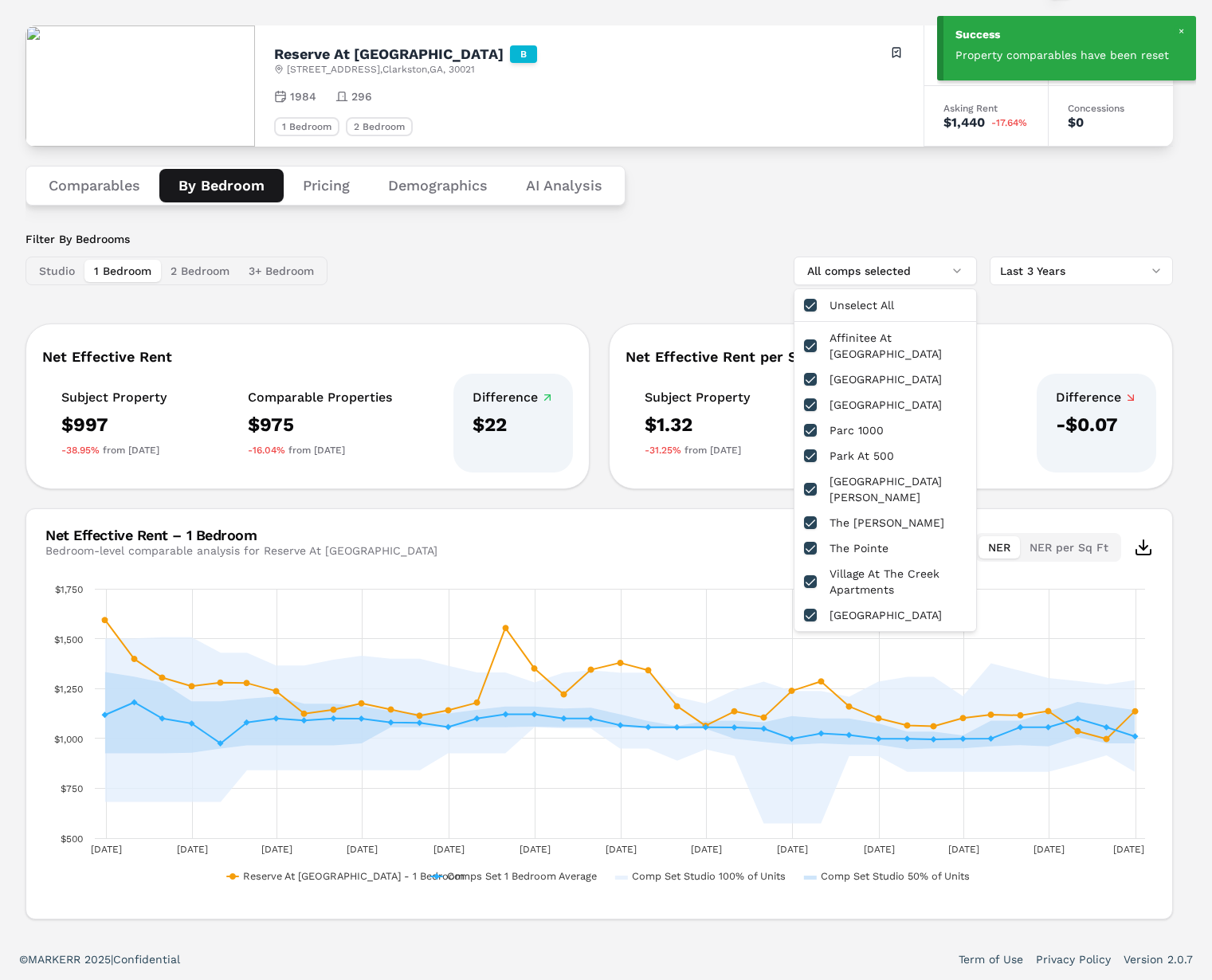
click at [644, 265] on div "Filter By Bedrooms Studio 1 Bedroom 2 Bedroom 3+ Bedroom All comps selected Las…" at bounding box center [599, 258] width 1147 height 54
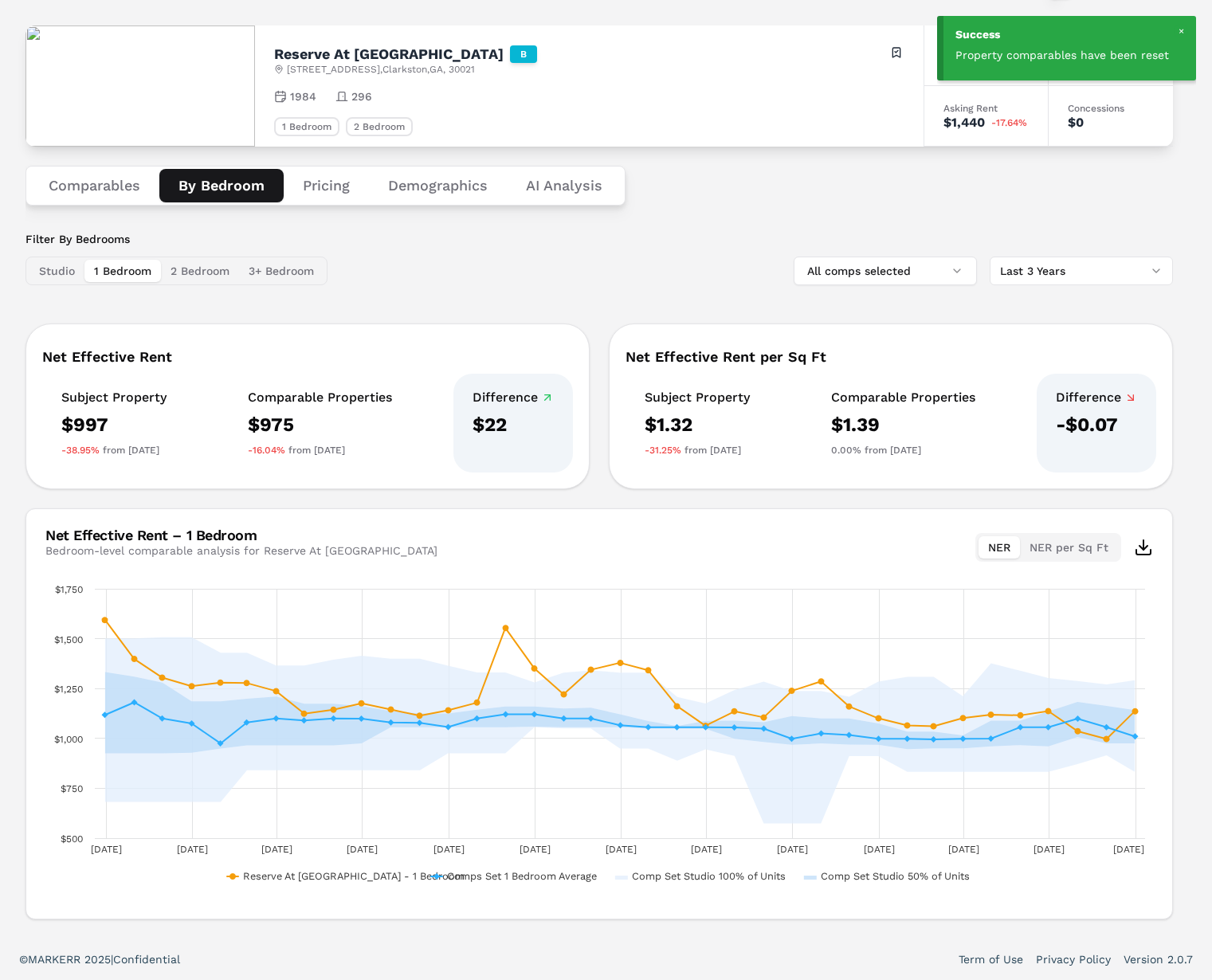
click at [193, 273] on button "2 Bedroom" at bounding box center [200, 270] width 78 height 22
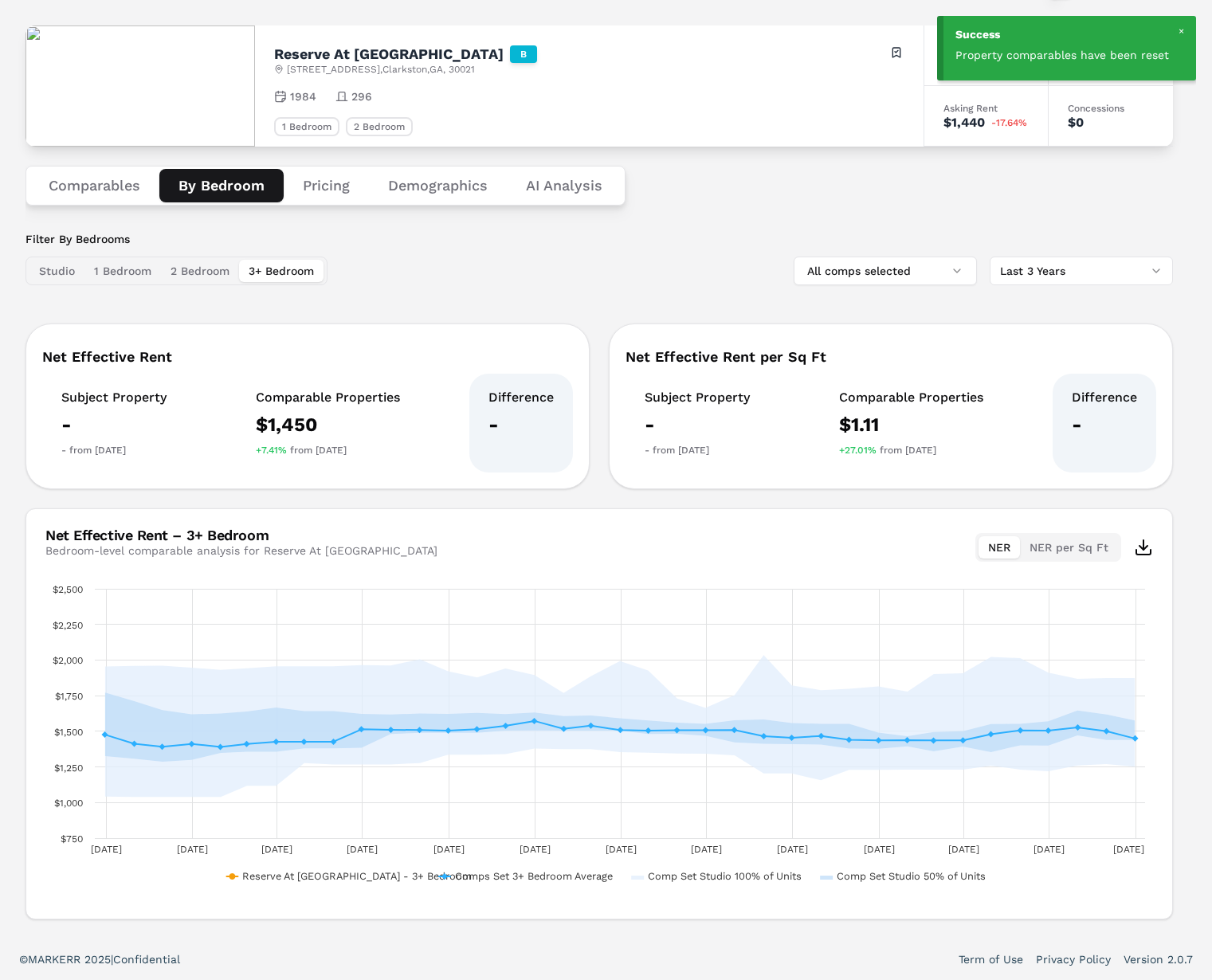
click at [281, 275] on button "3+ Bedroom" at bounding box center [281, 270] width 84 height 22
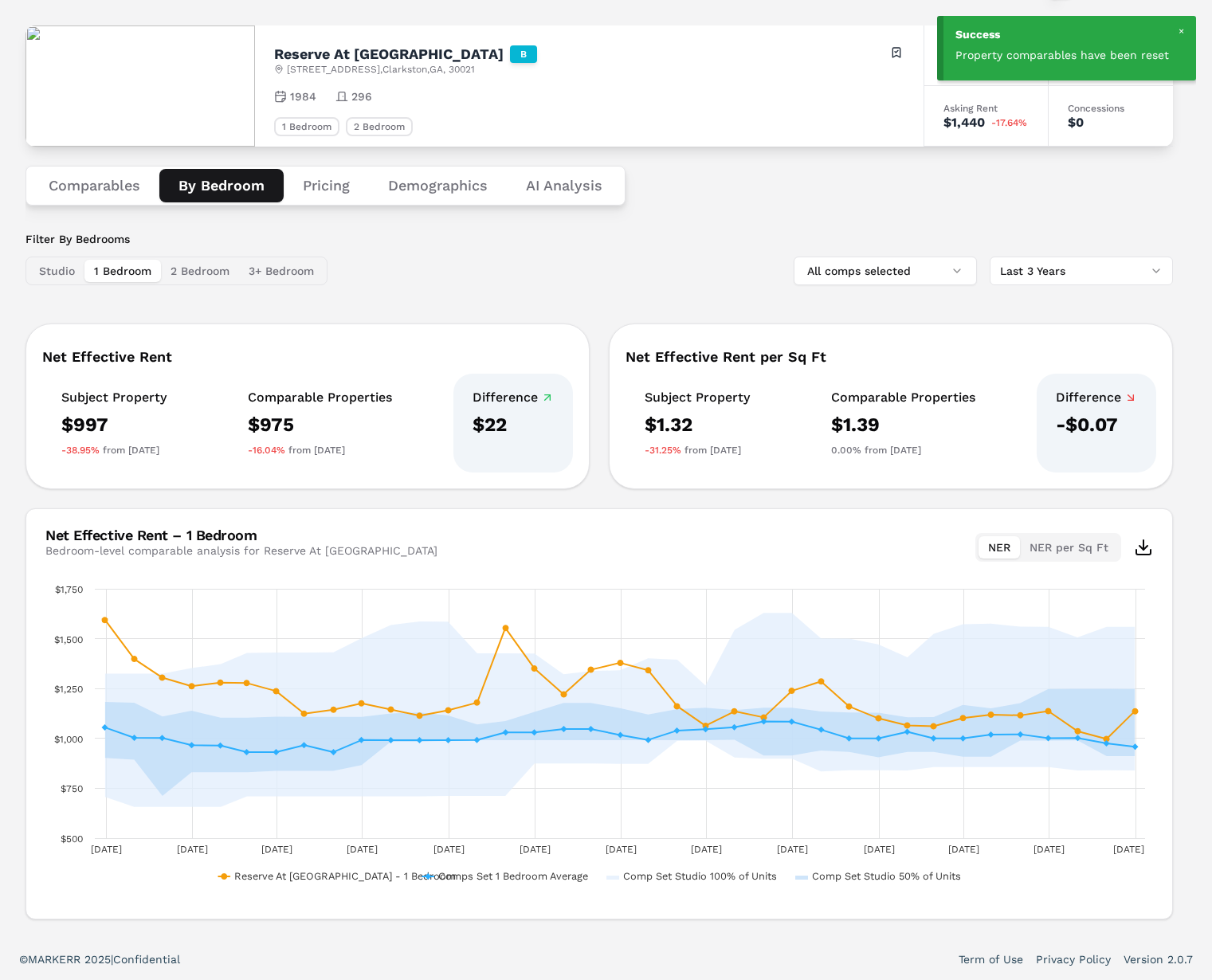
click at [88, 273] on button "1 Bedroom" at bounding box center [122, 270] width 77 height 22
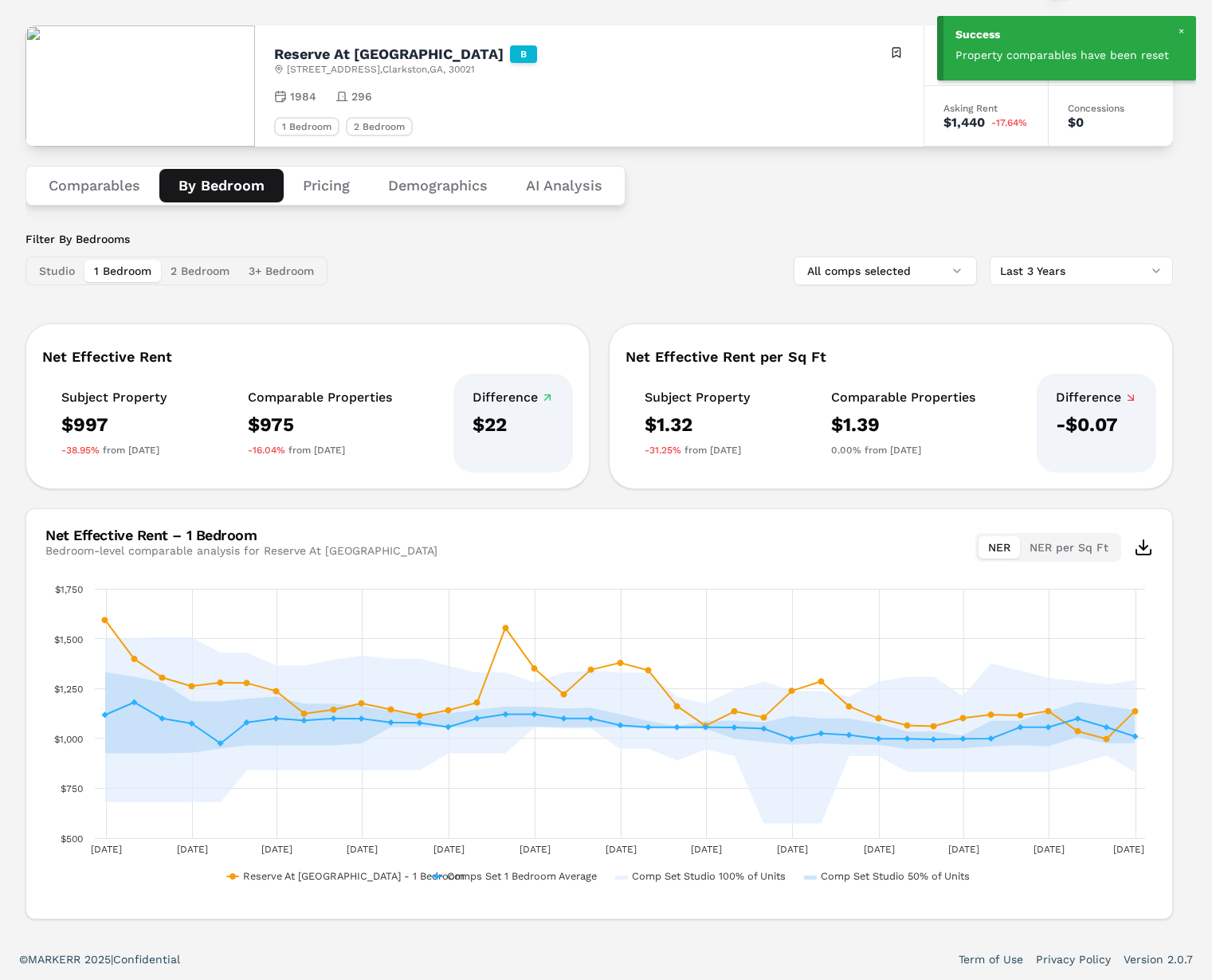
click at [206, 267] on button "2 Bedroom" at bounding box center [200, 270] width 78 height 22
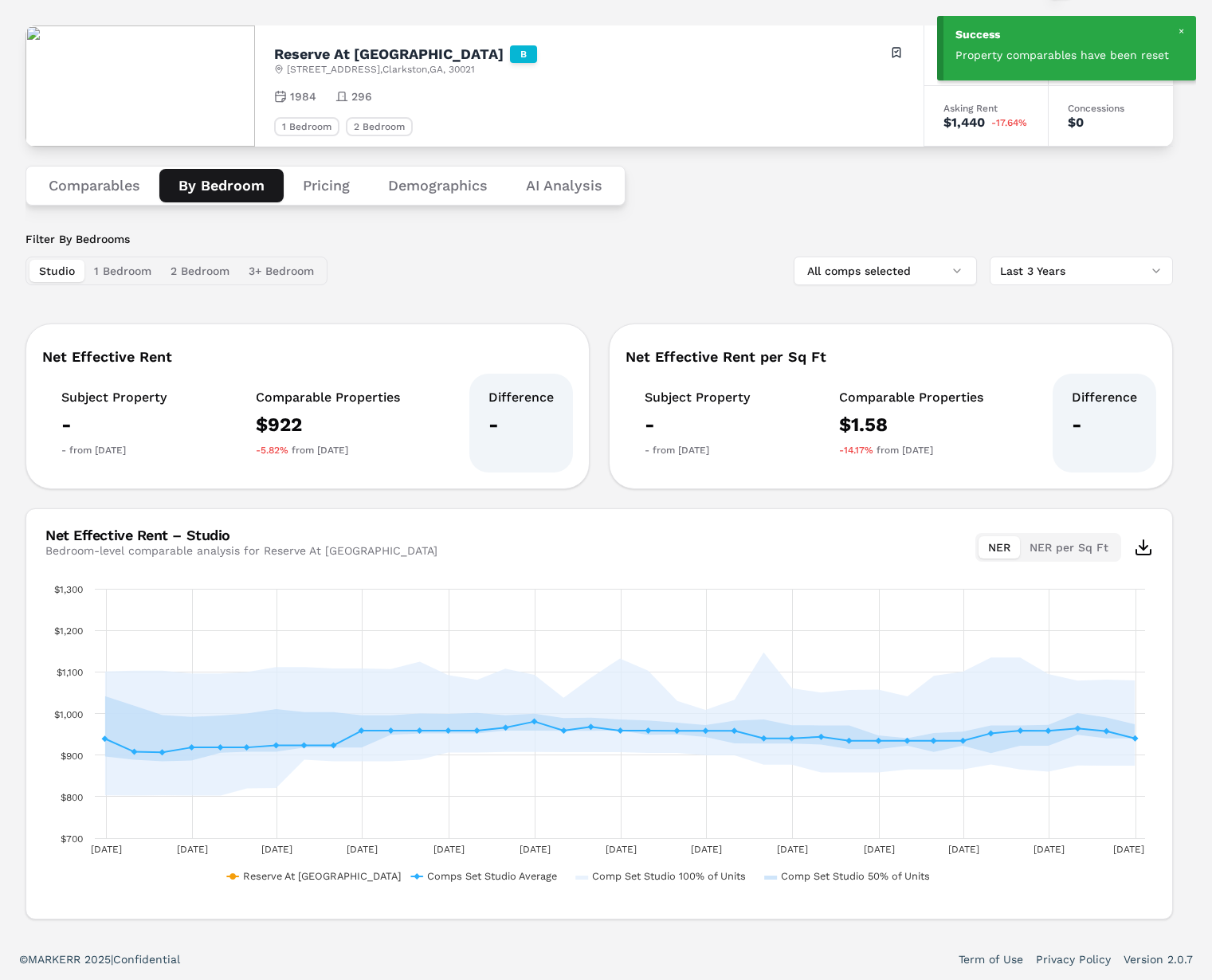
click at [44, 266] on button "Studio" at bounding box center [56, 270] width 55 height 22
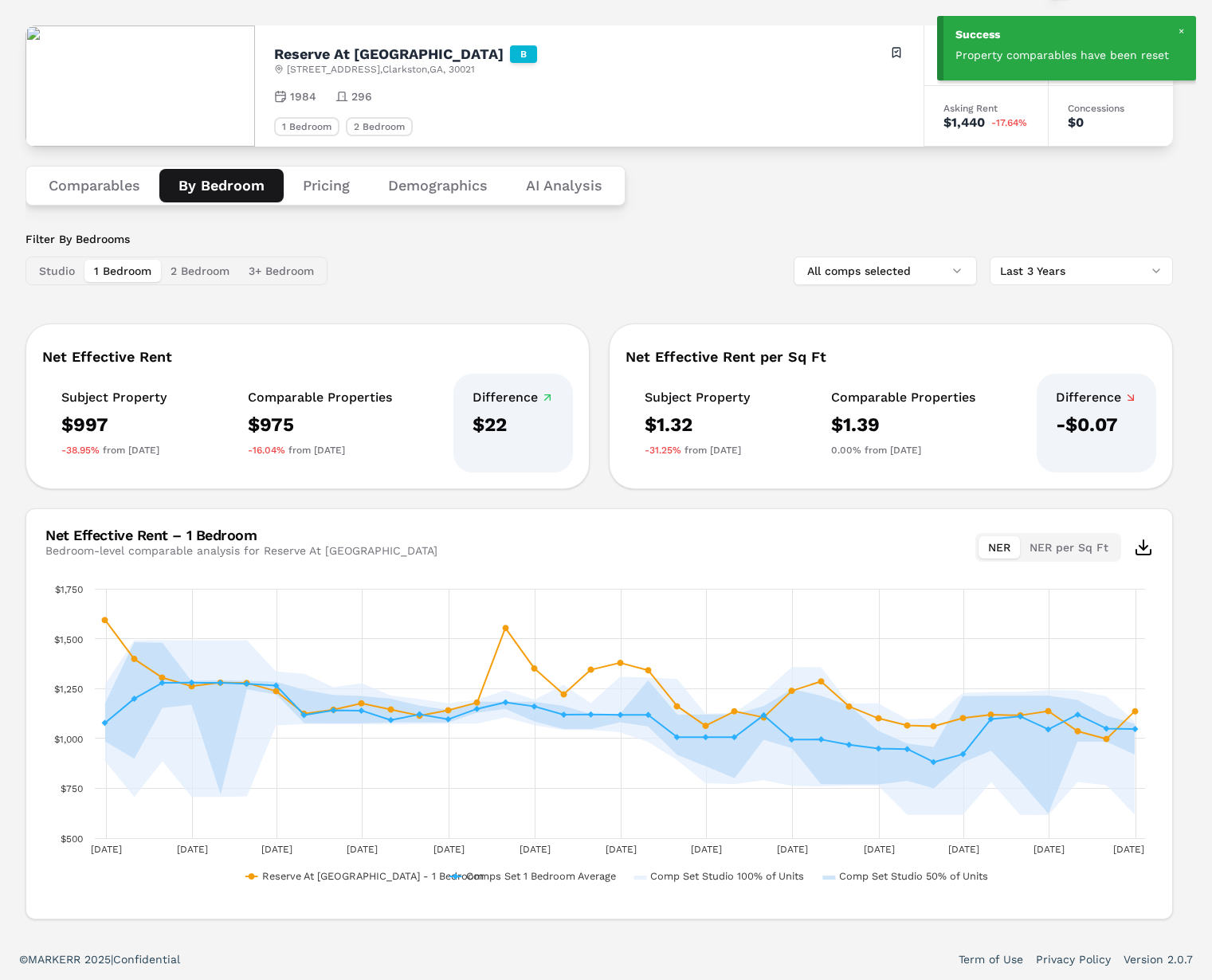
click at [133, 268] on button "1 Bedroom" at bounding box center [122, 270] width 77 height 22
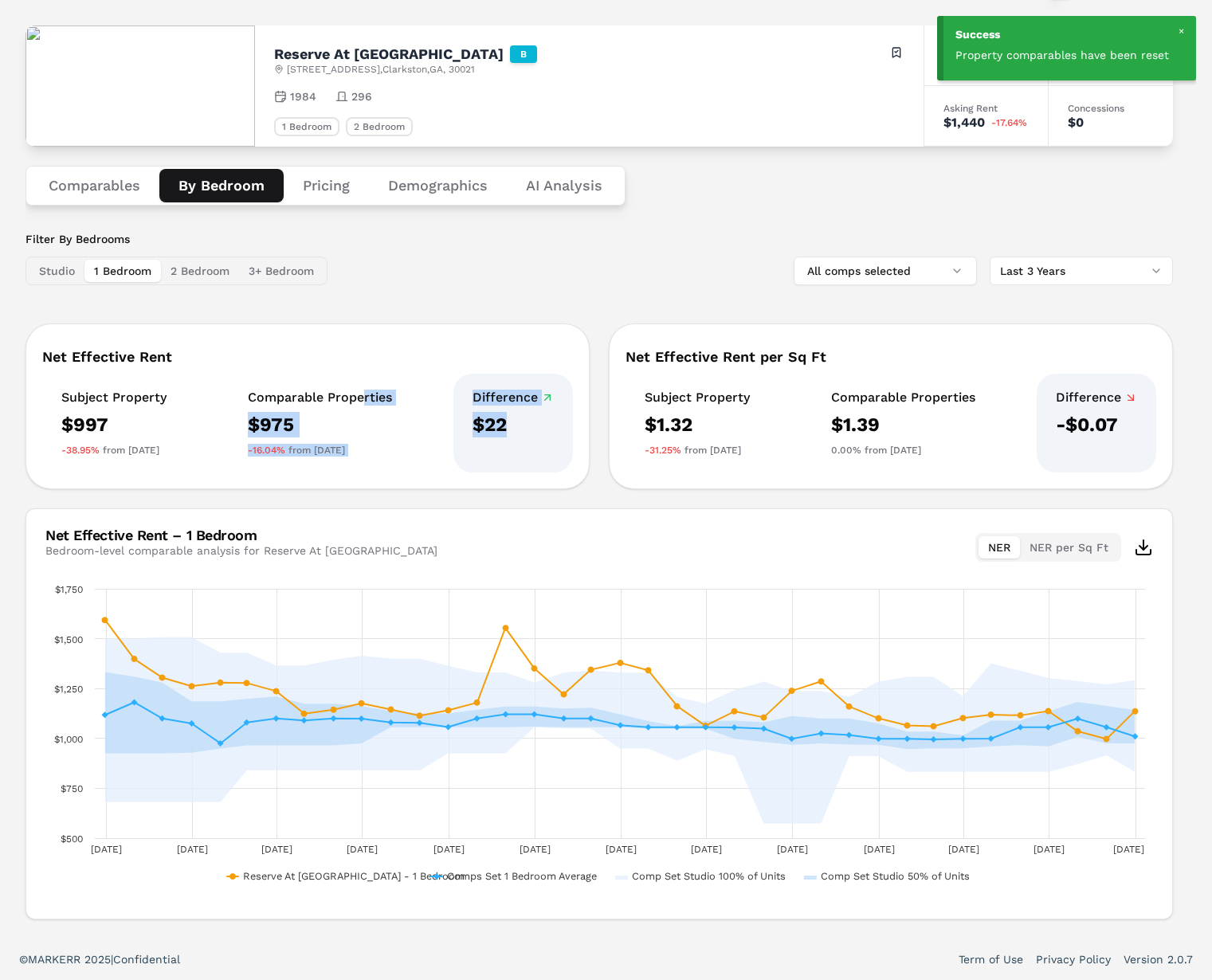
drag, startPoint x: 545, startPoint y: 417, endPoint x: 378, endPoint y: 398, distance: 168.1
click at [372, 399] on div "Subject Property $997 -38.95% from 3 years ago Comparable Properties $975 -16.0…" at bounding box center [308, 423] width 531 height 99
click at [321, 401] on div "Comparable Properties" at bounding box center [320, 397] width 144 height 15
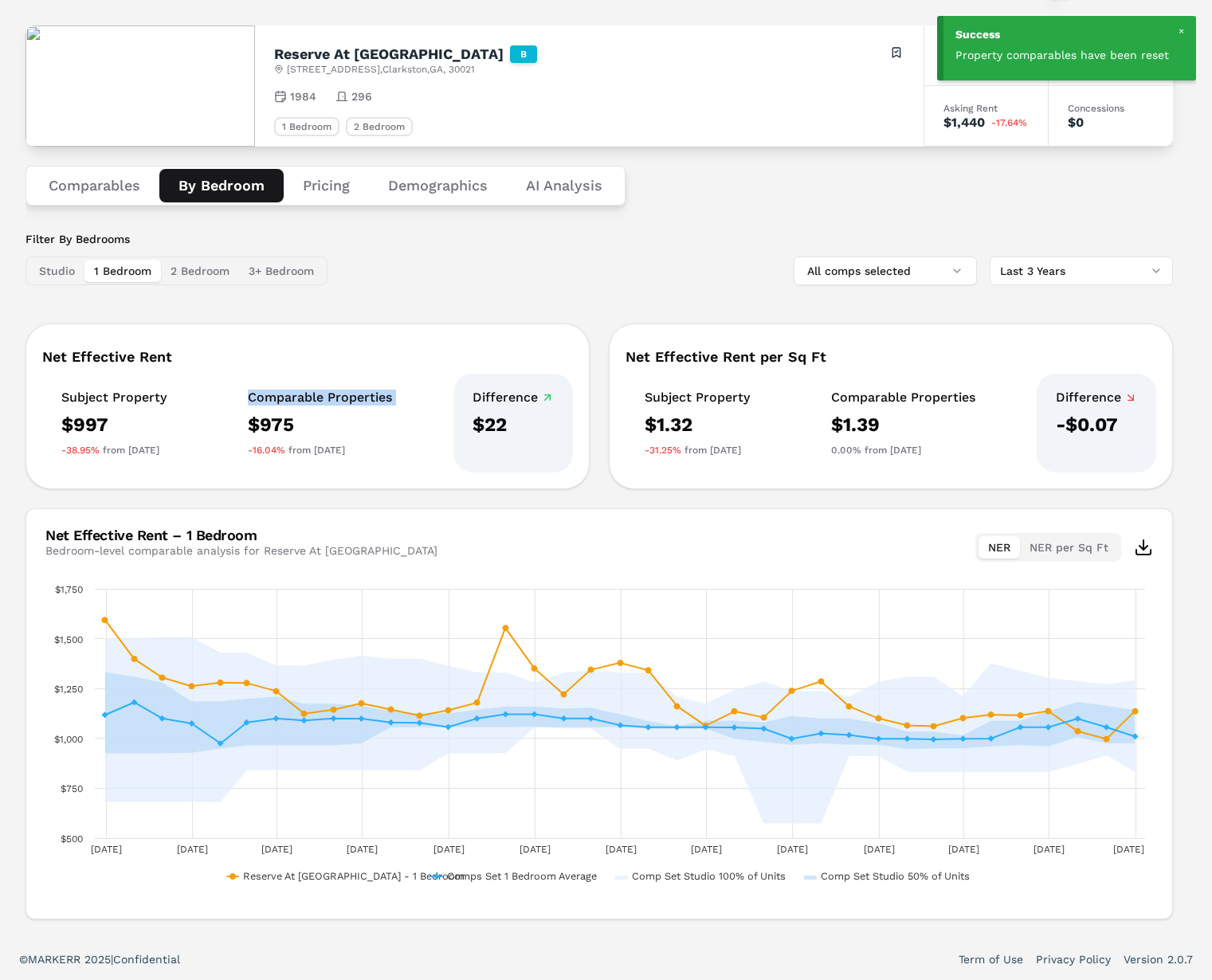
click at [321, 401] on div "Comparable Properties" at bounding box center [320, 397] width 144 height 15
click at [940, 455] on div "0.00% from 3 years ago" at bounding box center [903, 449] width 144 height 13
click at [917, 448] on div "0.00% from 3 years ago" at bounding box center [903, 449] width 144 height 13
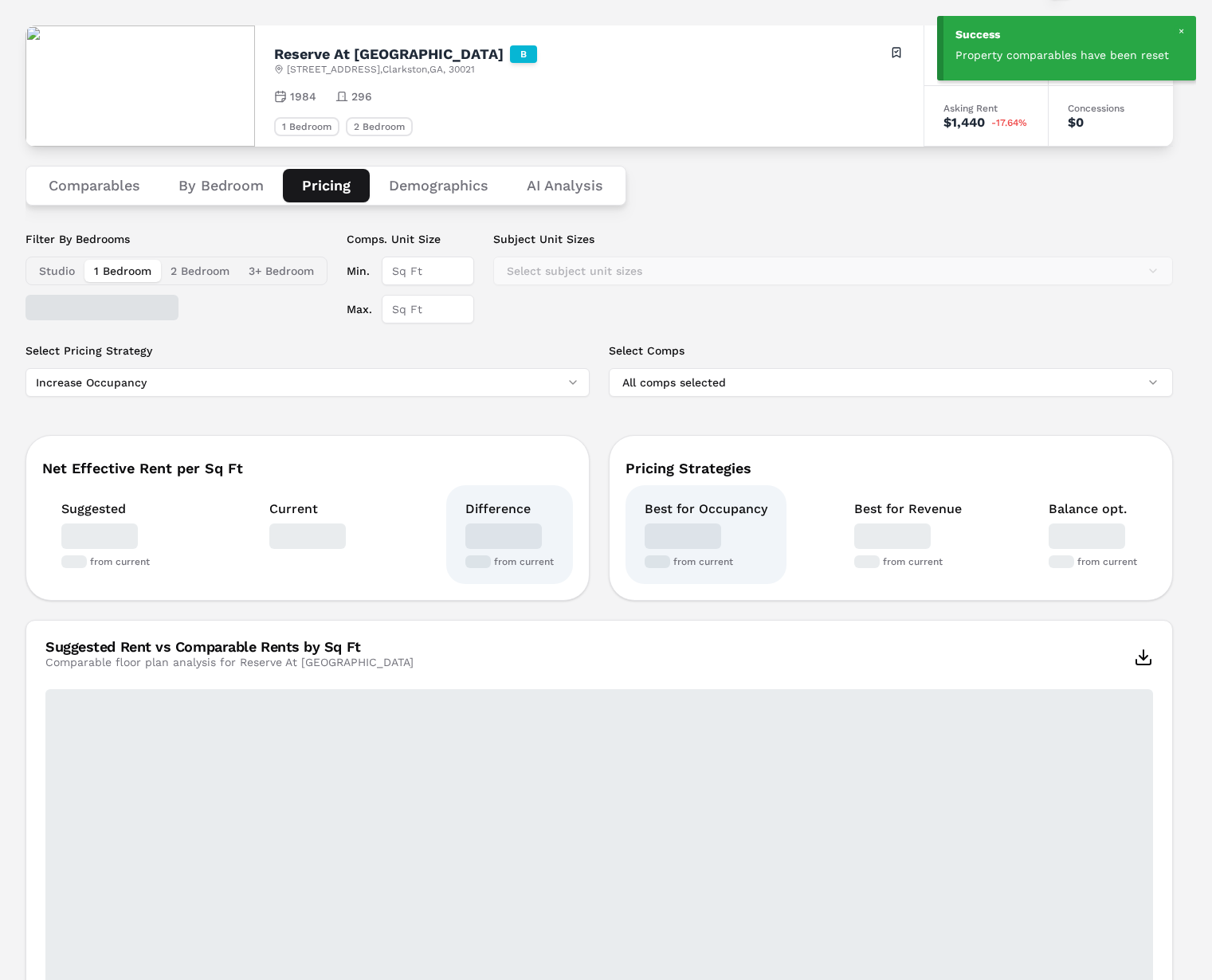
drag, startPoint x: 326, startPoint y: 194, endPoint x: 329, endPoint y: 200, distance: 6.7
click at [326, 194] on button "Pricing" at bounding box center [326, 185] width 87 height 34
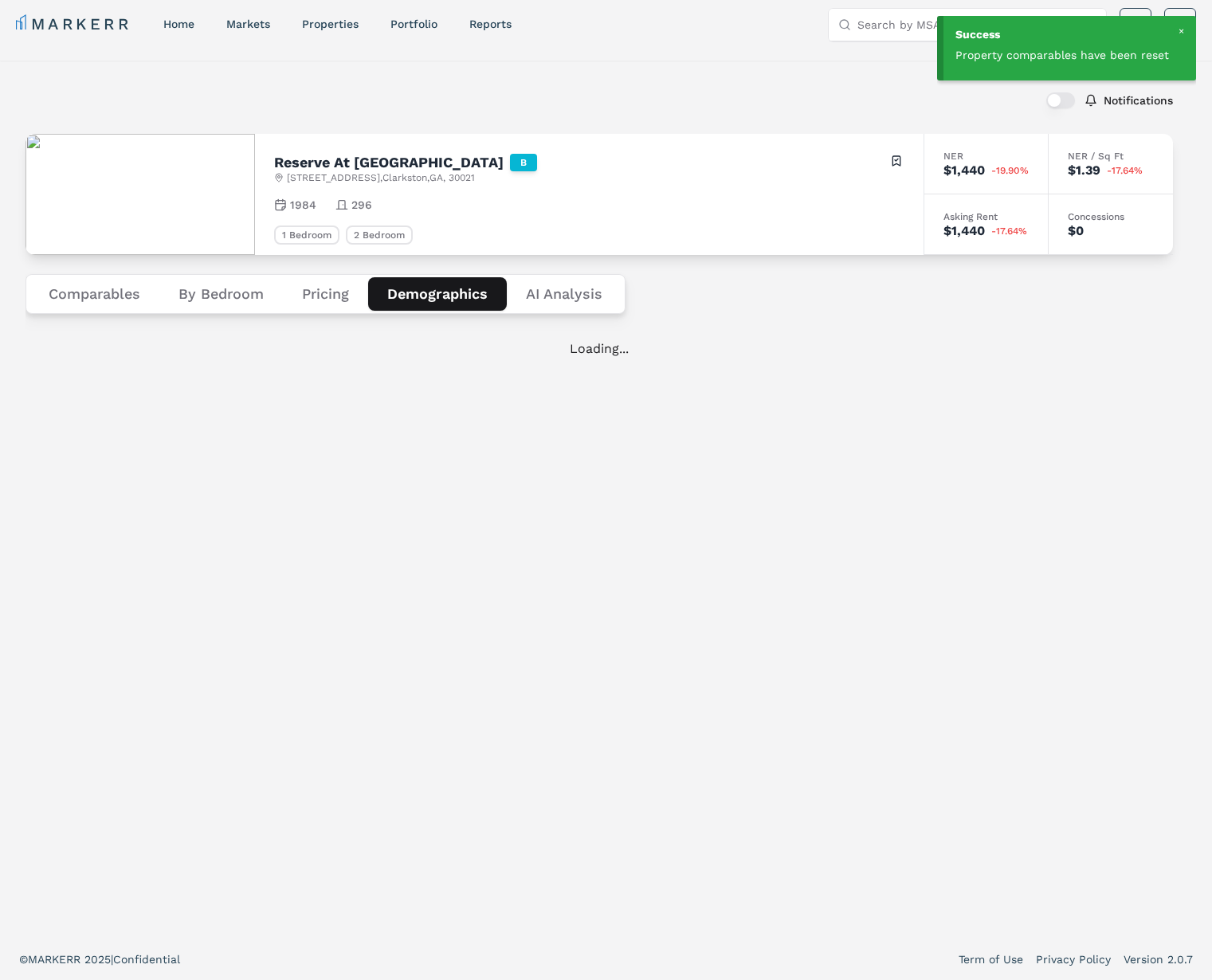
scroll to position [10, 0]
click at [411, 191] on div "Notifications Reserve At Twin Oaks B 1108 Montreal Rd , Clarkston , GA , 30021 …" at bounding box center [599, 499] width 1147 height 840
click at [1178, 31] on div at bounding box center [1180, 31] width 15 height 15
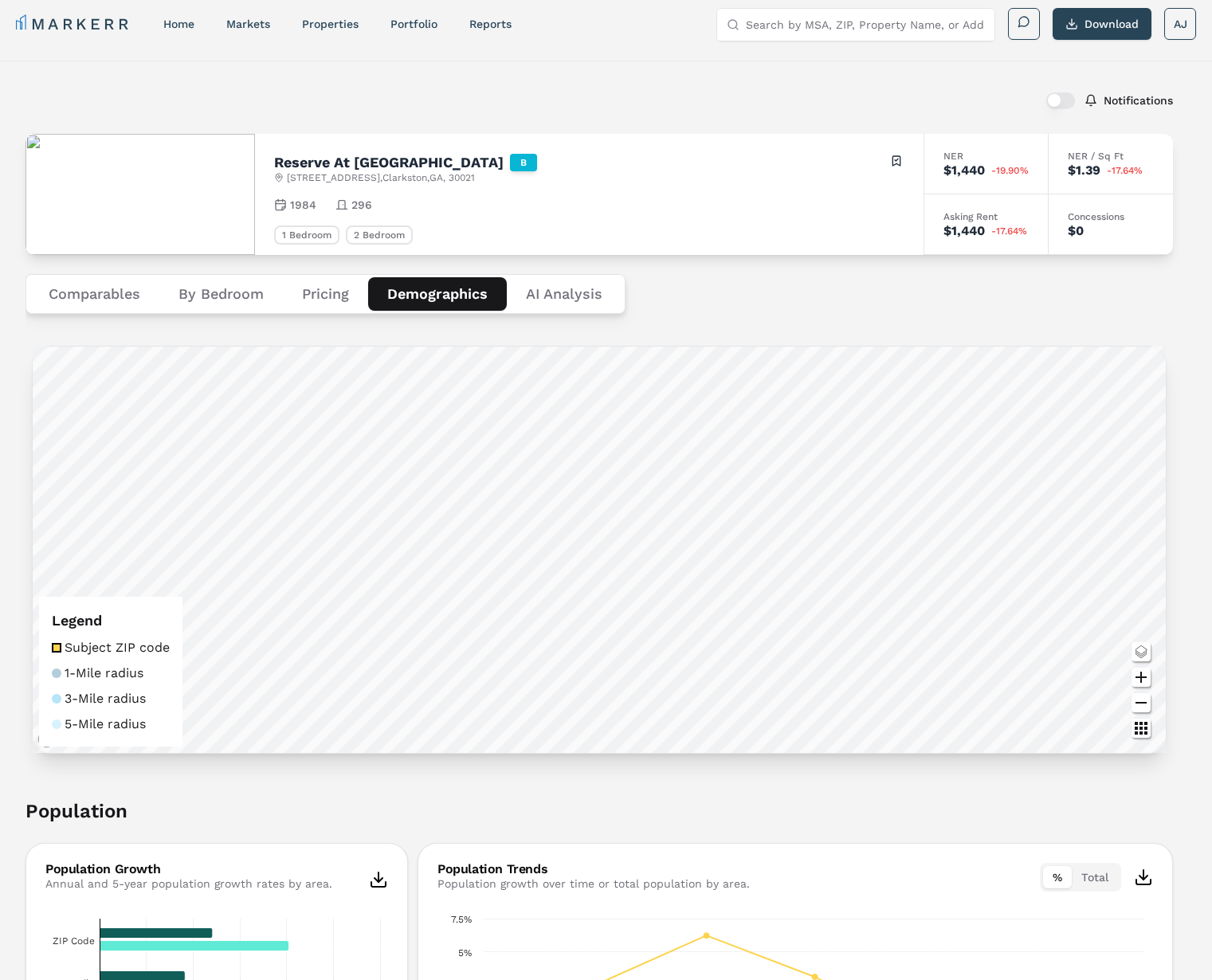
click at [180, 291] on button "By Bedroom" at bounding box center [220, 293] width 123 height 34
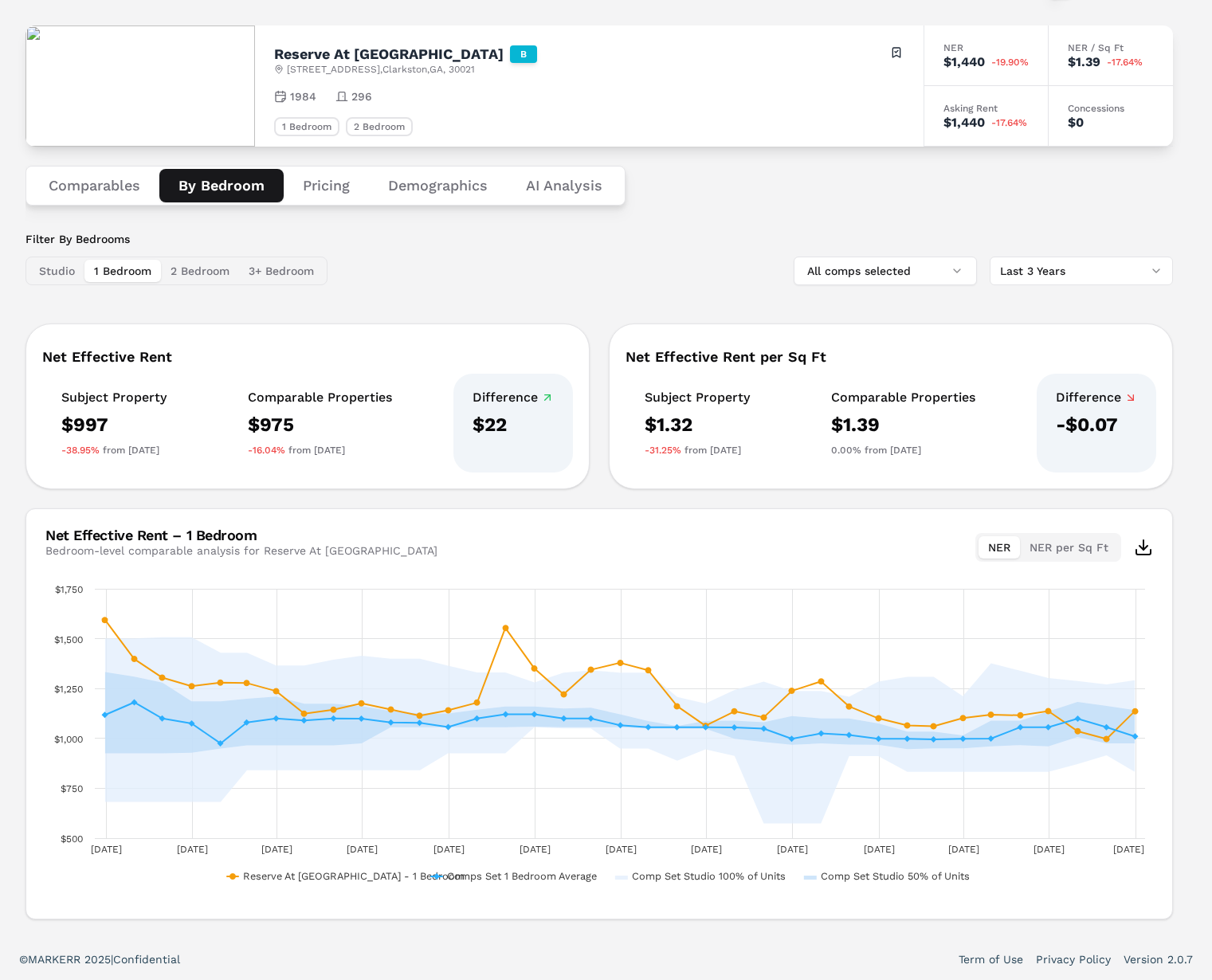
scroll to position [0, 0]
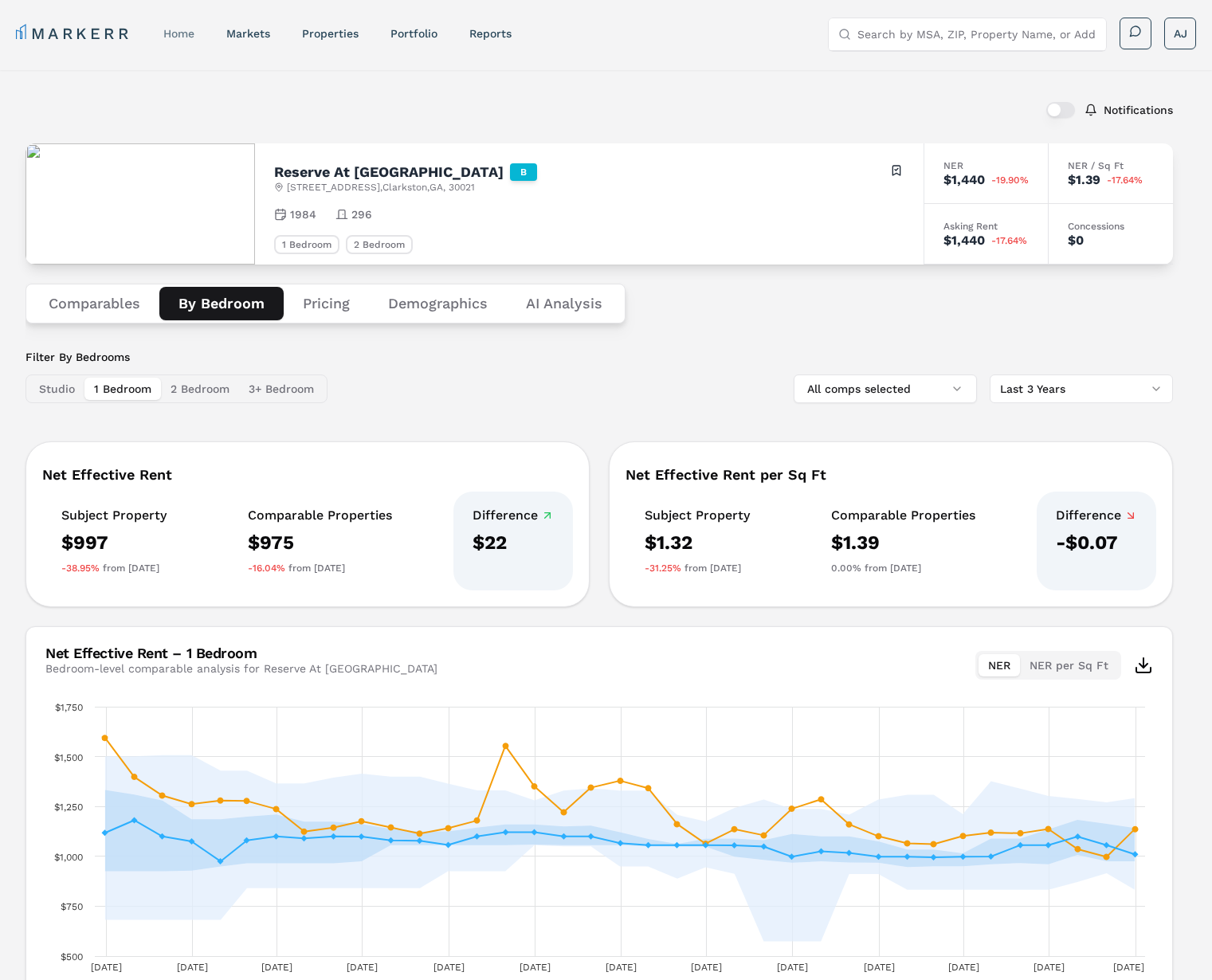
click at [185, 30] on link "home" at bounding box center [179, 33] width 31 height 13
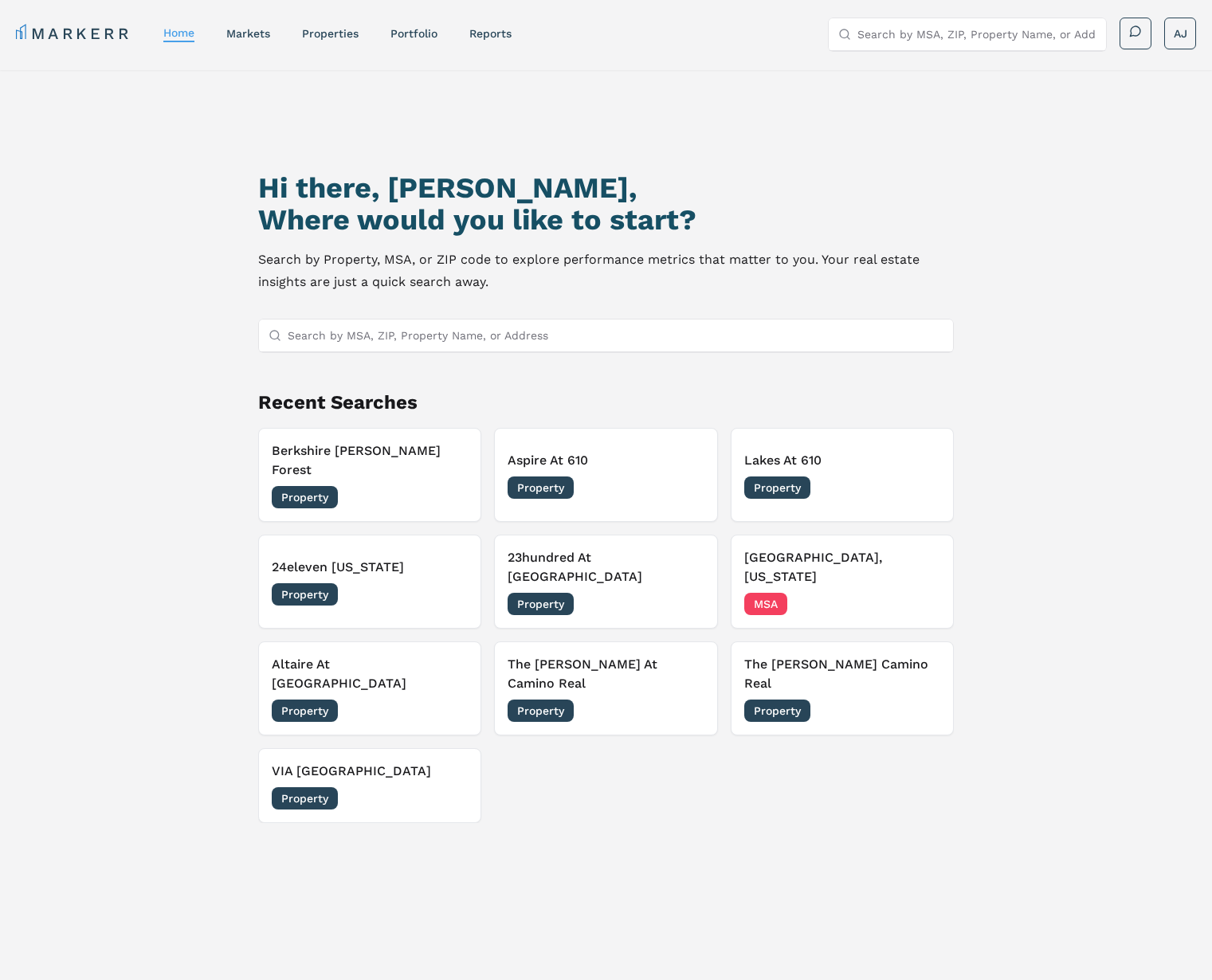
click at [962, 29] on input "Search by MSA, ZIP, Property Name, or Address" at bounding box center [977, 34] width 239 height 32
click at [839, 122] on div "Hi there, Andrew, Where would you like to start? Search by Property, MSA, or ZI…" at bounding box center [606, 586] width 849 height 980
click at [263, 35] on link "markets" at bounding box center [248, 33] width 44 height 13
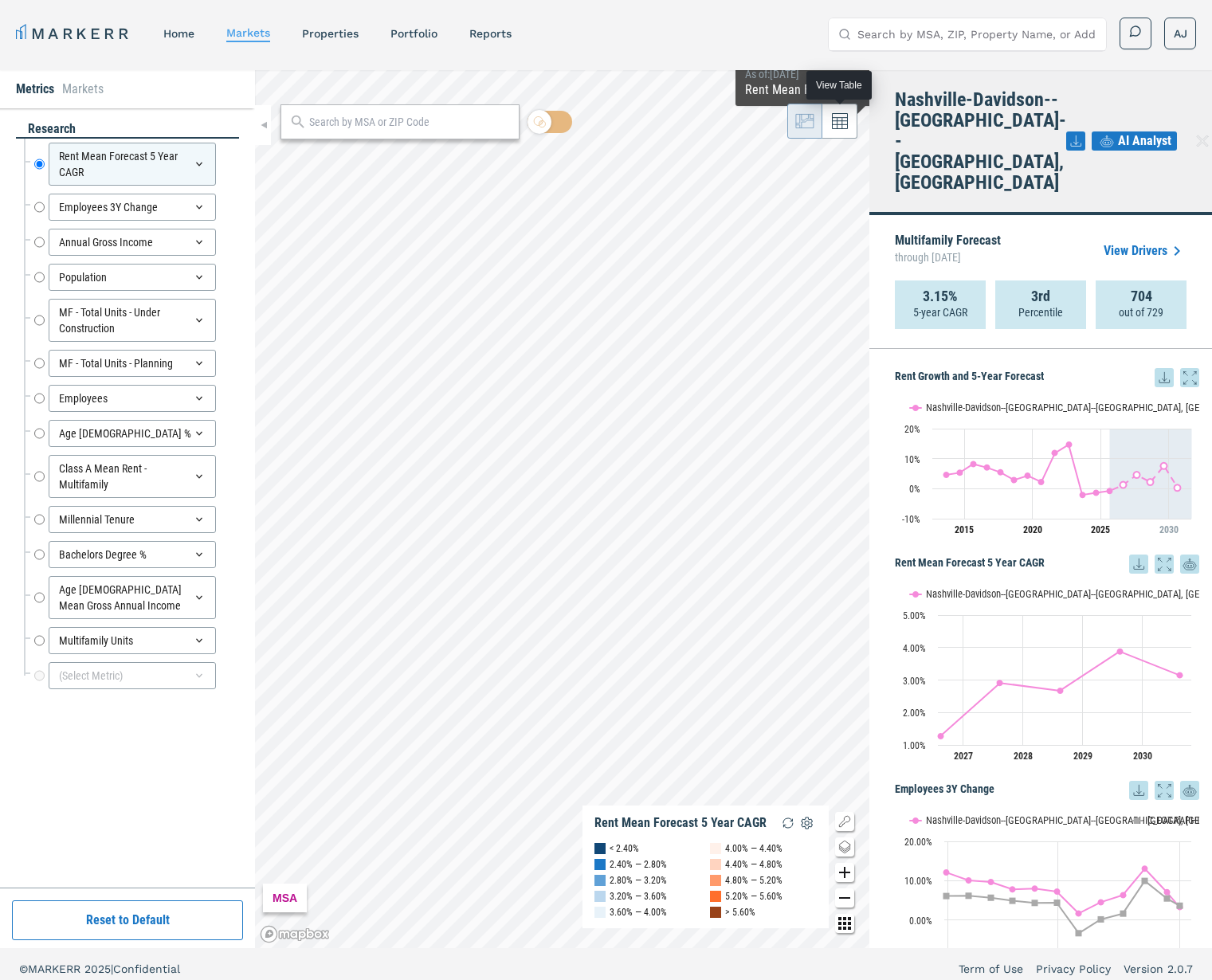
click at [855, 123] on button at bounding box center [840, 121] width 35 height 35
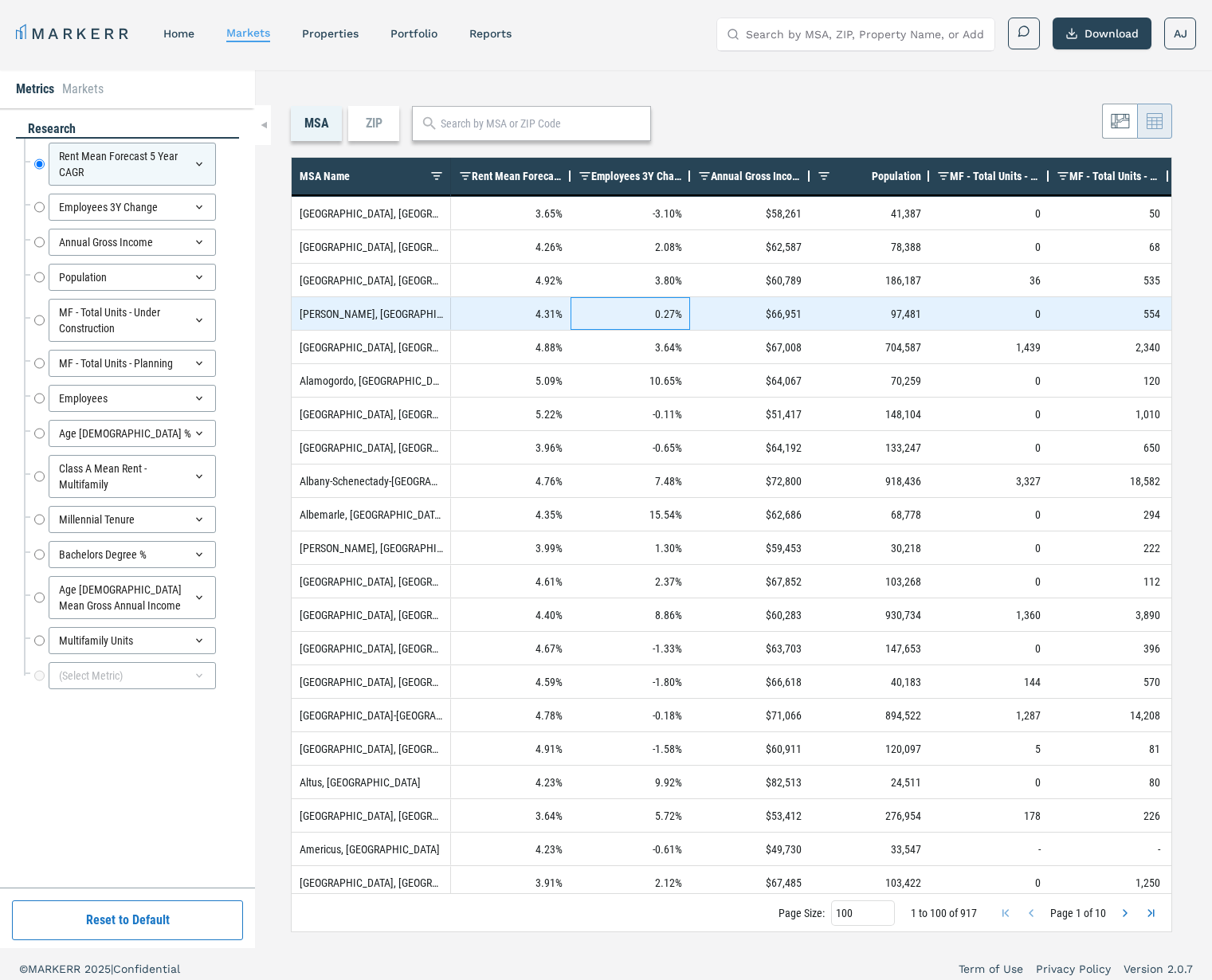
click at [617, 300] on div "0.27%" at bounding box center [630, 314] width 119 height 33
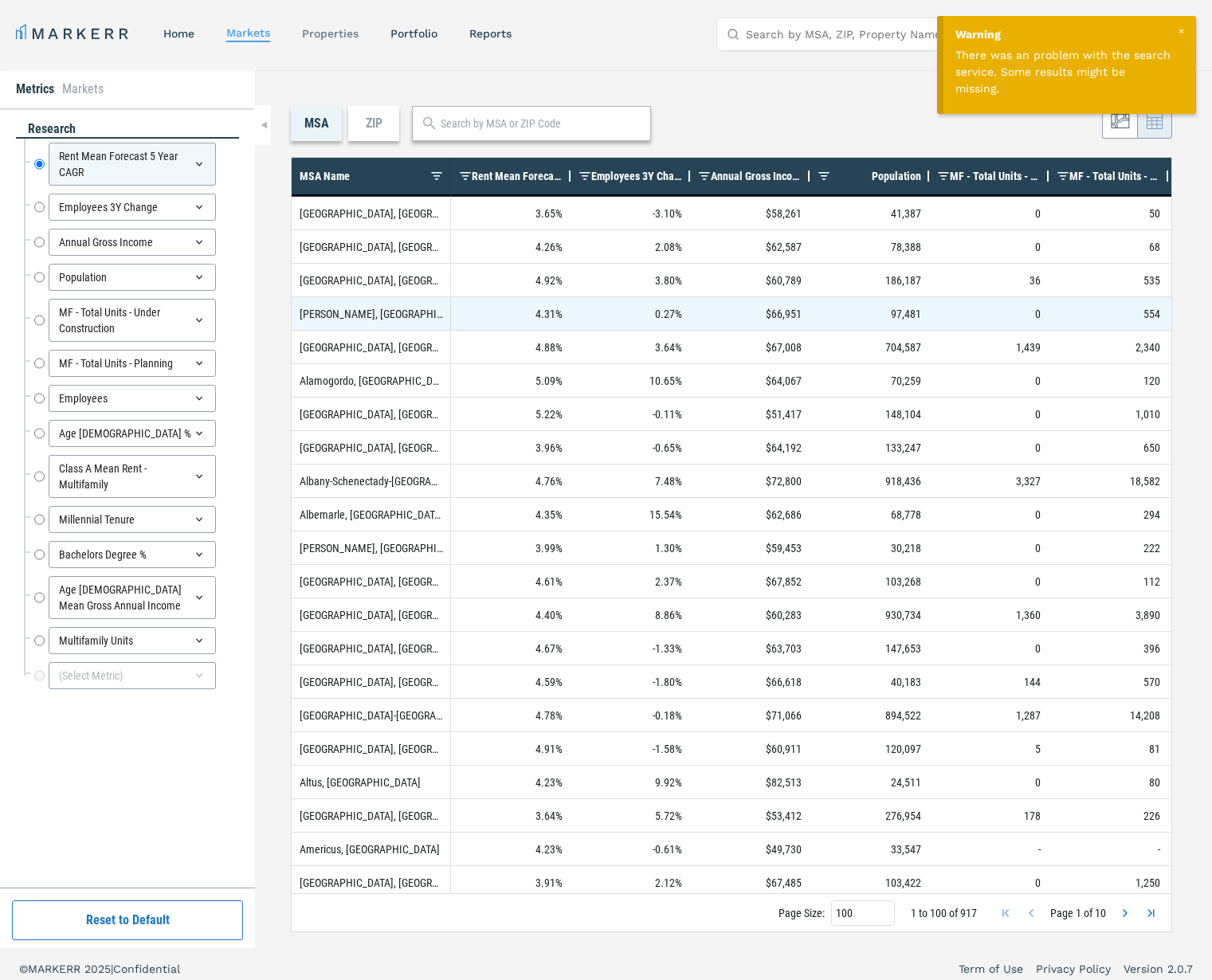
click at [331, 39] on link "properties" at bounding box center [330, 33] width 56 height 13
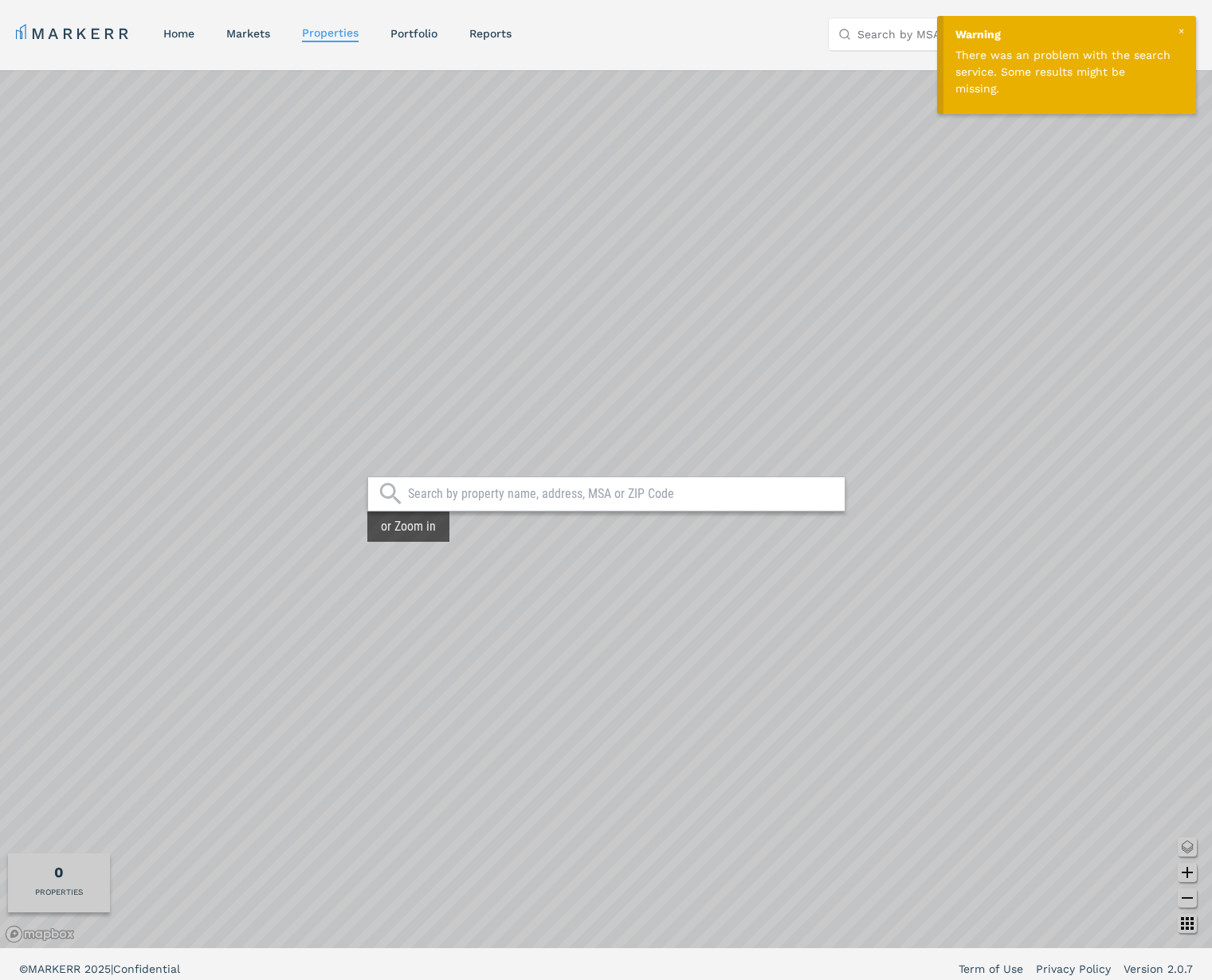
drag, startPoint x: 1178, startPoint y: 31, endPoint x: 1077, endPoint y: 86, distance: 115.0
click at [1177, 32] on div at bounding box center [1180, 31] width 15 height 15
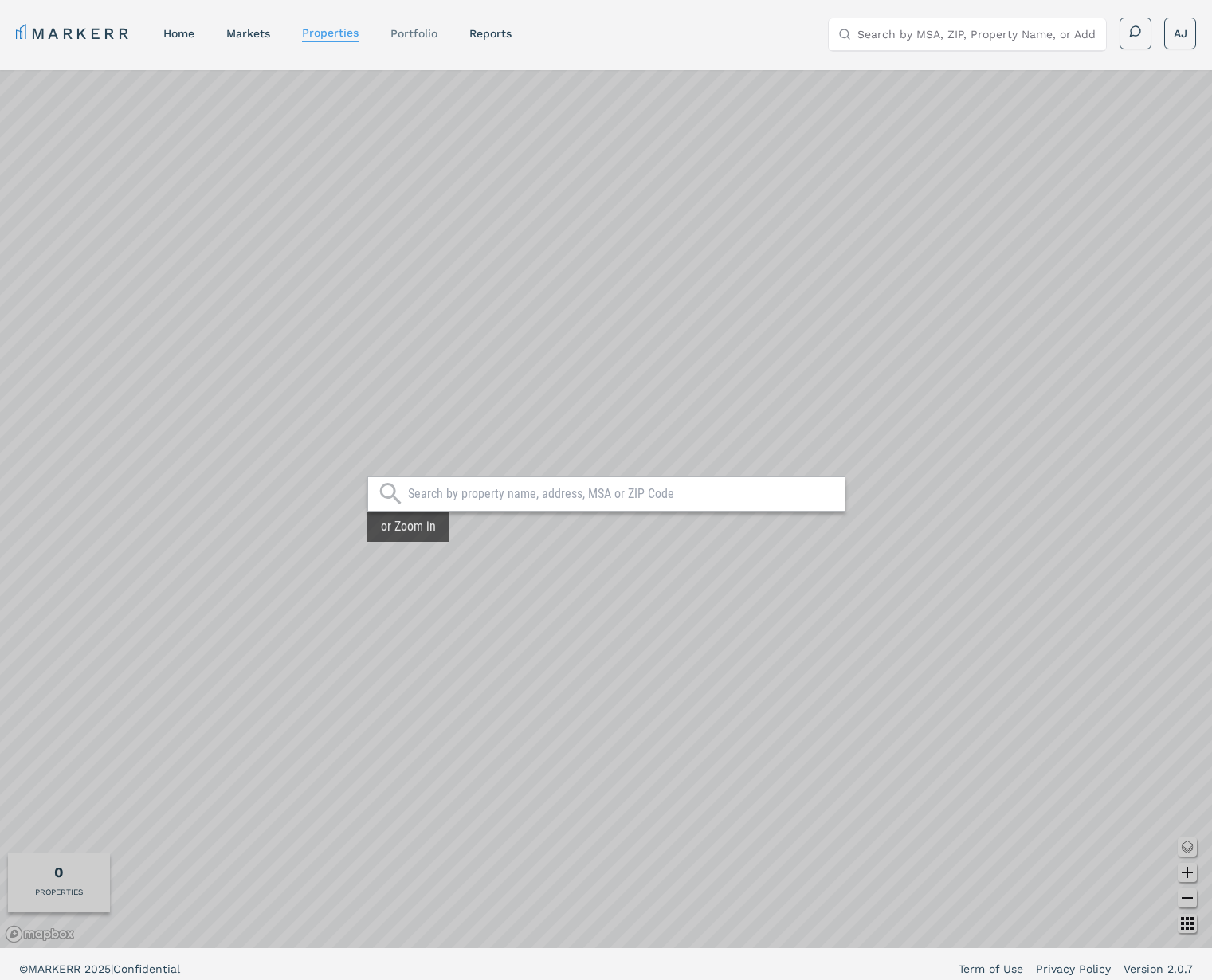
click at [418, 34] on link "Portfolio" at bounding box center [414, 33] width 47 height 13
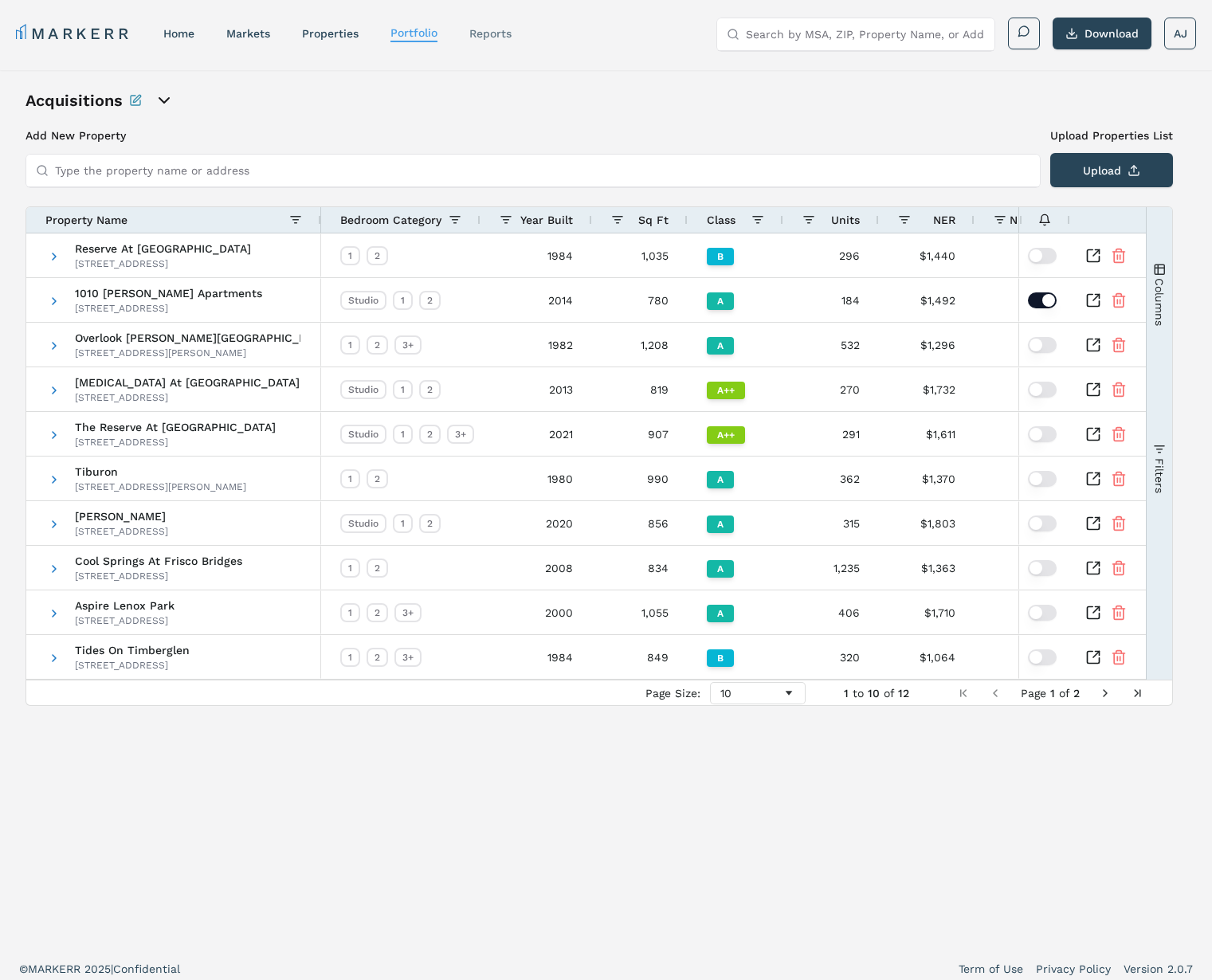
click at [492, 29] on link "reports" at bounding box center [490, 33] width 43 height 13
select select "-release_date"
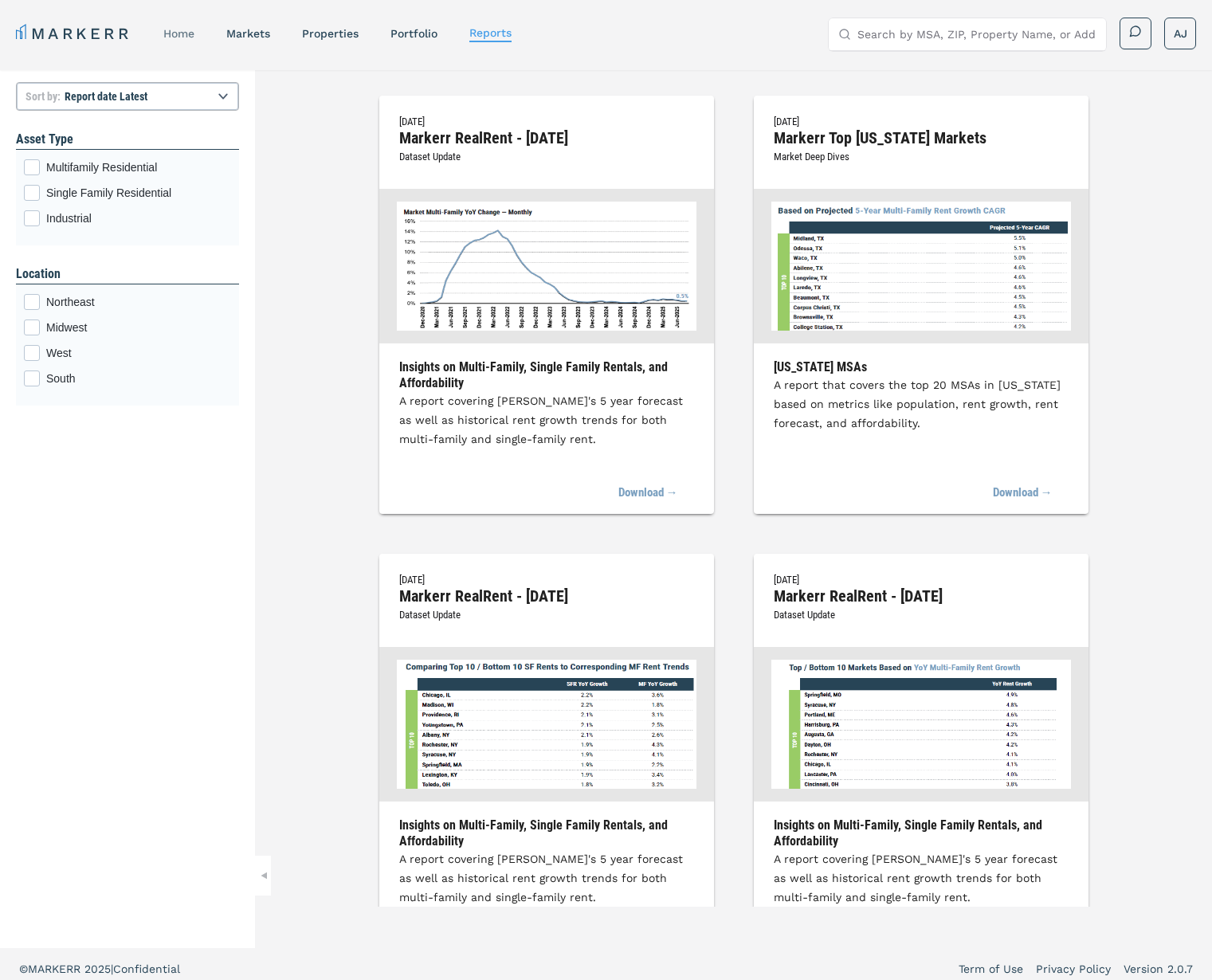
click at [180, 33] on link "home" at bounding box center [179, 33] width 31 height 13
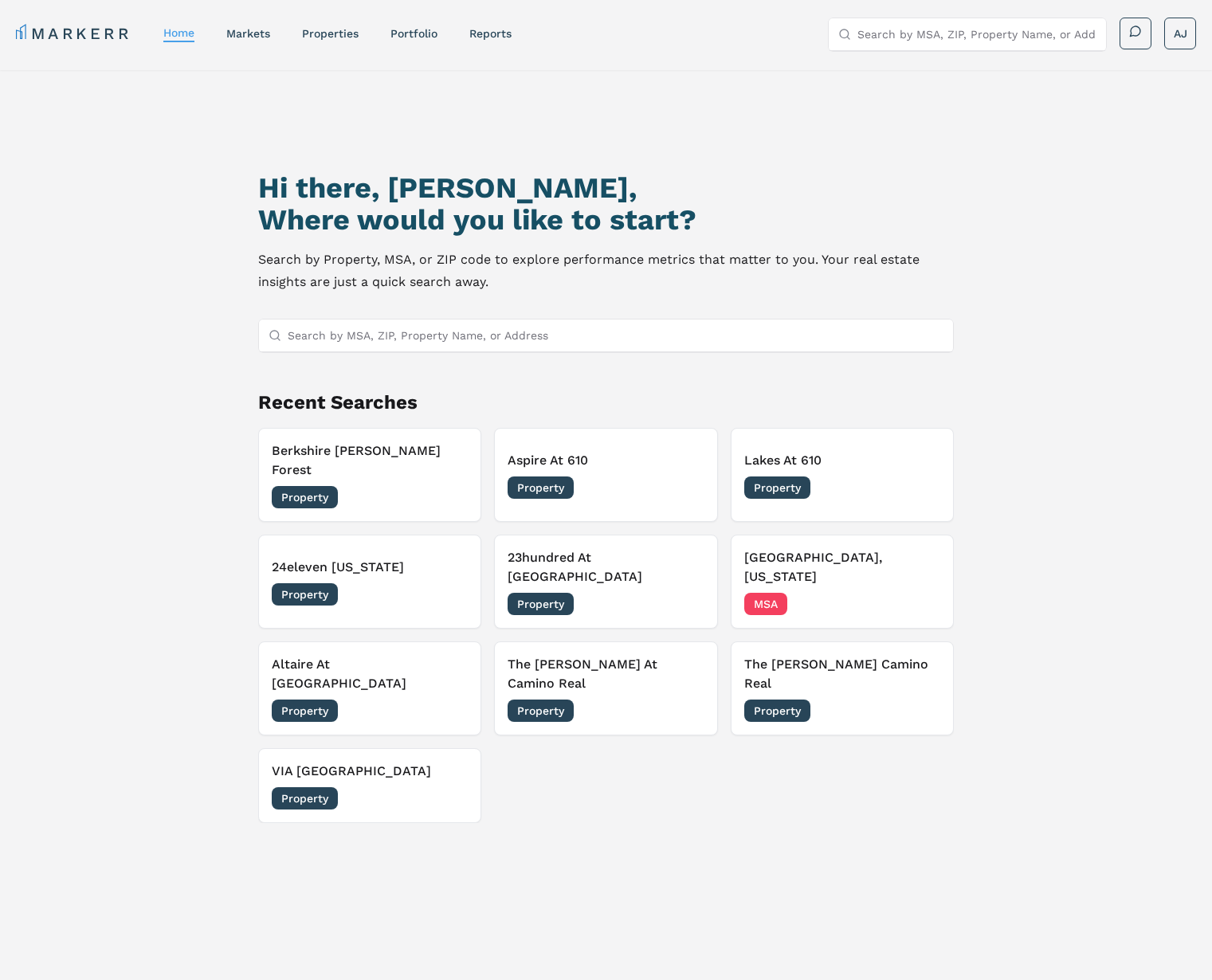
click at [48, 32] on link "MARKERR" at bounding box center [73, 33] width 115 height 22
click at [93, 36] on link "MARKERR" at bounding box center [73, 33] width 115 height 22
click at [400, 32] on link "Portfolio" at bounding box center [414, 33] width 47 height 13
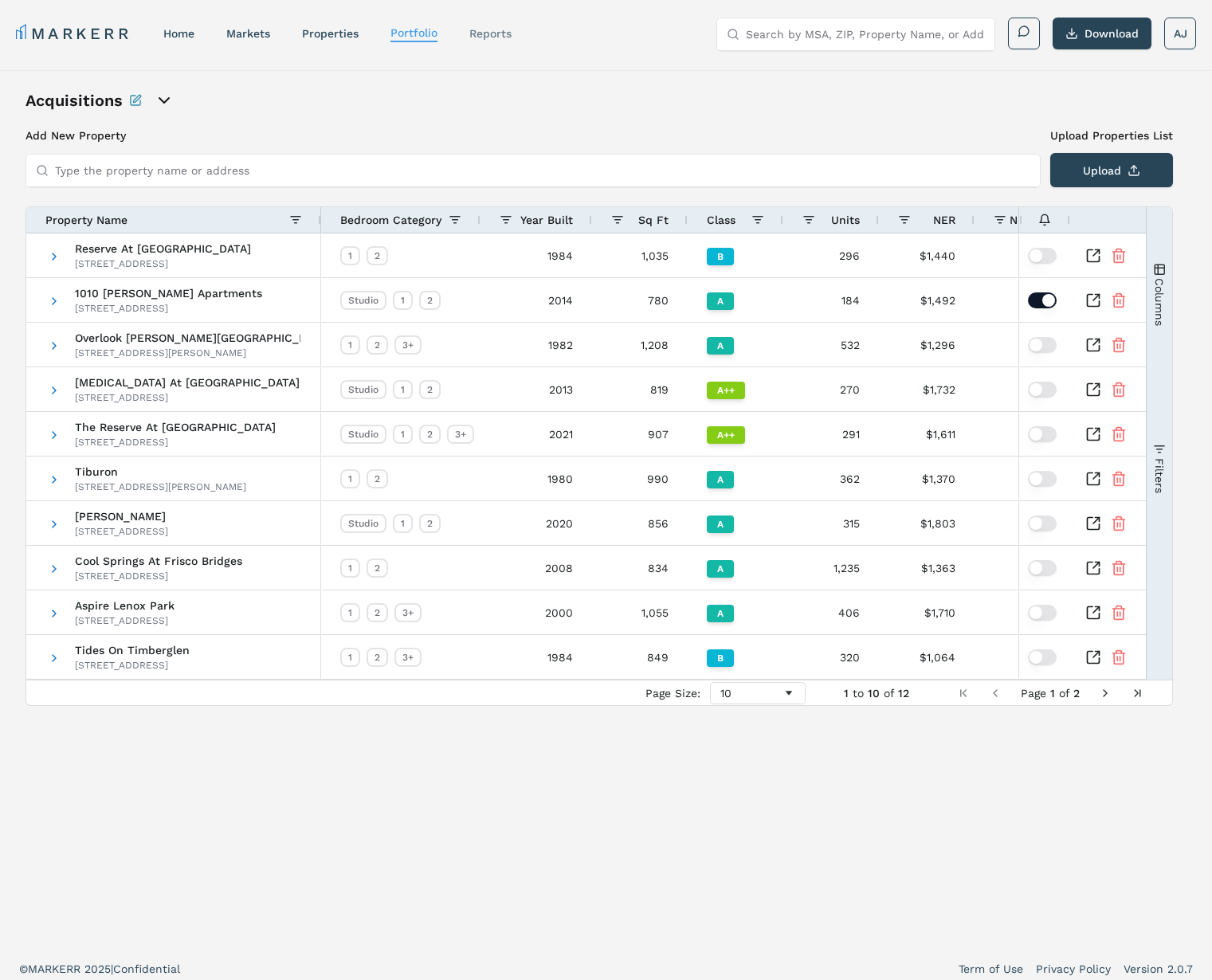
click at [494, 32] on link "reports" at bounding box center [490, 33] width 43 height 13
select select "-release_date"
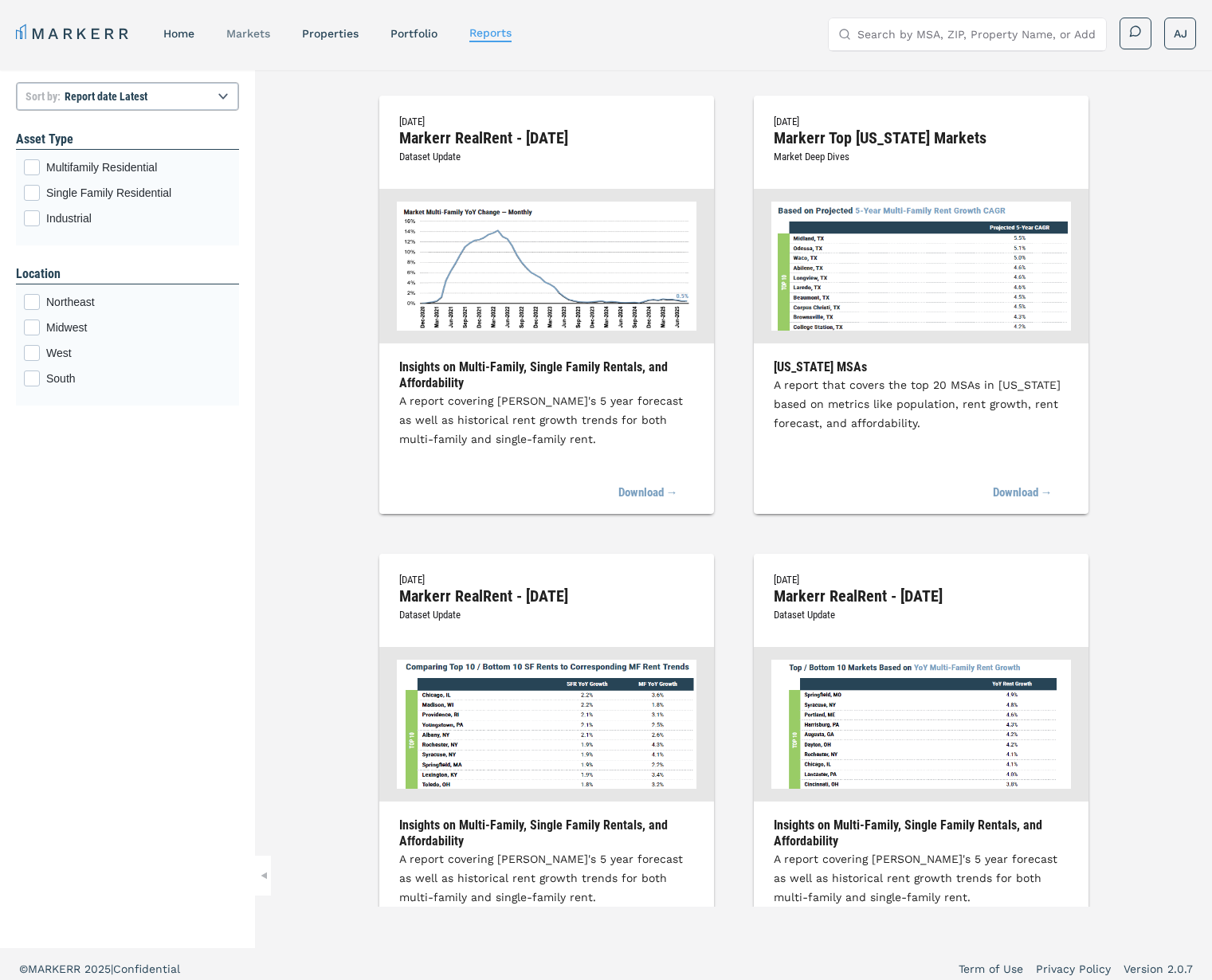
click at [248, 32] on link "markets" at bounding box center [248, 33] width 44 height 13
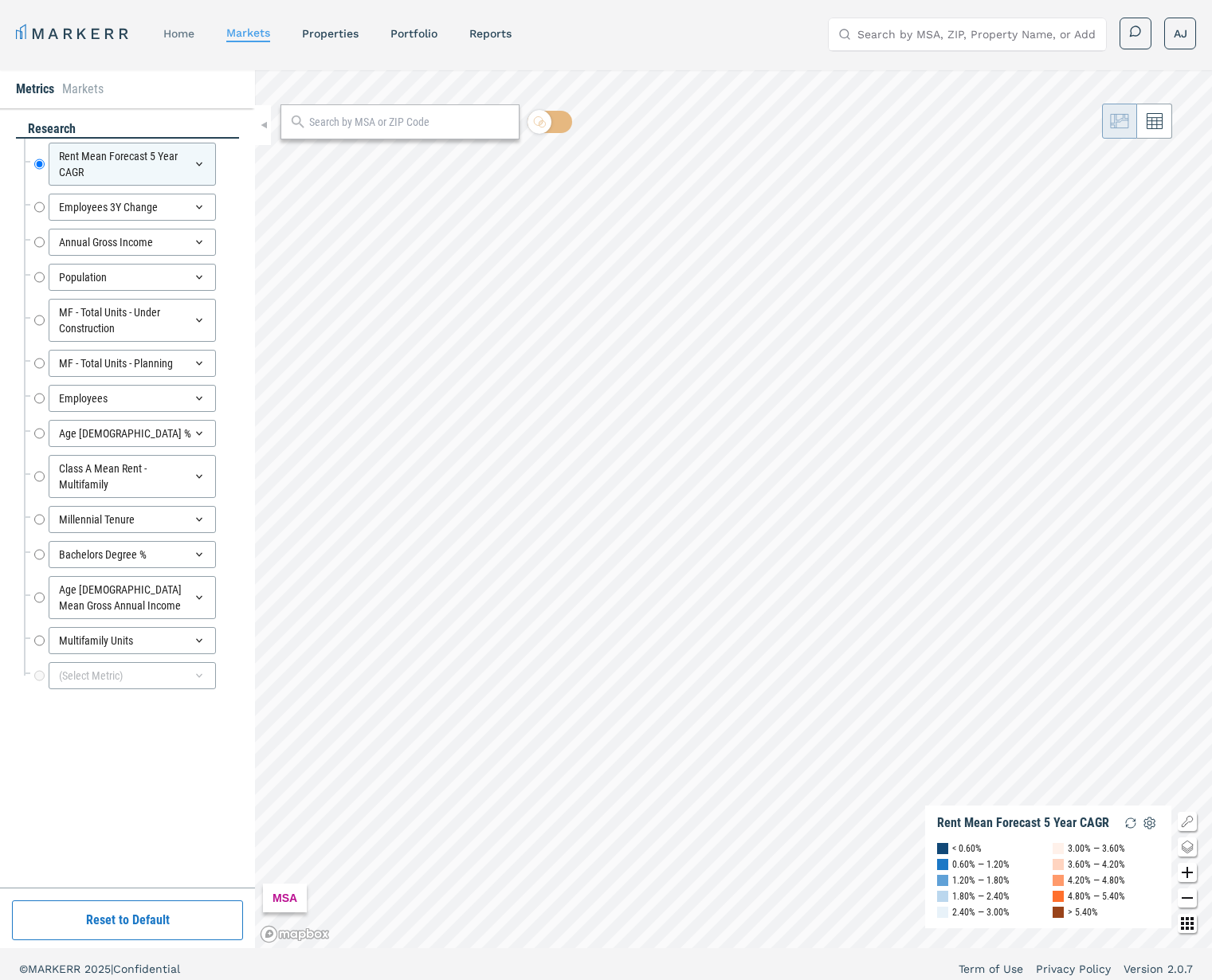
click at [166, 30] on link "home" at bounding box center [179, 33] width 31 height 13
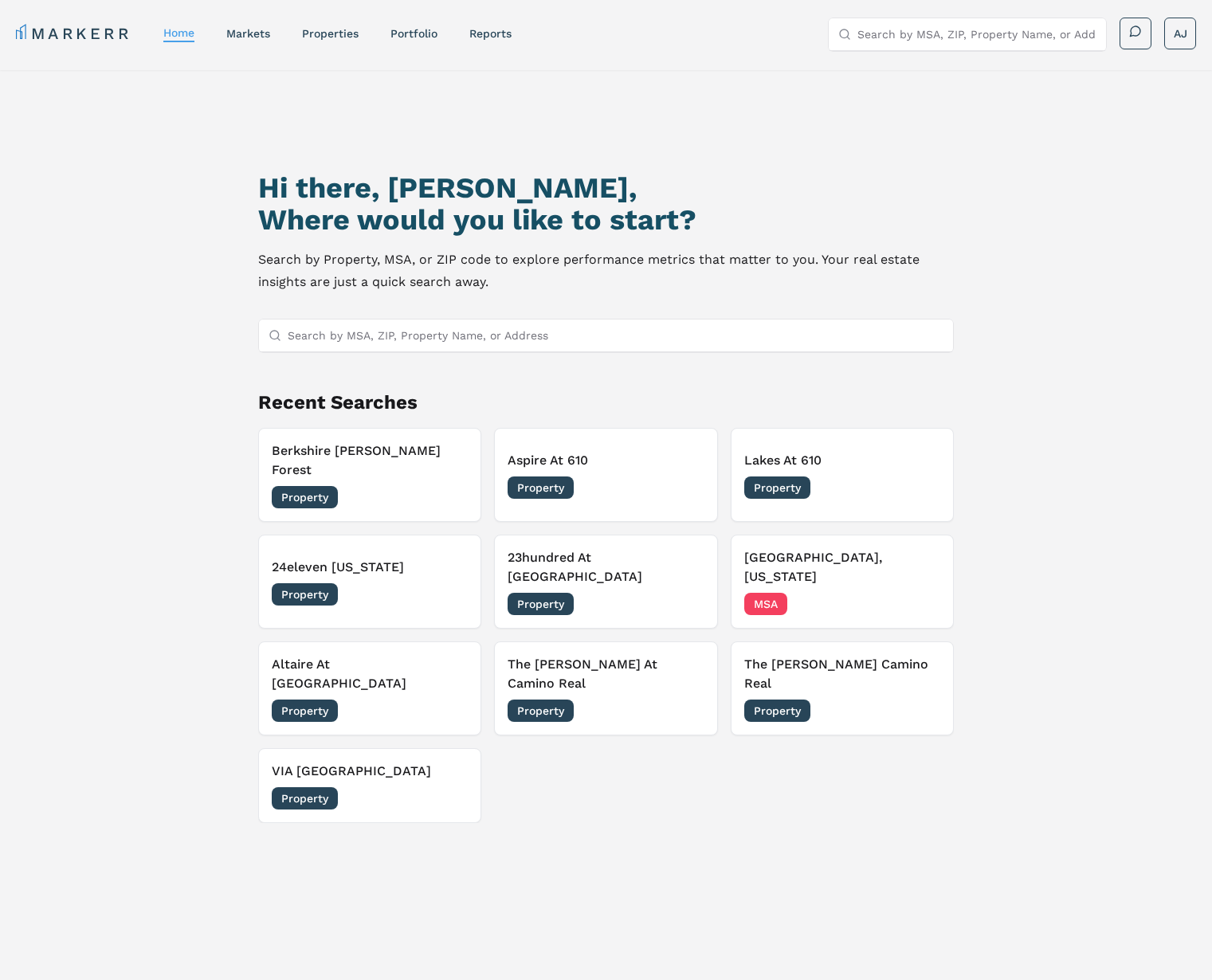
click at [91, 32] on link "MARKERR" at bounding box center [73, 33] width 115 height 22
click at [352, 34] on link "properties" at bounding box center [330, 33] width 56 height 13
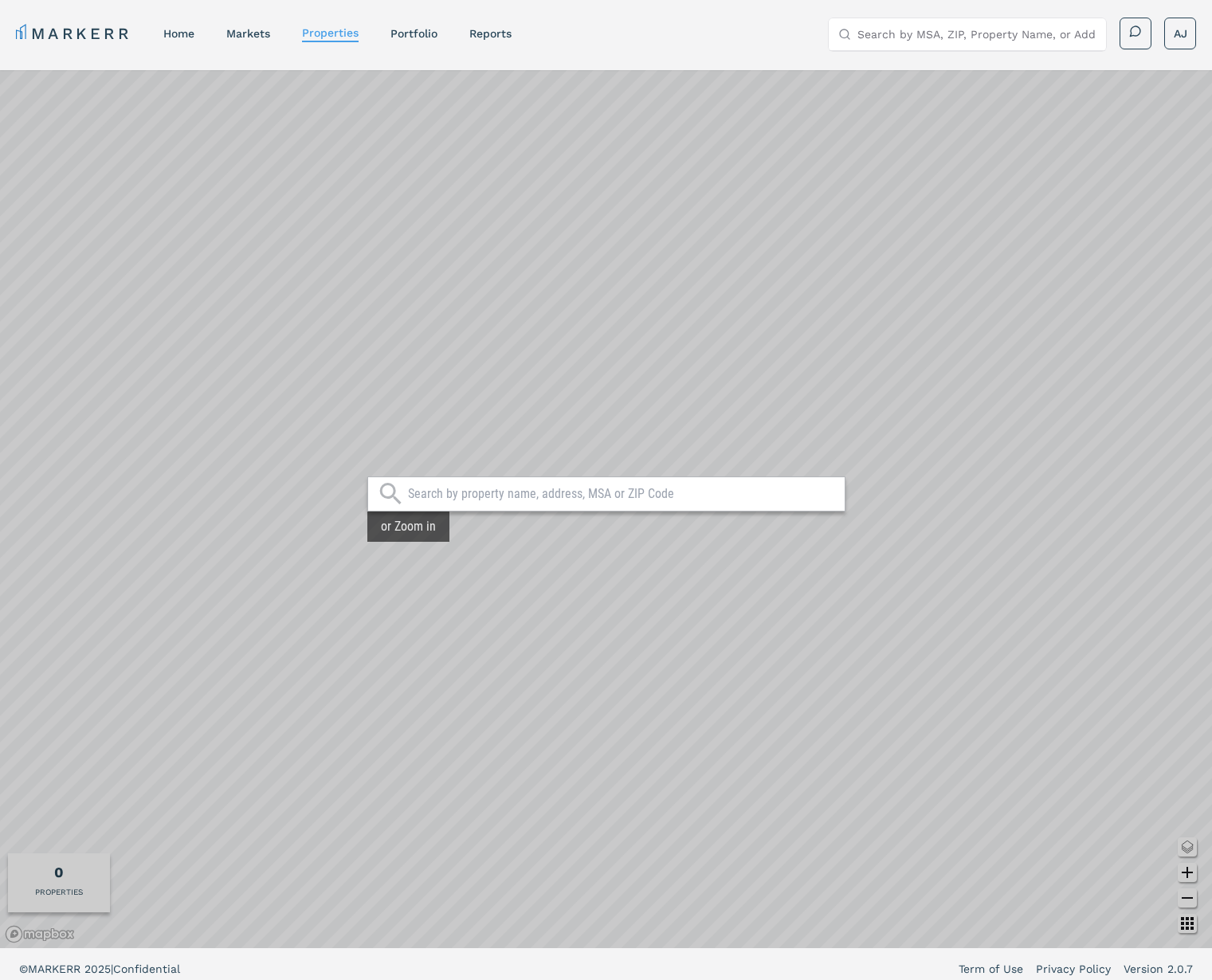
click at [78, 20] on div "MARKERR home markets properties Portfolio reports Search by MSA, ZIP, Property …" at bounding box center [606, 34] width 1180 height 33
click at [95, 29] on link "MARKERR" at bounding box center [73, 33] width 115 height 22
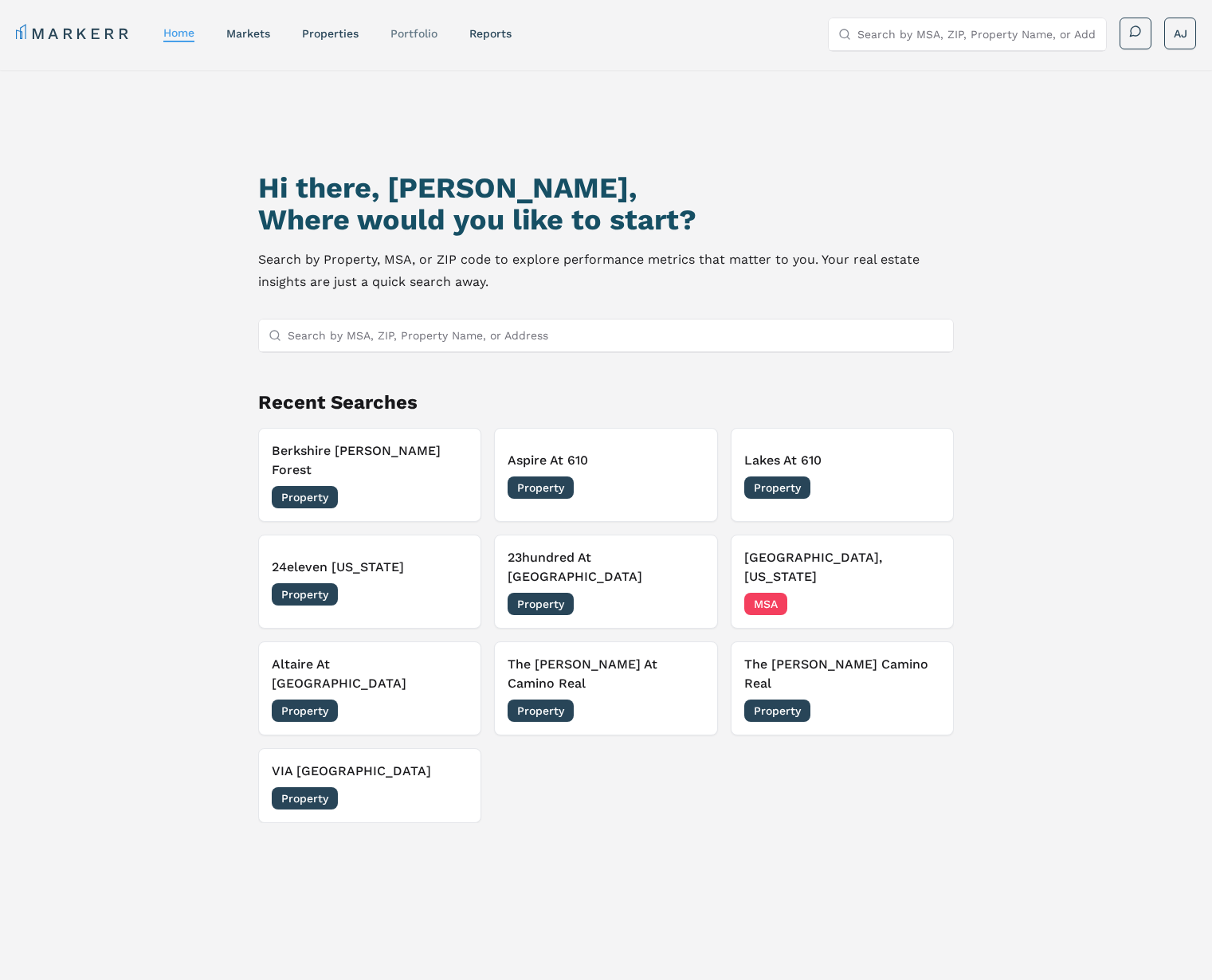
click at [433, 41] on div "Portfolio" at bounding box center [414, 33] width 47 height 15
click at [420, 33] on link "Portfolio" at bounding box center [414, 33] width 47 height 13
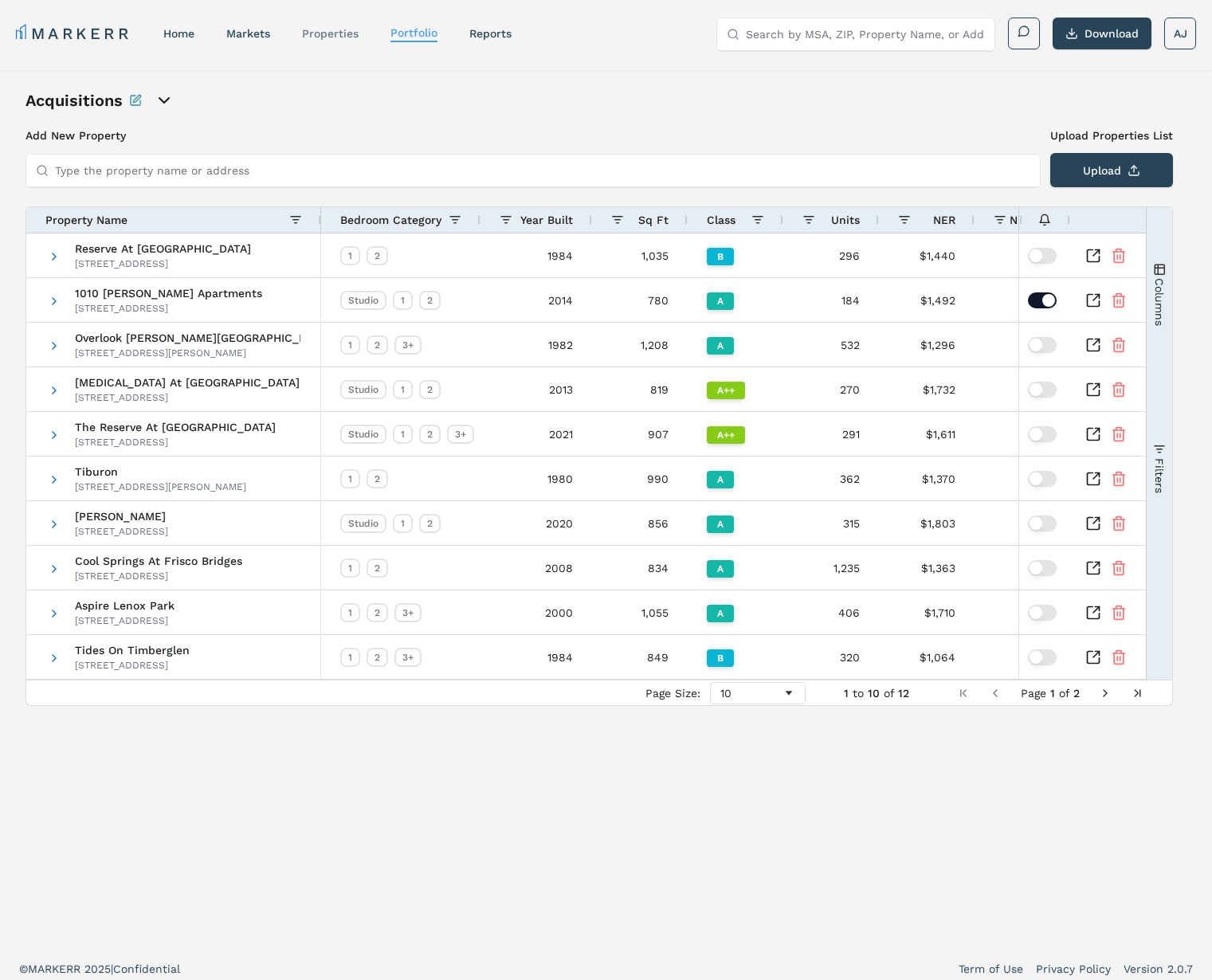
click at [316, 32] on link "properties" at bounding box center [330, 33] width 56 height 13
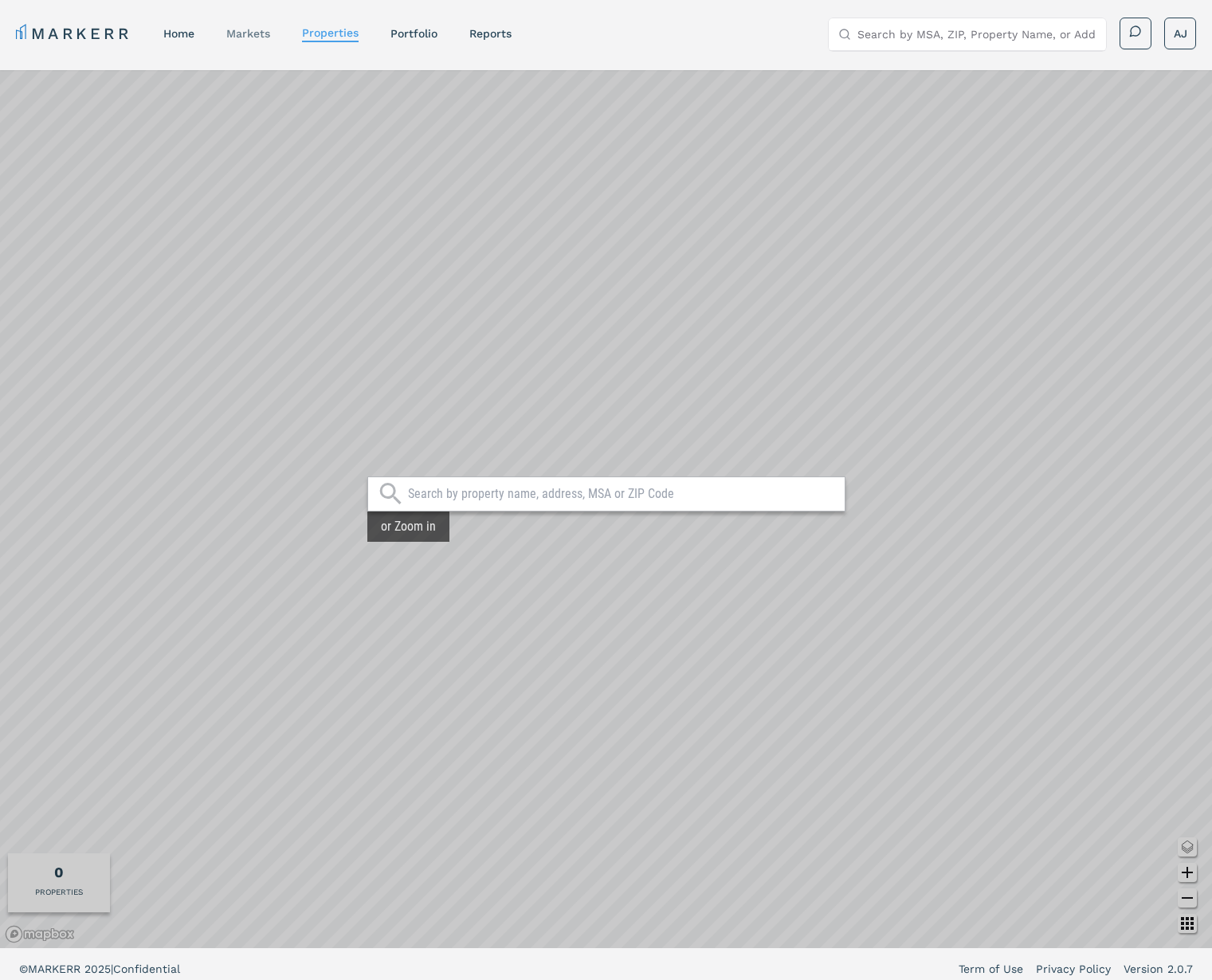
click at [259, 33] on link "markets" at bounding box center [248, 33] width 44 height 13
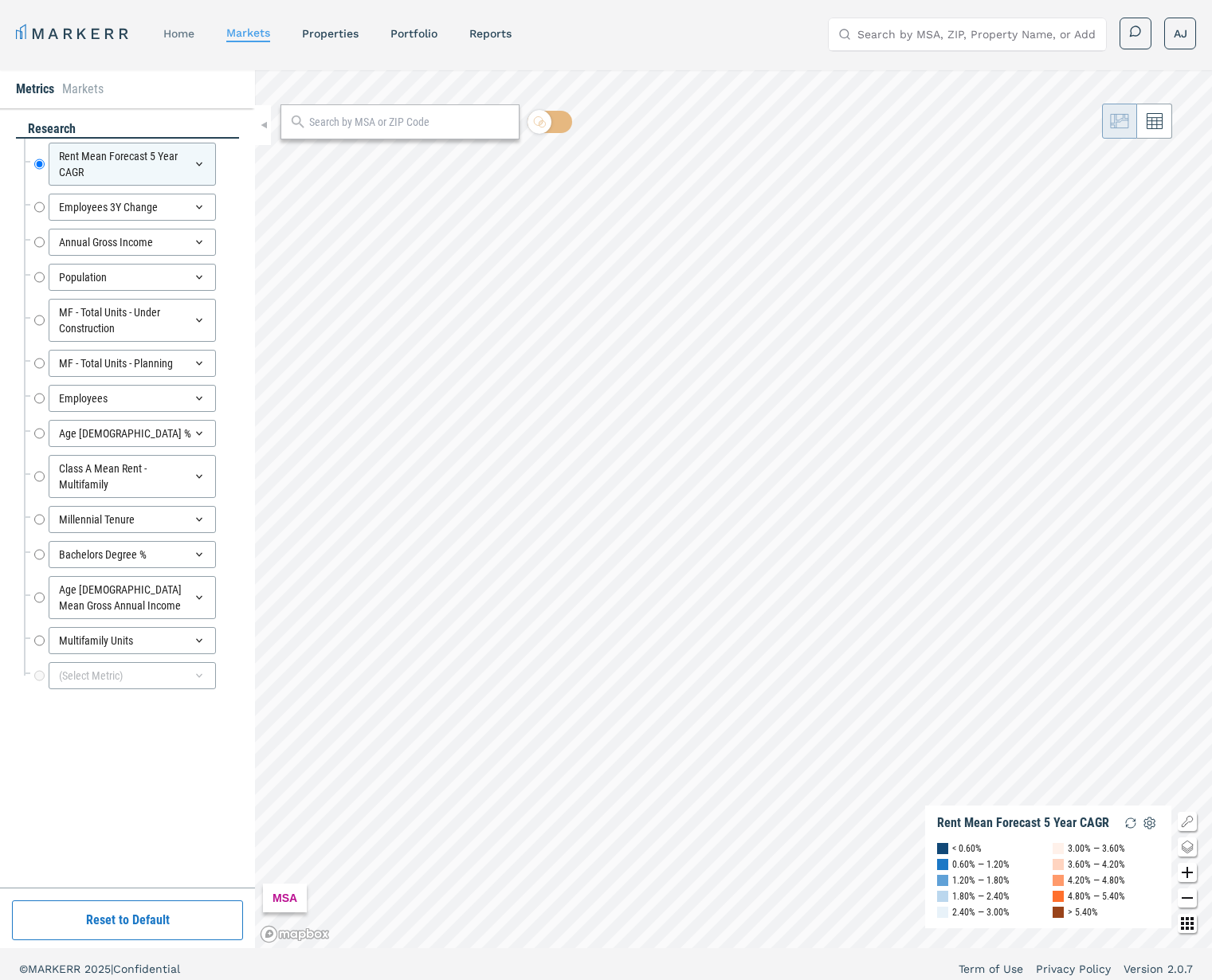
click at [169, 35] on link "home" at bounding box center [179, 33] width 31 height 13
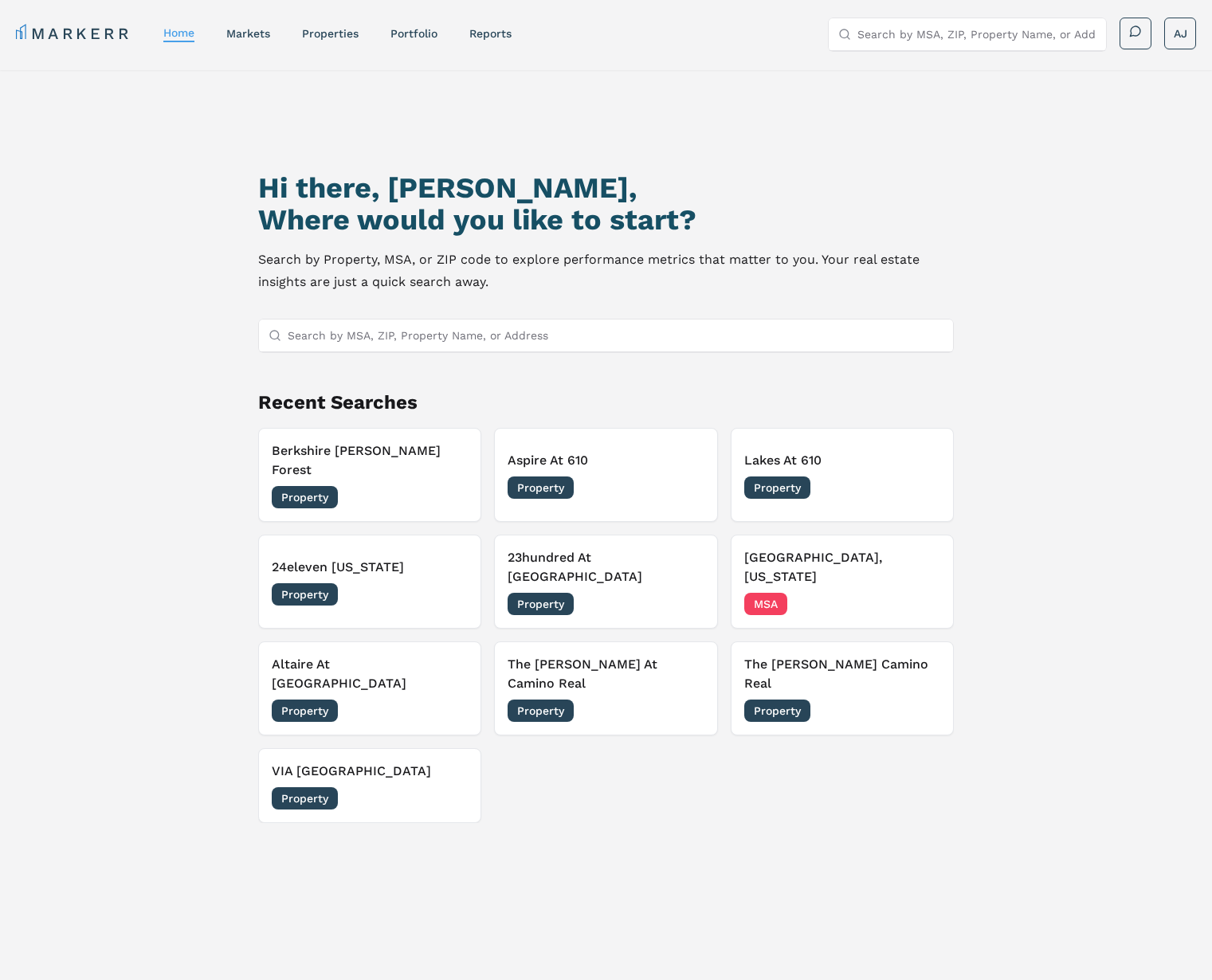
click at [97, 35] on link "MARKERR" at bounding box center [73, 33] width 115 height 22
click at [1188, 37] on html "MARKERR home markets properties Portfolio reports Search by MSA, ZIP, Property …" at bounding box center [606, 558] width 1212 height 1117
click at [939, 188] on html "MARKERR home markets properties Portfolio reports Search by MSA, ZIP, Property …" at bounding box center [606, 558] width 1212 height 1117
click at [870, 476] on div "Property 09/30/2025" at bounding box center [842, 487] width 196 height 22
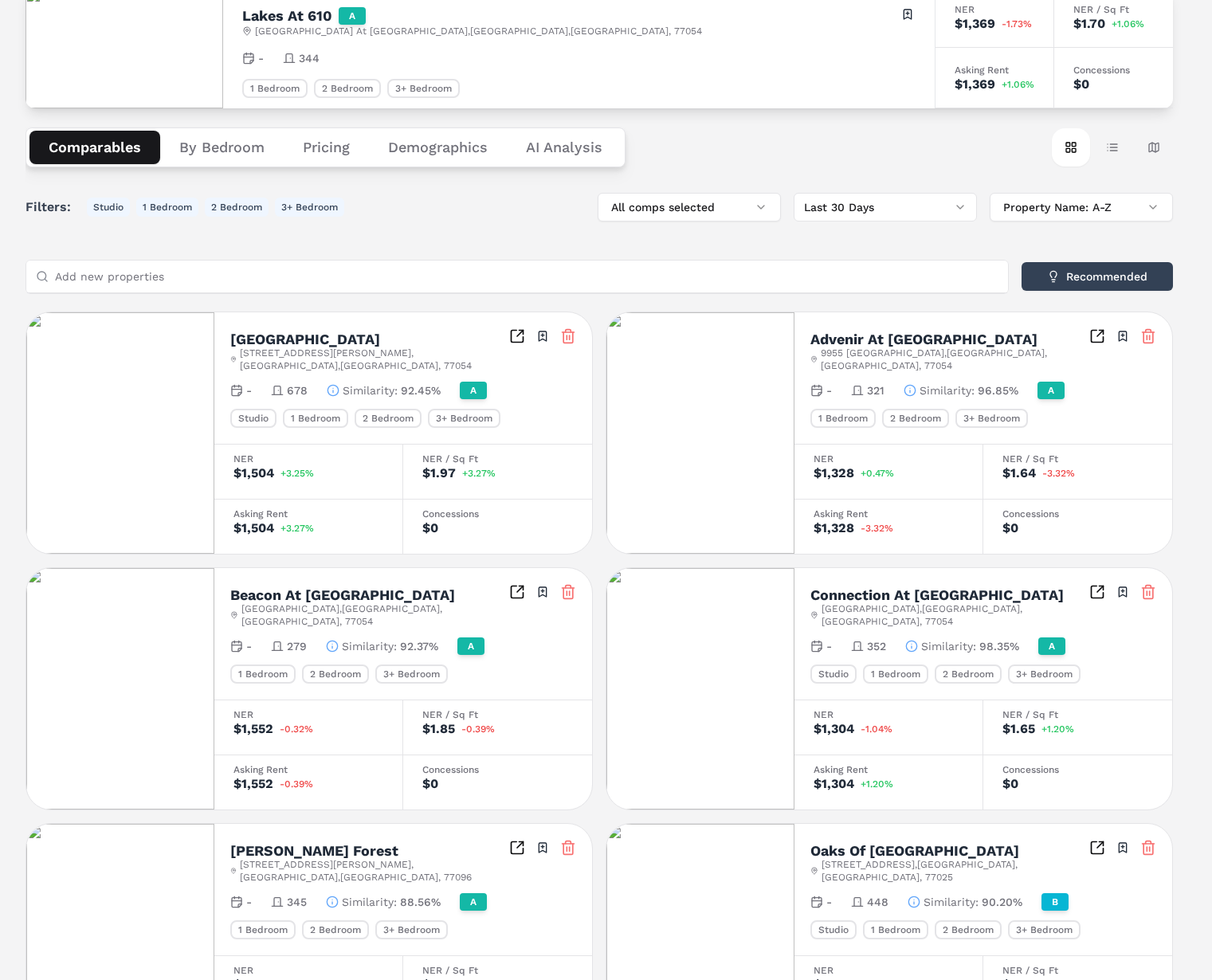
scroll to position [162, 0]
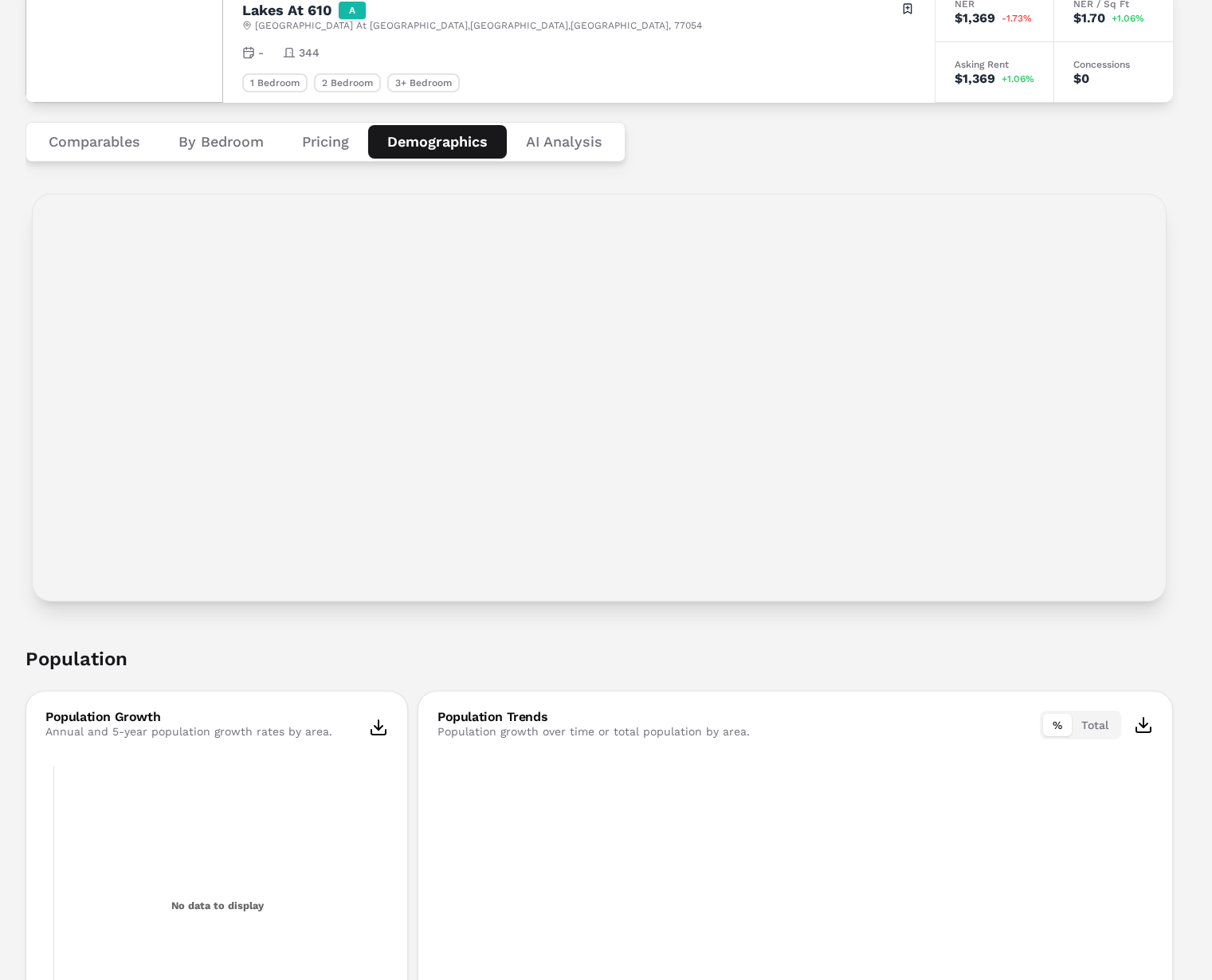
click at [419, 144] on button "Demographics" at bounding box center [437, 141] width 139 height 34
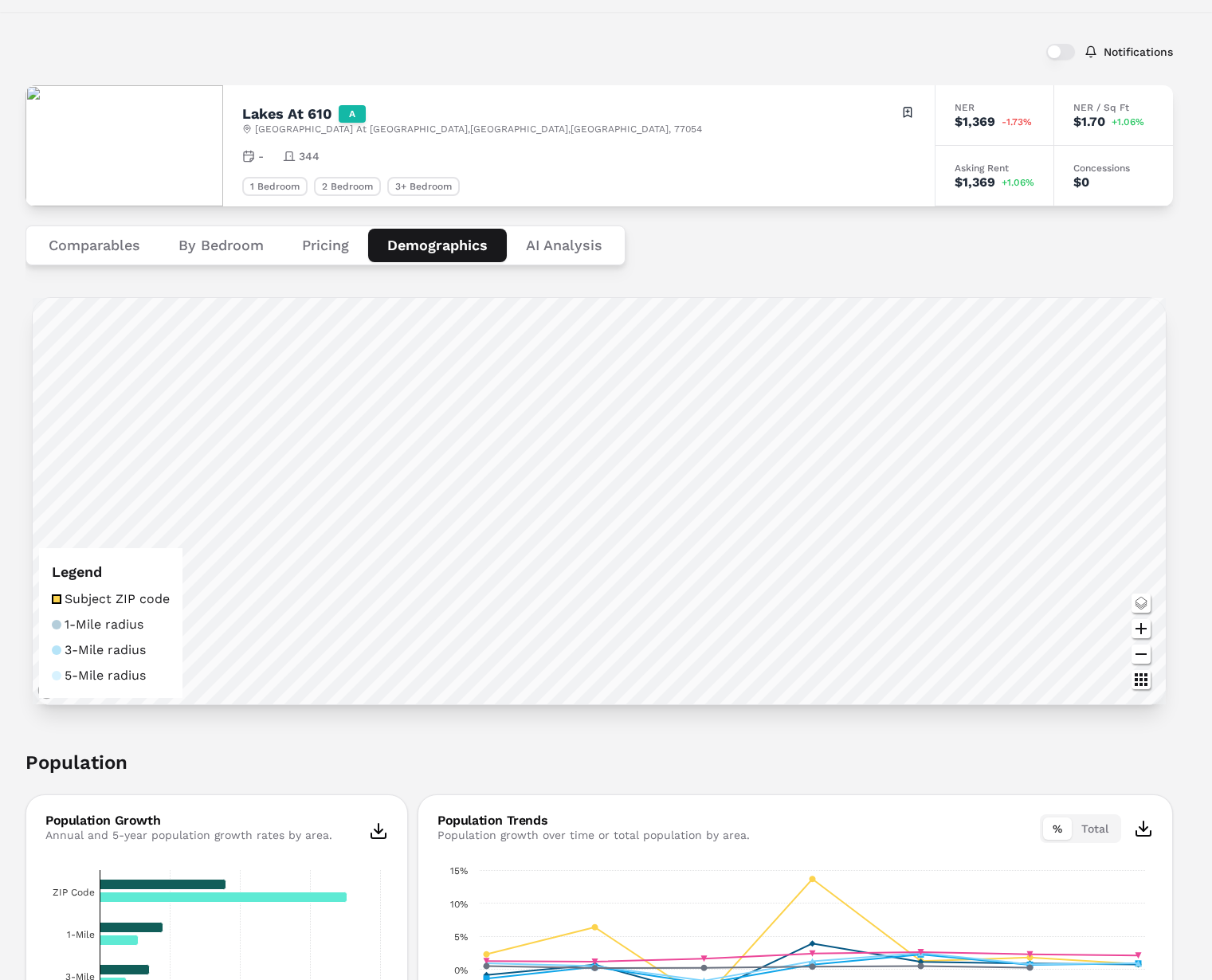
scroll to position [0, 0]
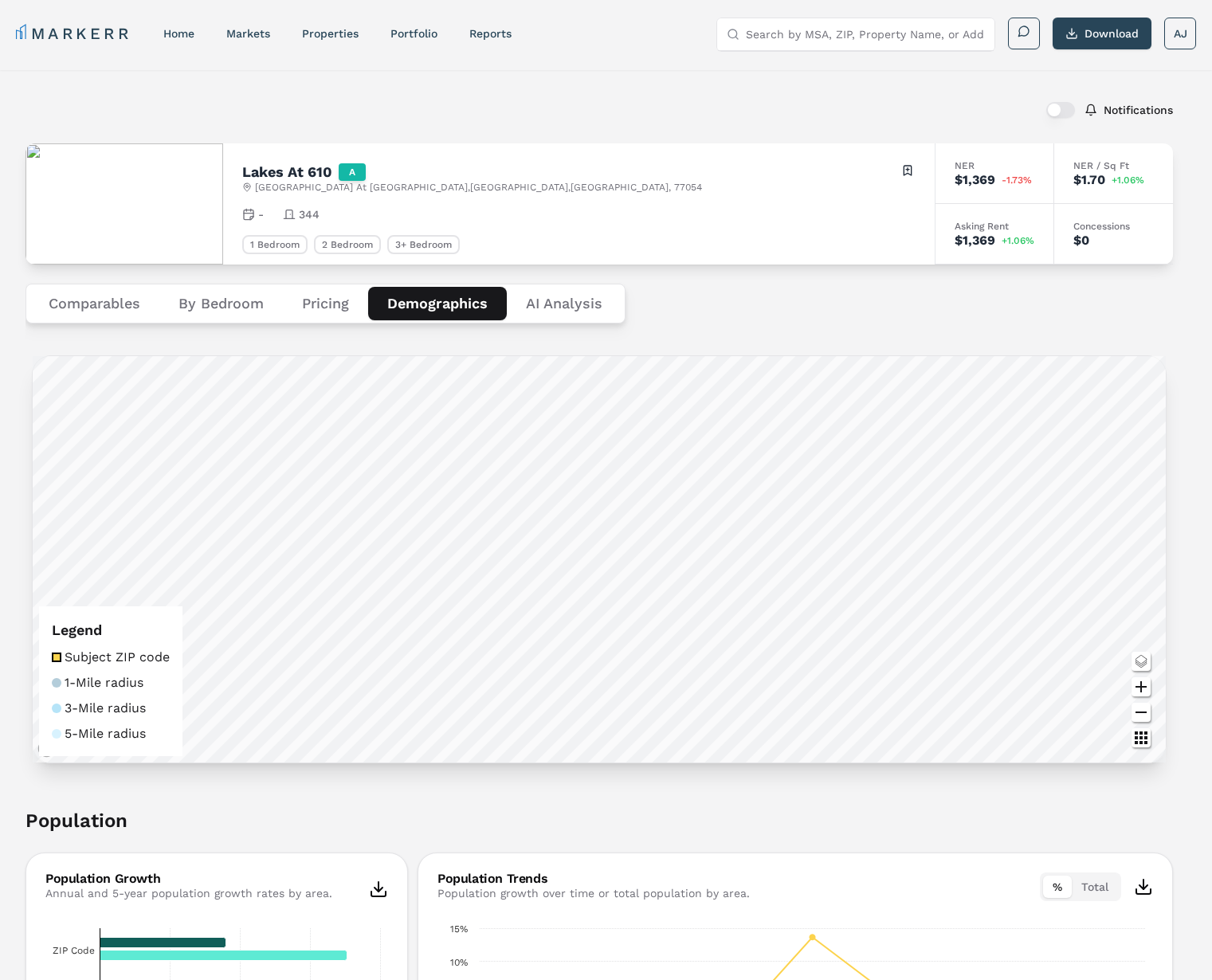
click at [312, 305] on button "Pricing" at bounding box center [326, 303] width 85 height 34
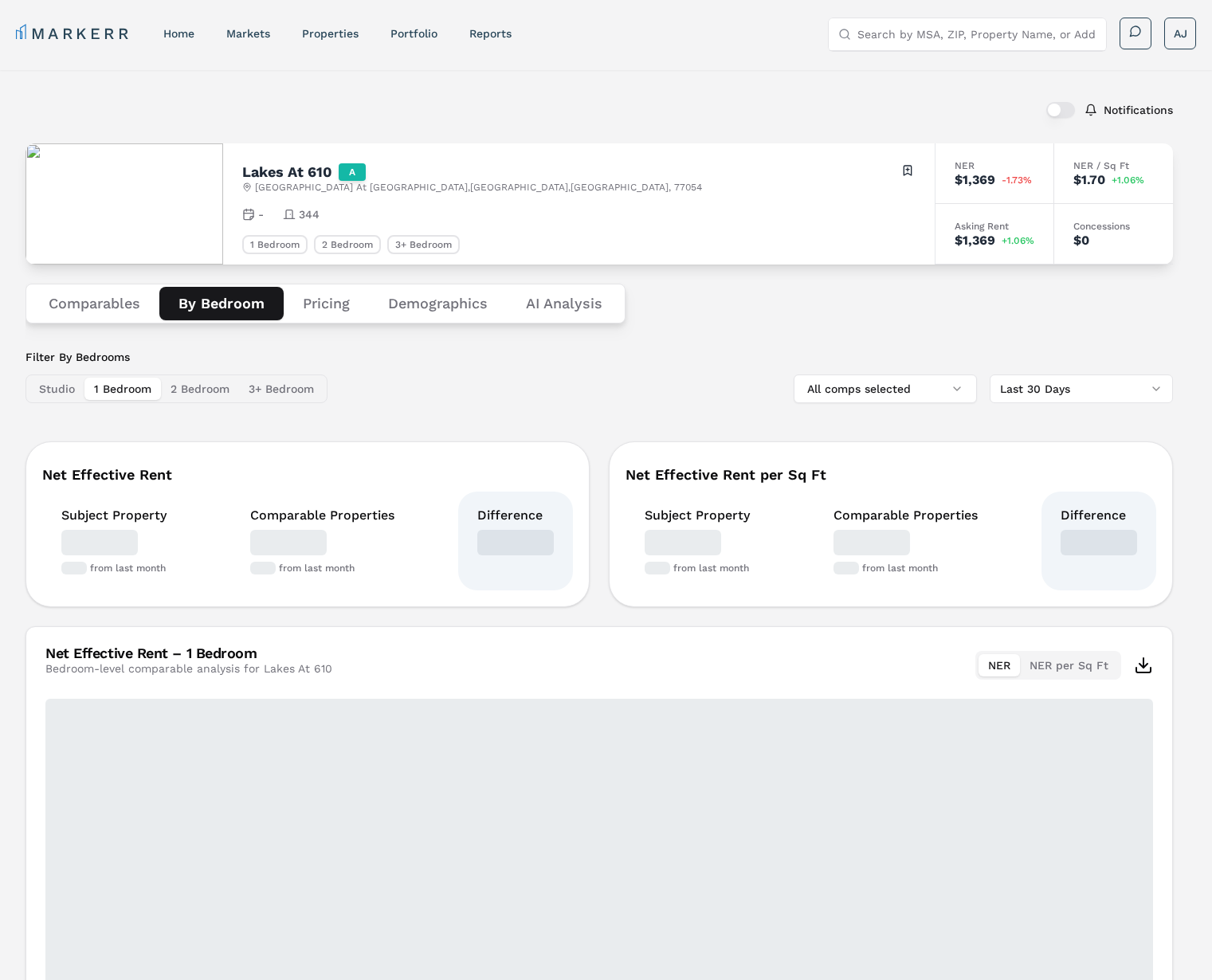
drag, startPoint x: 227, startPoint y: 306, endPoint x: 240, endPoint y: 303, distance: 13.3
click at [227, 306] on button "By Bedroom" at bounding box center [221, 303] width 124 height 34
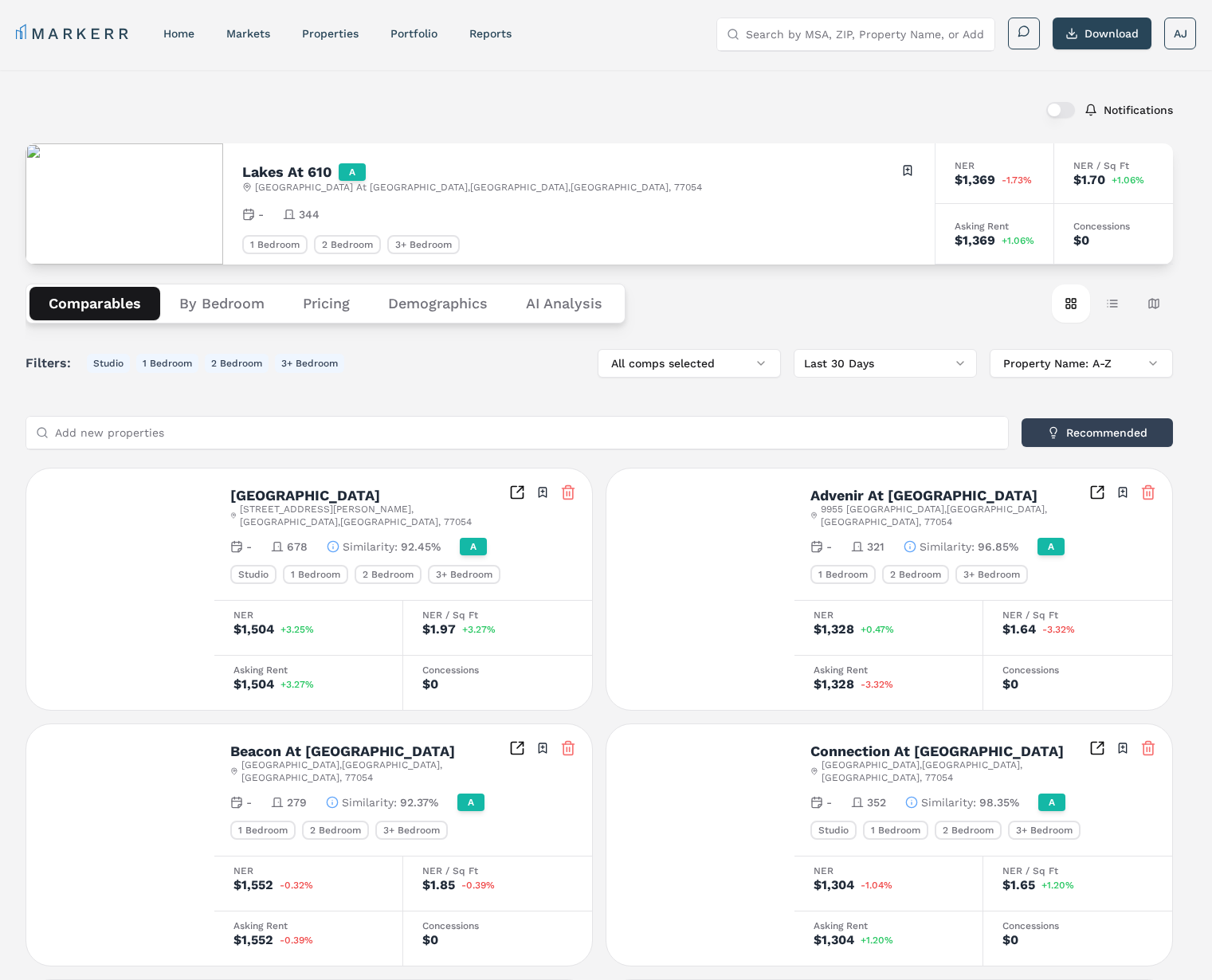
click at [104, 304] on button "Comparables" at bounding box center [94, 303] width 131 height 34
click at [169, 364] on button "1 Bedroom" at bounding box center [168, 363] width 62 height 19
click at [223, 365] on button "2 Bedroom" at bounding box center [236, 363] width 64 height 19
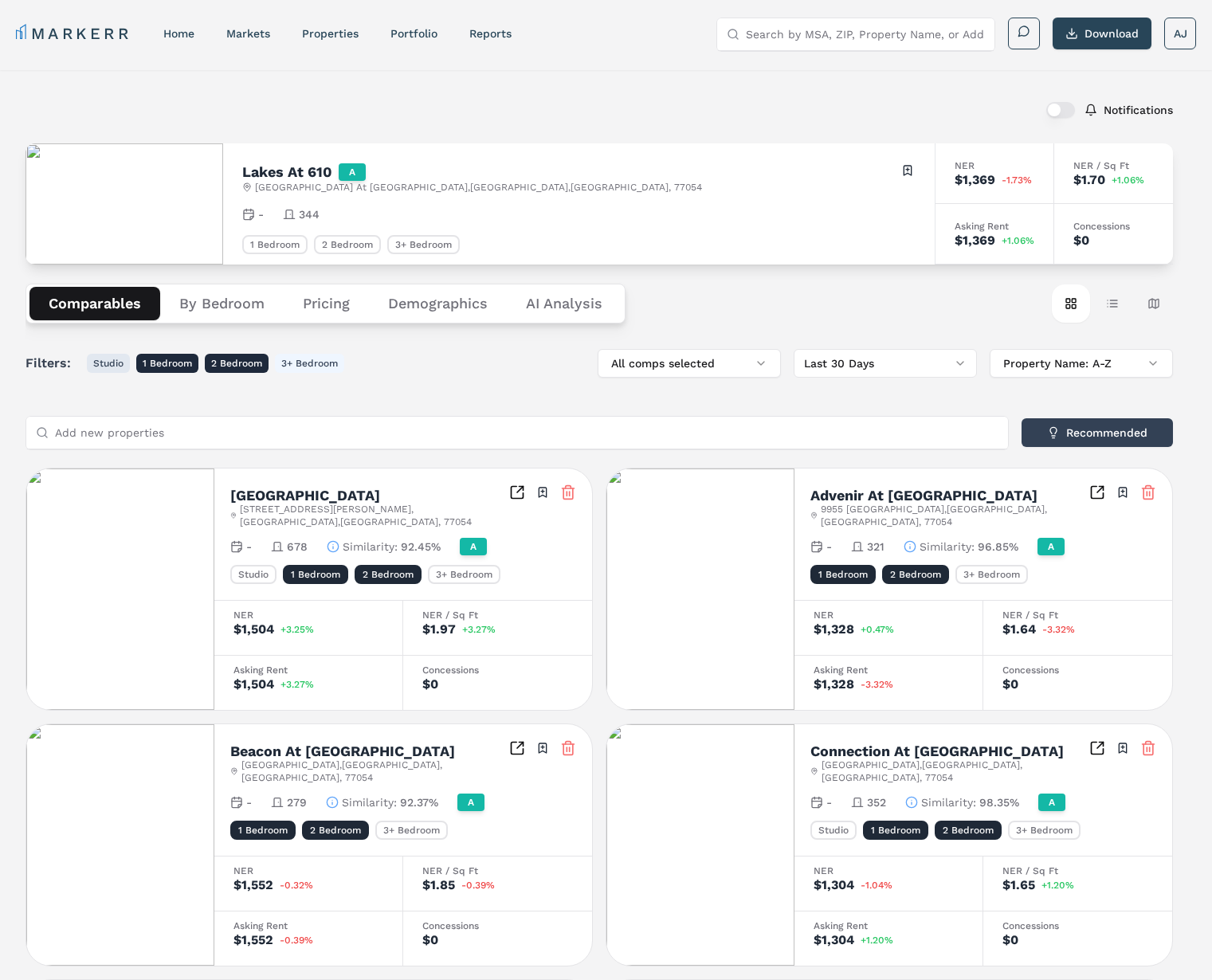
click at [120, 358] on button "Studio" at bounding box center [109, 363] width 43 height 19
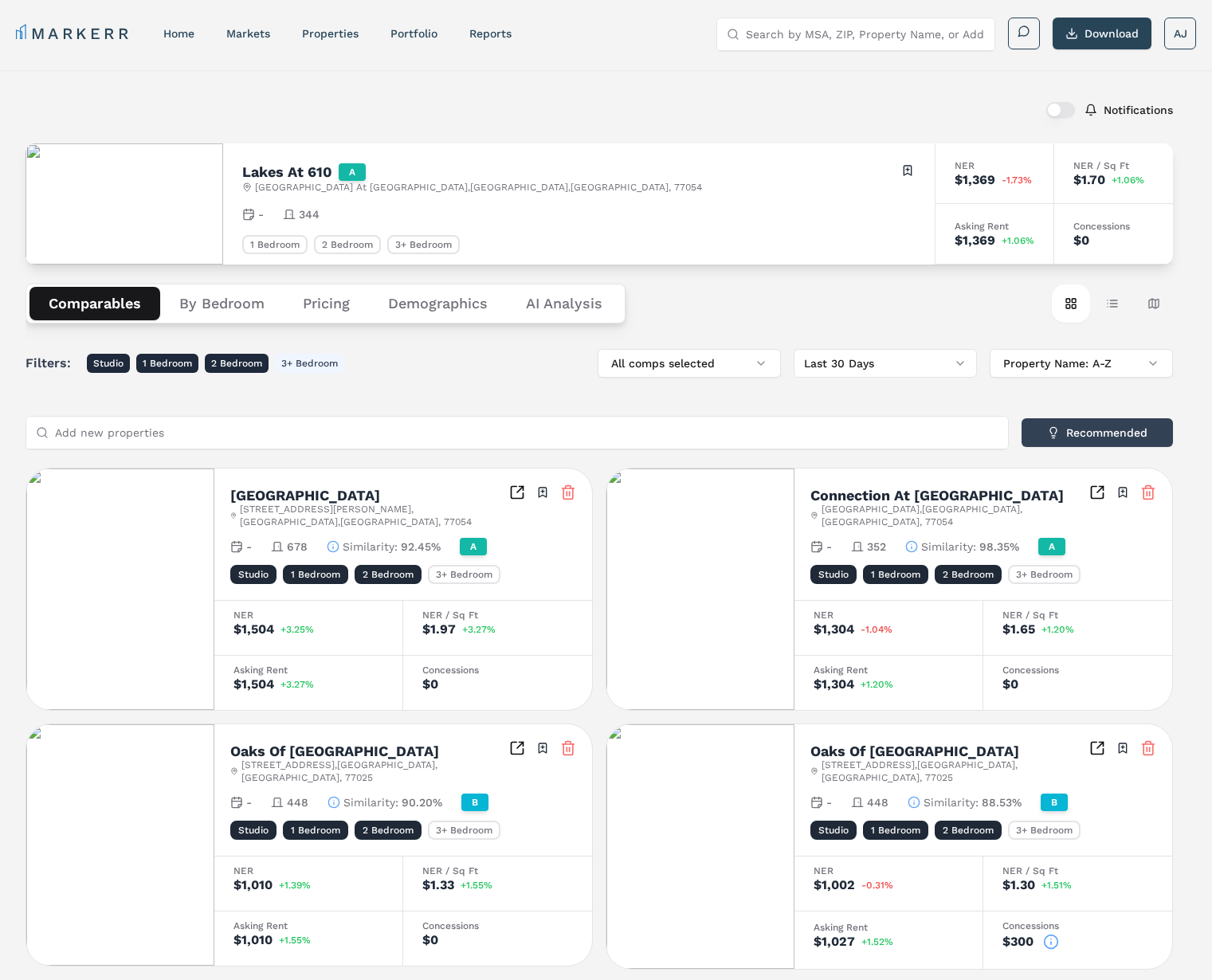
click at [328, 375] on div "Filters: Studio 1 Bedroom 2 Bedroom 3+ Bedroom All comps selected Last 30 Days …" at bounding box center [599, 363] width 1147 height 29
drag, startPoint x: 310, startPoint y: 367, endPoint x: 245, endPoint y: 358, distance: 65.6
click at [309, 367] on button "3+ Bedroom" at bounding box center [310, 363] width 70 height 19
click at [245, 358] on button "2 Bedroom" at bounding box center [236, 363] width 64 height 19
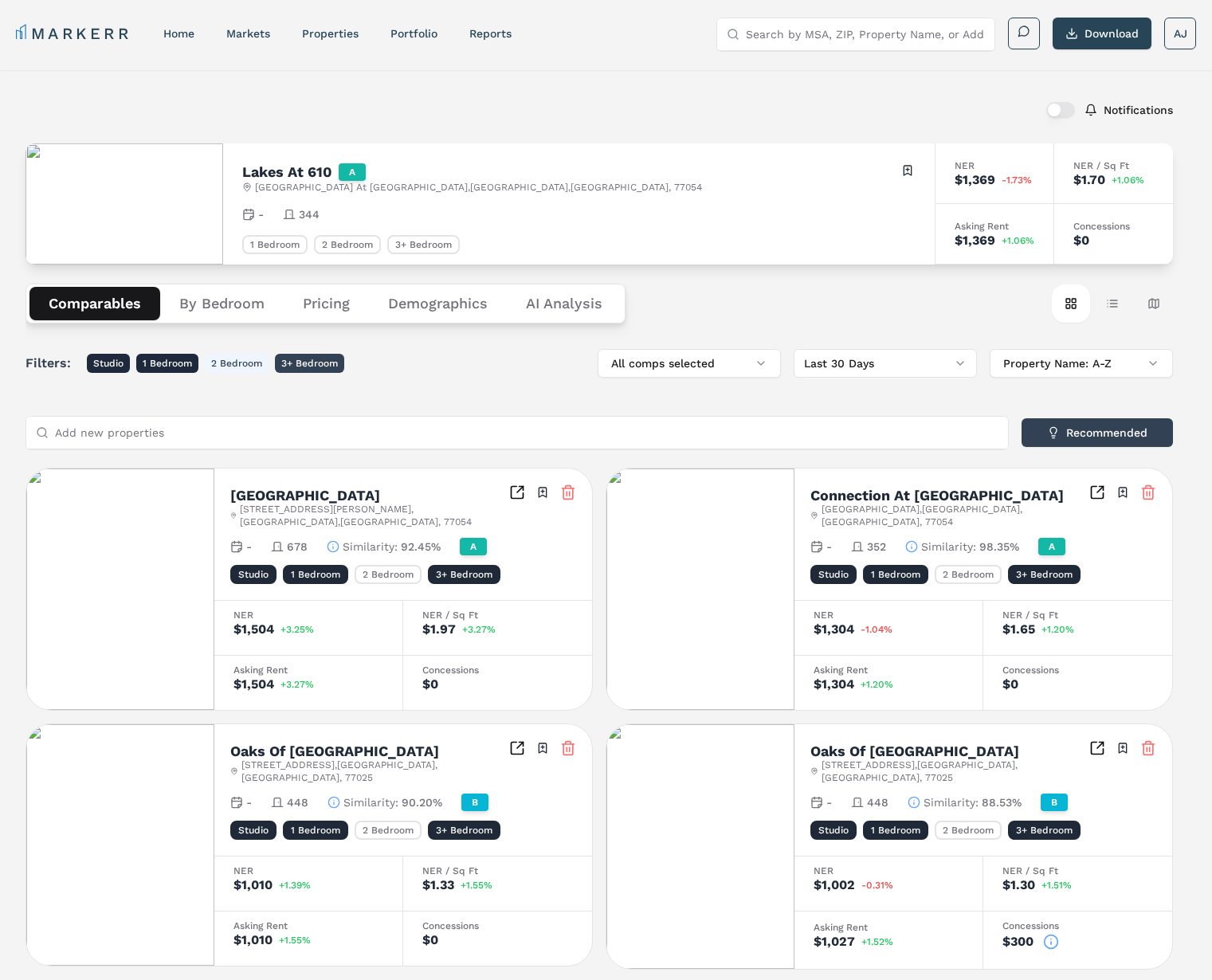
drag, startPoint x: 302, startPoint y: 362, endPoint x: 263, endPoint y: 362, distance: 39.0
click at [302, 362] on button "3+ Bedroom" at bounding box center [310, 363] width 70 height 19
click at [183, 356] on button "1 Bedroom" at bounding box center [168, 363] width 62 height 19
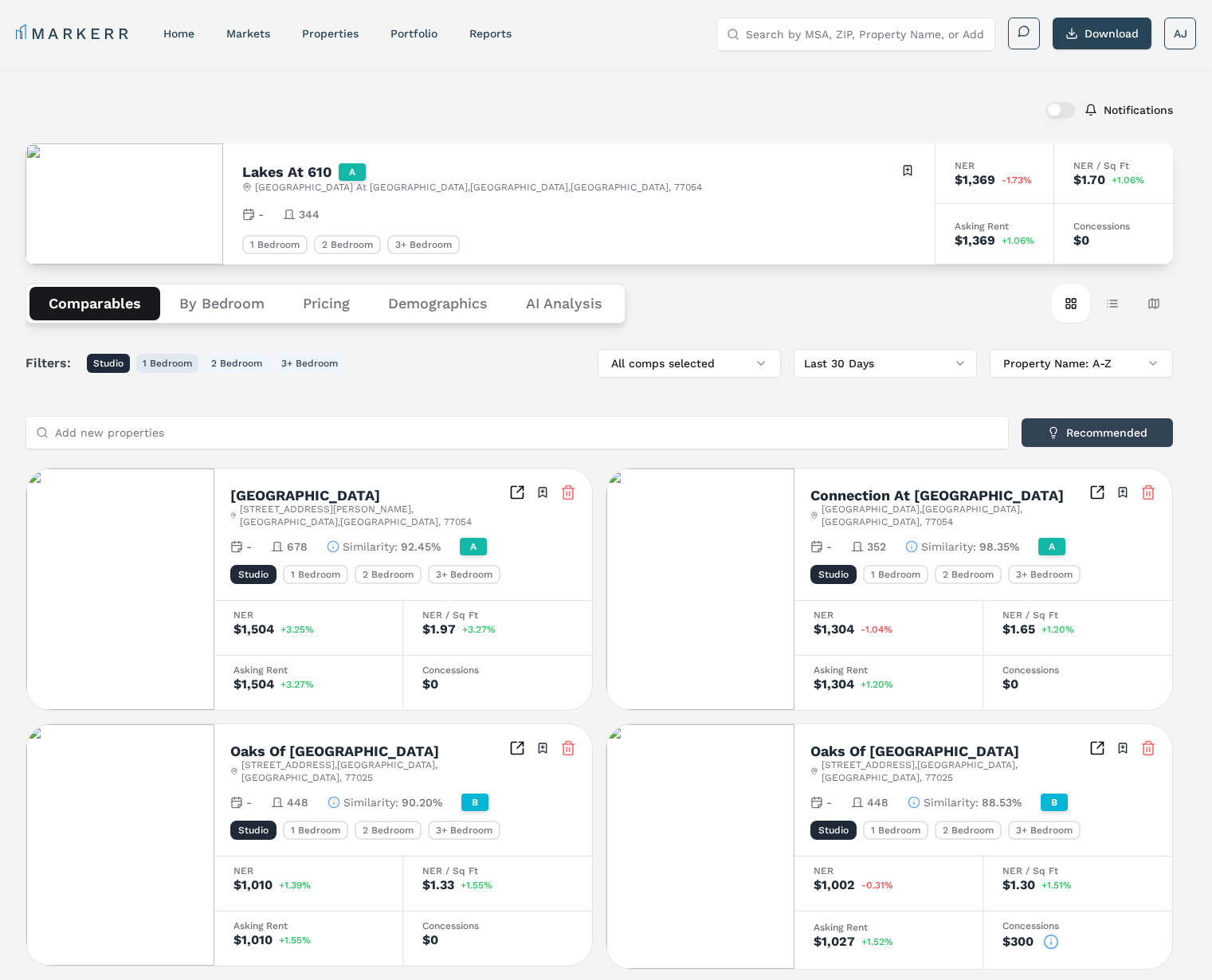
drag, startPoint x: 101, startPoint y: 356, endPoint x: 152, endPoint y: 359, distance: 51.1
click at [104, 356] on button "Studio" at bounding box center [109, 363] width 43 height 19
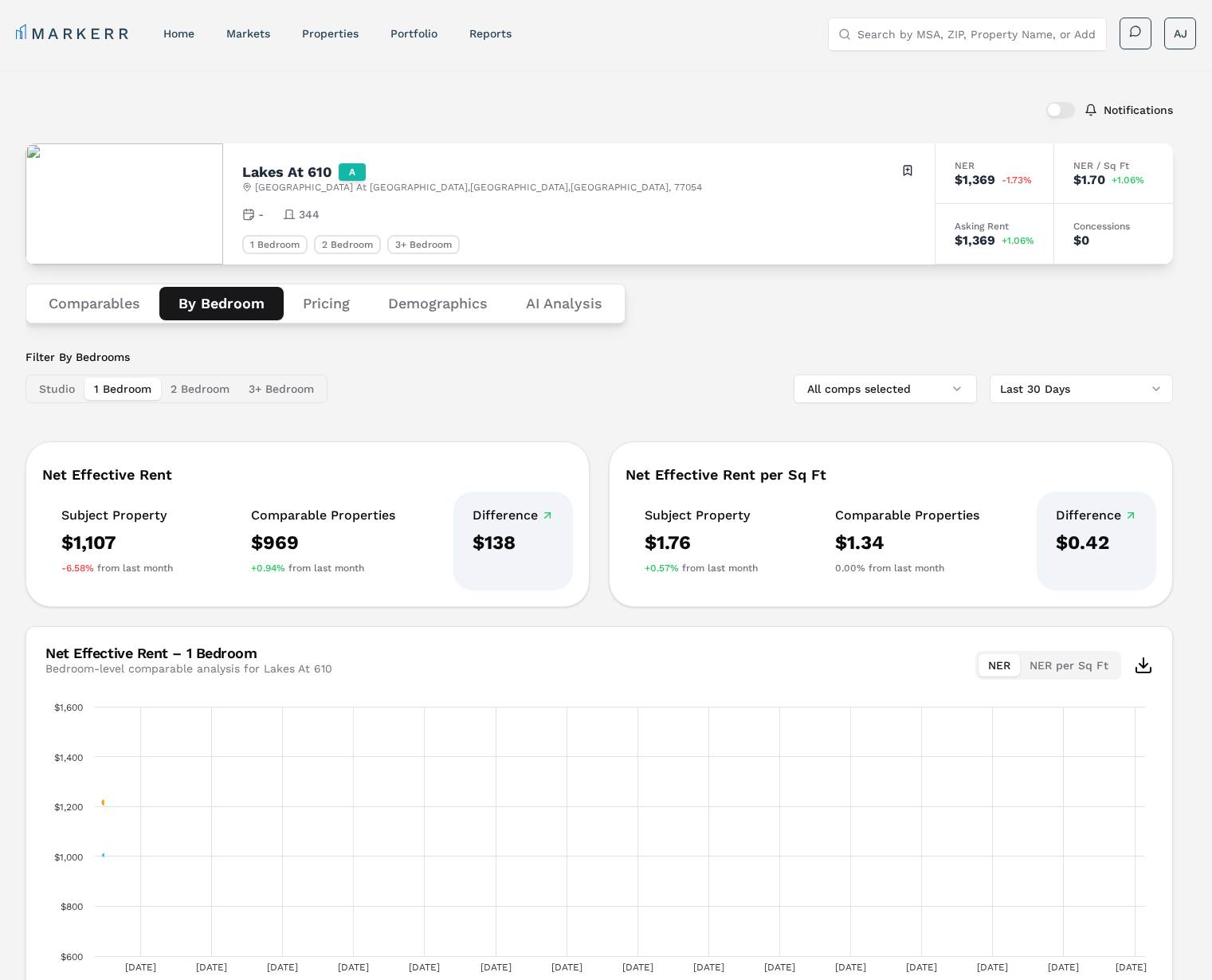
drag, startPoint x: 209, startPoint y: 316, endPoint x: 215, endPoint y: 332, distance: 17.1
click at [210, 317] on button "By Bedroom" at bounding box center [221, 303] width 124 height 34
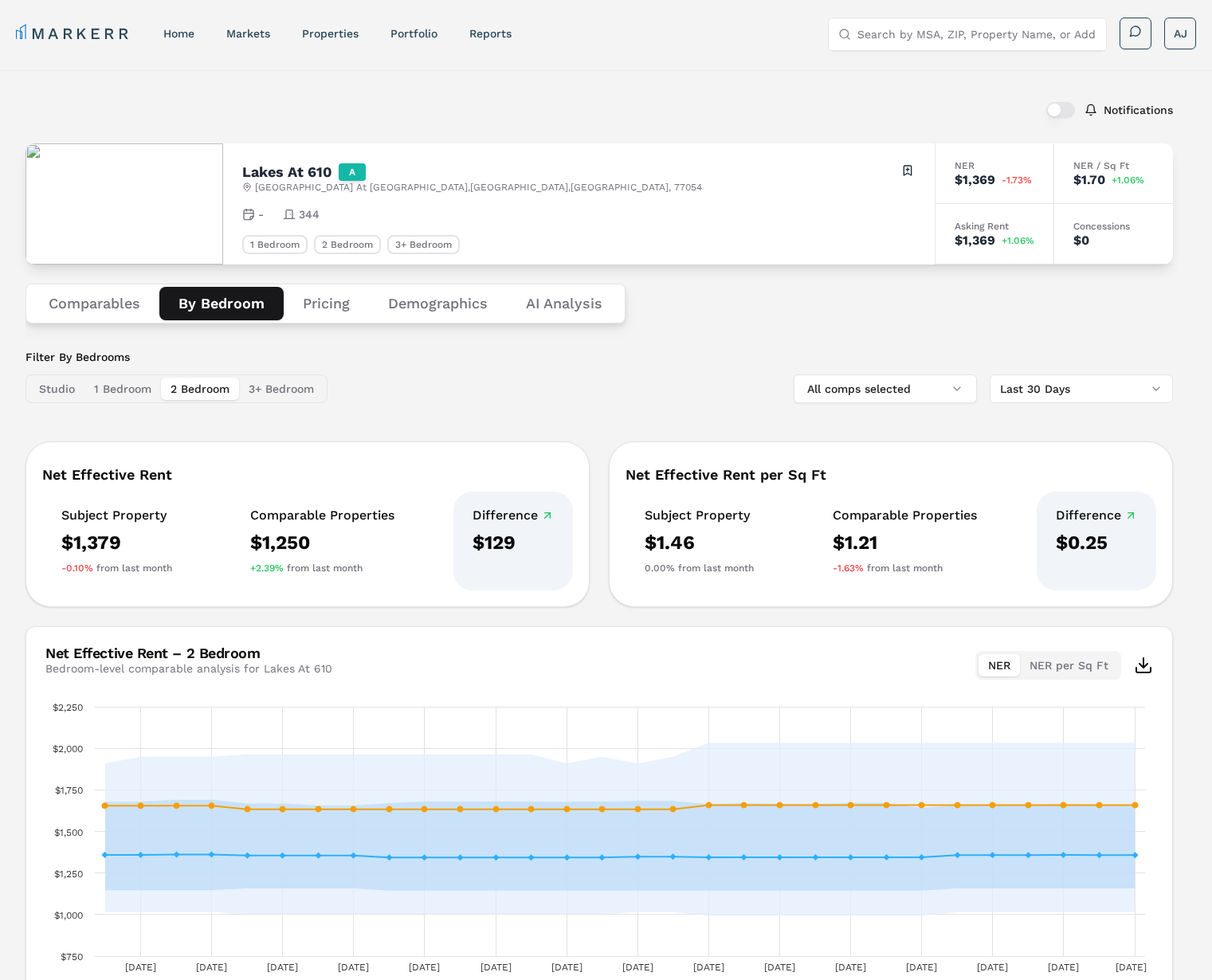
click at [196, 383] on button "2 Bedroom" at bounding box center [200, 388] width 78 height 22
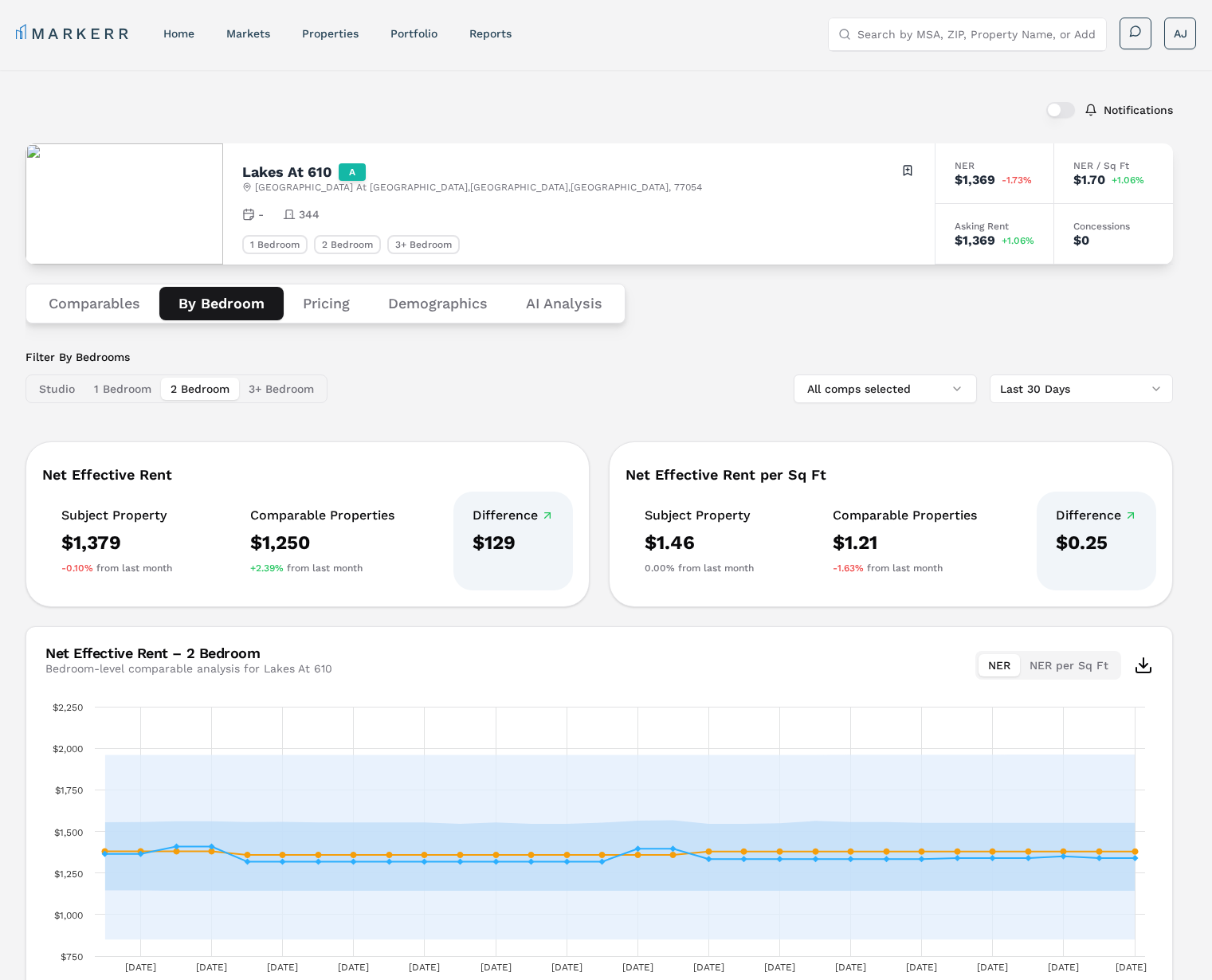
click at [286, 382] on button "3+ Bedroom" at bounding box center [281, 388] width 84 height 22
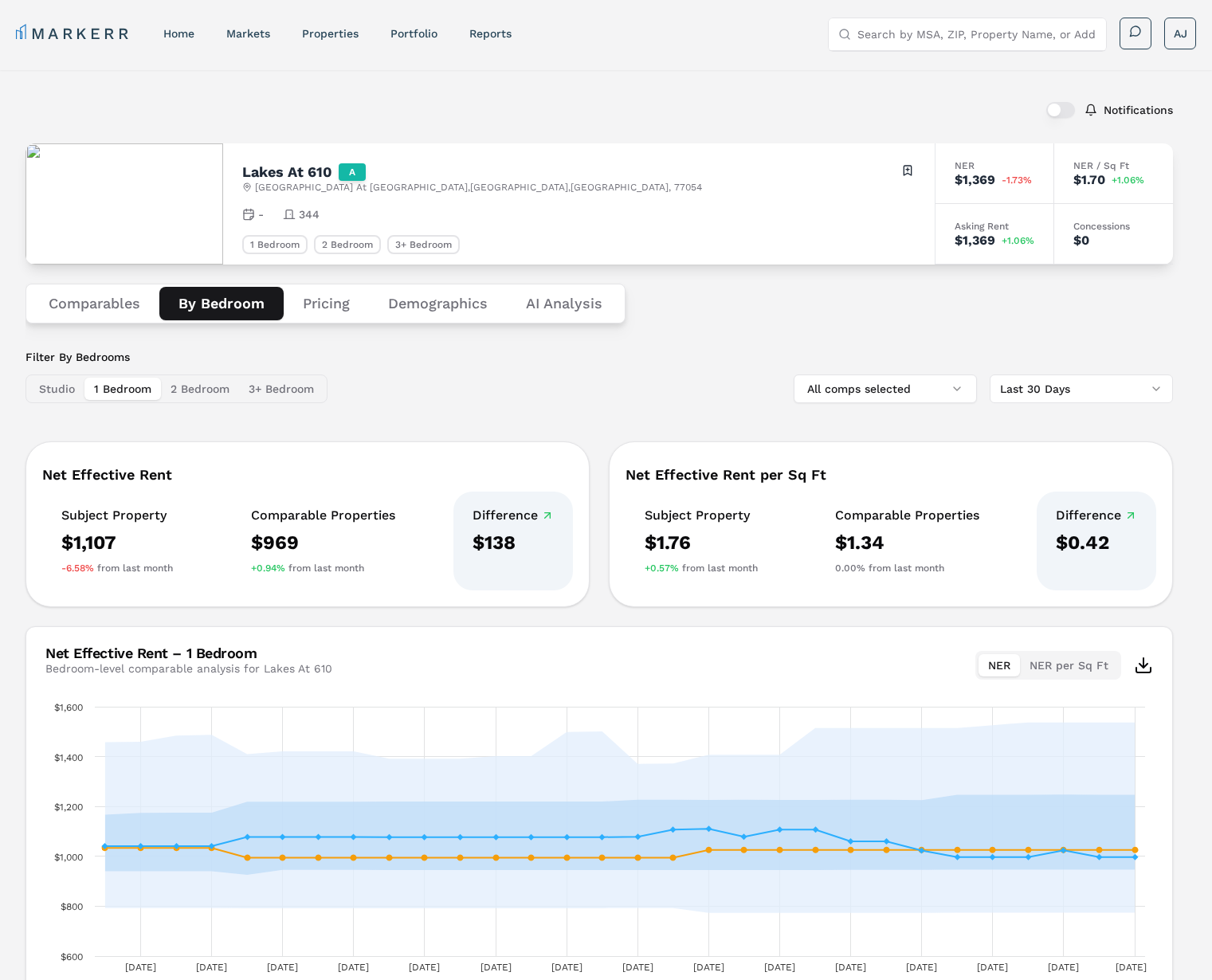
click at [129, 385] on button "1 Bedroom" at bounding box center [122, 388] width 77 height 22
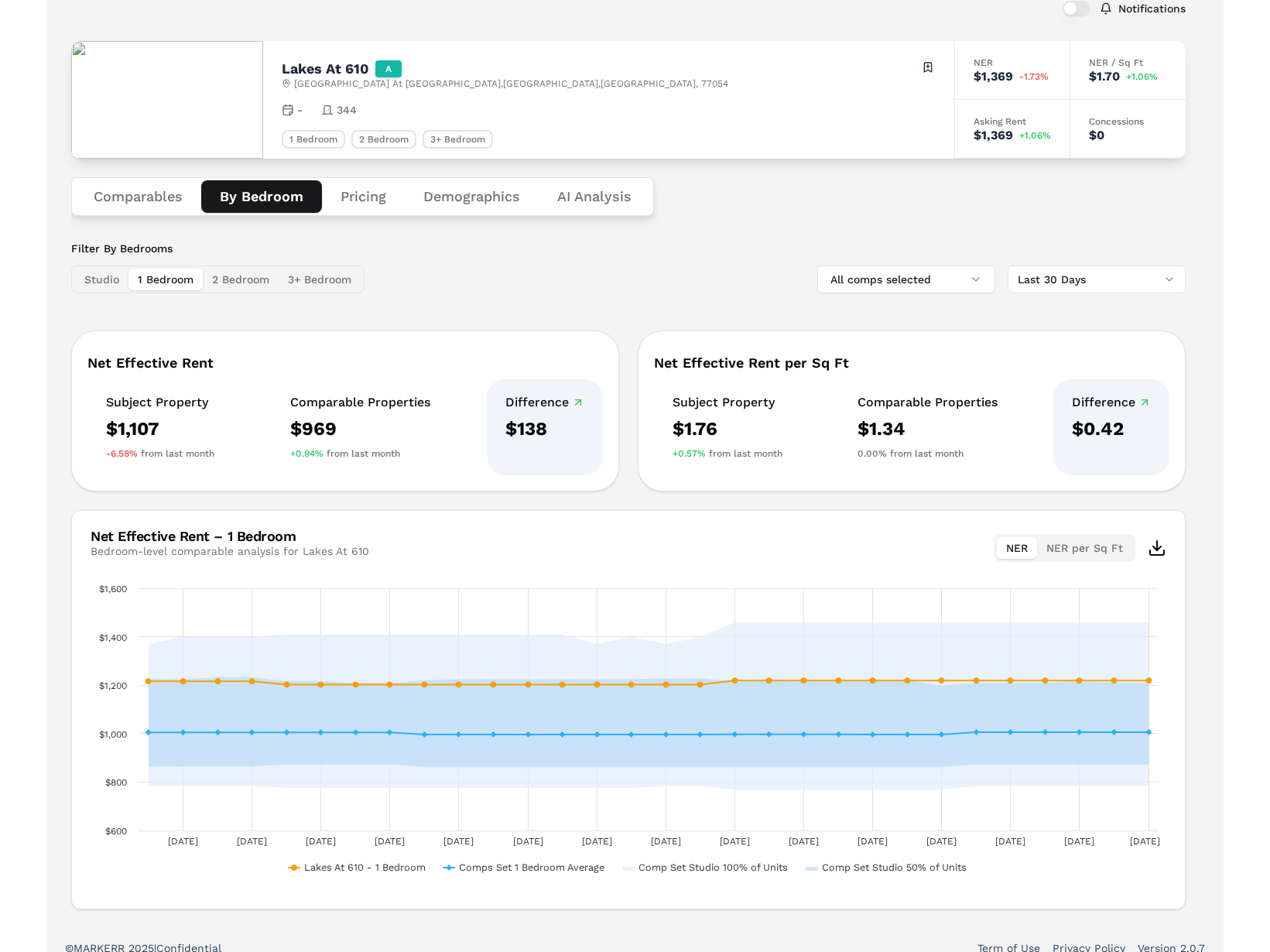
scroll to position [115, 0]
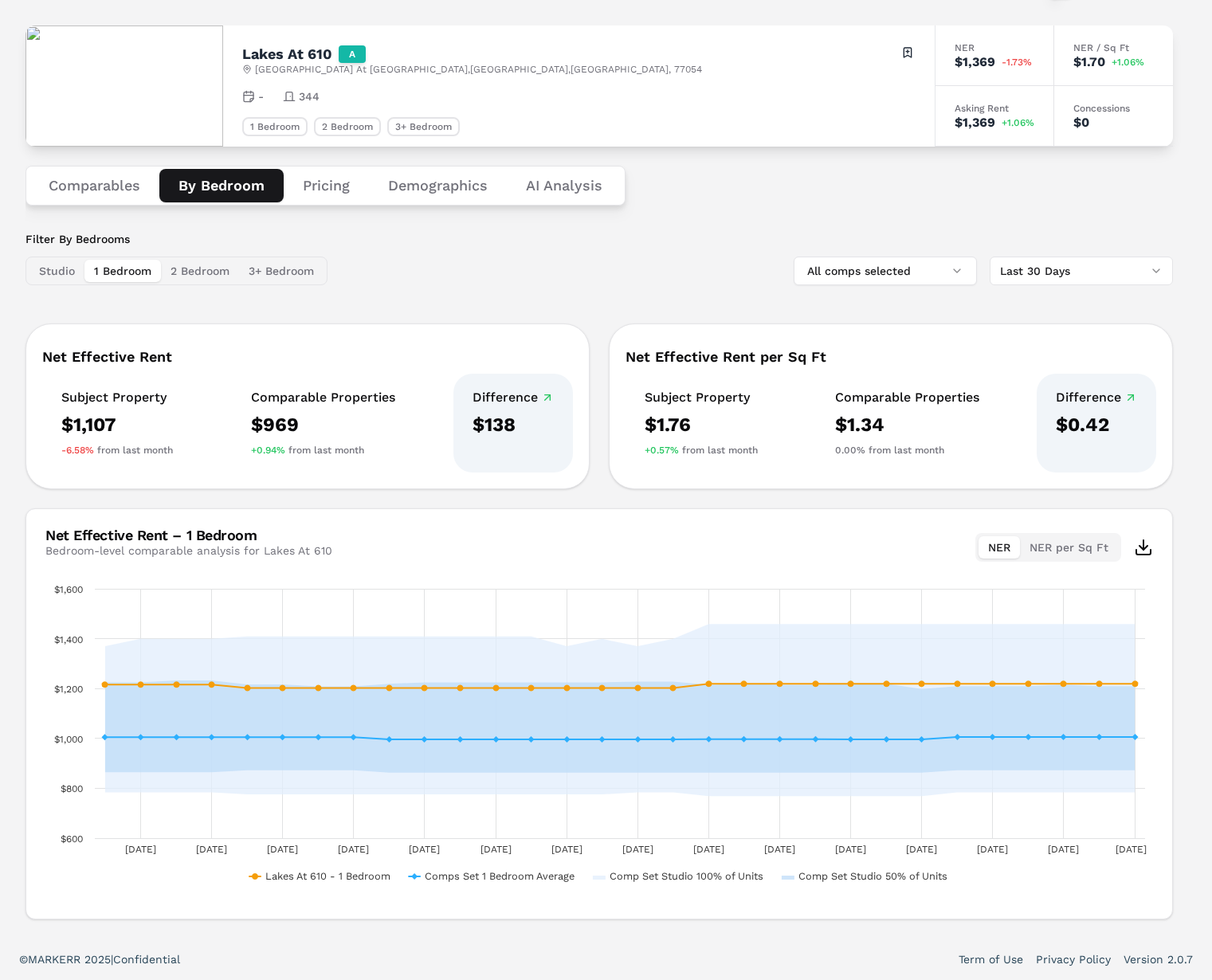
click at [55, 271] on button "Studio" at bounding box center [56, 270] width 55 height 22
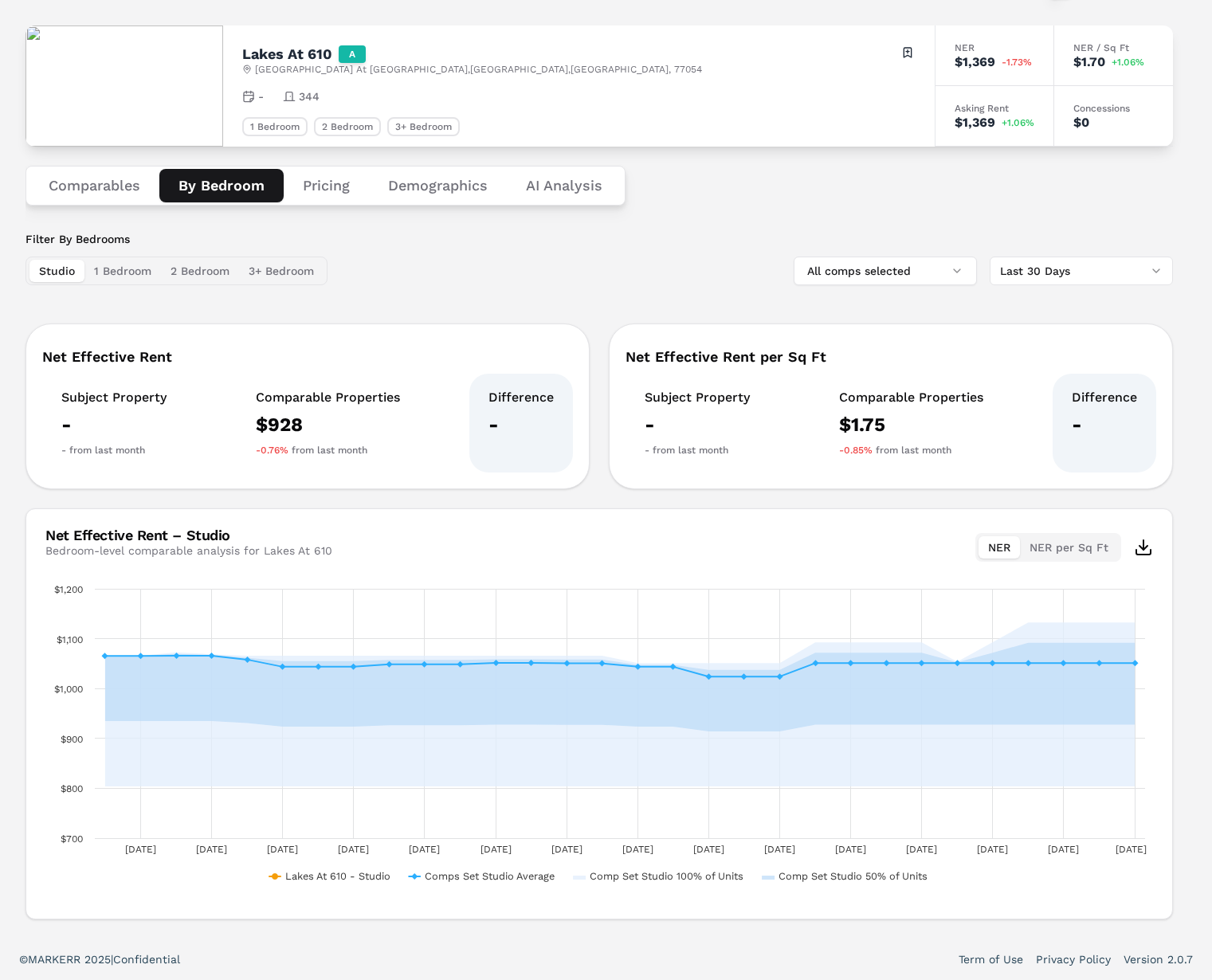
click at [181, 273] on button "2 Bedroom" at bounding box center [200, 270] width 78 height 22
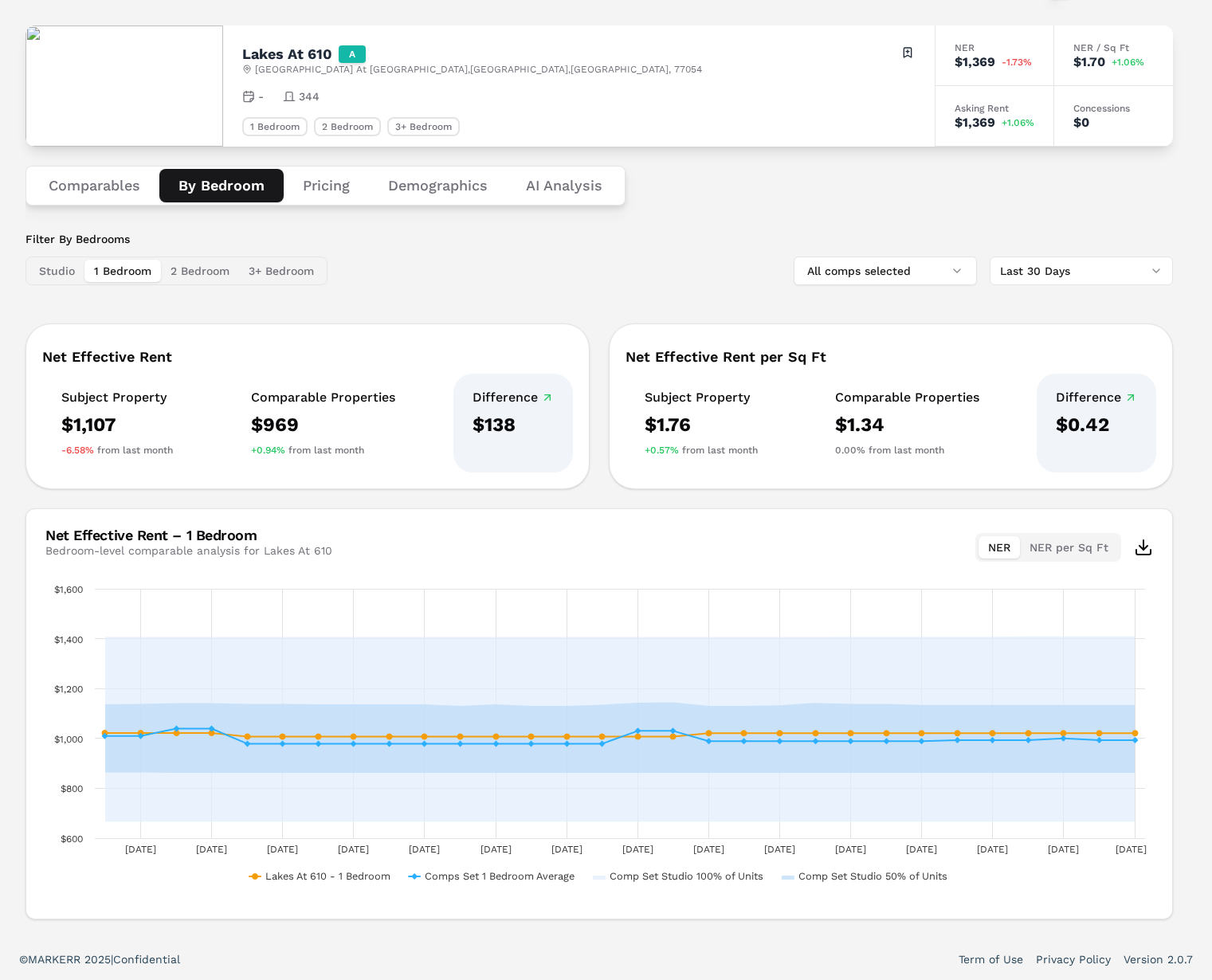
click at [142, 272] on button "1 Bedroom" at bounding box center [122, 270] width 77 height 22
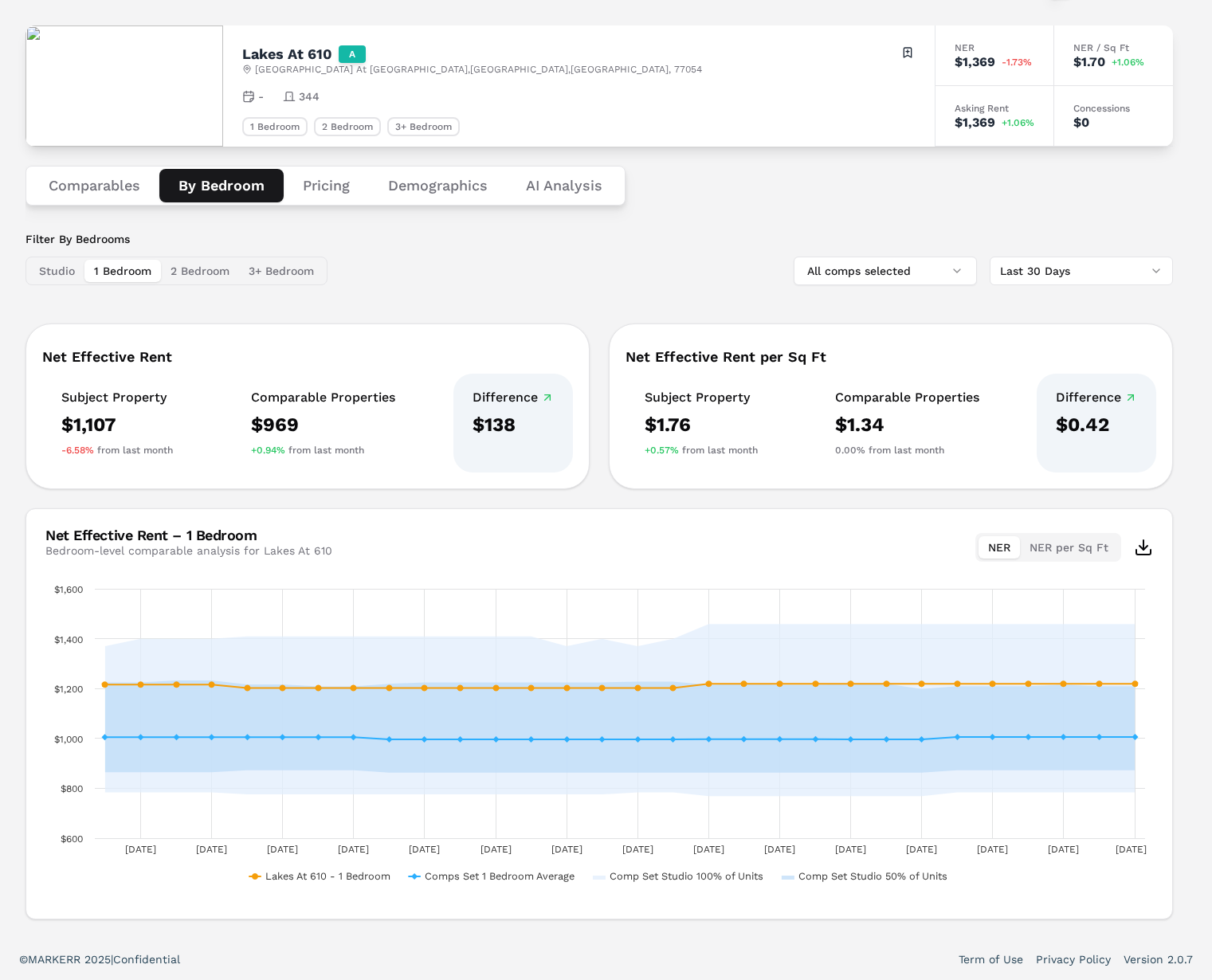
click at [231, 273] on button "2 Bedroom" at bounding box center [200, 270] width 78 height 22
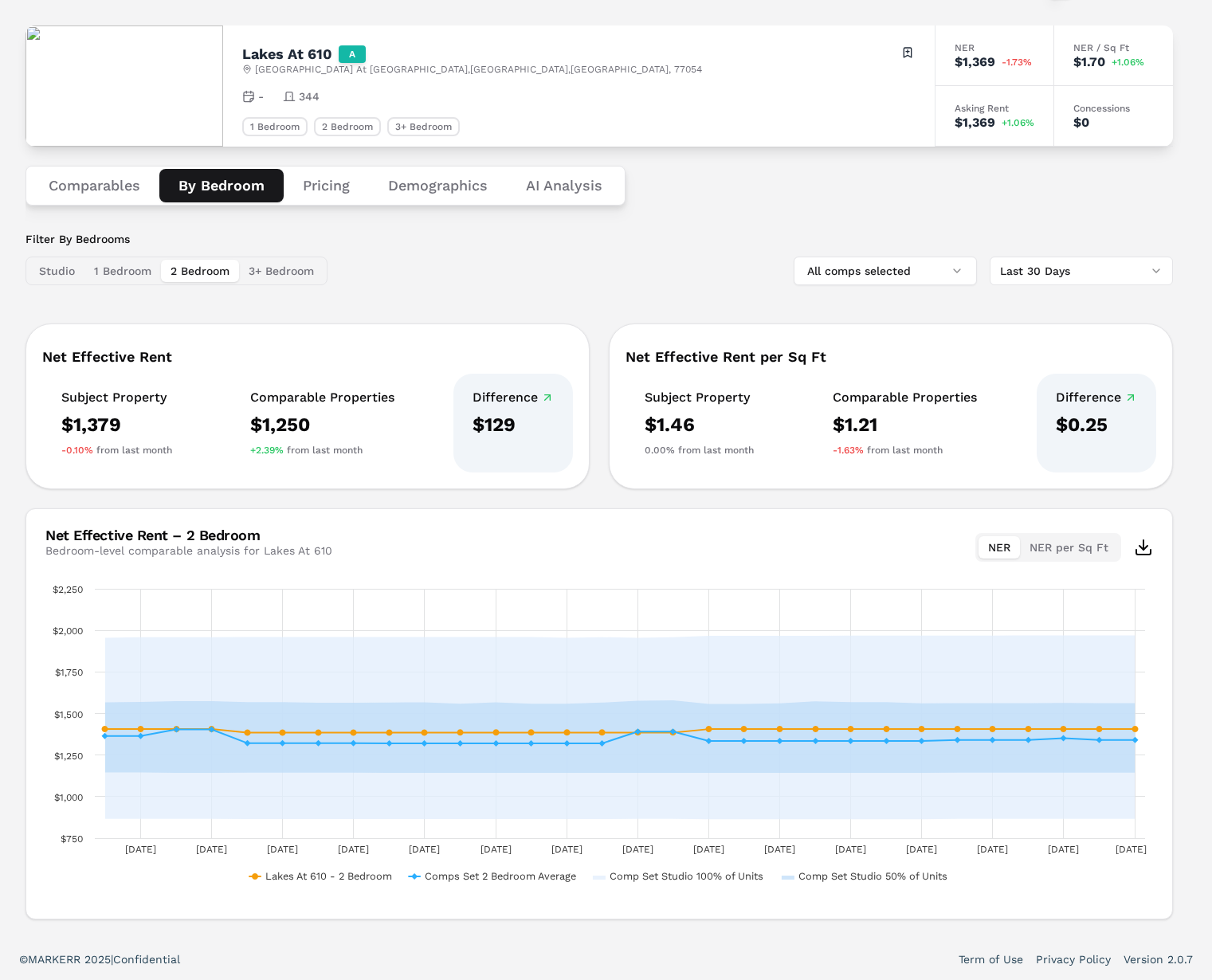
click at [290, 276] on button "3+ Bedroom" at bounding box center [281, 270] width 84 height 22
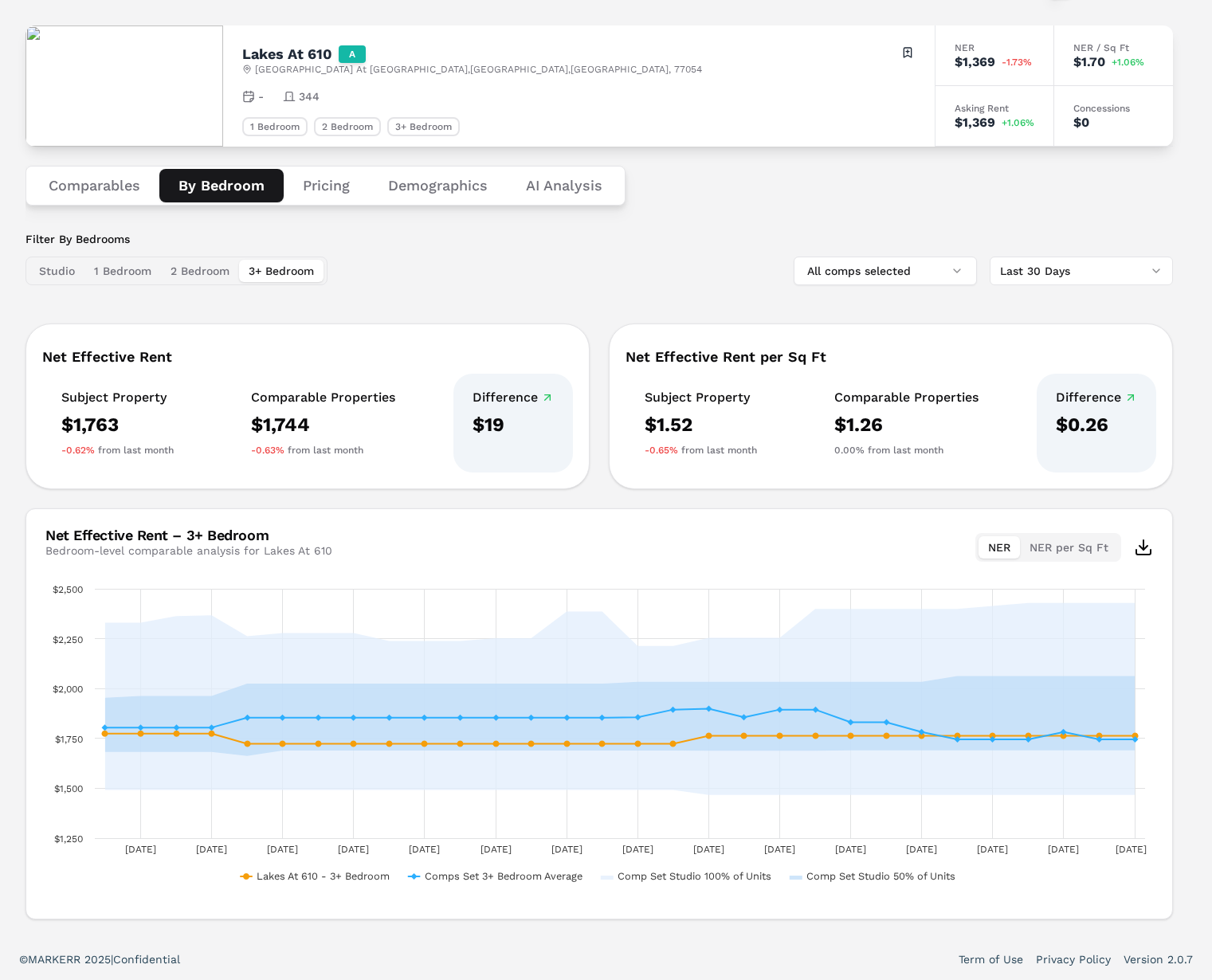
click at [109, 268] on button "1 Bedroom" at bounding box center [122, 270] width 77 height 22
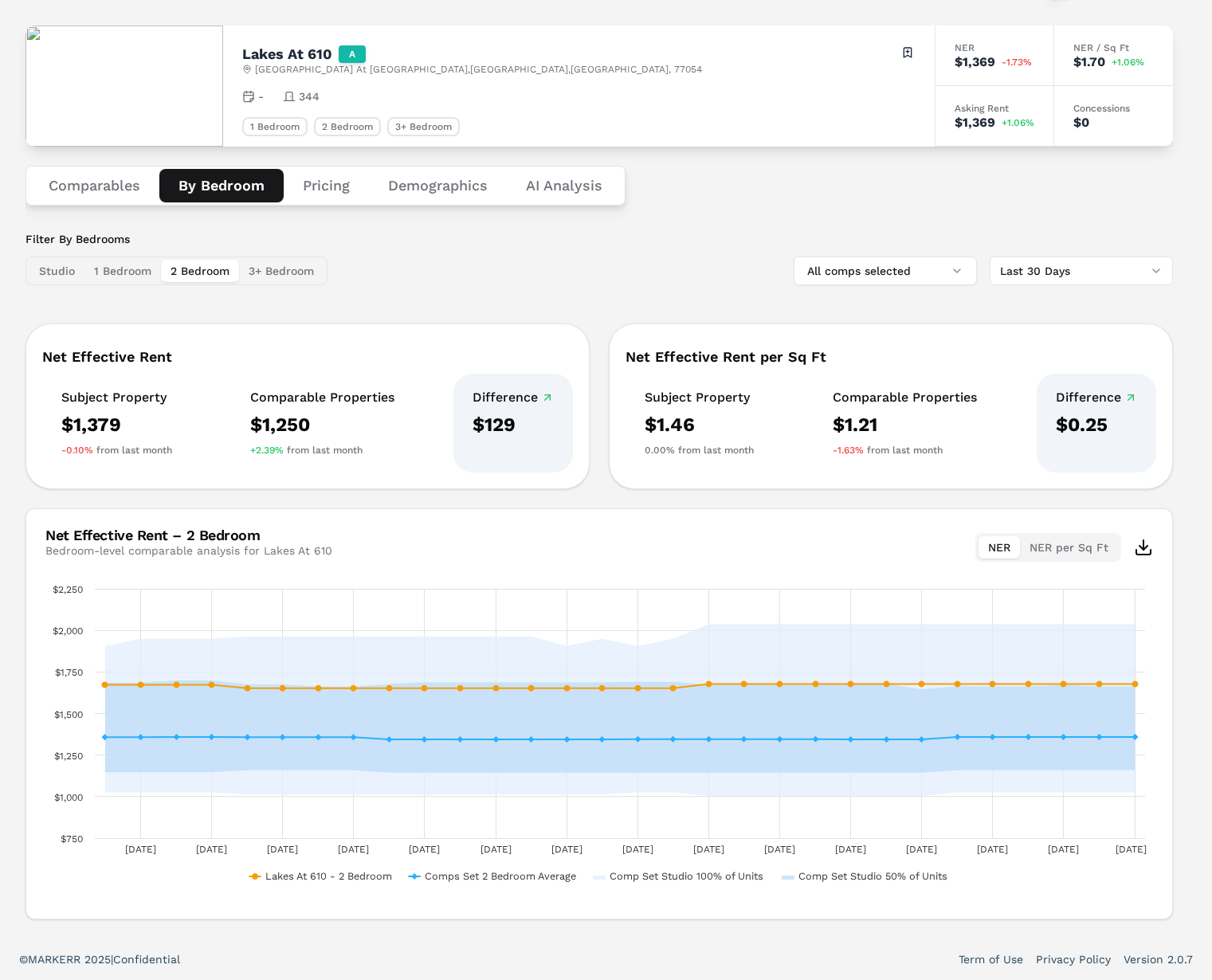
click at [176, 272] on button "2 Bedroom" at bounding box center [200, 270] width 78 height 22
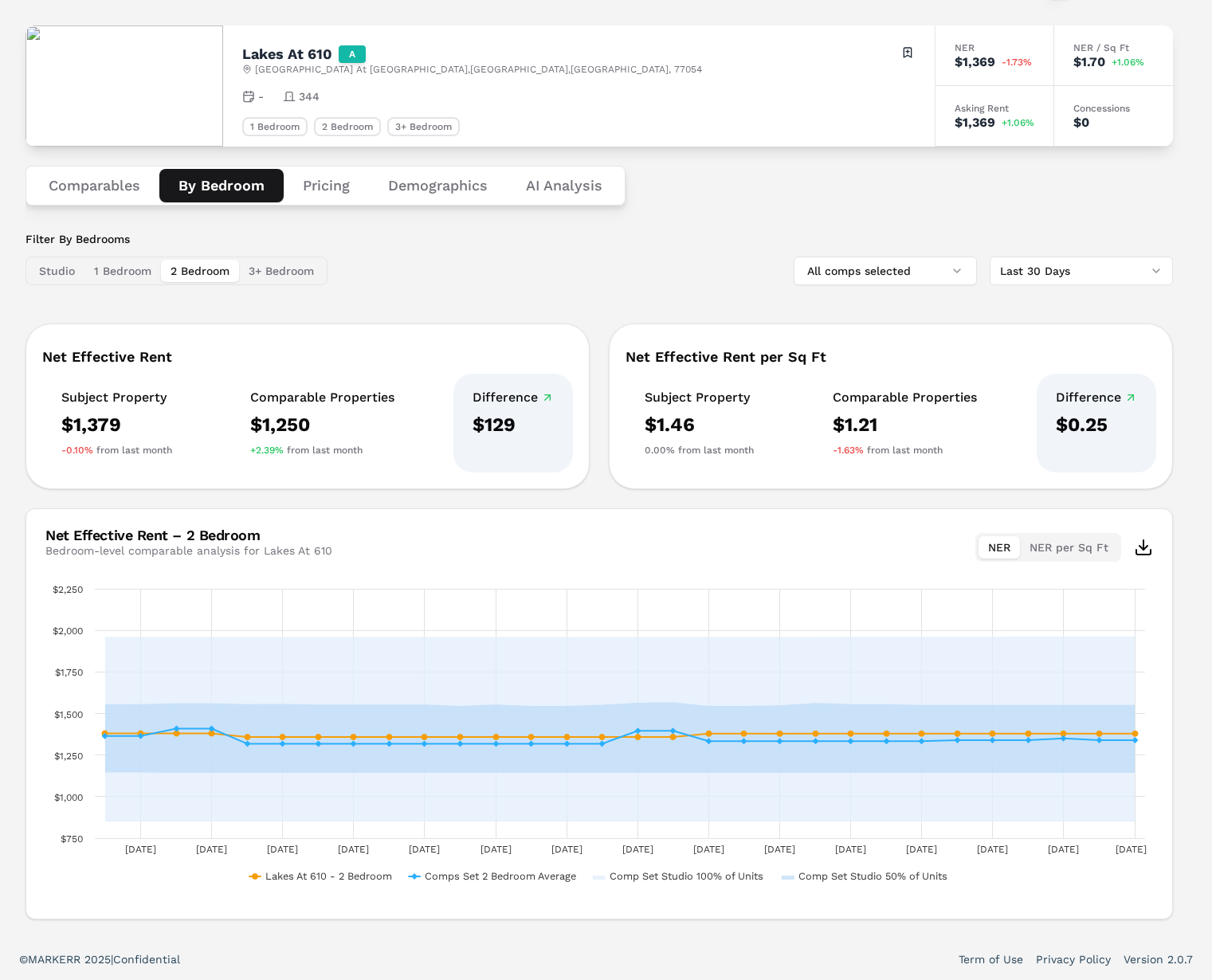
click at [101, 268] on button "1 Bedroom" at bounding box center [122, 270] width 77 height 22
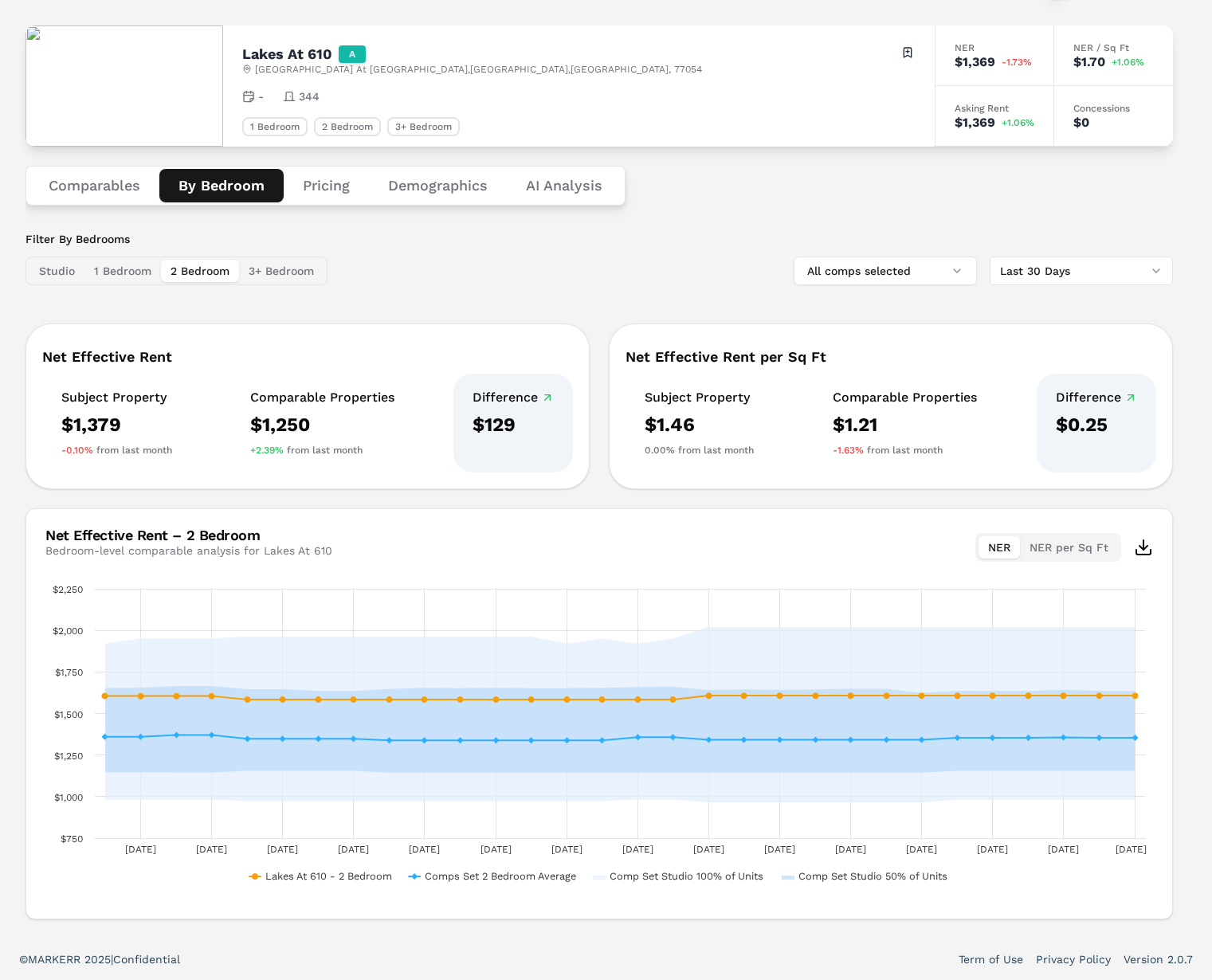
click at [200, 266] on button "2 Bedroom" at bounding box center [200, 270] width 78 height 22
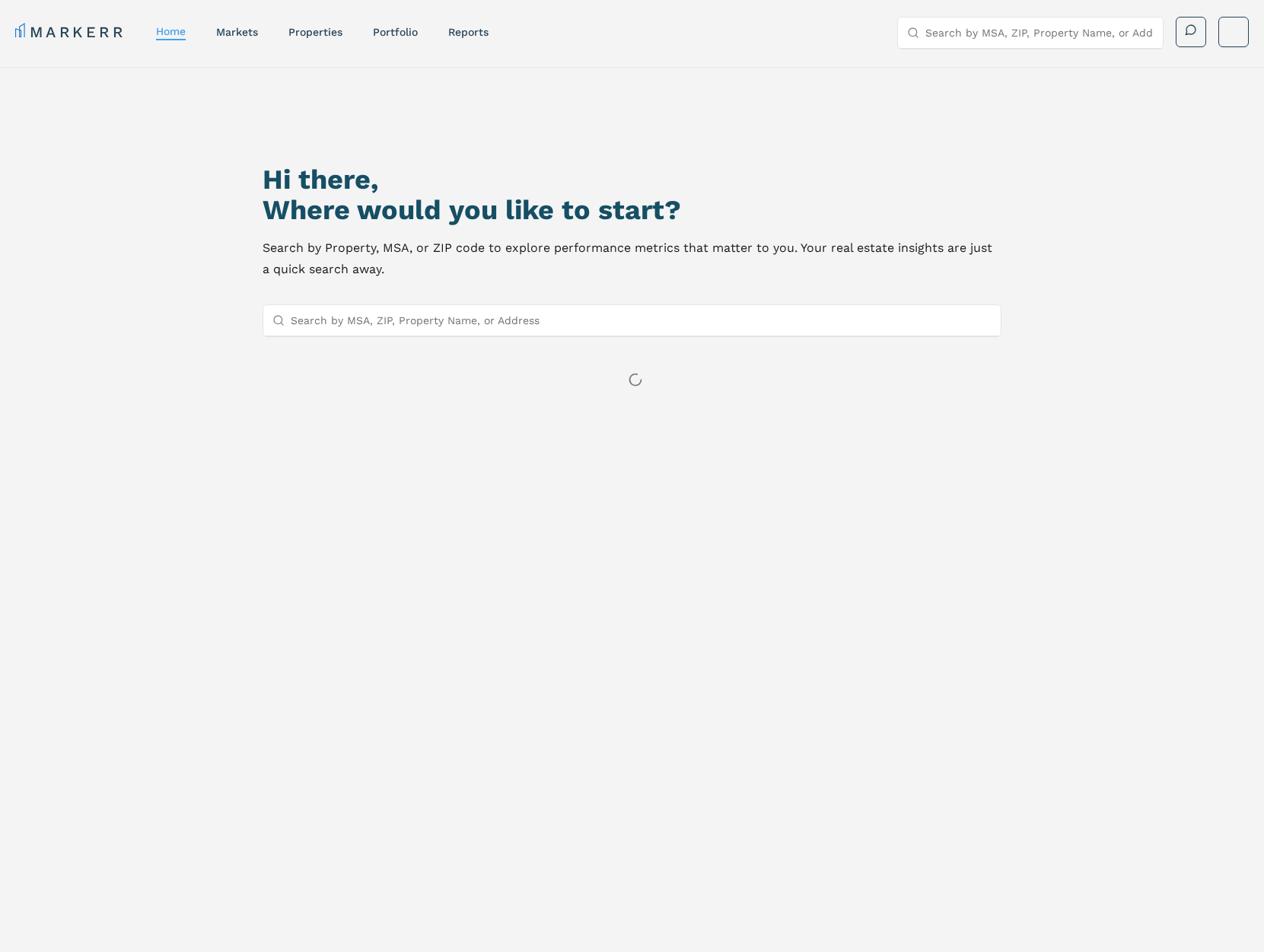
drag, startPoint x: 395, startPoint y: 34, endPoint x: 403, endPoint y: 41, distance: 10.6
click at [396, 35] on link "Portfolio" at bounding box center [395, 31] width 45 height 12
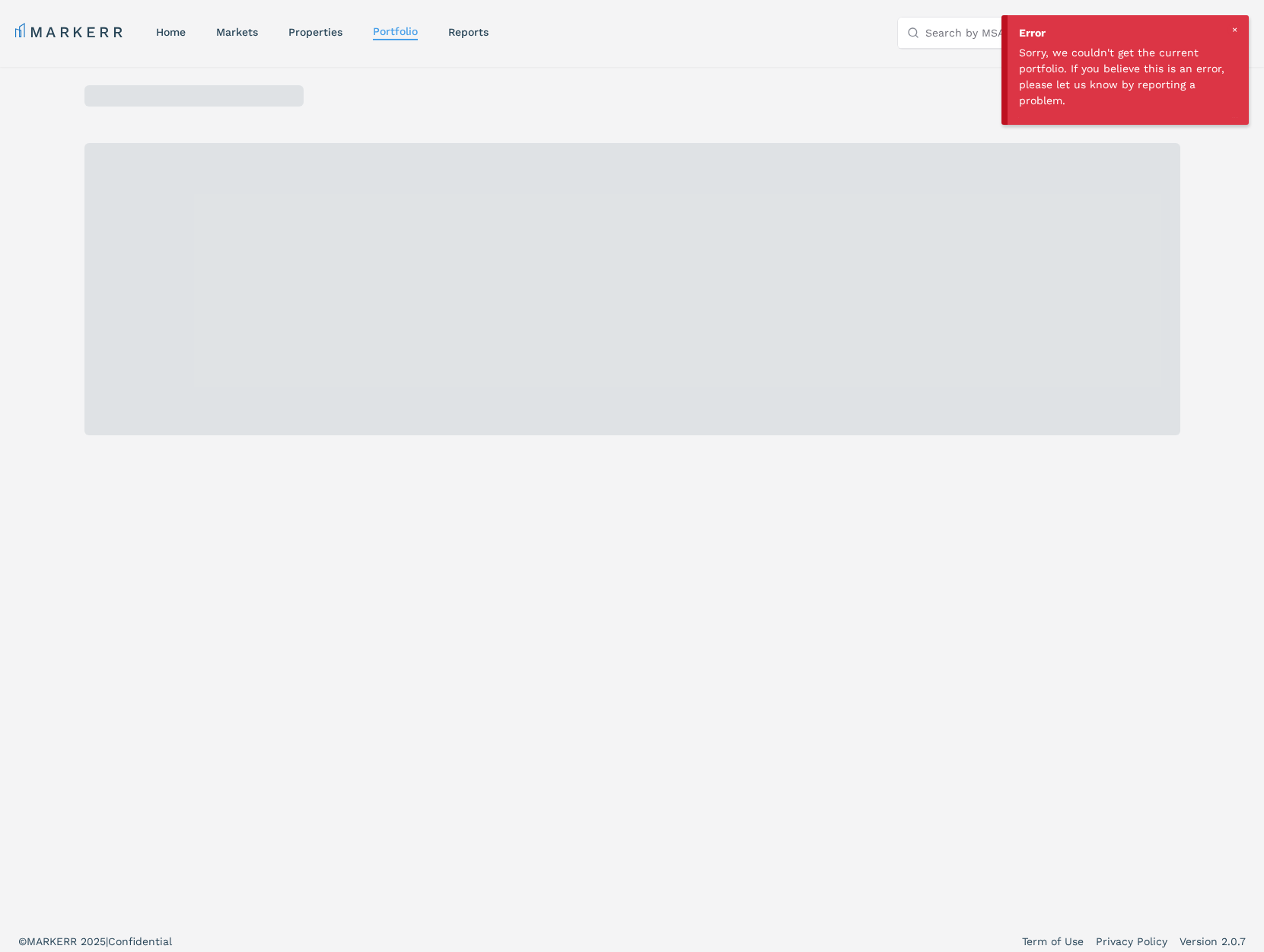
click at [1233, 26] on div at bounding box center [1233, 30] width 14 height 14
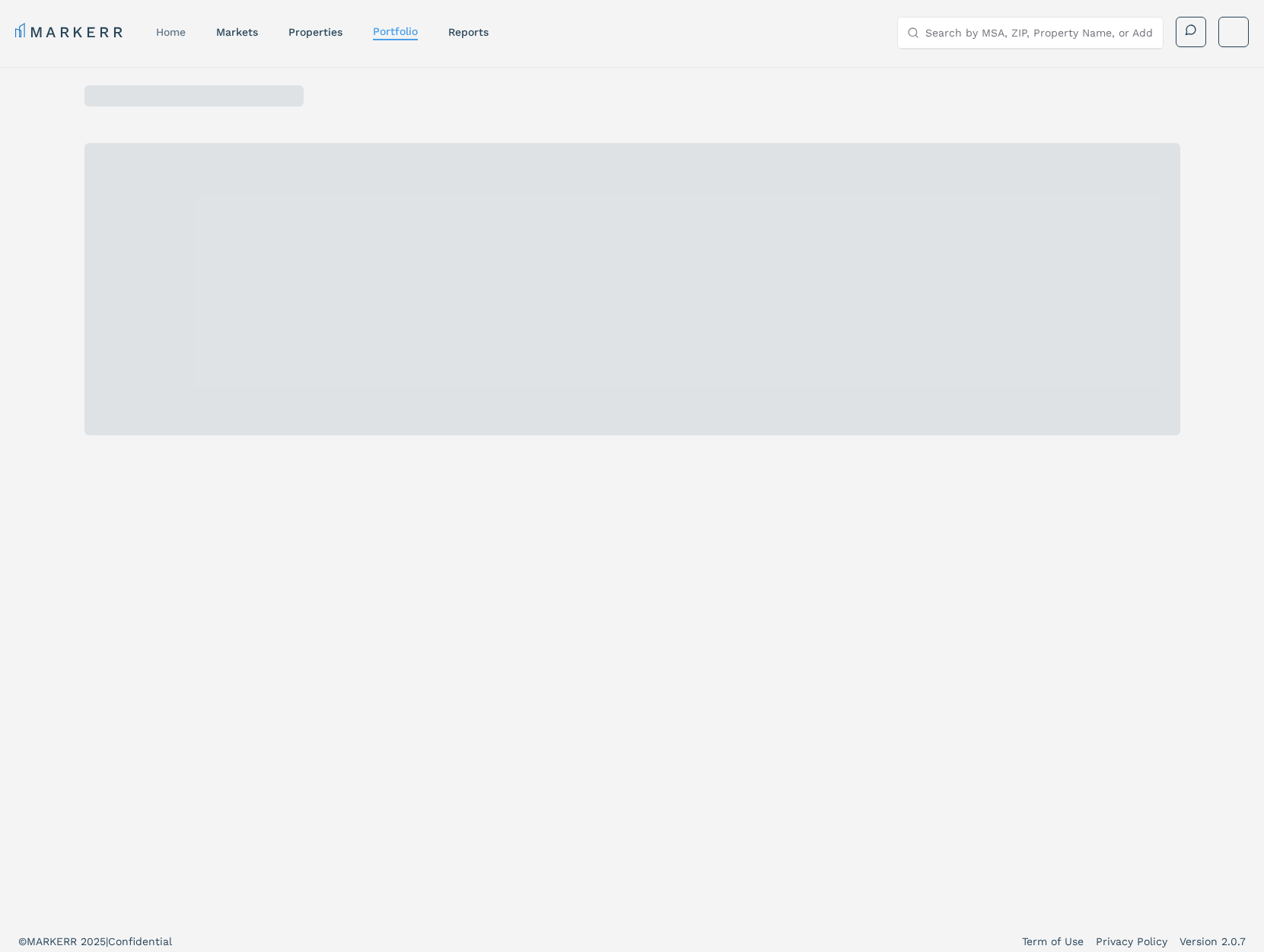
click at [166, 26] on link "home" at bounding box center [171, 31] width 30 height 12
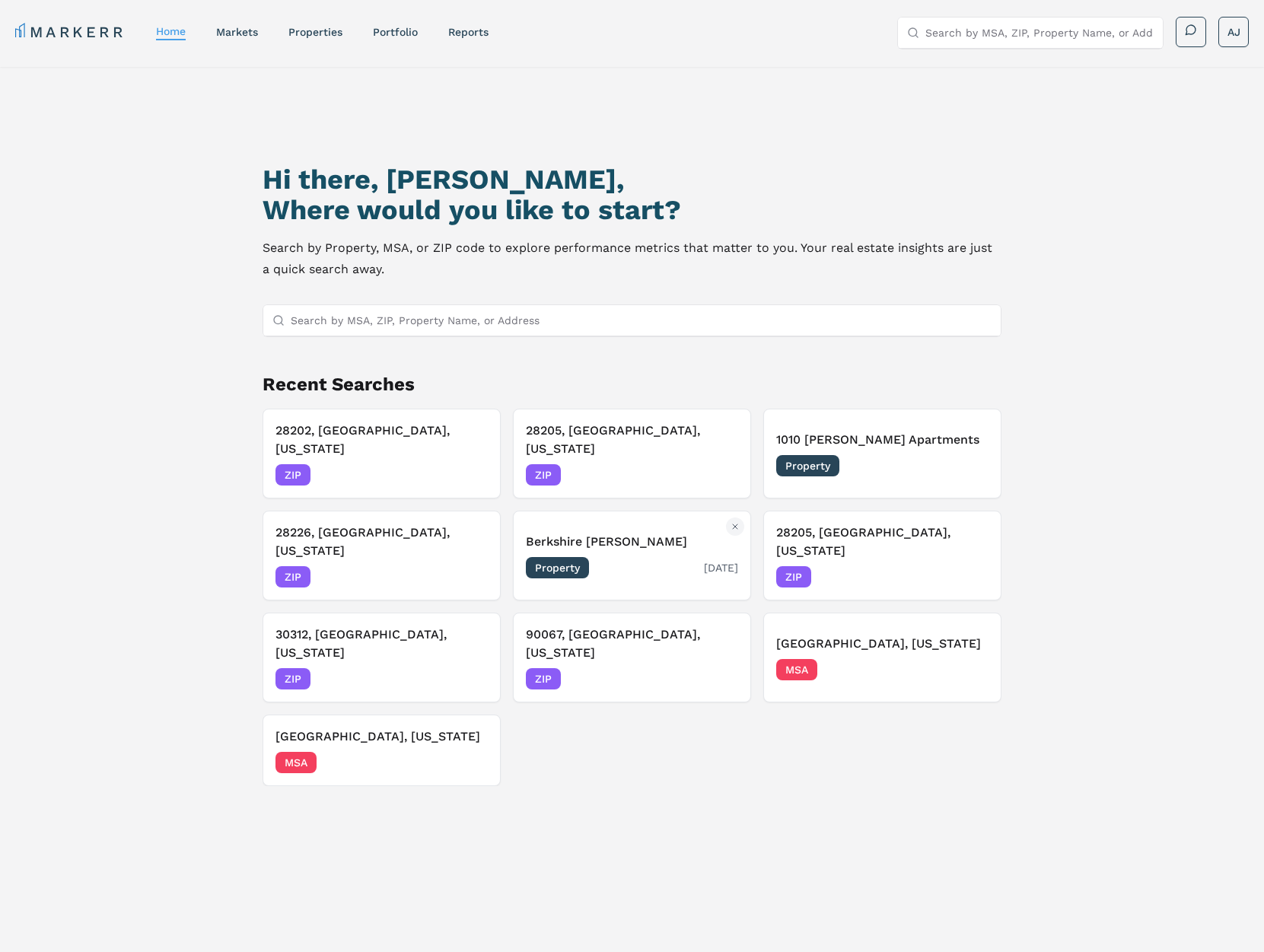
click at [657, 557] on div "Property 06/23/2025" at bounding box center [631, 567] width 212 height 21
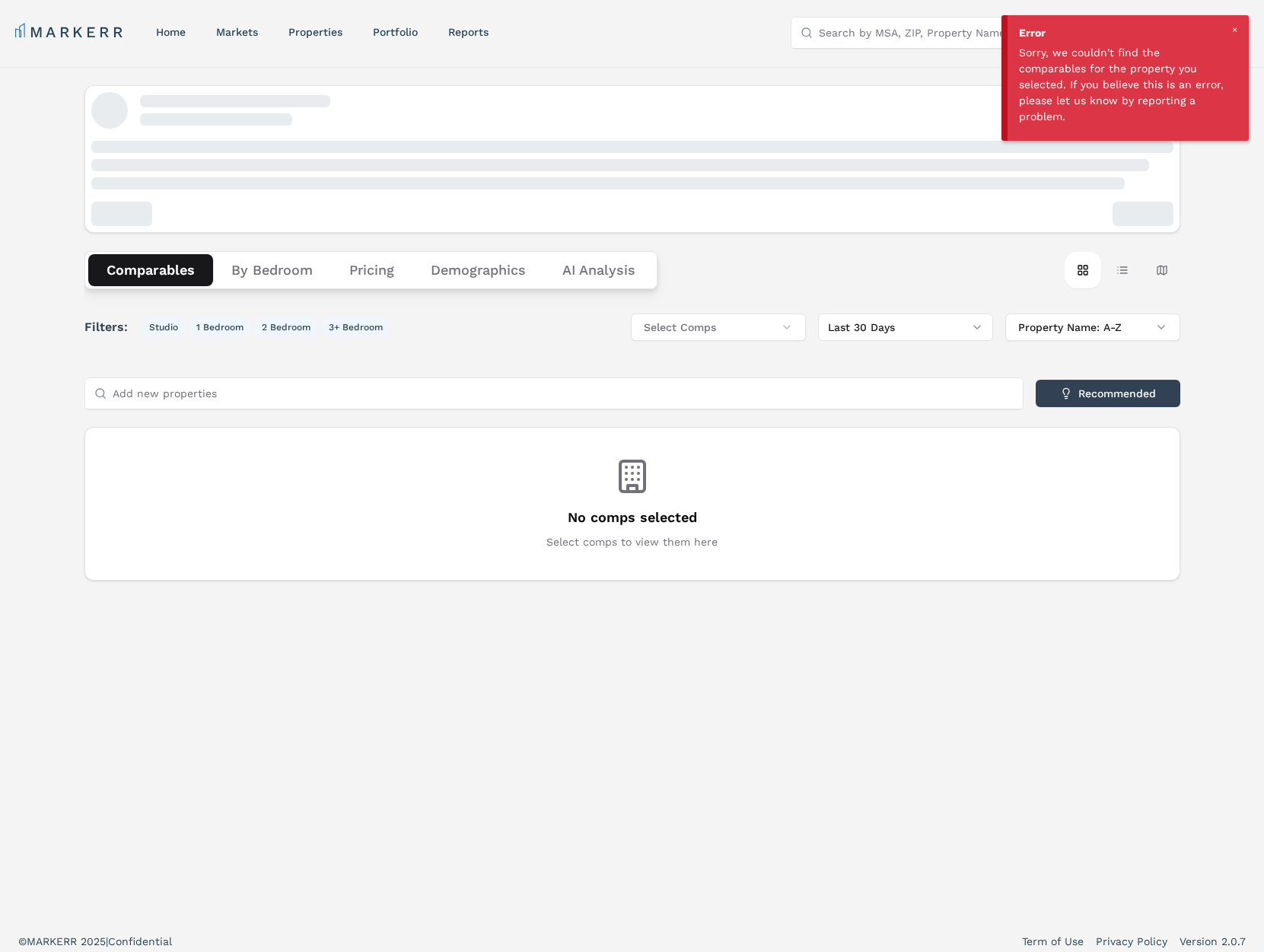
drag, startPoint x: 1233, startPoint y: 27, endPoint x: 1161, endPoint y: 28, distance: 72.0
click at [1232, 27] on div at bounding box center [1233, 30] width 14 height 14
click at [414, 29] on link "Portfolio" at bounding box center [395, 31] width 45 height 12
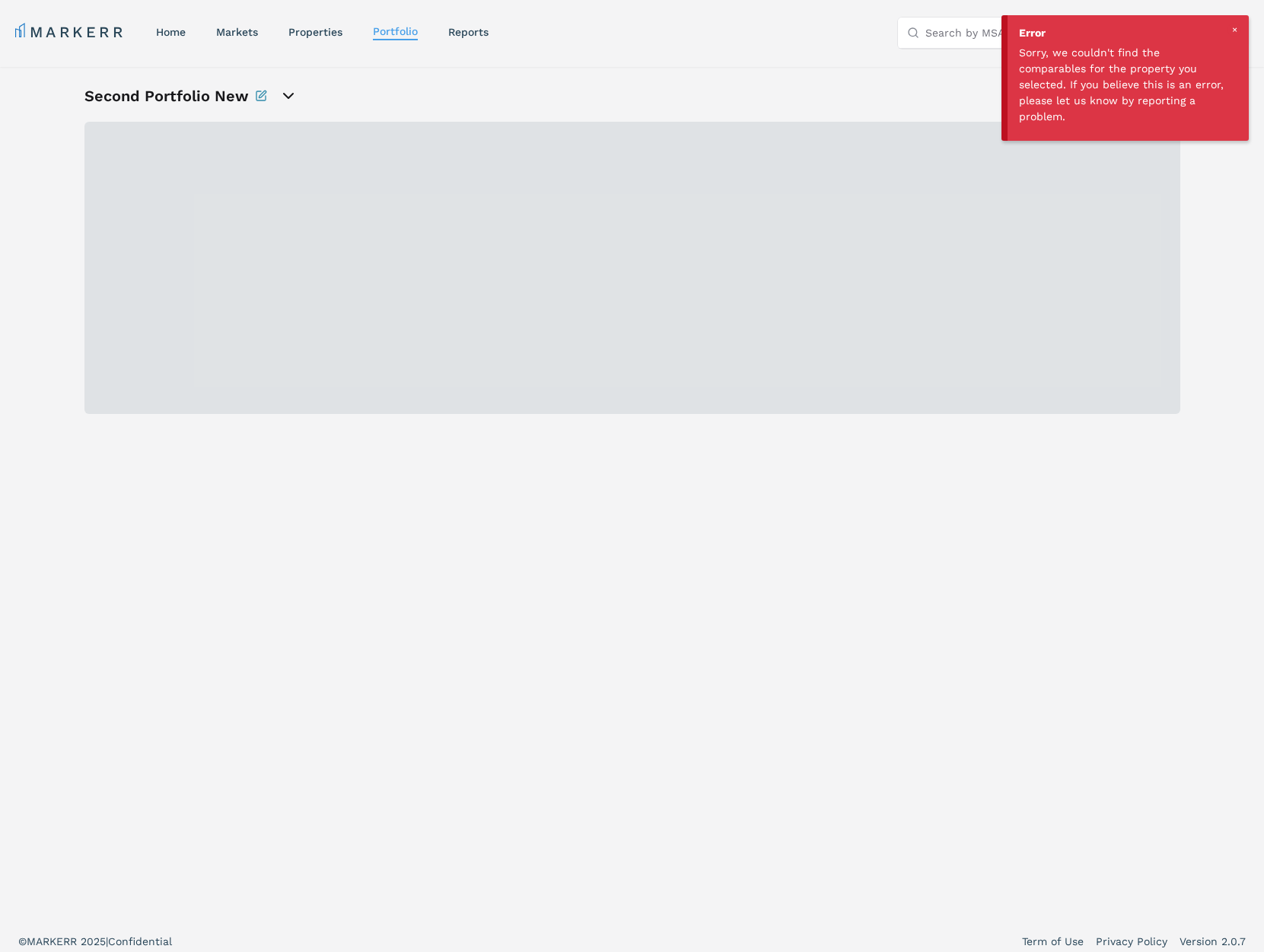
click at [1242, 25] on div "Error Sorry, we couldn't find the comparables for the property you selected. If…" at bounding box center [1128, 78] width 242 height 126
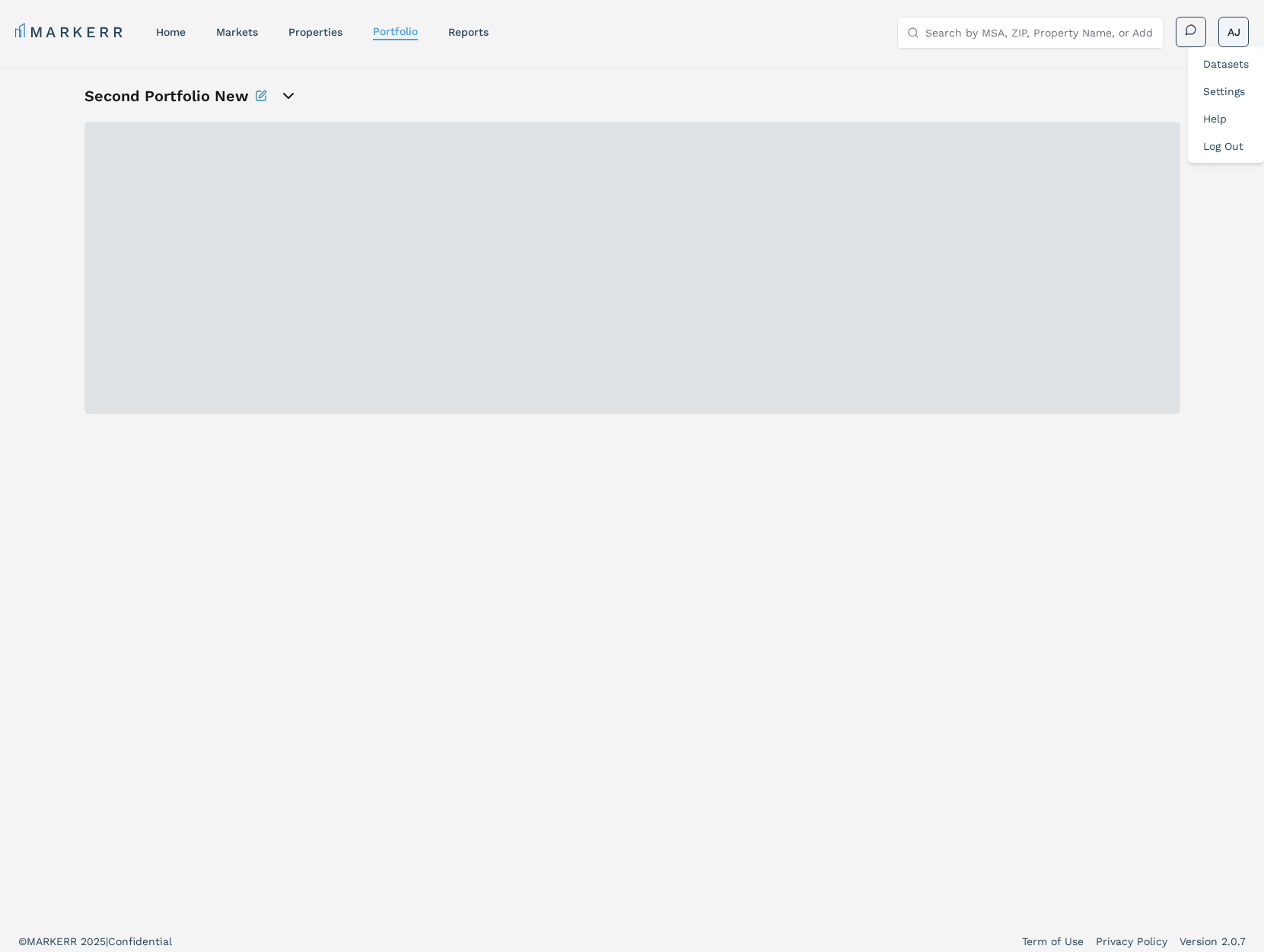
click at [1233, 28] on html "MARKERR home markets properties Portfolio reports Search by MSA, ZIP, Property …" at bounding box center [632, 480] width 1264 height 961
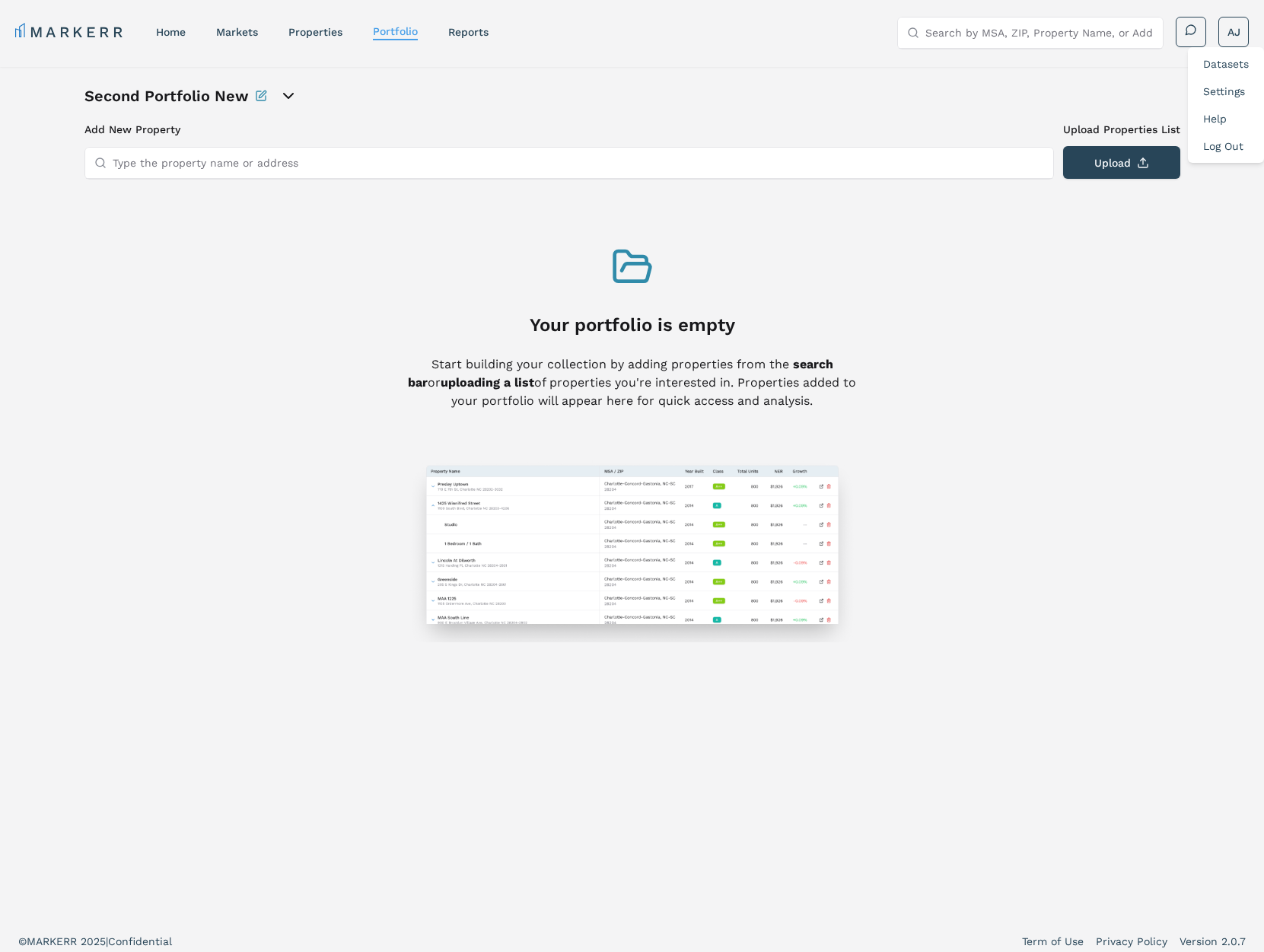
click at [1219, 146] on link "Log Out" at bounding box center [1223, 145] width 41 height 12
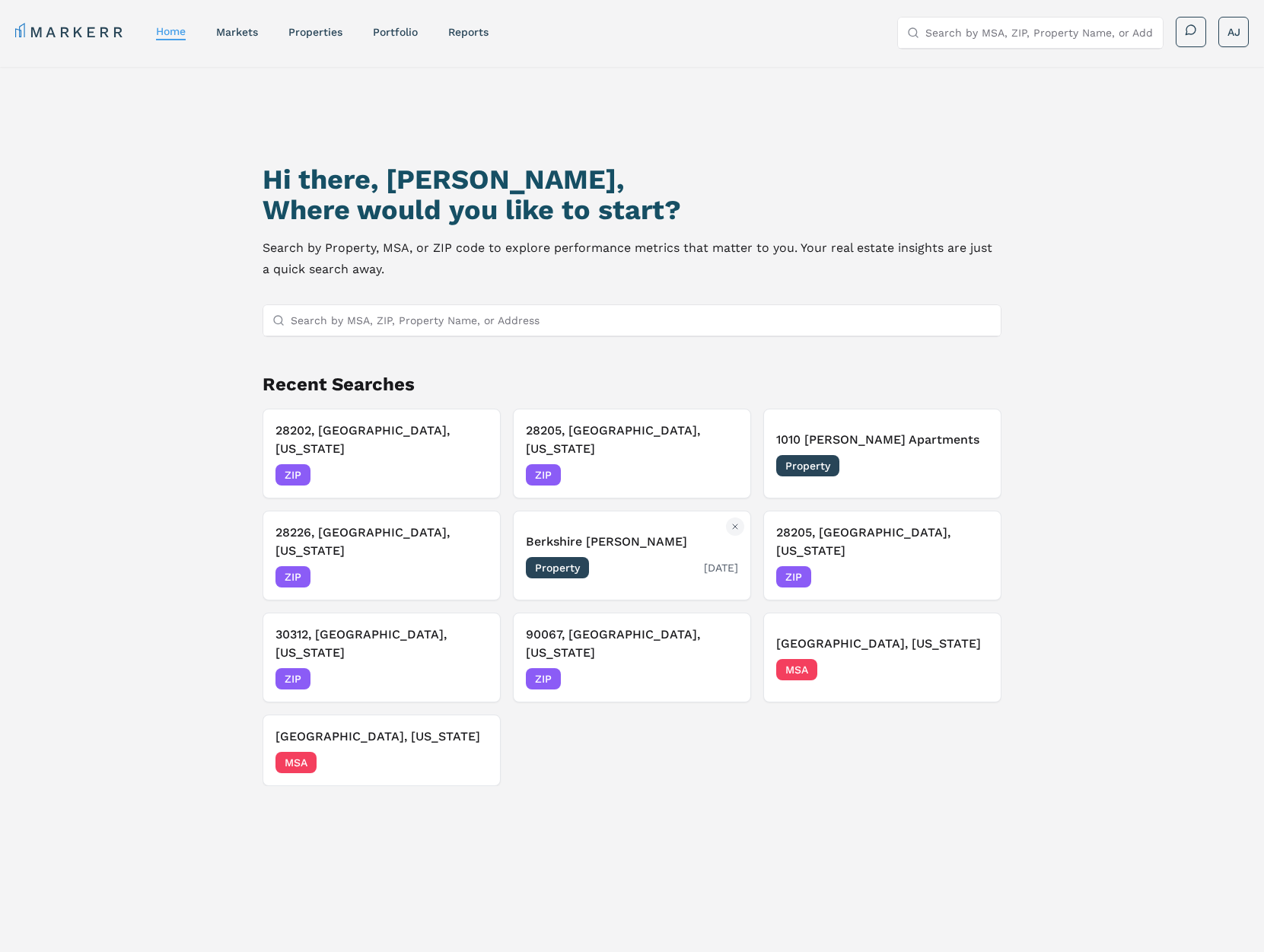
click at [623, 557] on div "Property 06/23/2025" at bounding box center [631, 567] width 212 height 21
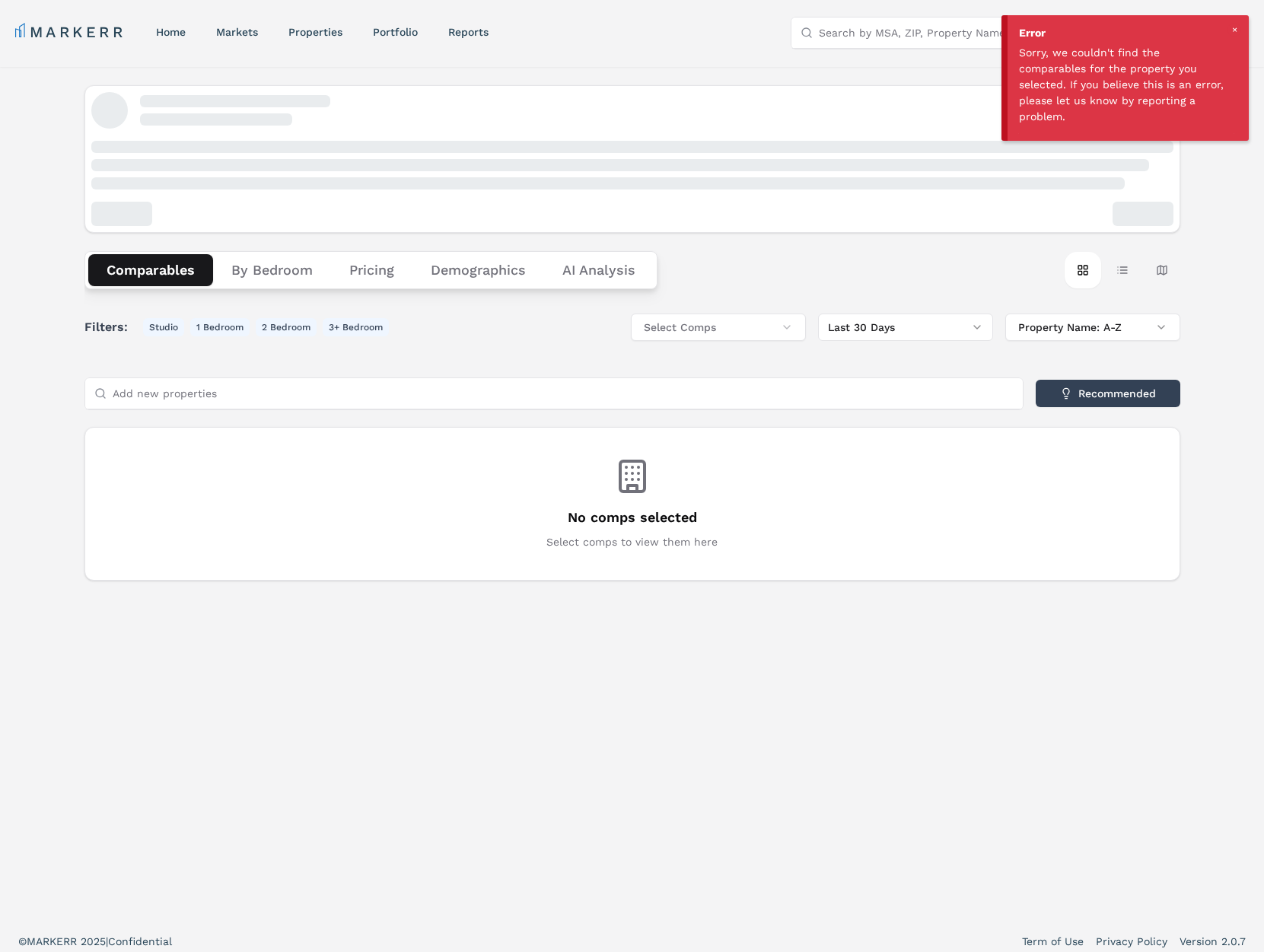
drag, startPoint x: 1232, startPoint y: 30, endPoint x: 1203, endPoint y: 49, distance: 34.7
click at [1232, 30] on div at bounding box center [1233, 30] width 14 height 14
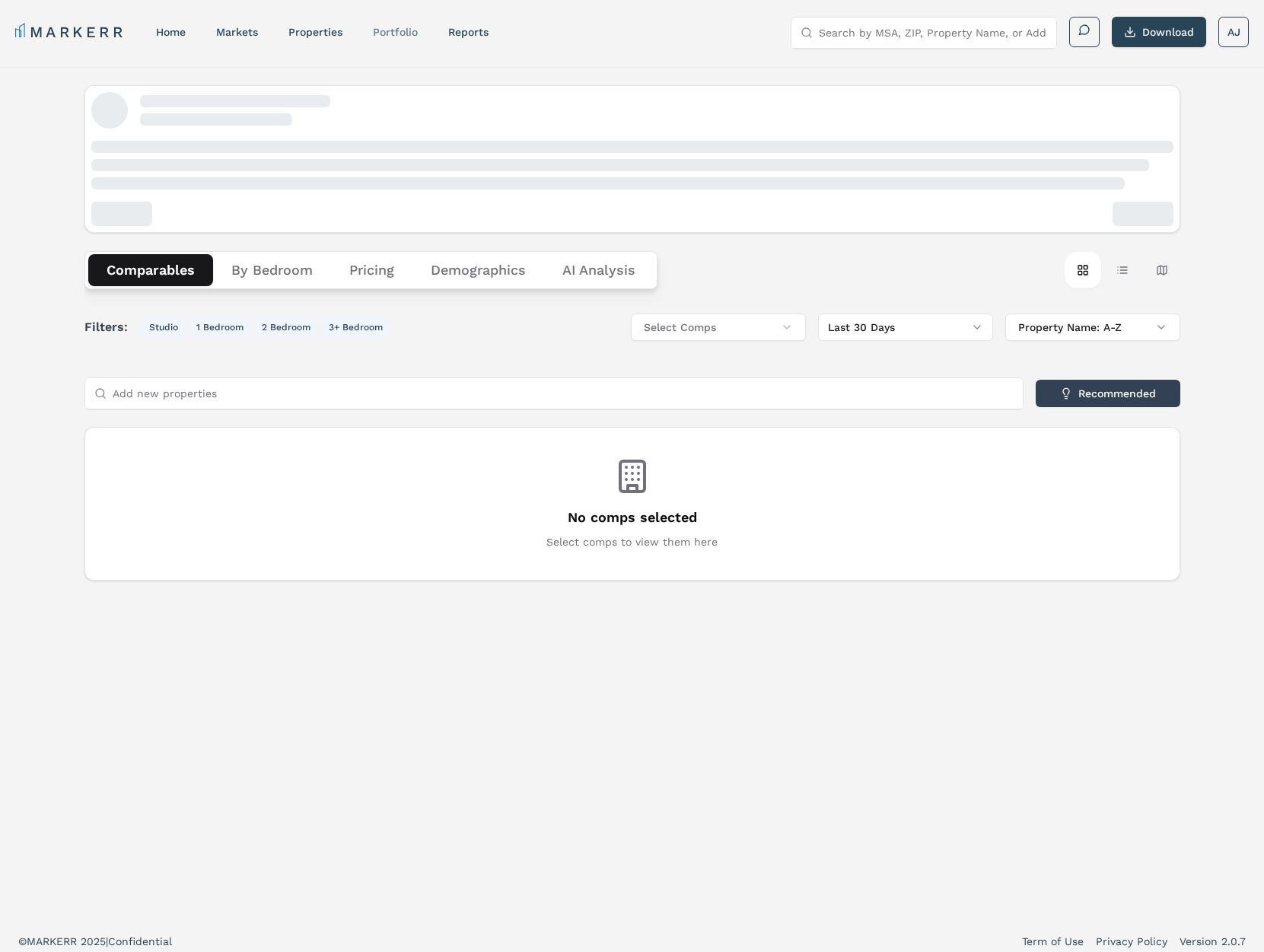
click at [376, 31] on link "Portfolio" at bounding box center [395, 31] width 45 height 12
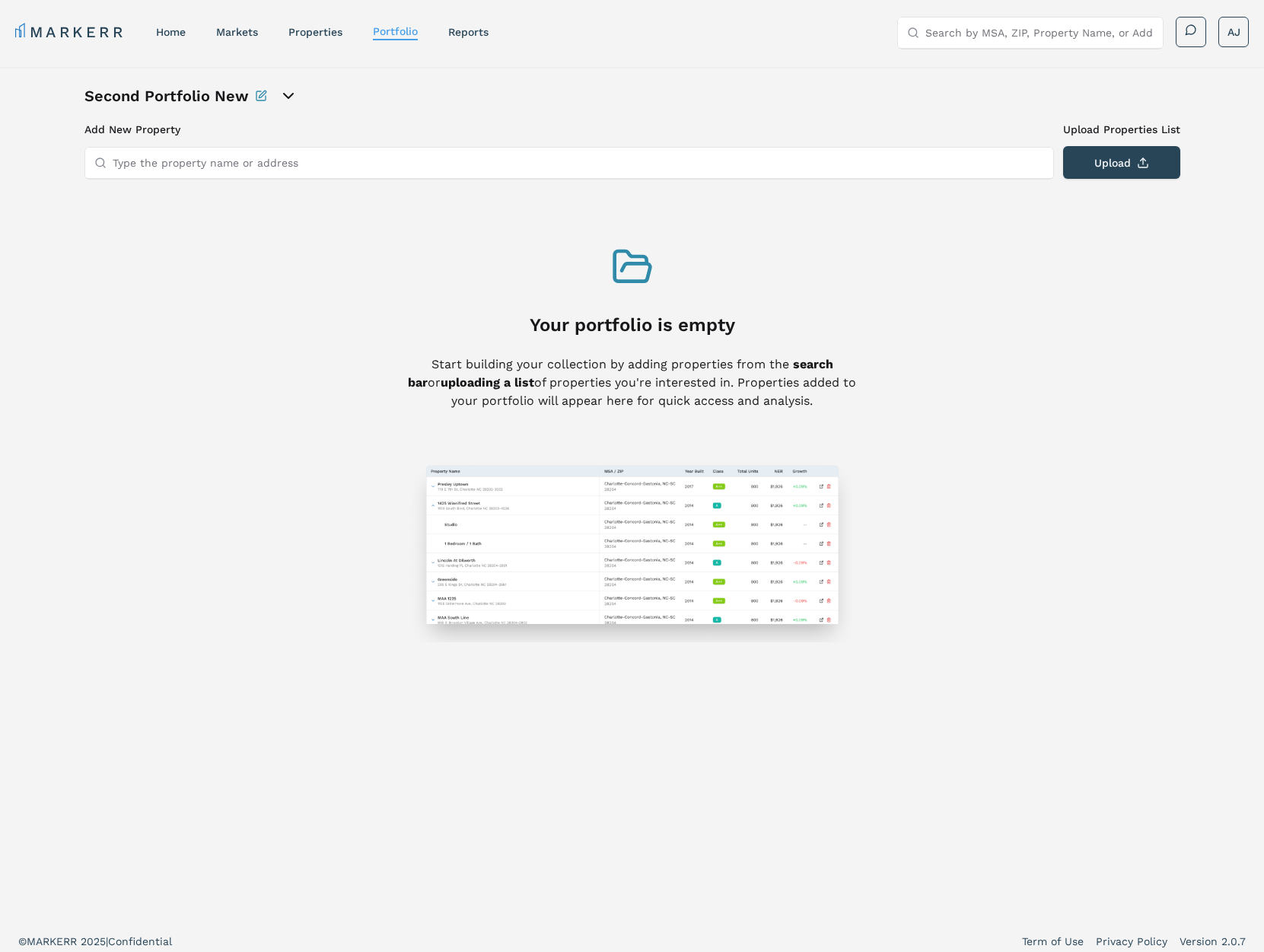
click at [287, 95] on icon "open portfolio options" at bounding box center [289, 96] width 19 height 19
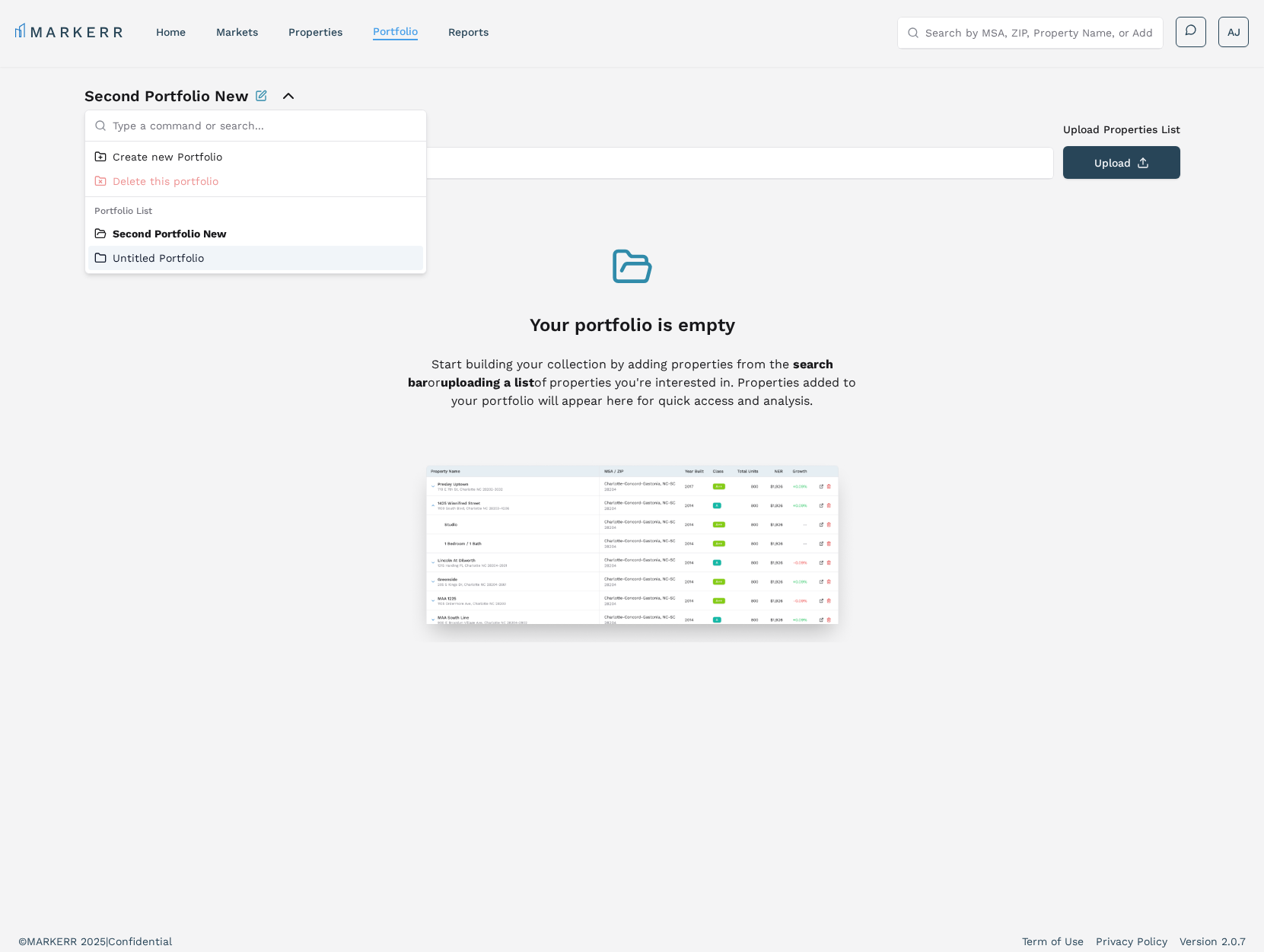
click at [168, 253] on link "Untitled Portfolio" at bounding box center [255, 258] width 323 height 15
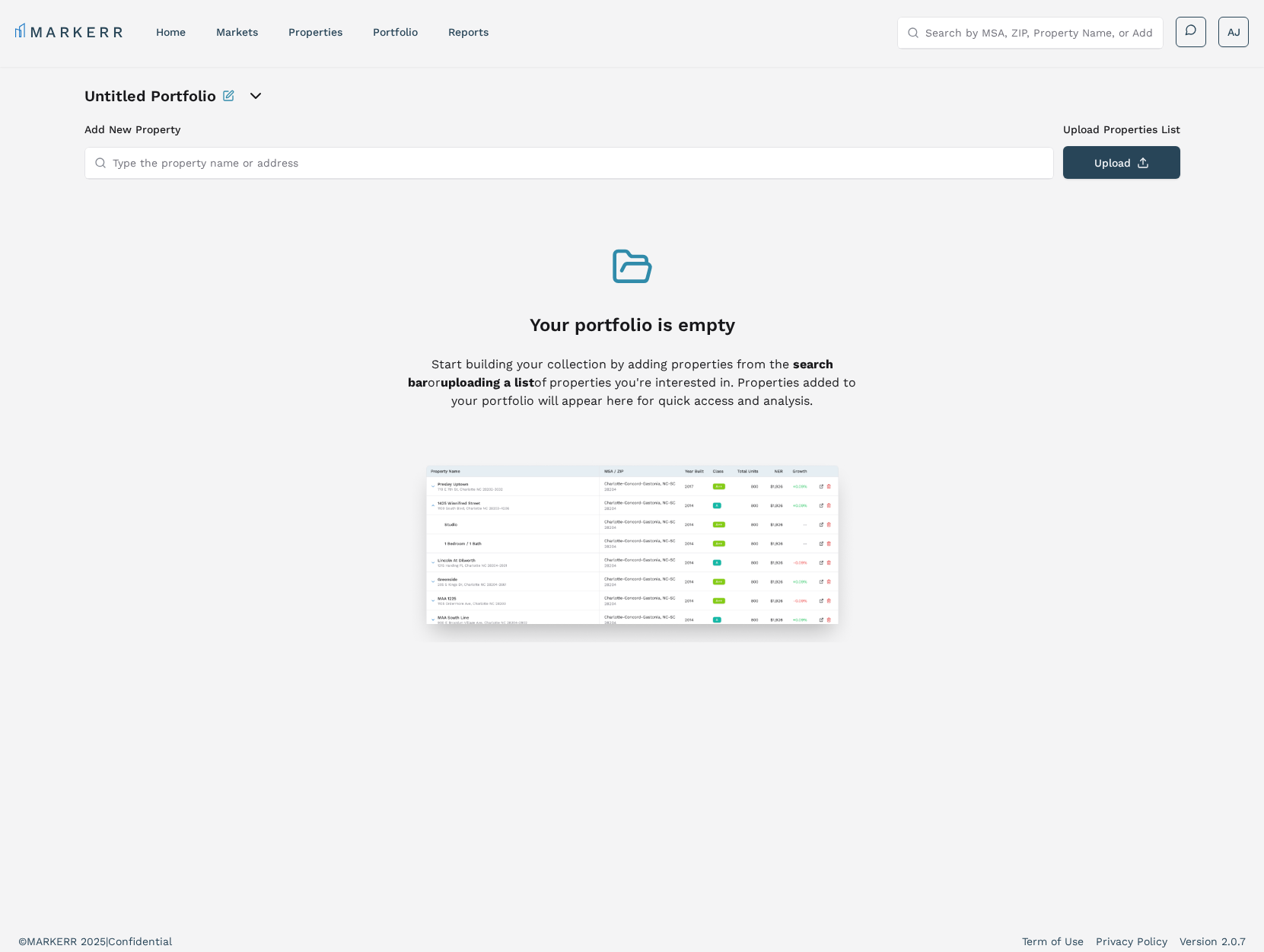
drag, startPoint x: 324, startPoint y: 30, endPoint x: 345, endPoint y: 51, distance: 29.7
click at [324, 30] on link "properties" at bounding box center [316, 31] width 54 height 12
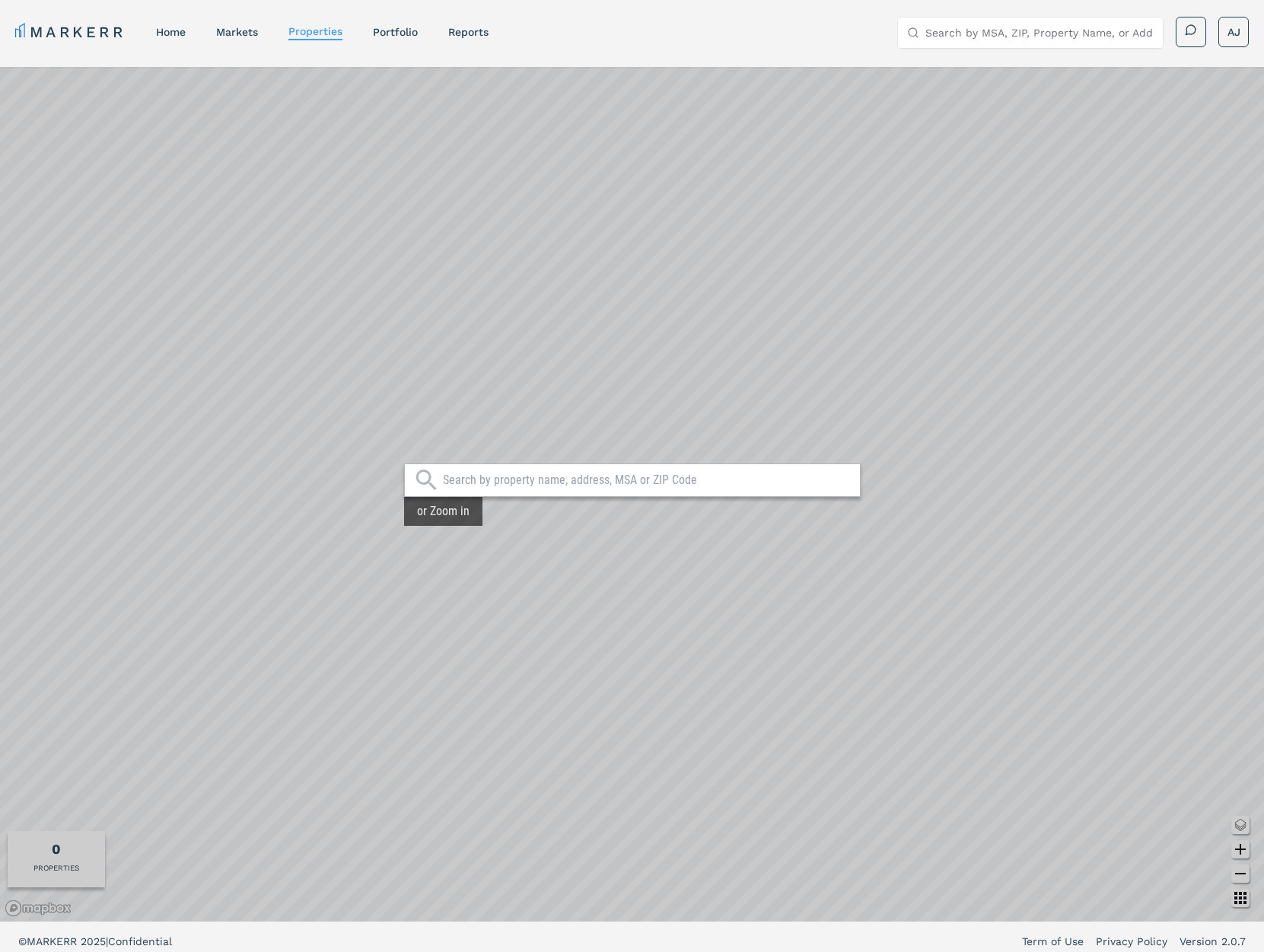
click at [653, 472] on div at bounding box center [632, 480] width 456 height 33
click at [652, 474] on input "text" at bounding box center [648, 480] width 409 height 15
type input "28205"
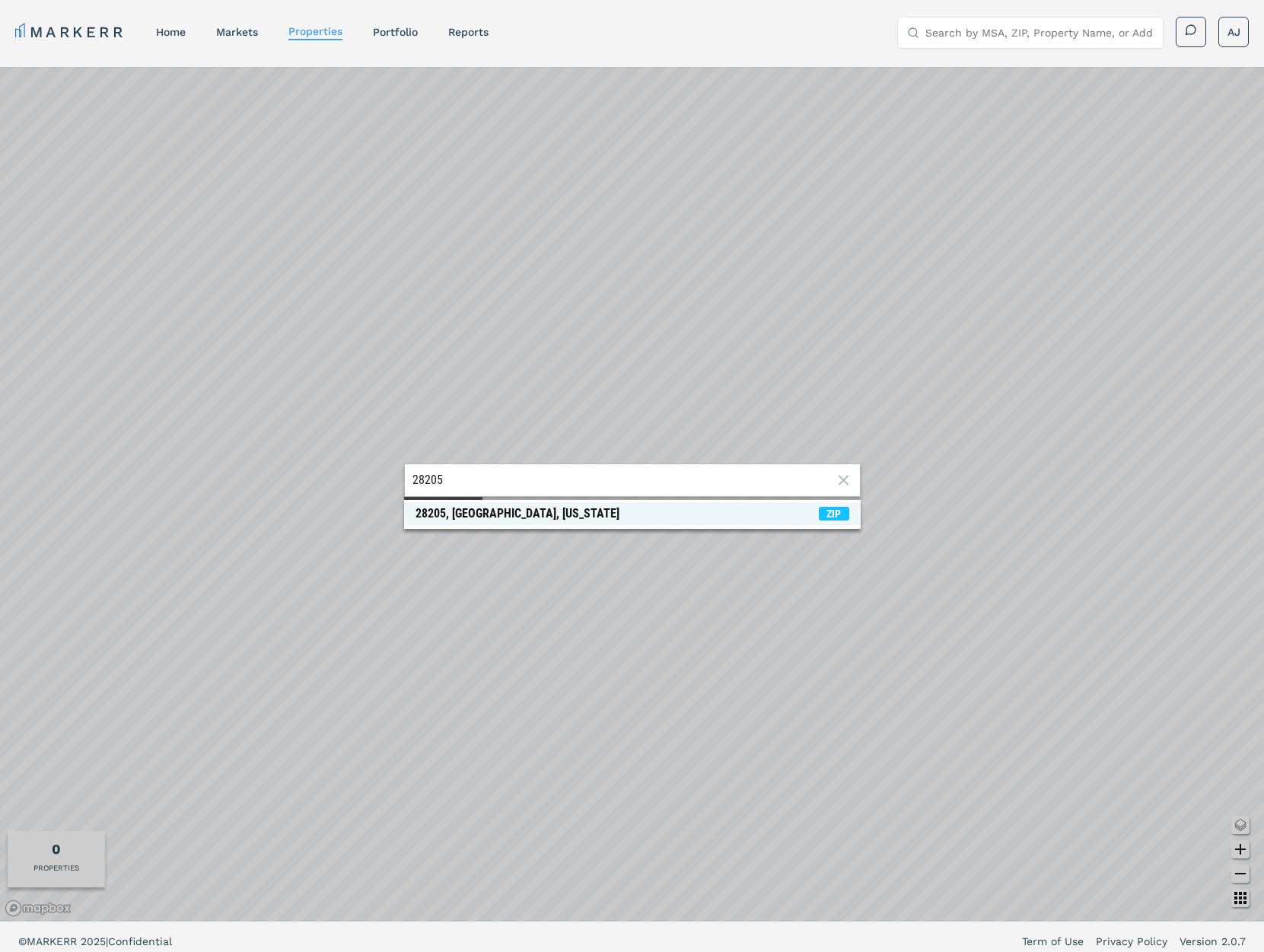
click at [559, 506] on div "28205, Charlotte, North Carolina" at bounding box center [517, 513] width 204 height 15
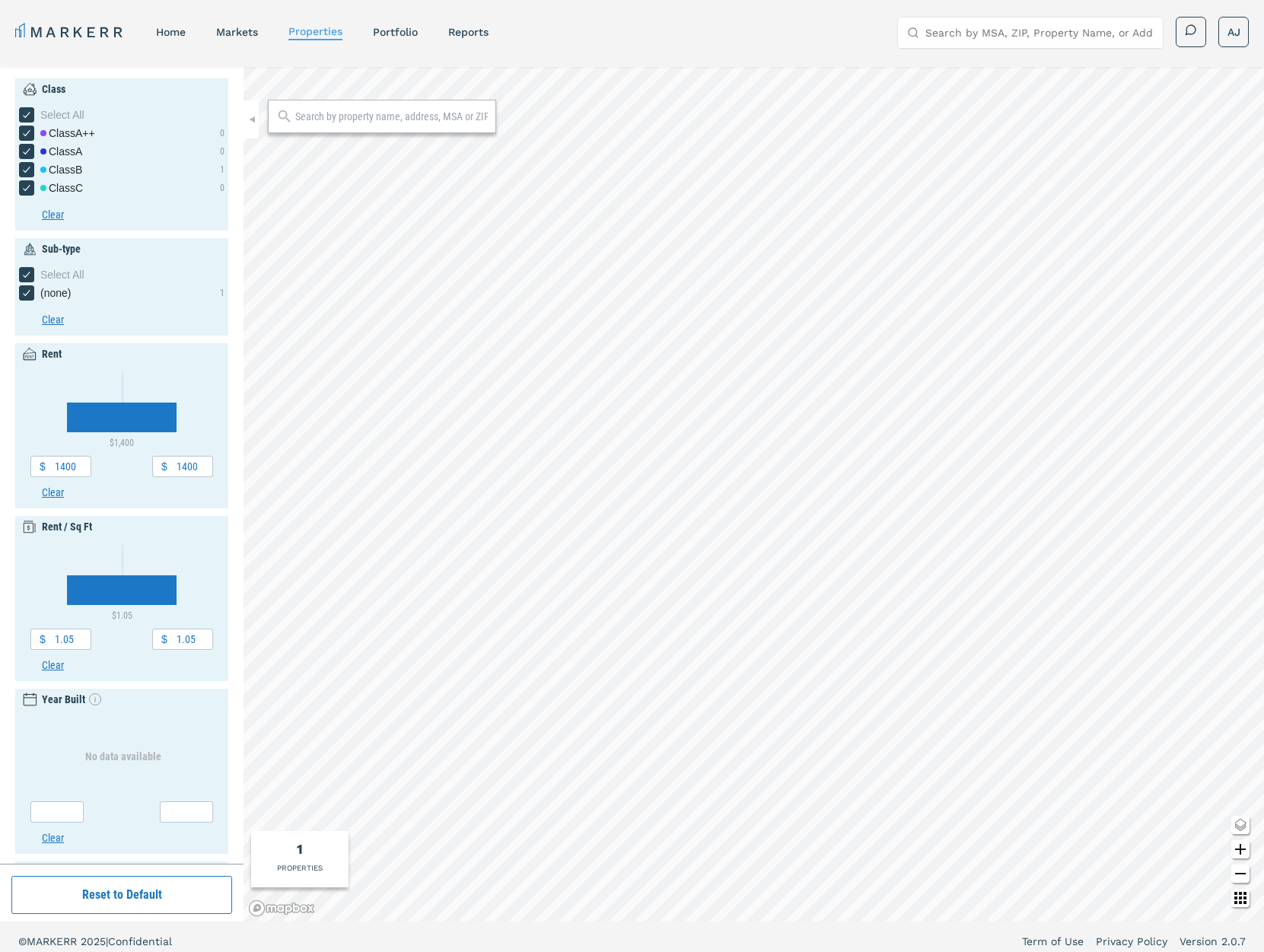
type input "2600"
type input "1"
type input "3"
click at [392, 126] on div at bounding box center [381, 117] width 229 height 33
click at [392, 117] on input "text" at bounding box center [391, 117] width 192 height 15
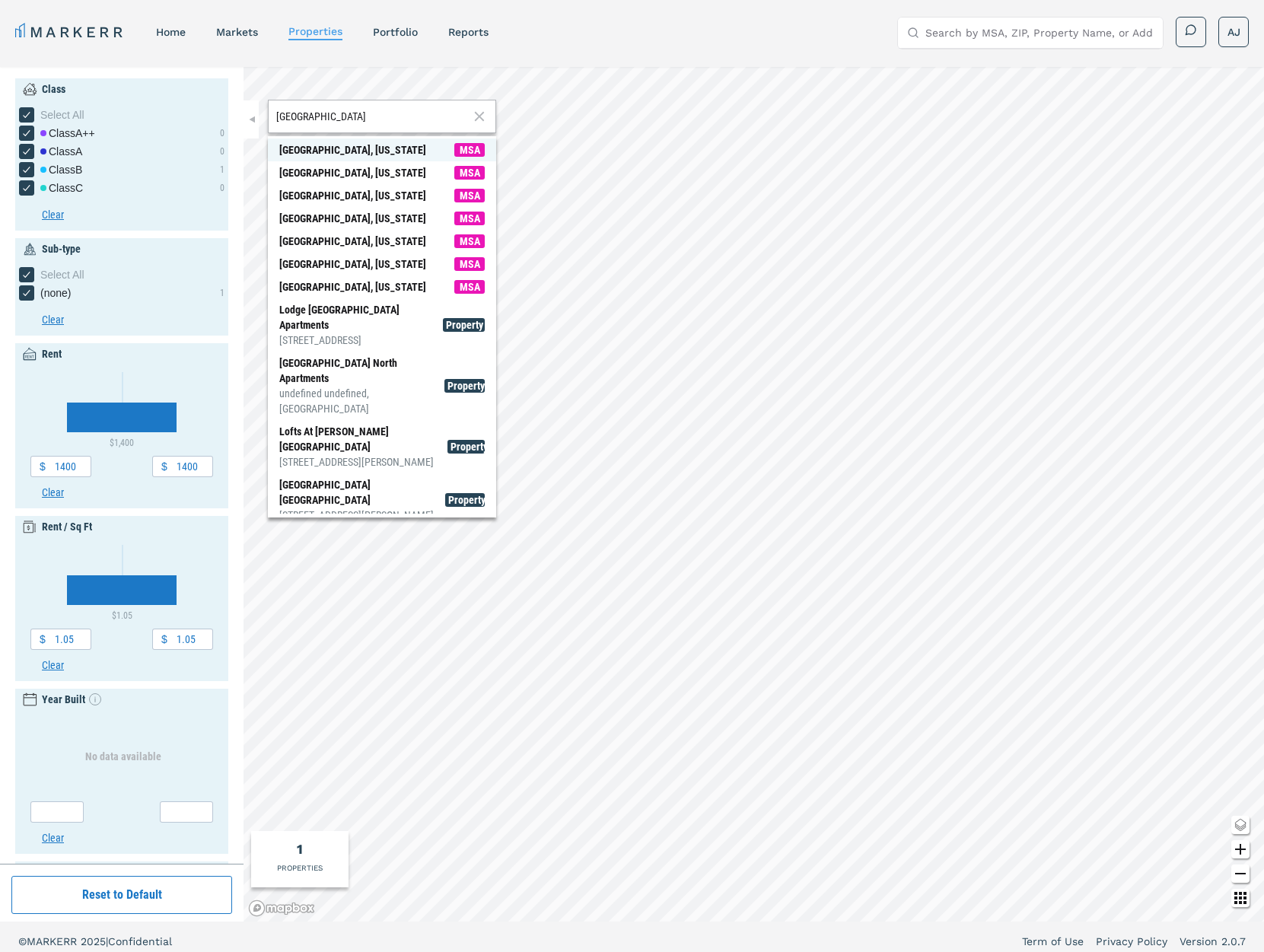
type input "atlanta"
click at [332, 154] on div "Atlanta, Georgia" at bounding box center [353, 150] width 147 height 15
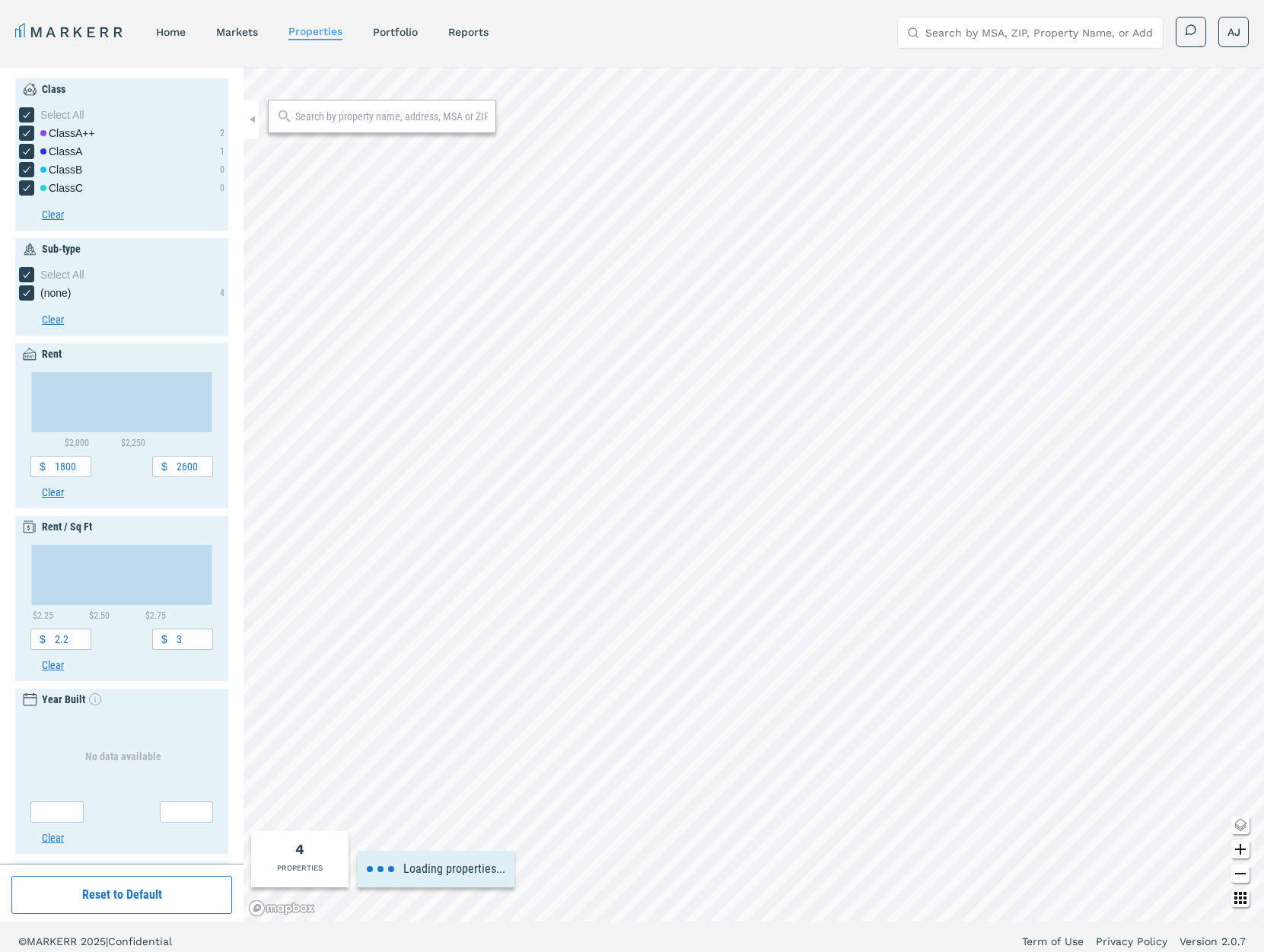
type input "1000"
type input "2500"
type input "1"
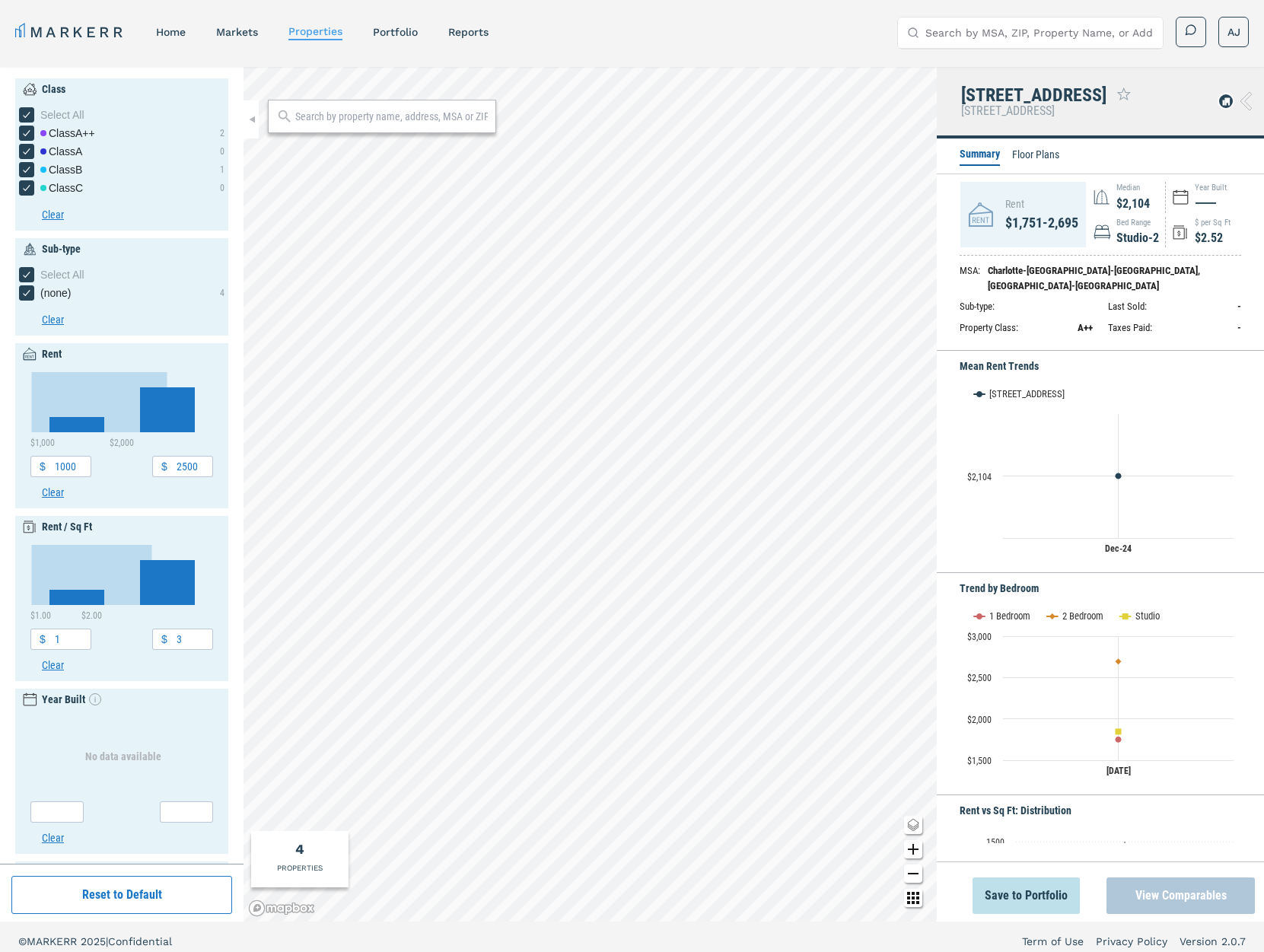
click at [1165, 902] on button "View Comparables" at bounding box center [1181, 895] width 148 height 36
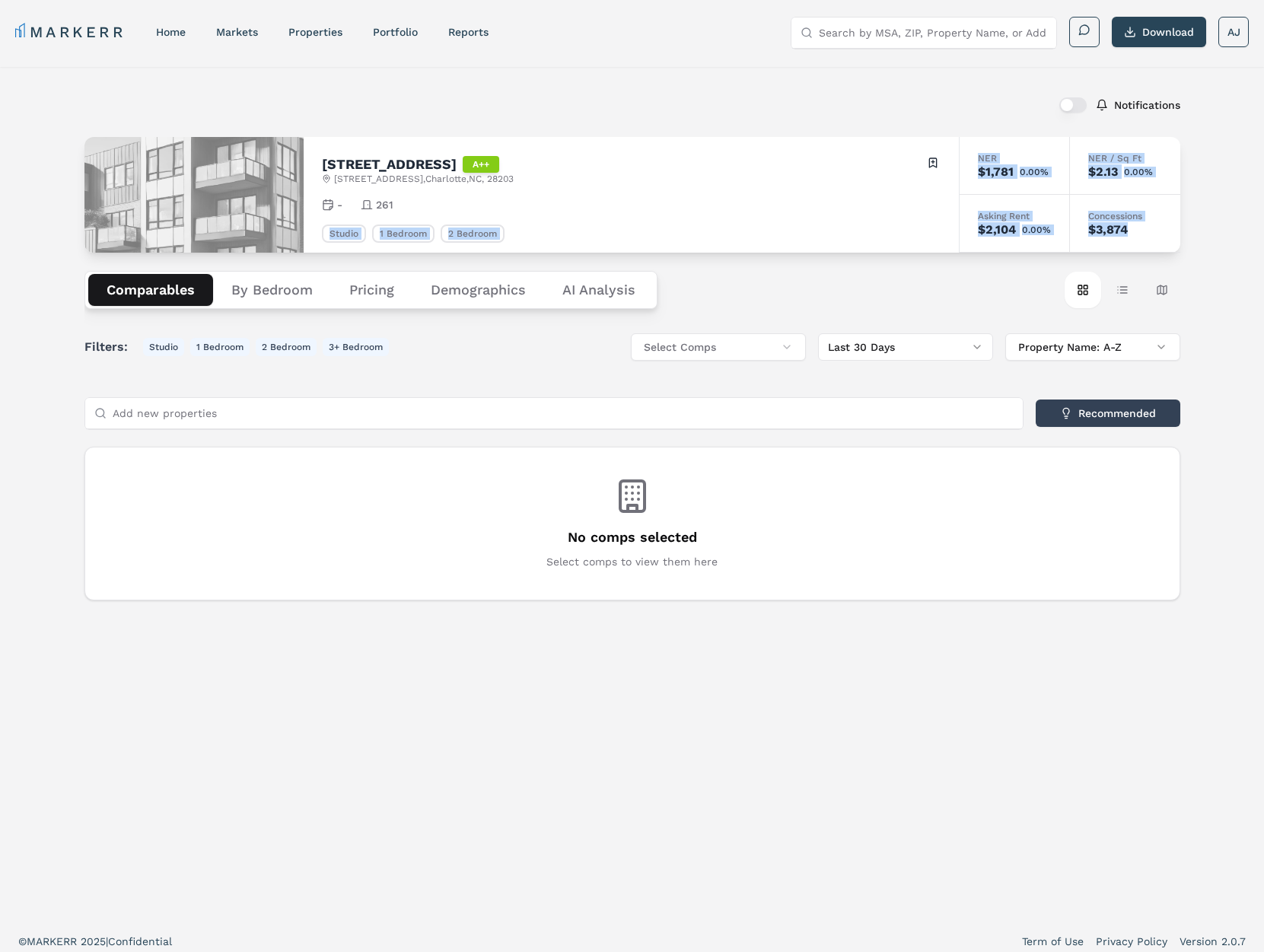
drag, startPoint x: 1127, startPoint y: 232, endPoint x: 496, endPoint y: 229, distance: 631.0
click at [777, 197] on div "536 W Tremont Ave A++ 536 W Tremont Ave , Charlotte , NC , 28203 Toggle portfol…" at bounding box center [632, 194] width 1096 height 116
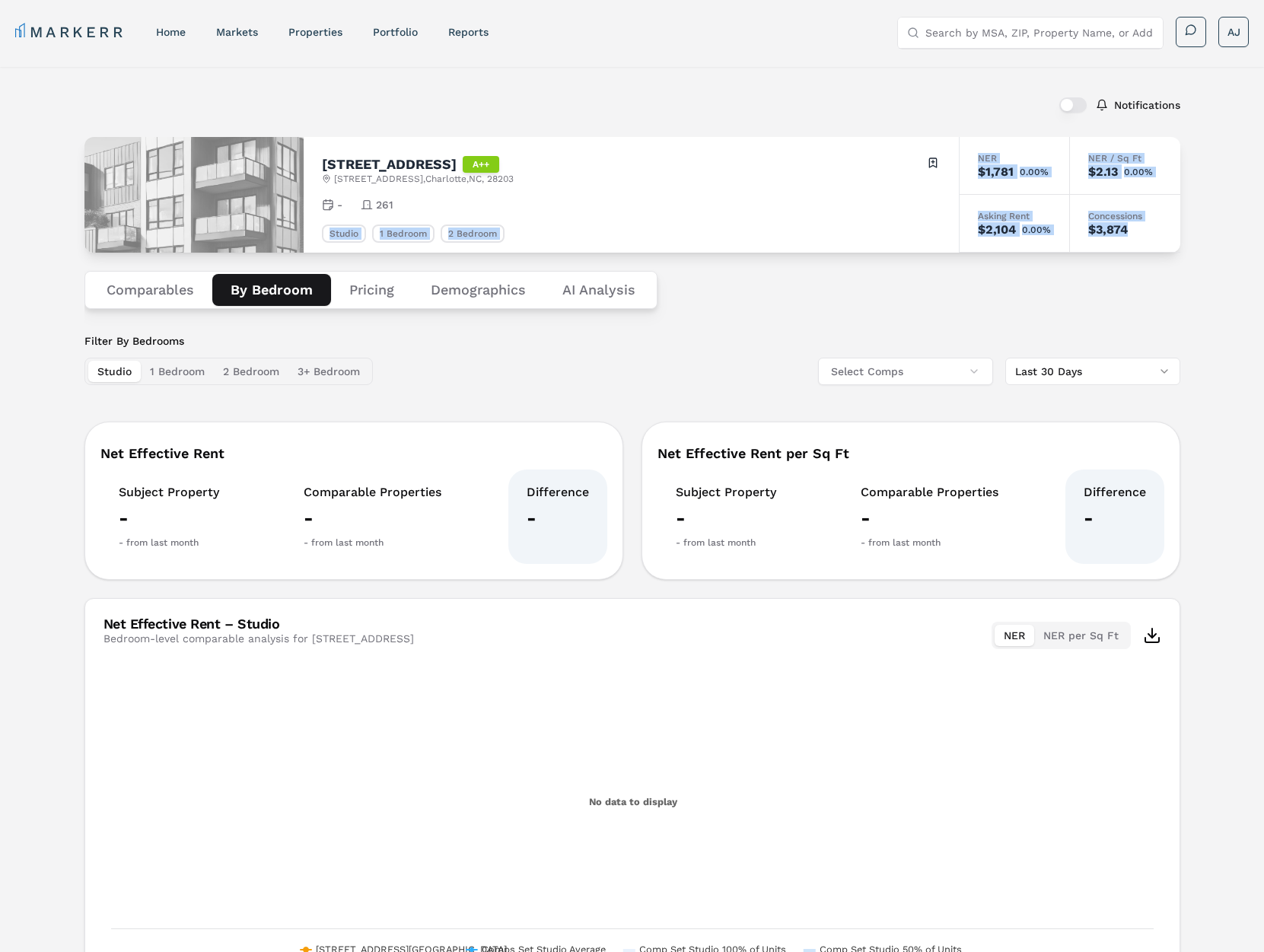
drag, startPoint x: 259, startPoint y: 294, endPoint x: 270, endPoint y: 292, distance: 11.2
click at [264, 293] on button "By Bedroom" at bounding box center [271, 290] width 118 height 32
drag, startPoint x: 154, startPoint y: 376, endPoint x: 161, endPoint y: 375, distance: 7.1
click at [156, 375] on button "1 Bedroom" at bounding box center [177, 371] width 73 height 21
drag, startPoint x: 176, startPoint y: 369, endPoint x: 228, endPoint y: 371, distance: 52.0
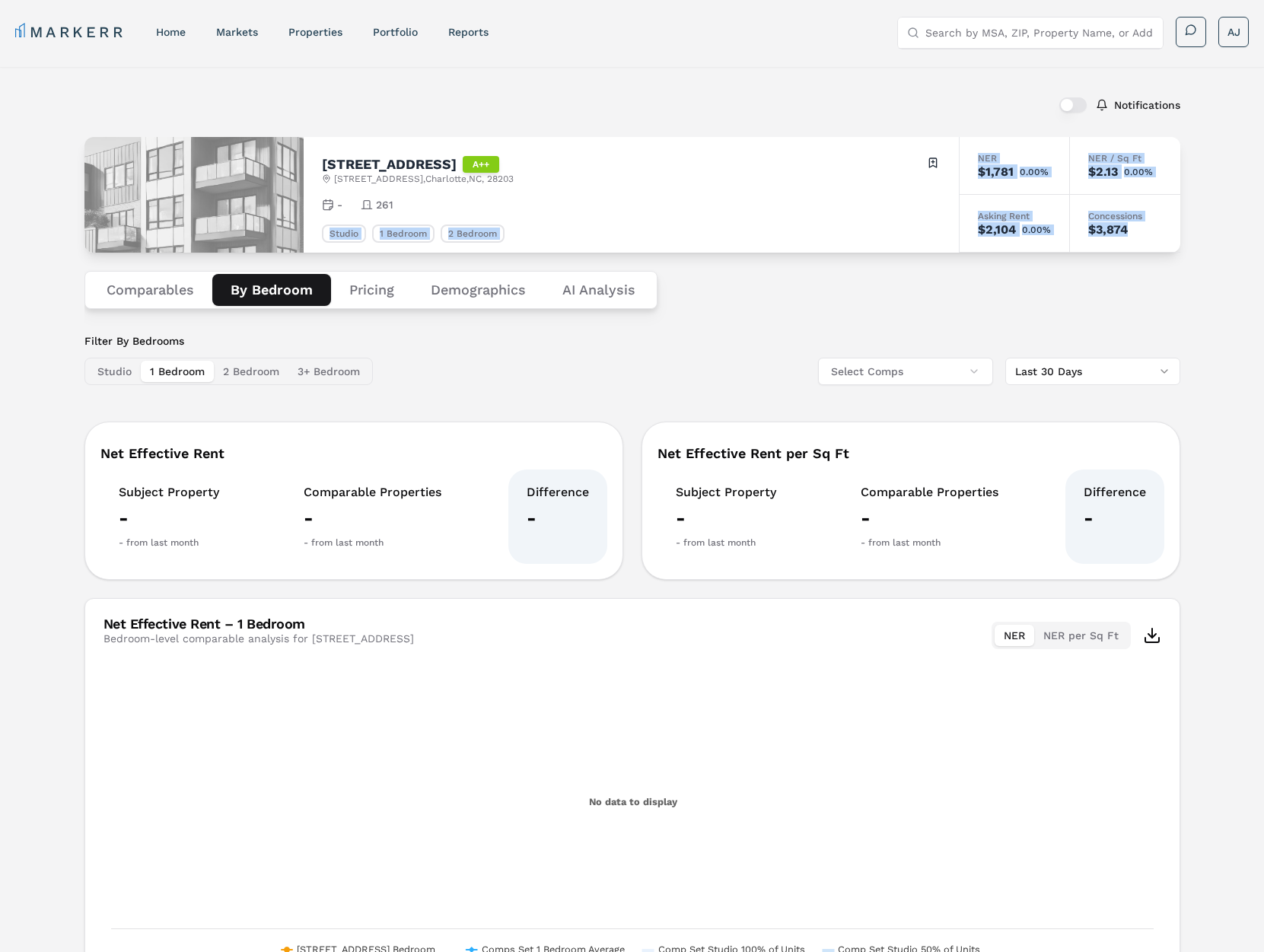
click at [180, 369] on button "1 Bedroom" at bounding box center [177, 371] width 73 height 21
drag, startPoint x: 261, startPoint y: 372, endPoint x: 328, endPoint y: 376, distance: 67.1
click at [266, 372] on button "2 Bedroom" at bounding box center [251, 371] width 75 height 21
click at [338, 377] on button "3+ Bedroom" at bounding box center [328, 371] width 81 height 21
drag, startPoint x: 97, startPoint y: 360, endPoint x: 132, endPoint y: 358, distance: 35.1
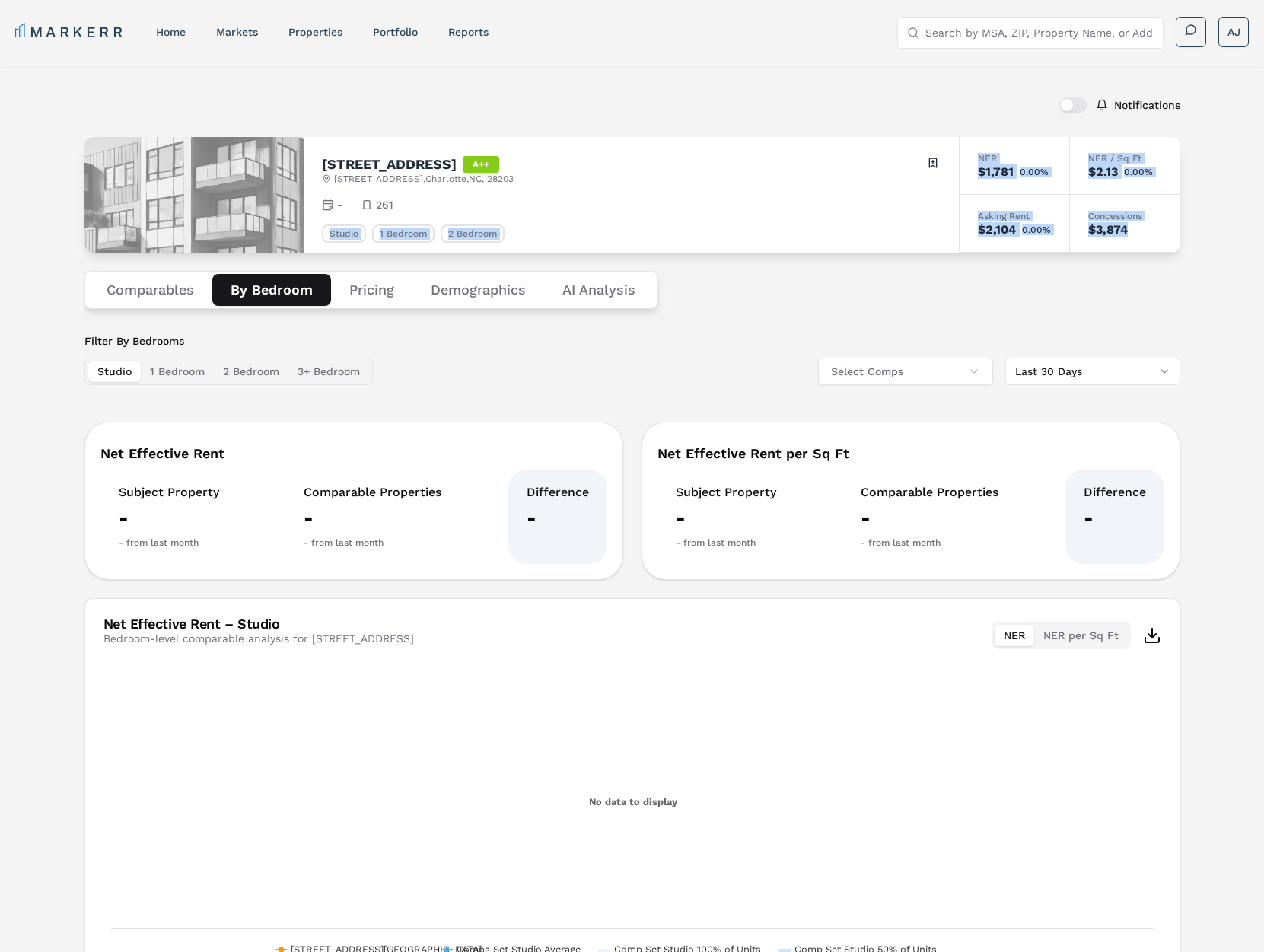
click at [108, 359] on div "Studio 1 Bedroom 2 Bedroom 3+ Bedroom" at bounding box center [229, 372] width 289 height 28
click at [247, 33] on link "markets" at bounding box center [237, 31] width 42 height 12
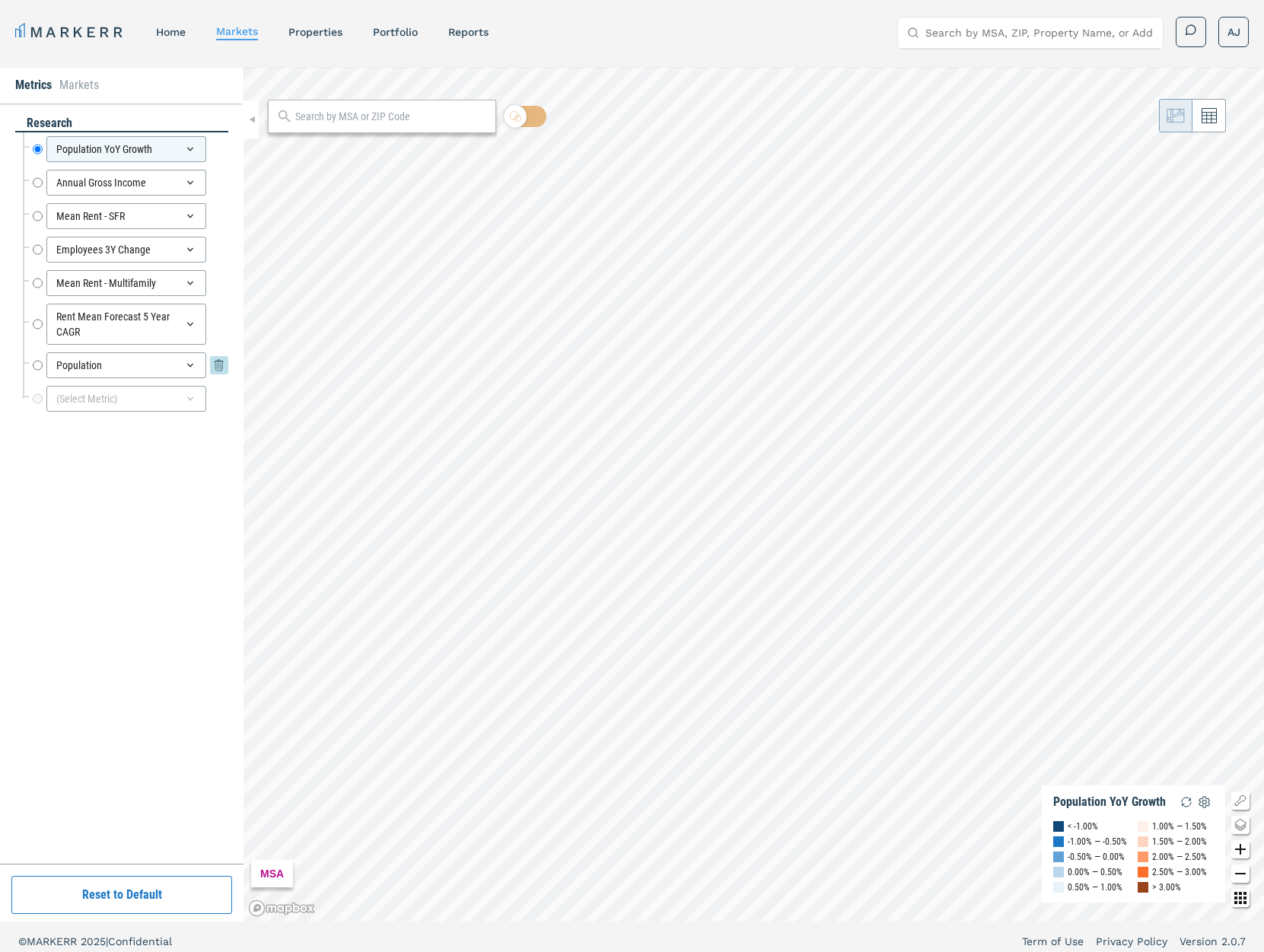
click at [36, 362] on input "Population" at bounding box center [37, 365] width 10 height 26
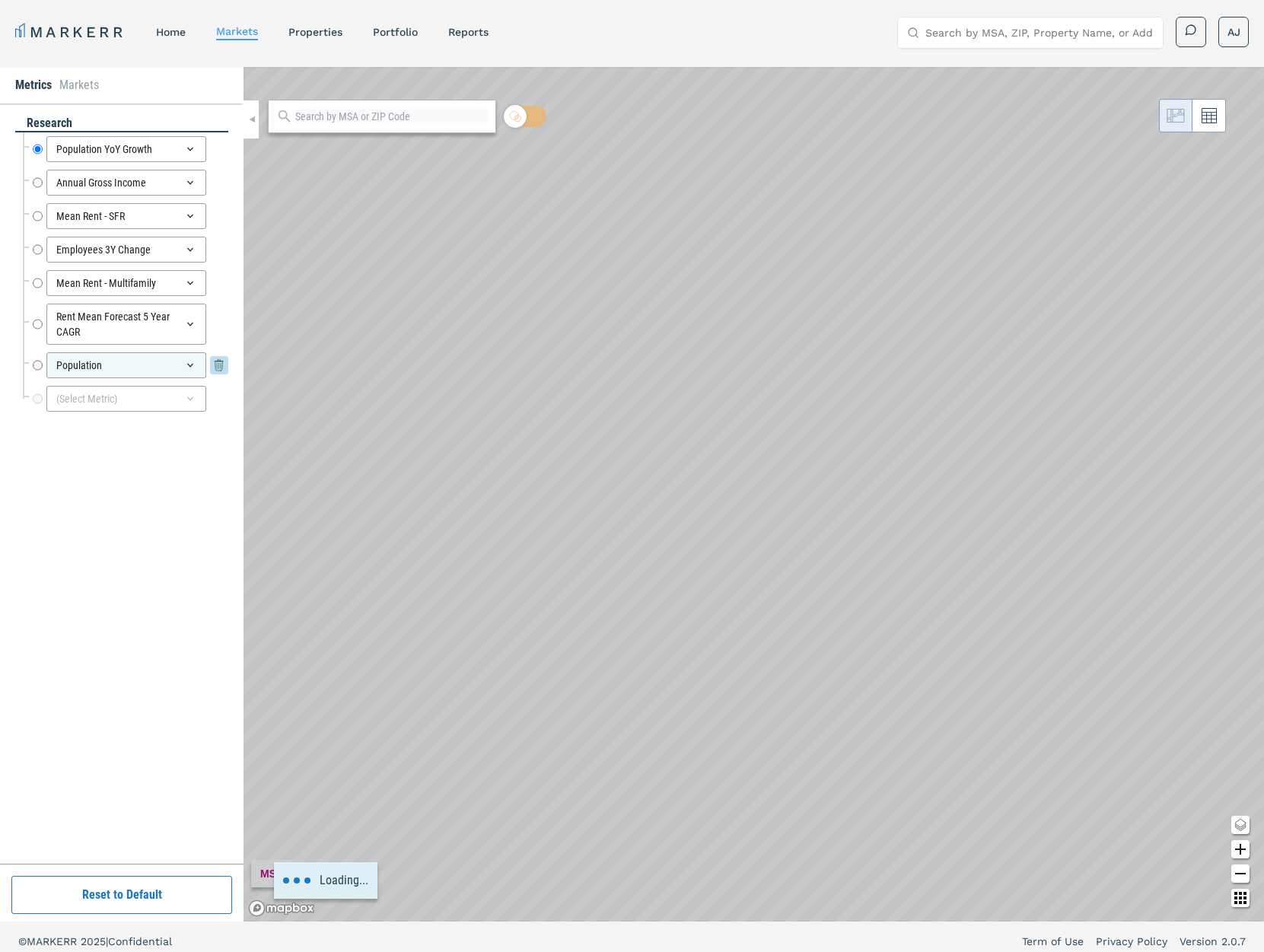
radio input "false"
radio input "true"
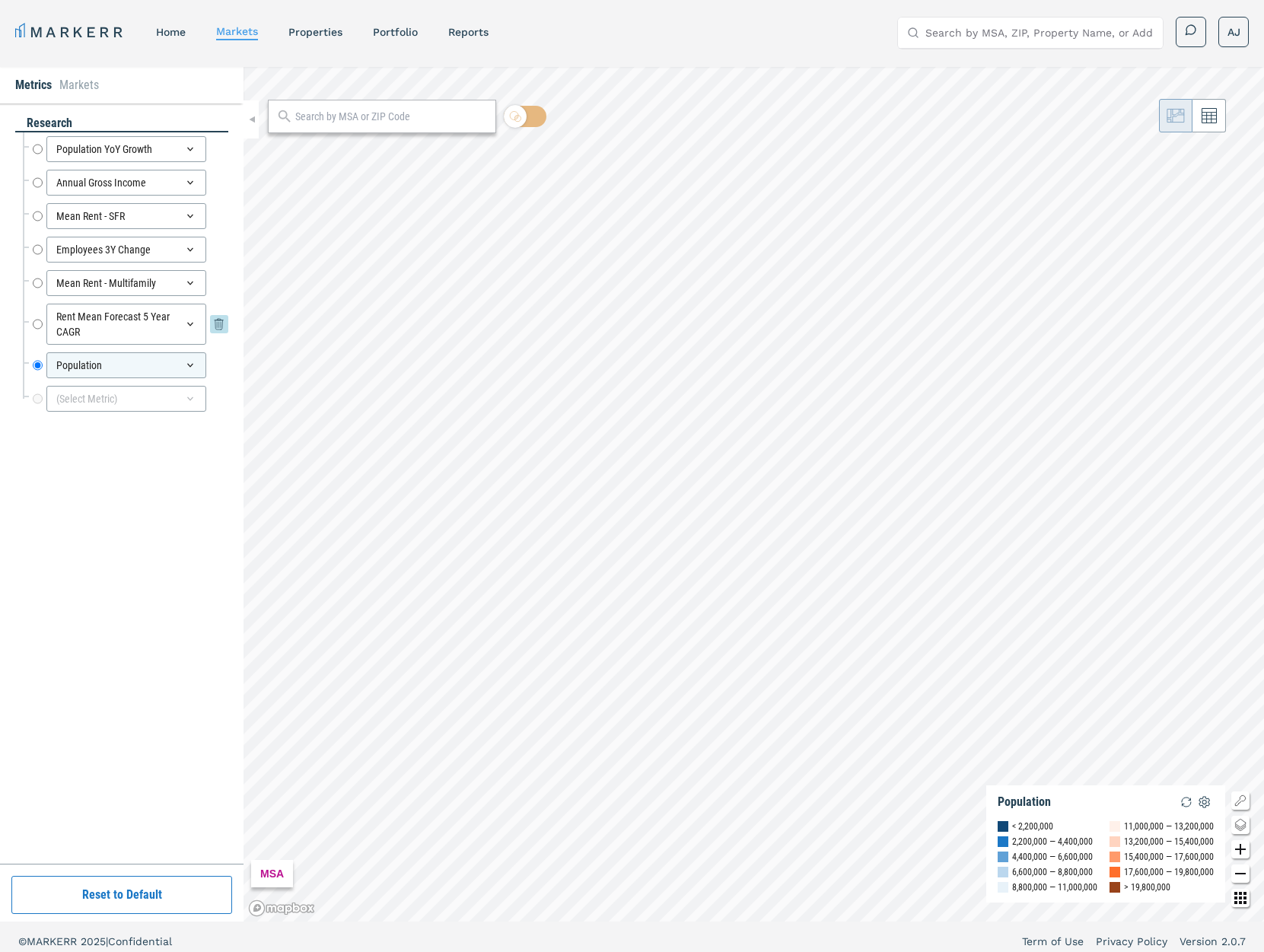
click at [41, 324] on input "Rent Mean Forecast 5 Year CAGR" at bounding box center [37, 324] width 10 height 41
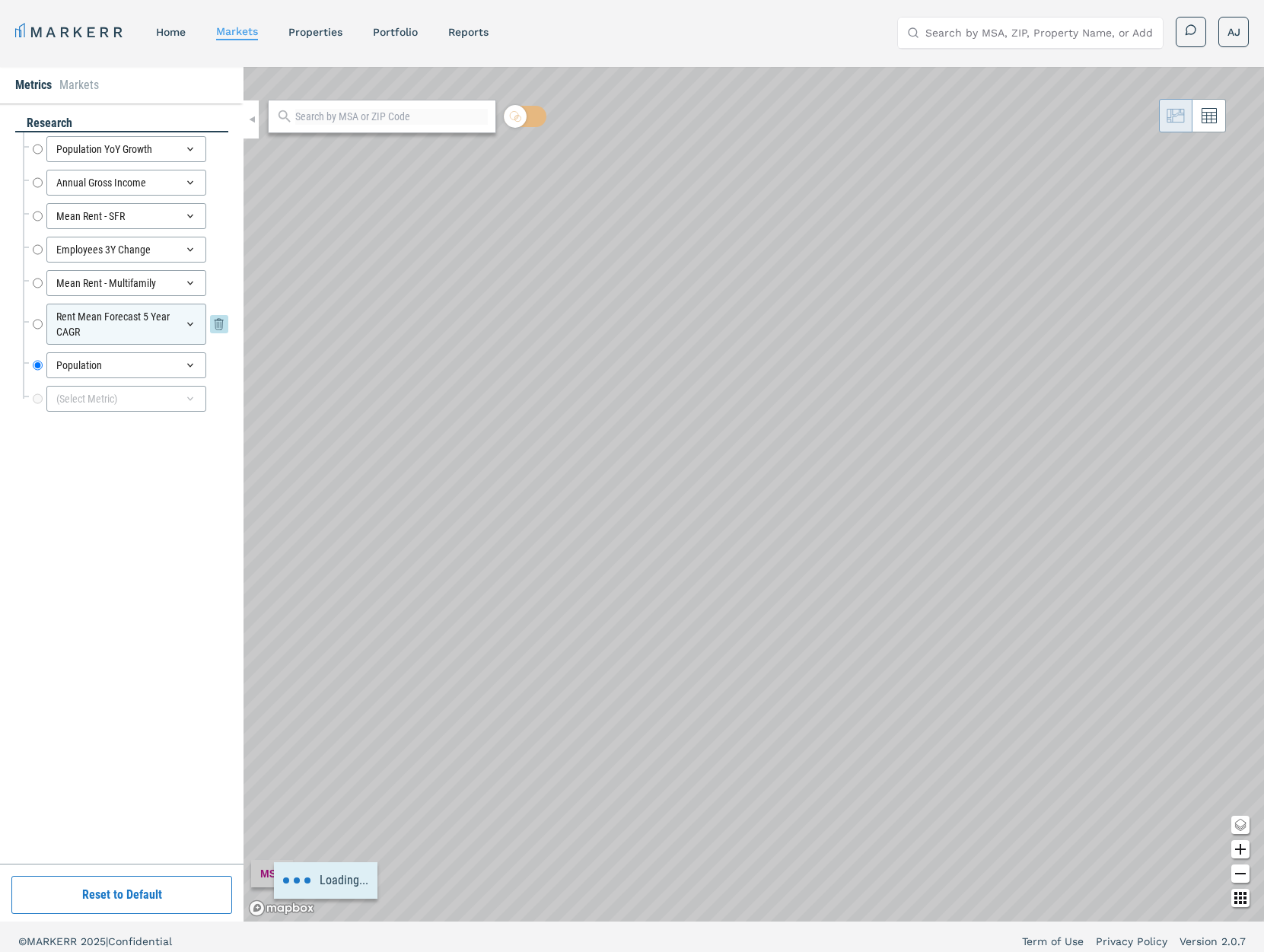
radio input "true"
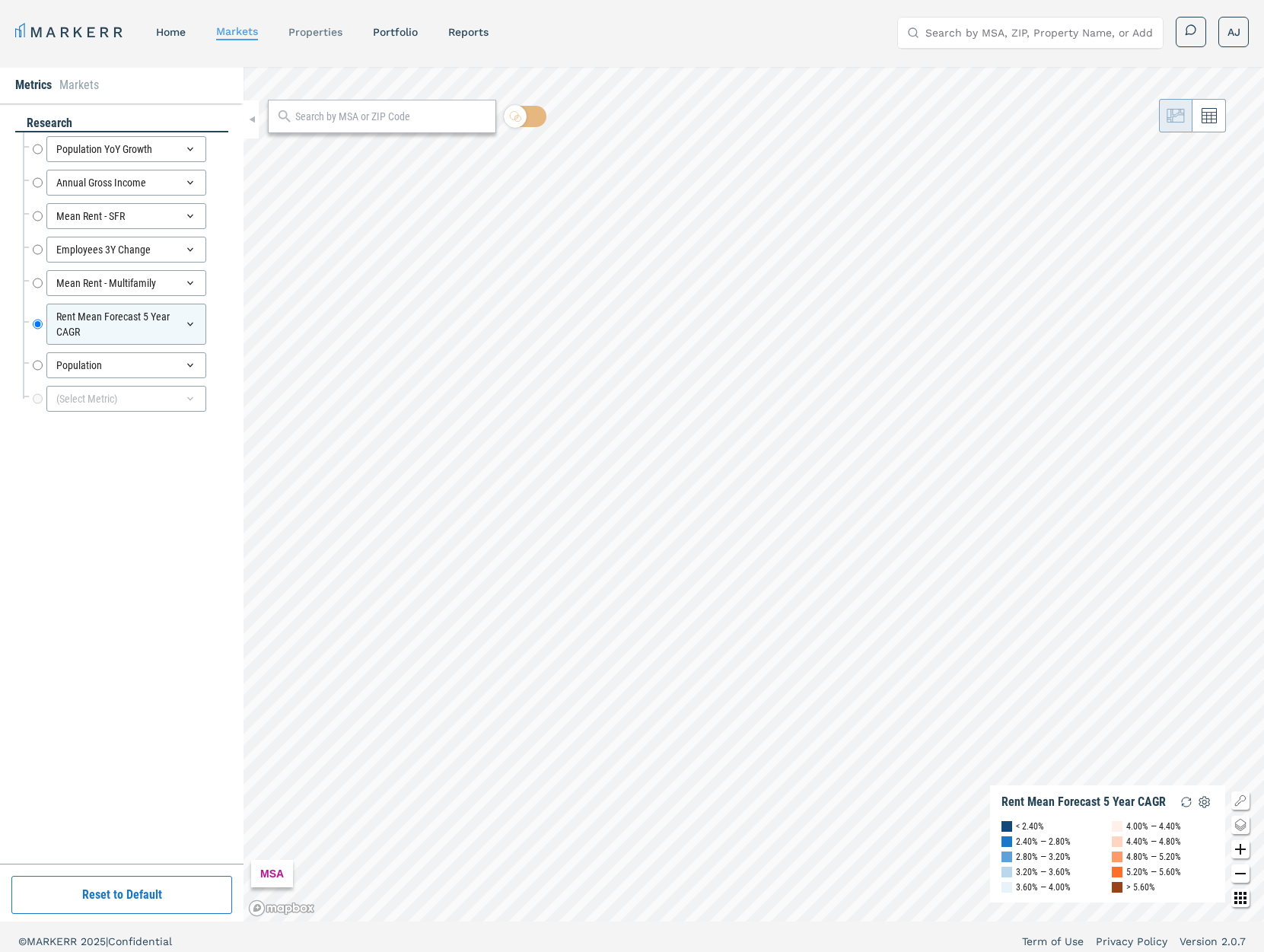
click at [316, 26] on link "properties" at bounding box center [316, 31] width 54 height 12
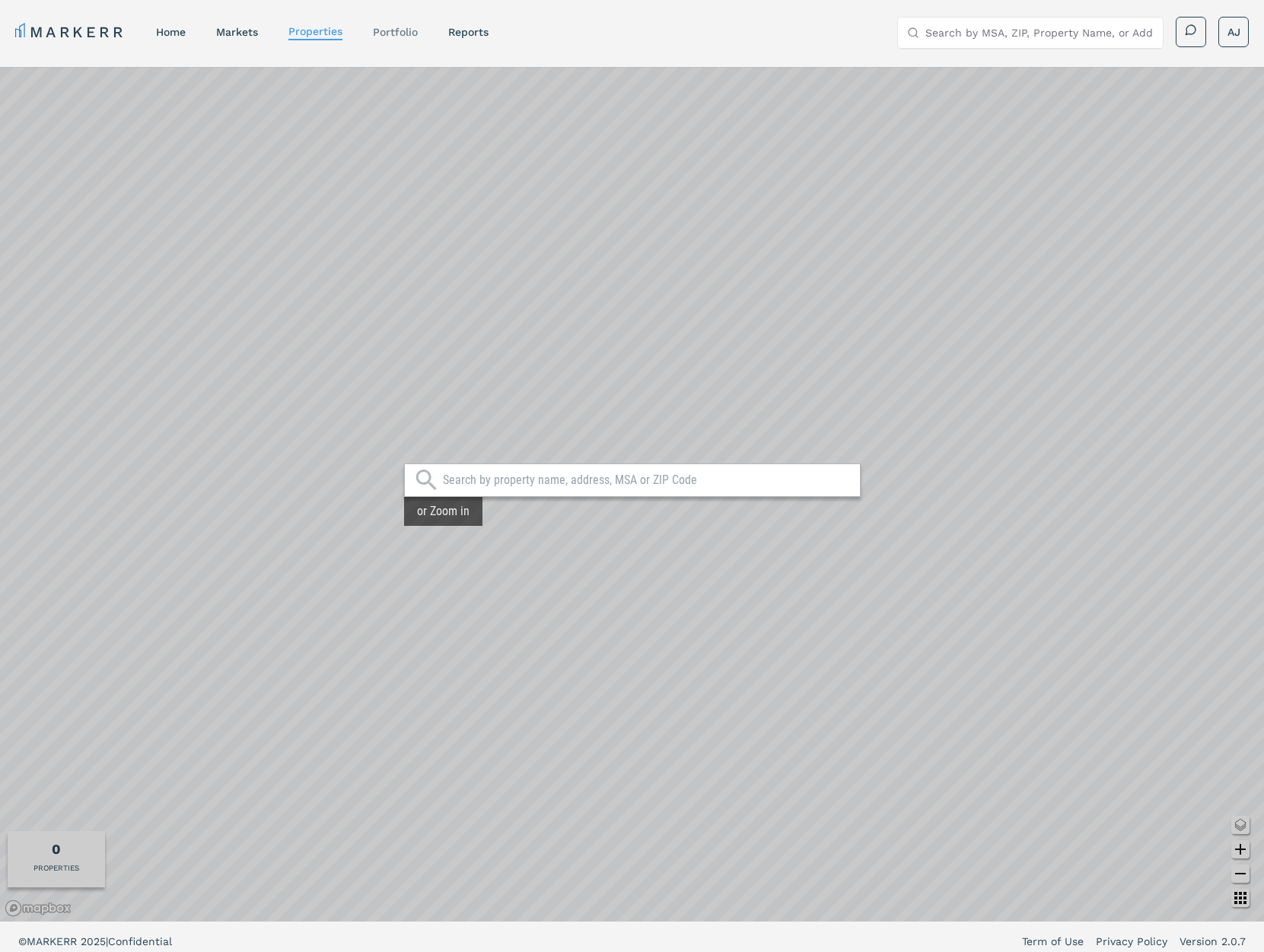
click at [382, 28] on link "Portfolio" at bounding box center [395, 31] width 45 height 12
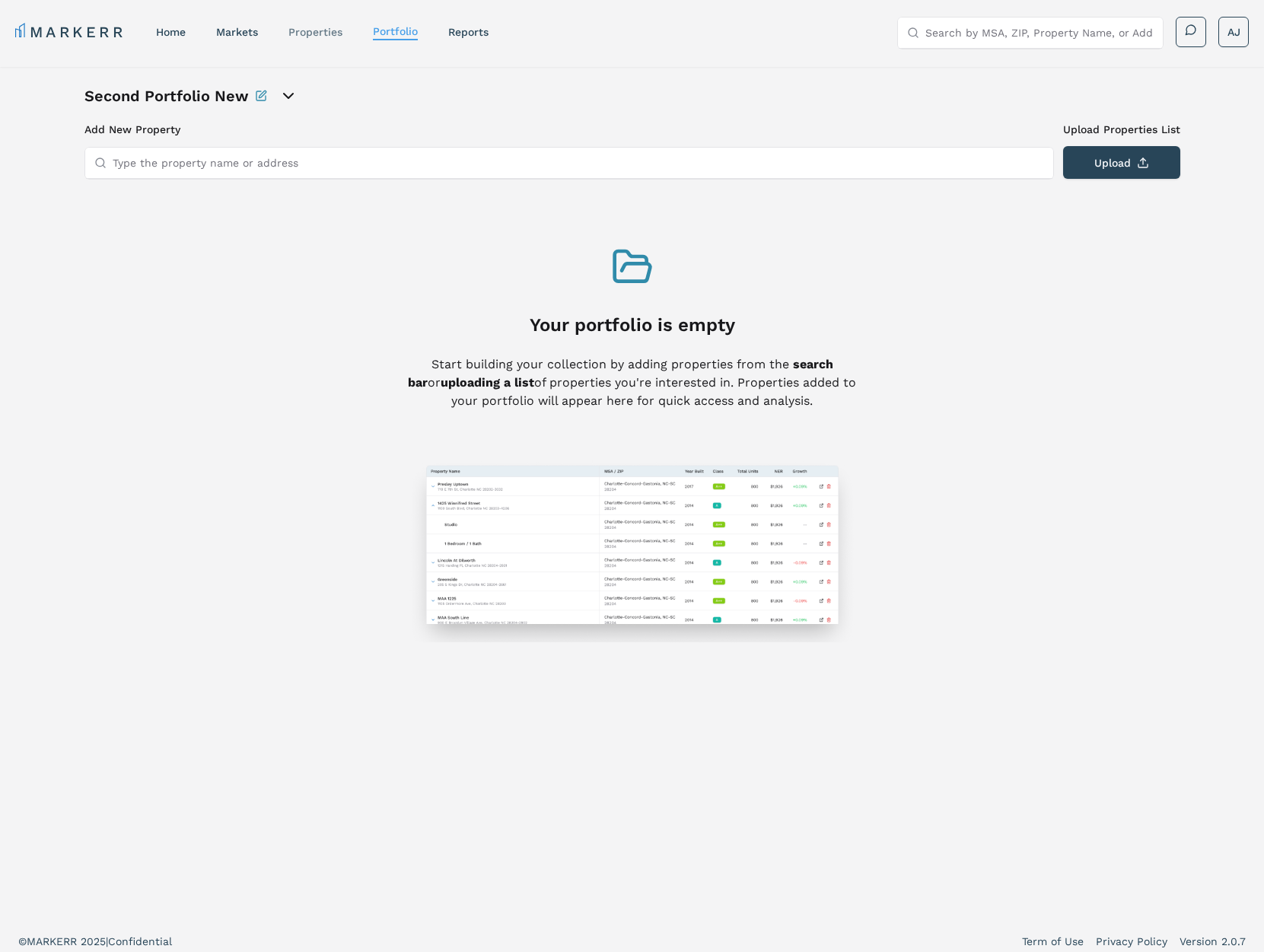
click at [307, 28] on link "properties" at bounding box center [316, 31] width 54 height 12
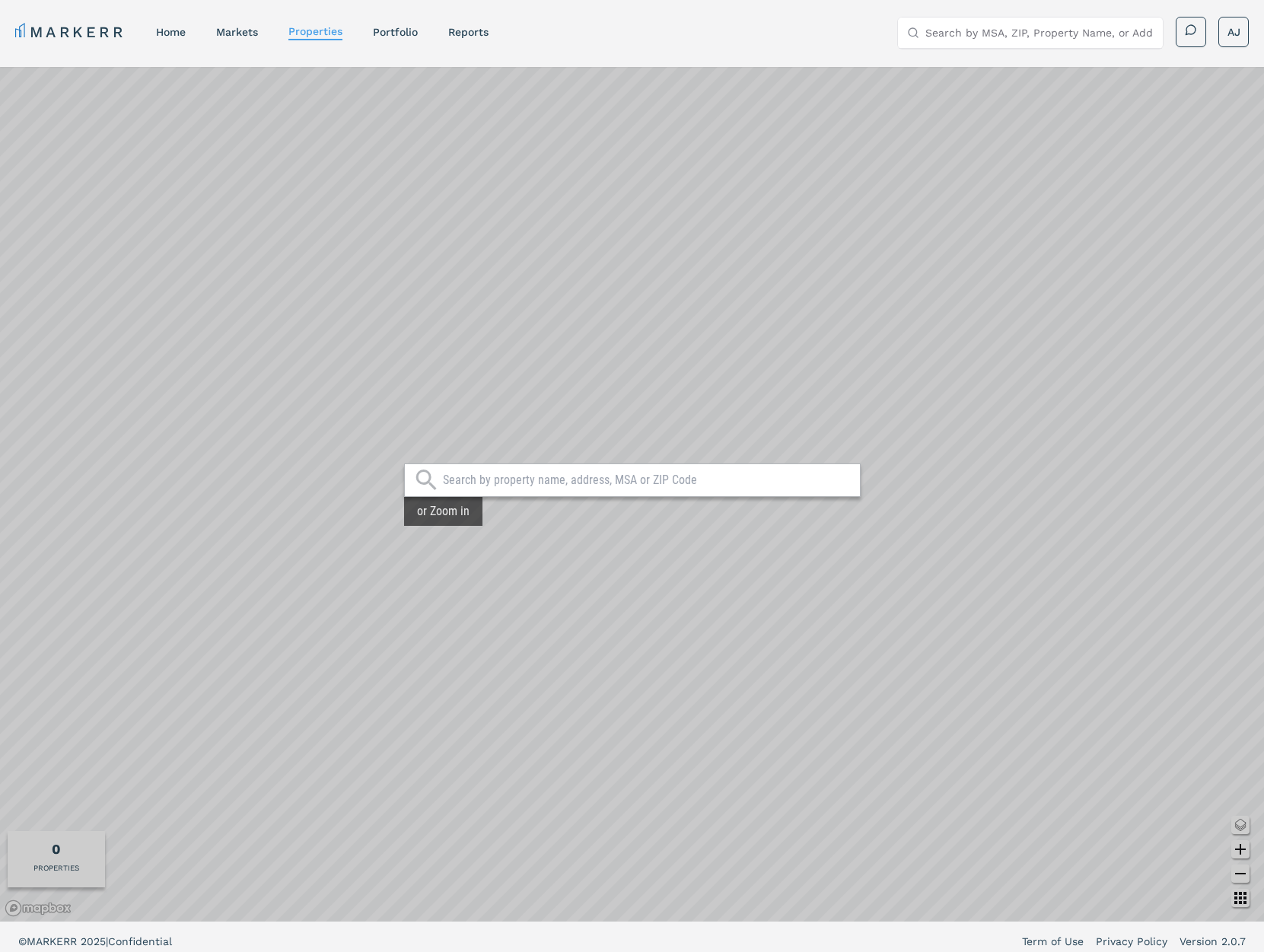
click at [573, 481] on input "text" at bounding box center [648, 480] width 409 height 15
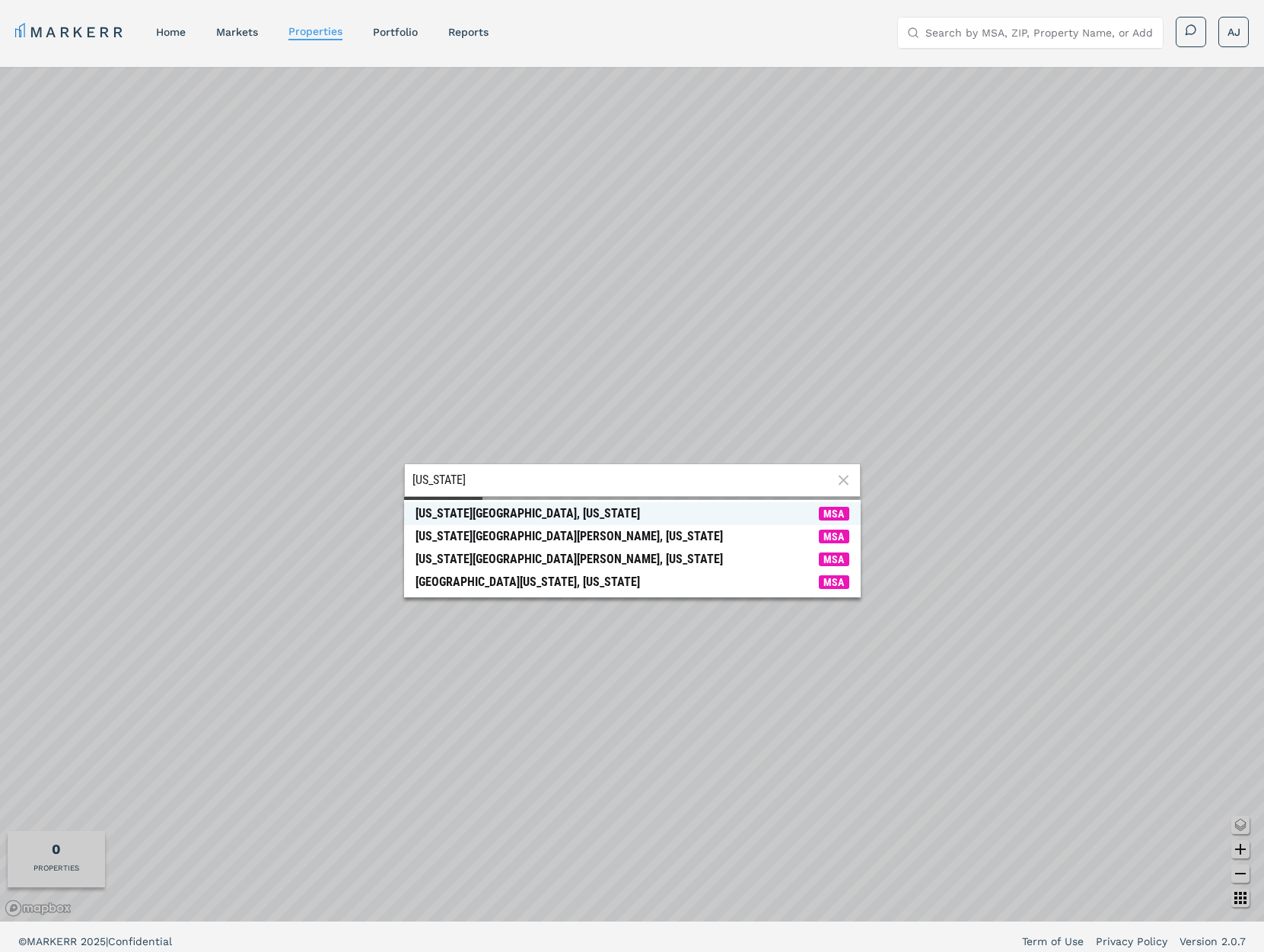
type input "new york"
click at [550, 514] on span "New York City, New York MSA" at bounding box center [632, 513] width 456 height 23
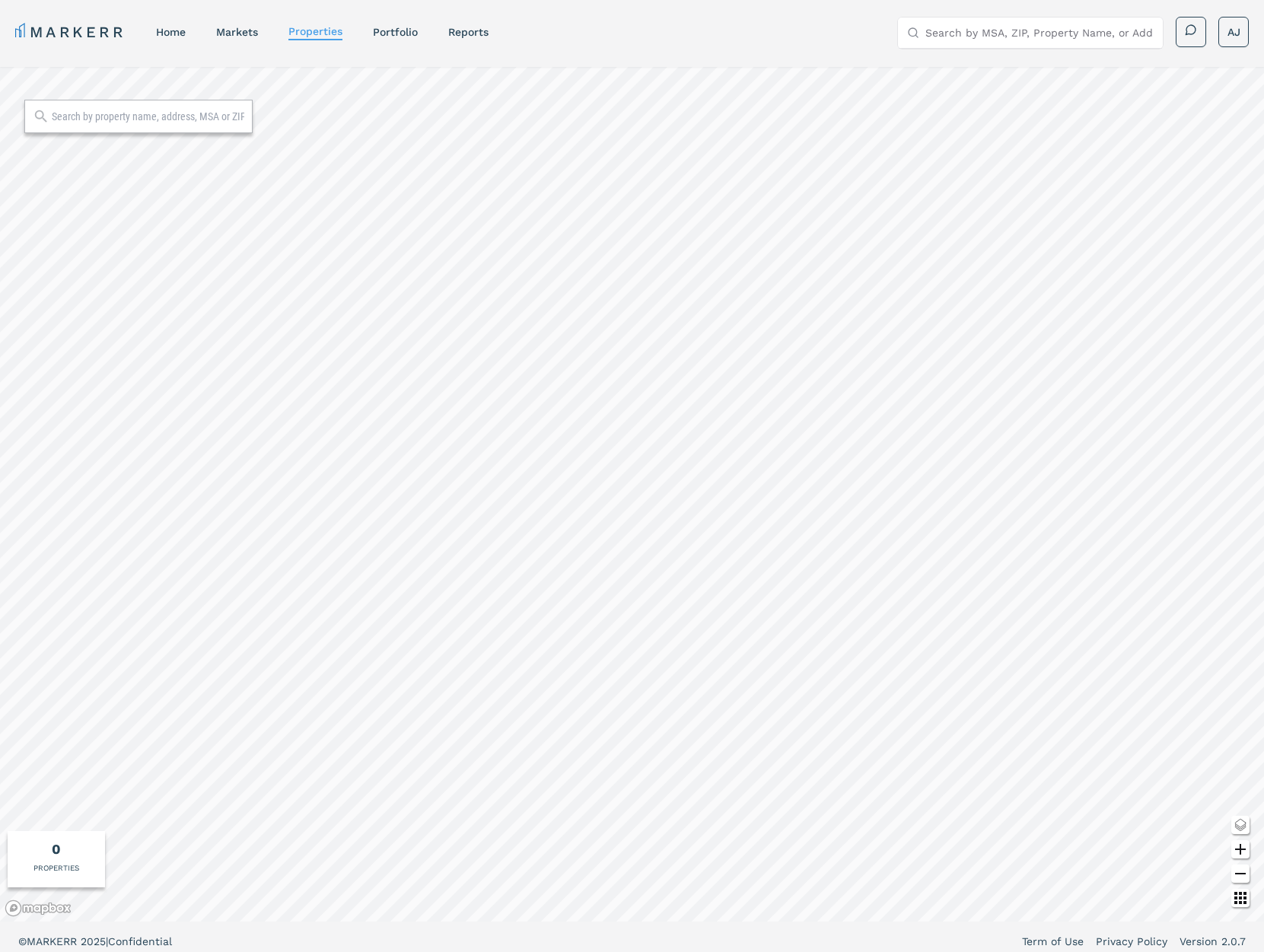
click at [108, 118] on input "text" at bounding box center [148, 117] width 192 height 15
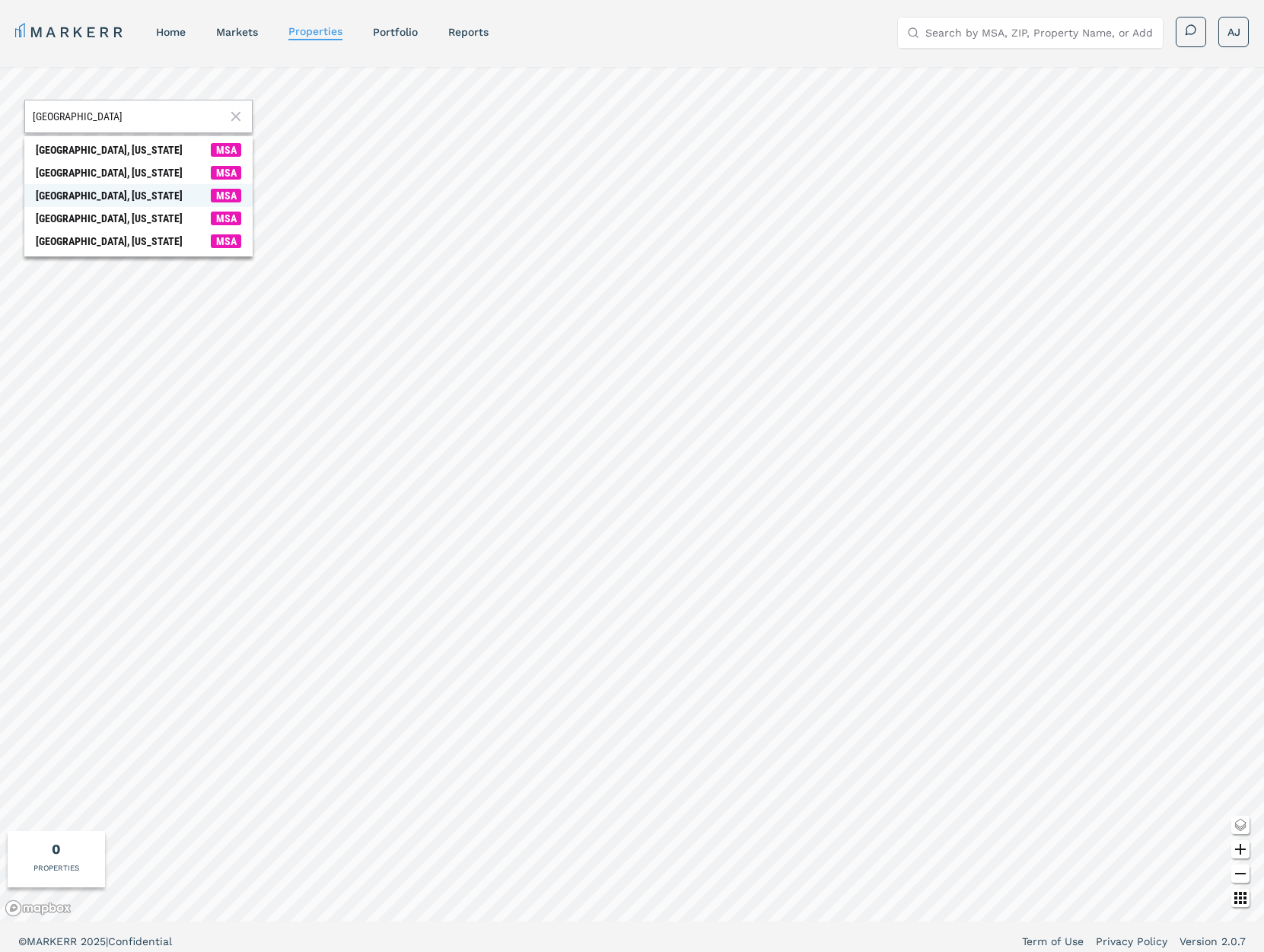
type input "Birmingham"
click at [127, 186] on span "Birmingham, Alabama MSA" at bounding box center [138, 195] width 229 height 23
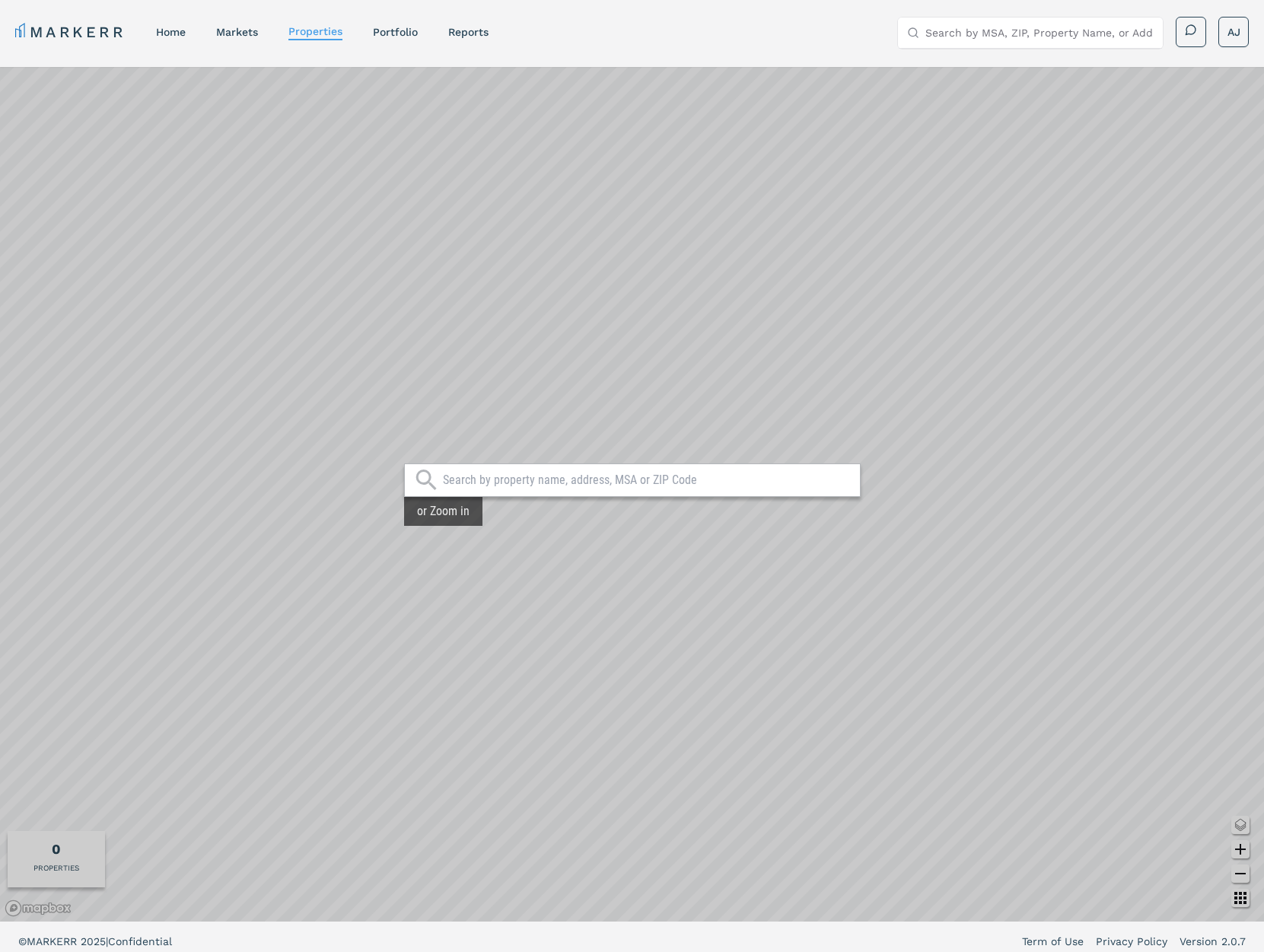
click at [562, 480] on input "text" at bounding box center [648, 480] width 409 height 15
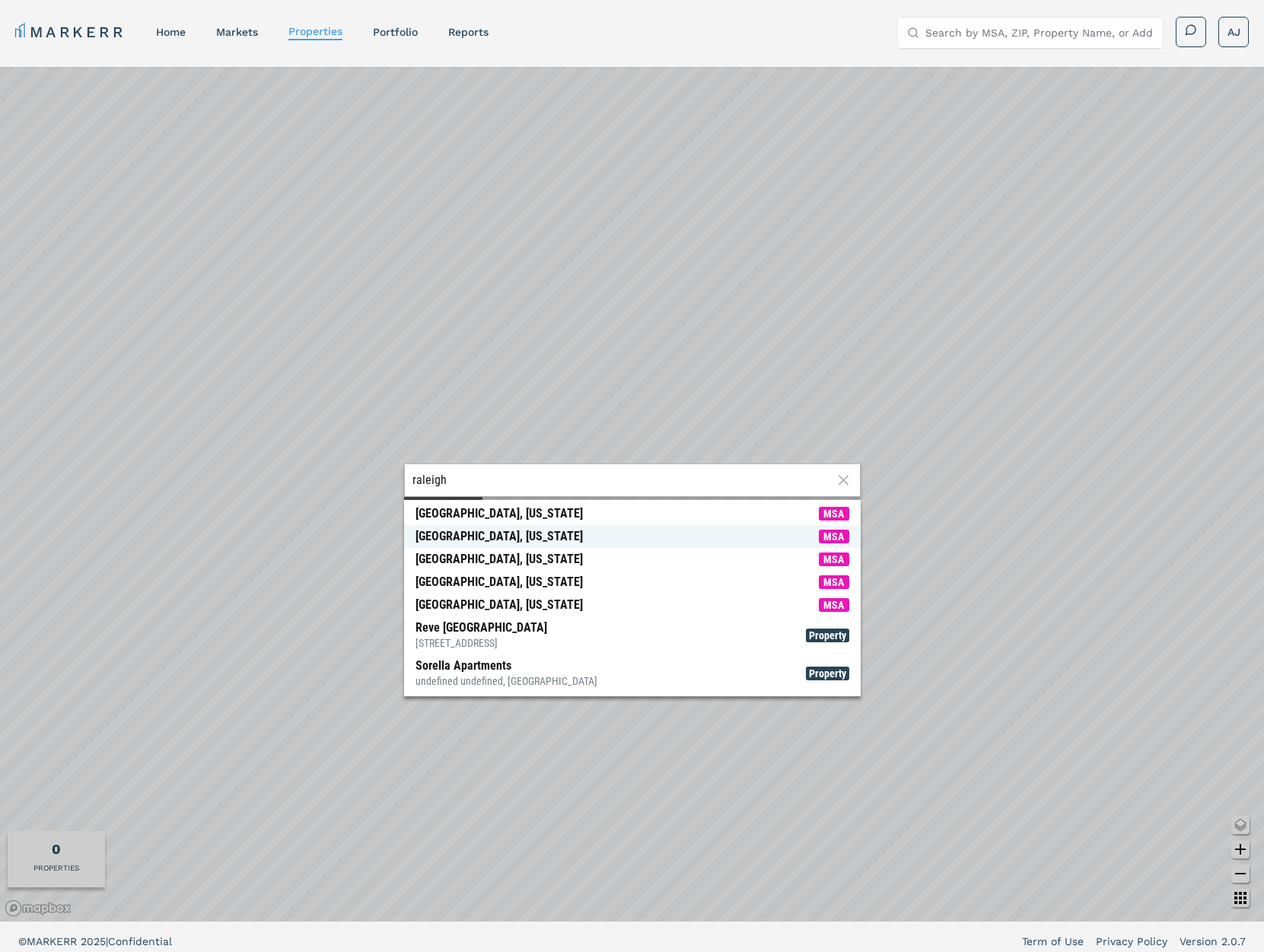
type input "raleigh"
click at [509, 538] on div "Raleigh, North Carolina" at bounding box center [499, 537] width 167 height 15
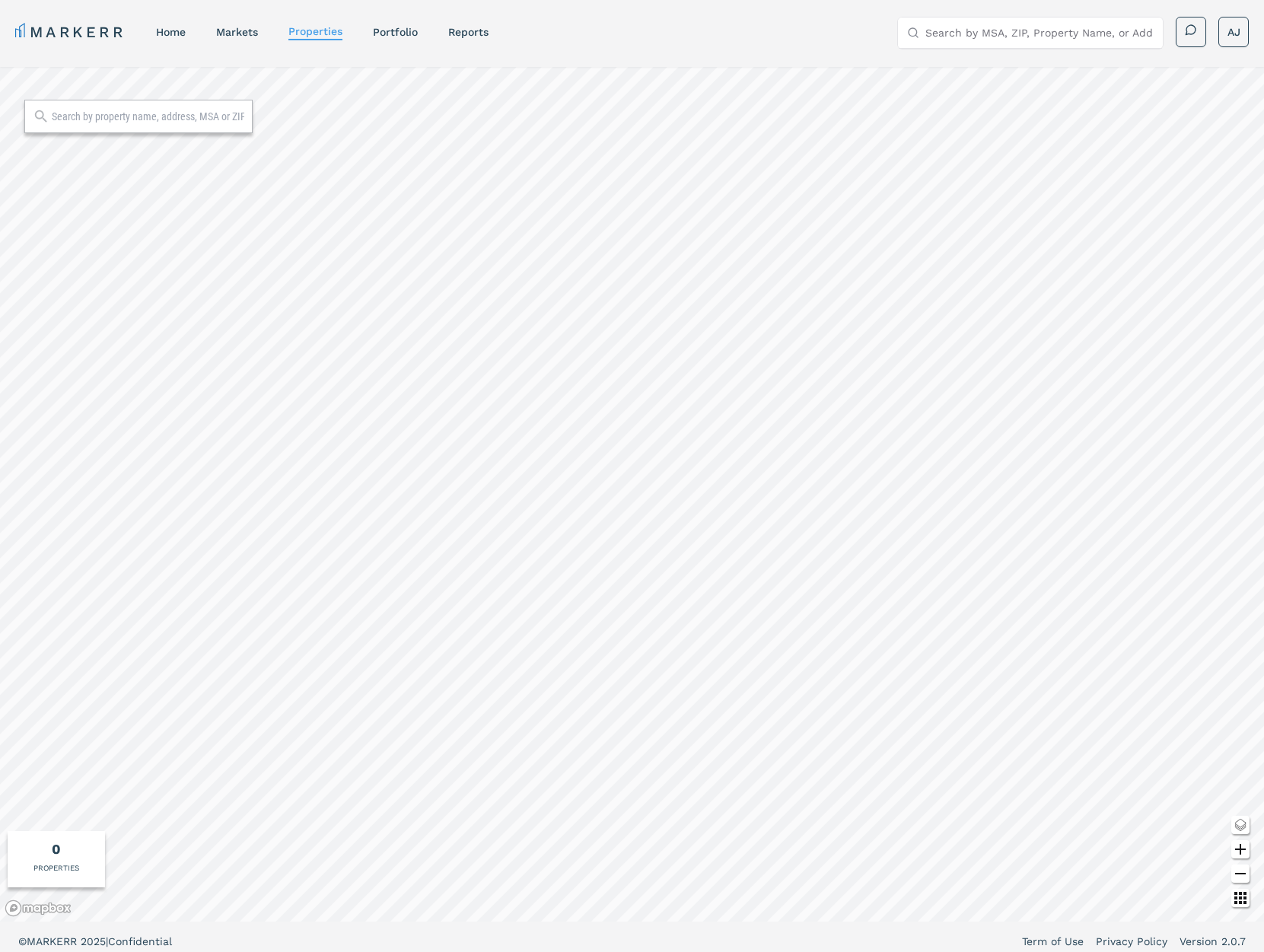
drag, startPoint x: 390, startPoint y: 29, endPoint x: 442, endPoint y: 74, distance: 68.8
click at [390, 29] on link "Portfolio" at bounding box center [395, 31] width 45 height 12
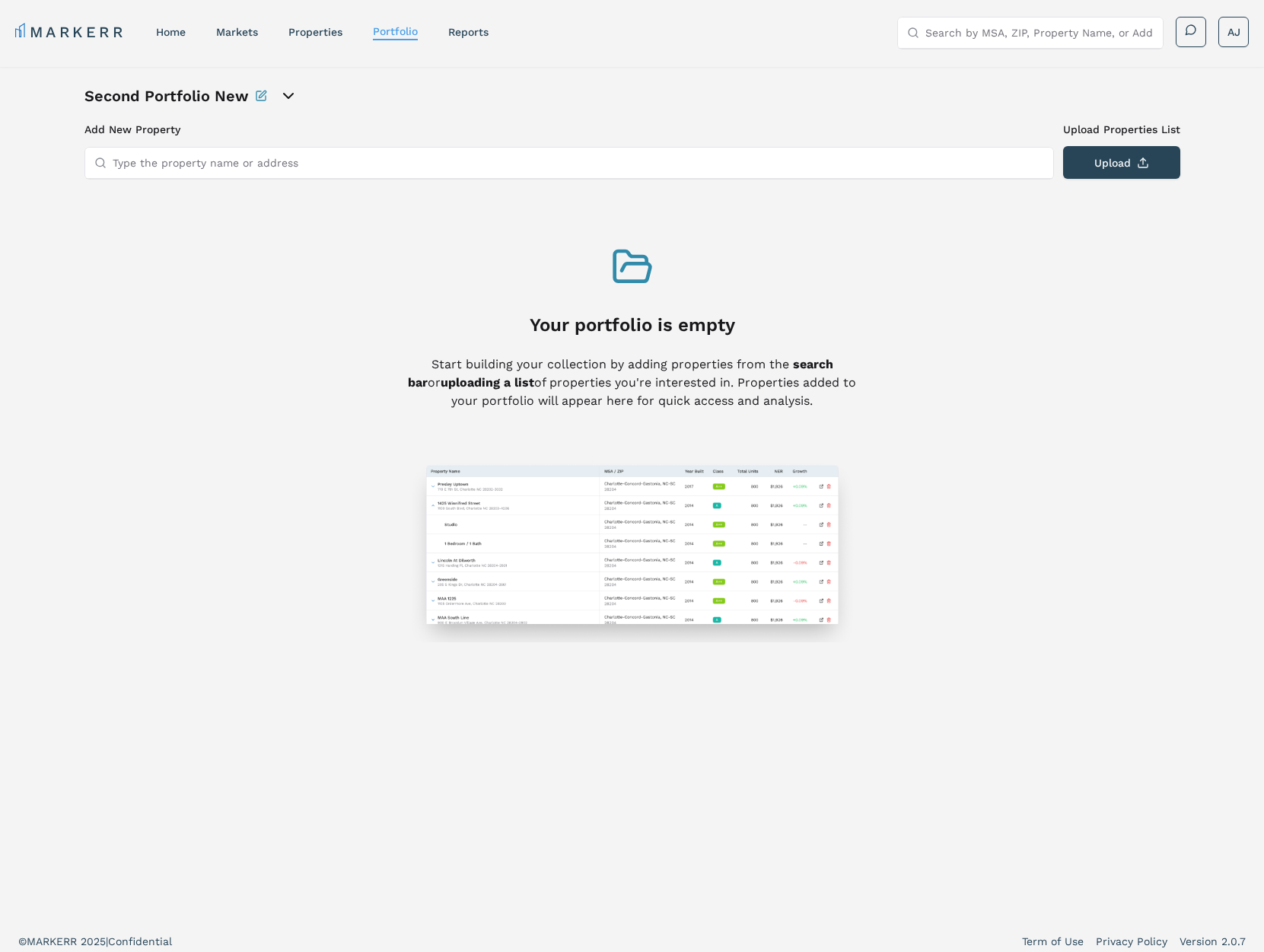
click at [168, 27] on link "home" at bounding box center [171, 31] width 30 height 12
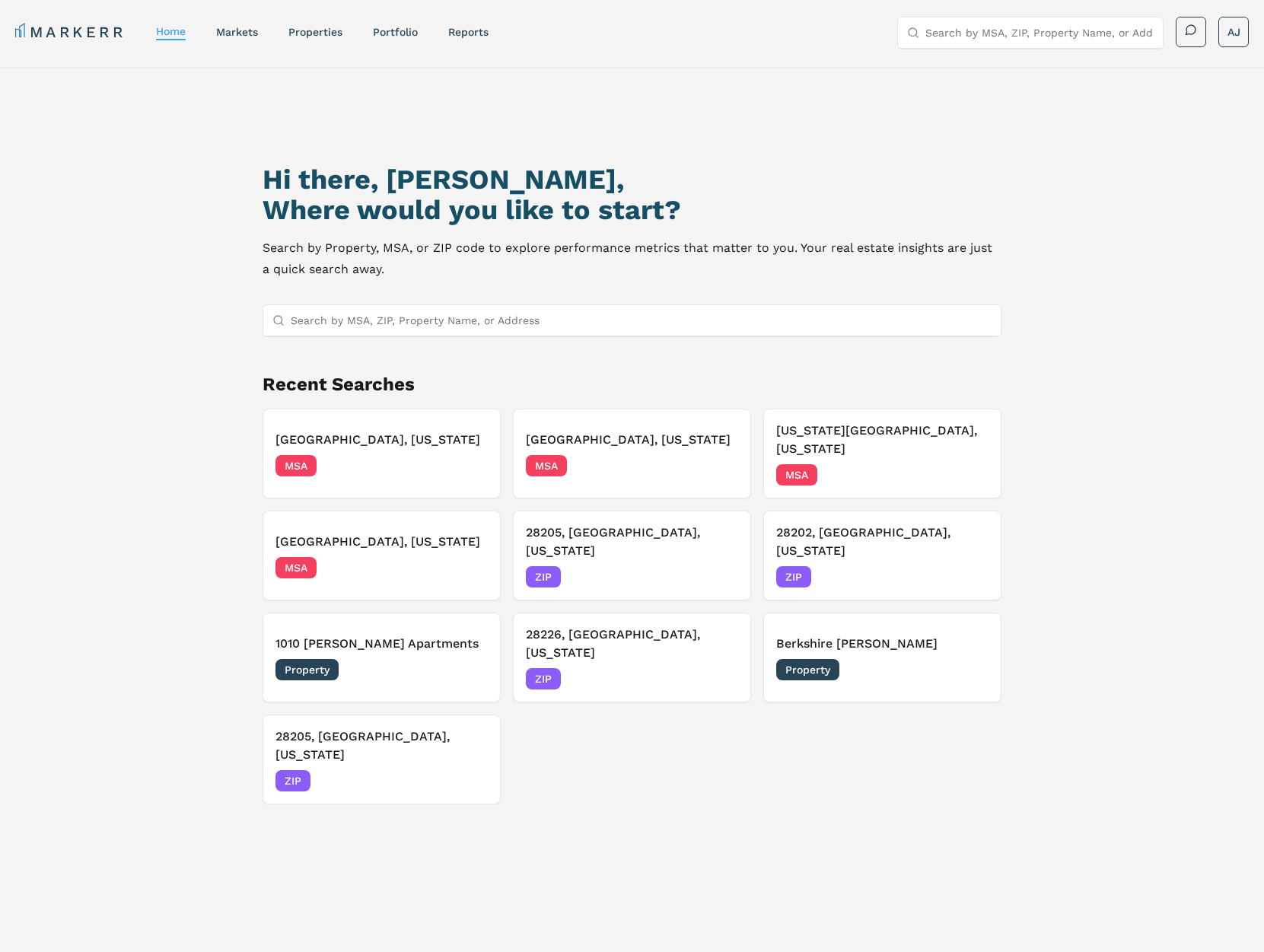
click at [875, 635] on h3 "Berkshire Dilworth" at bounding box center [882, 644] width 212 height 19
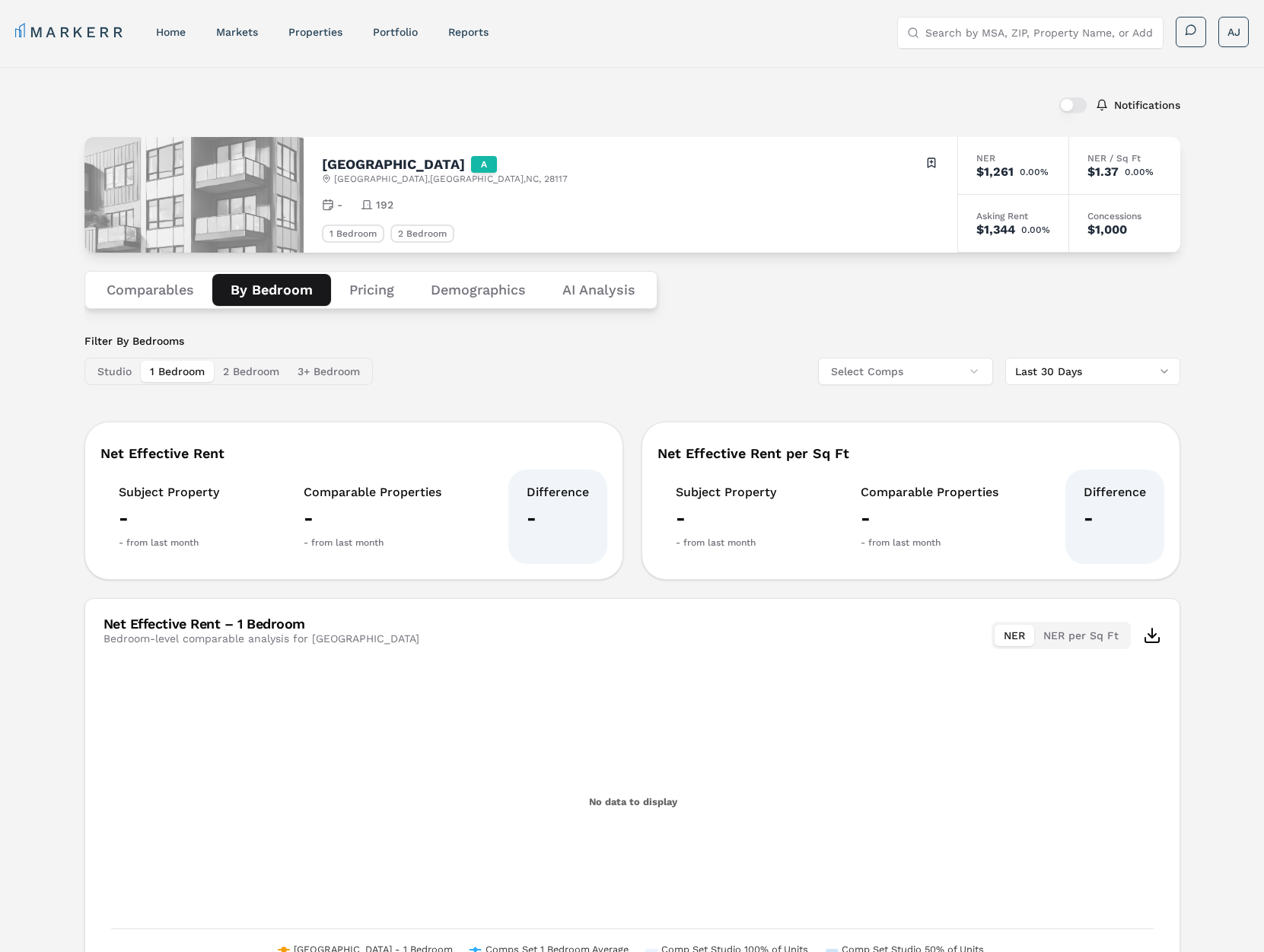
drag, startPoint x: 288, startPoint y: 286, endPoint x: 299, endPoint y: 285, distance: 11.0
click at [288, 286] on button "By Bedroom" at bounding box center [271, 290] width 118 height 32
